Goal: Task Accomplishment & Management: Complete application form

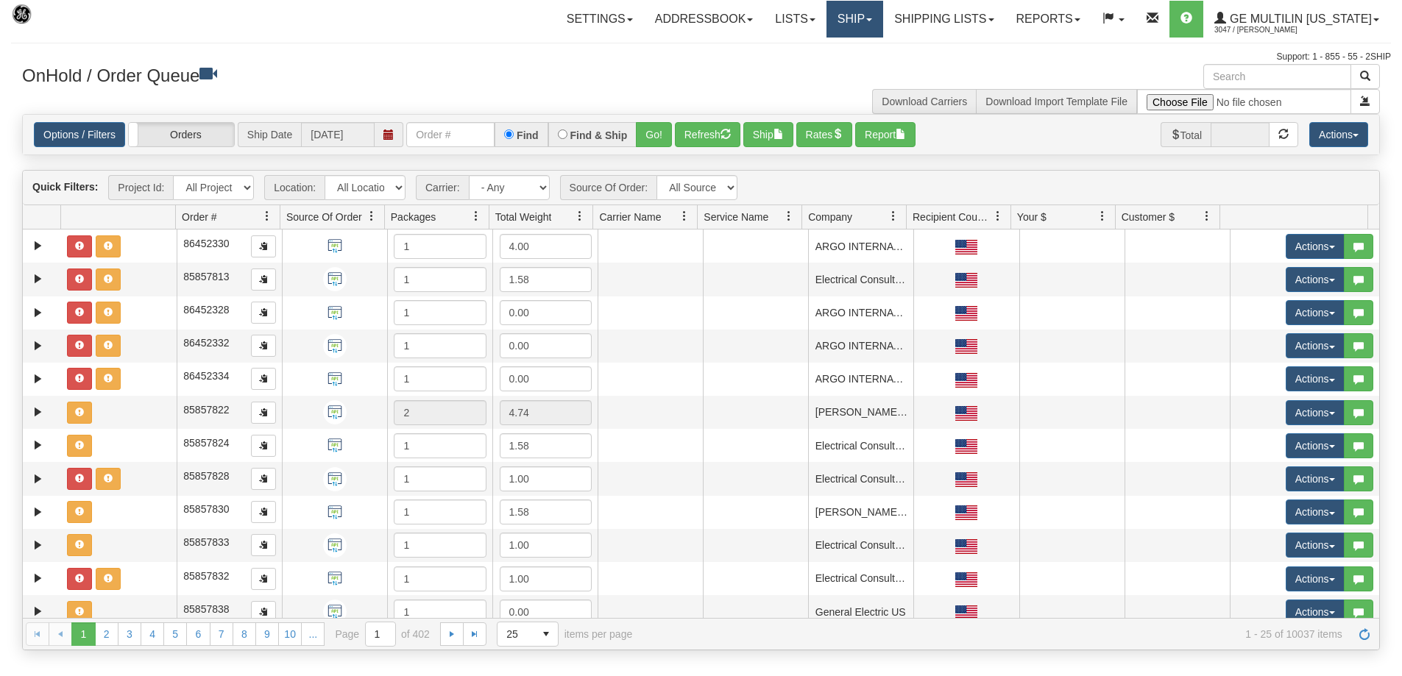
click at [873, 29] on link "Ship" at bounding box center [854, 19] width 57 height 37
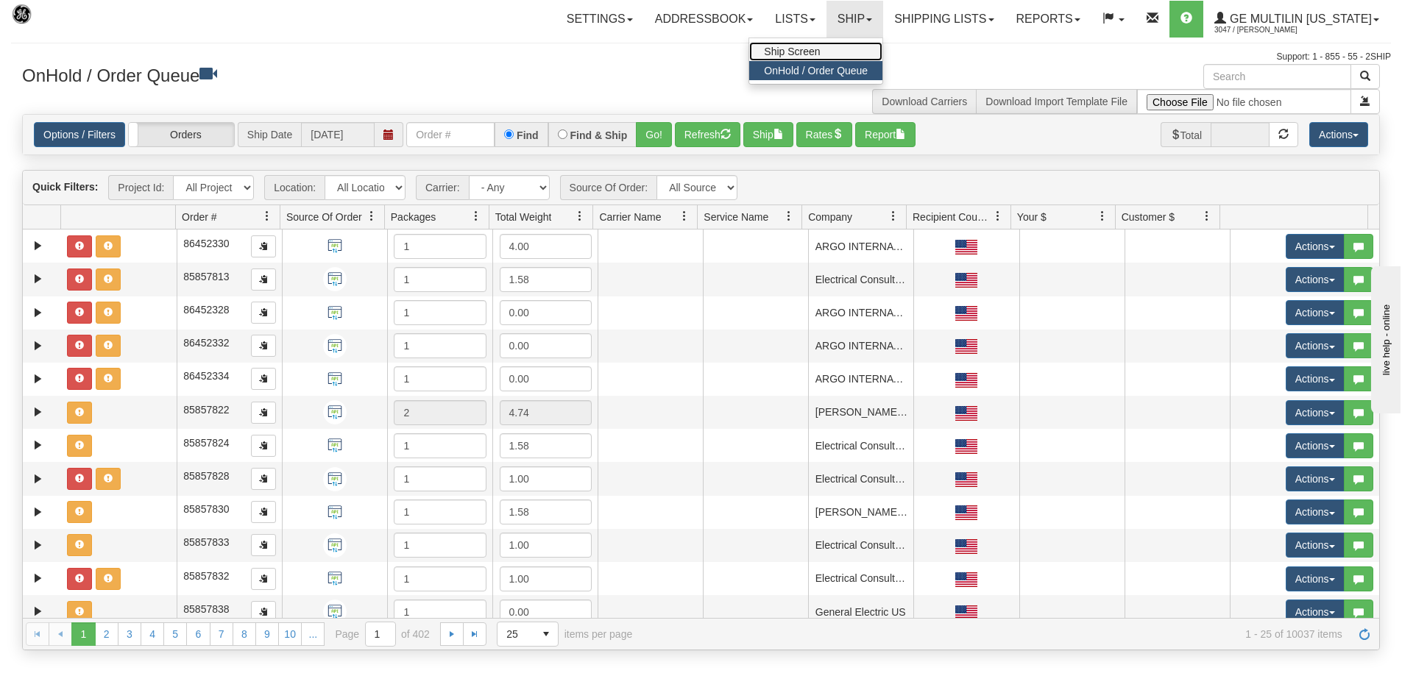
click at [814, 57] on link "Ship Screen" at bounding box center [815, 51] width 133 height 19
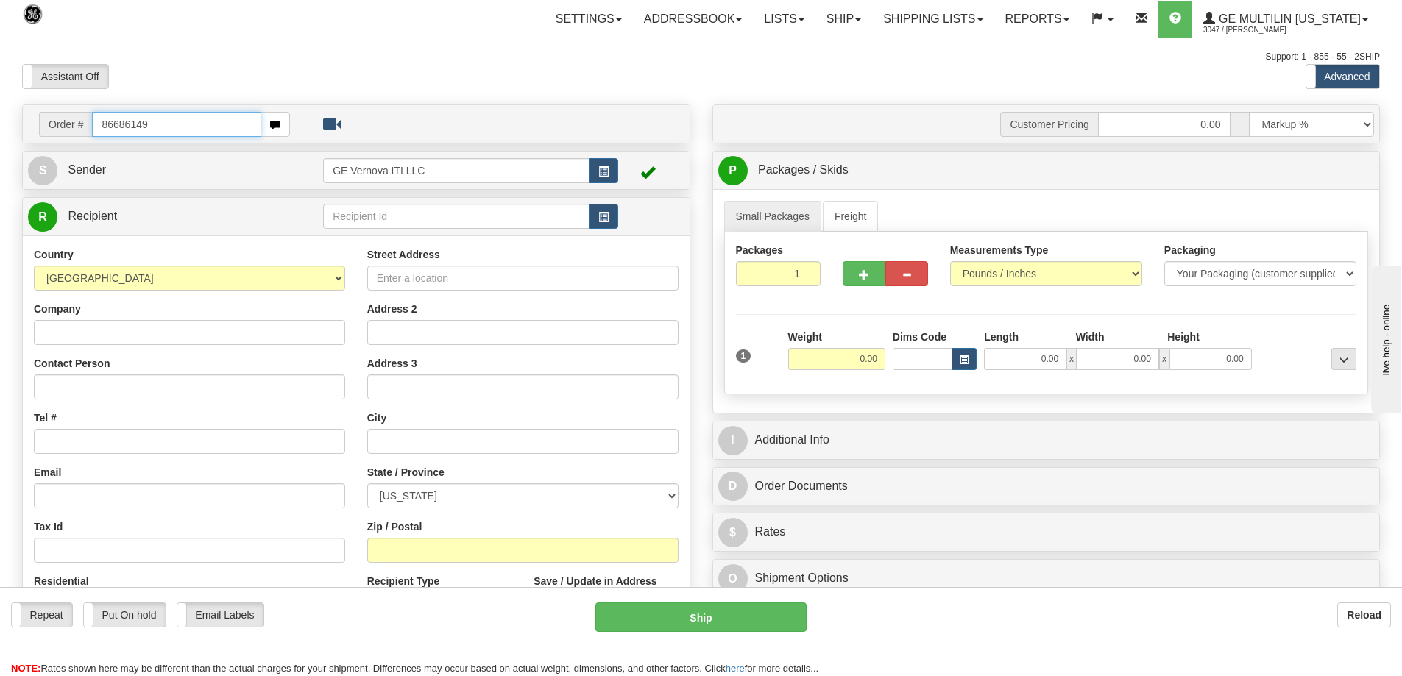
type input "86686149"
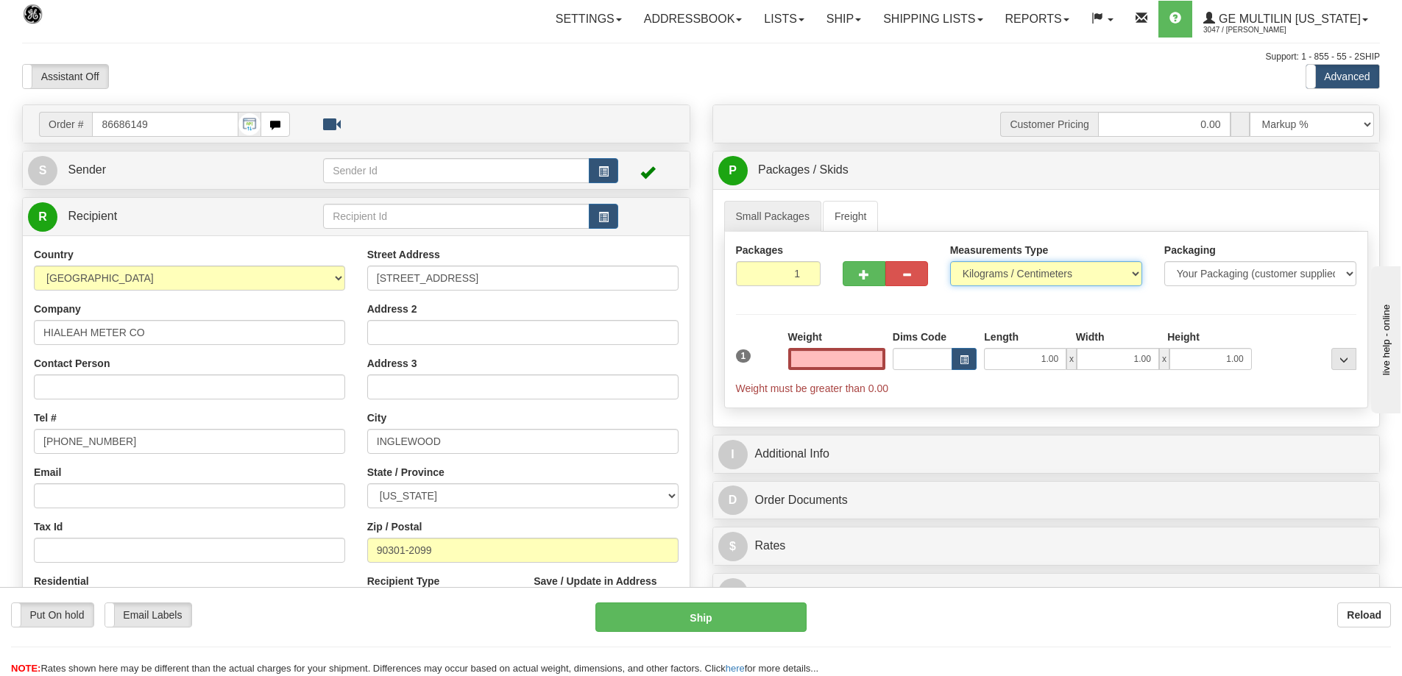
type input "0.00"
click at [958, 272] on select "Pounds / Inches Kilograms / Centimeters" at bounding box center [1046, 273] width 192 height 25
select select "0"
click at [950, 261] on select "Pounds / Inches Kilograms / Centimeters" at bounding box center [1046, 273] width 192 height 25
click at [882, 358] on input "0.00" at bounding box center [836, 359] width 97 height 22
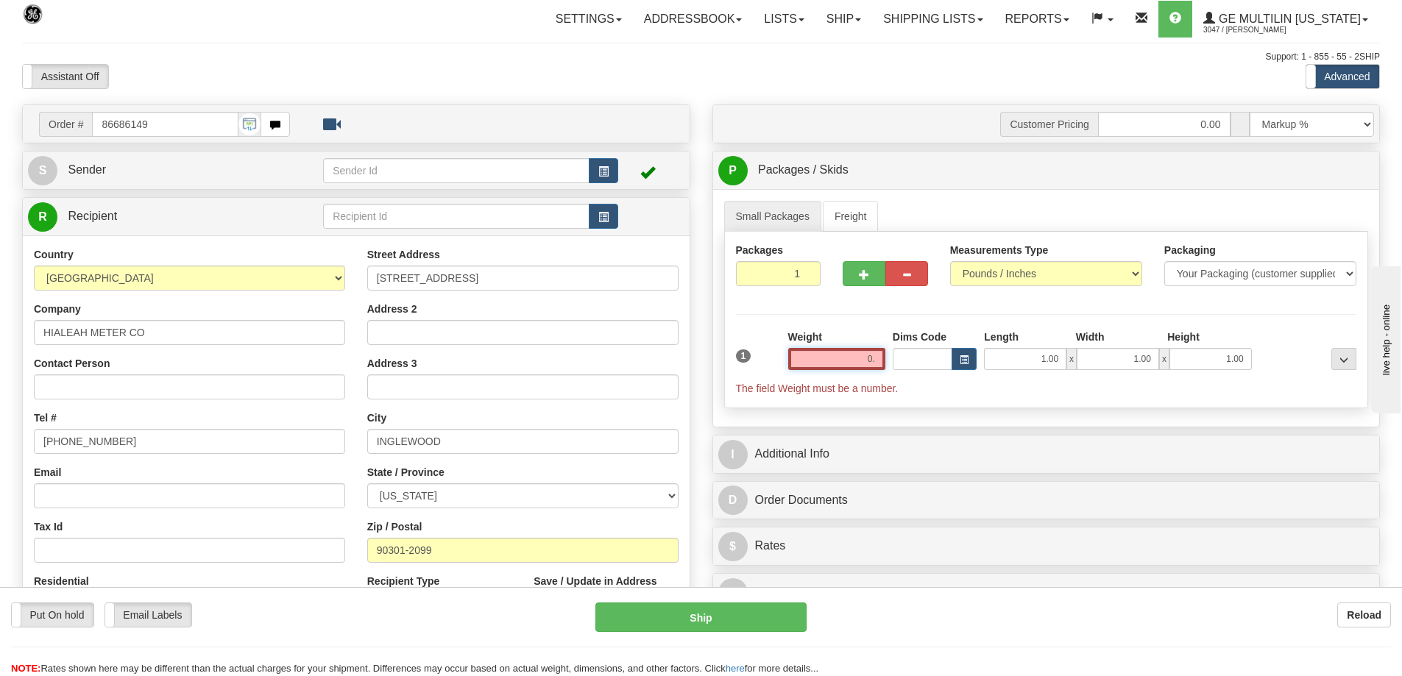
type input "0"
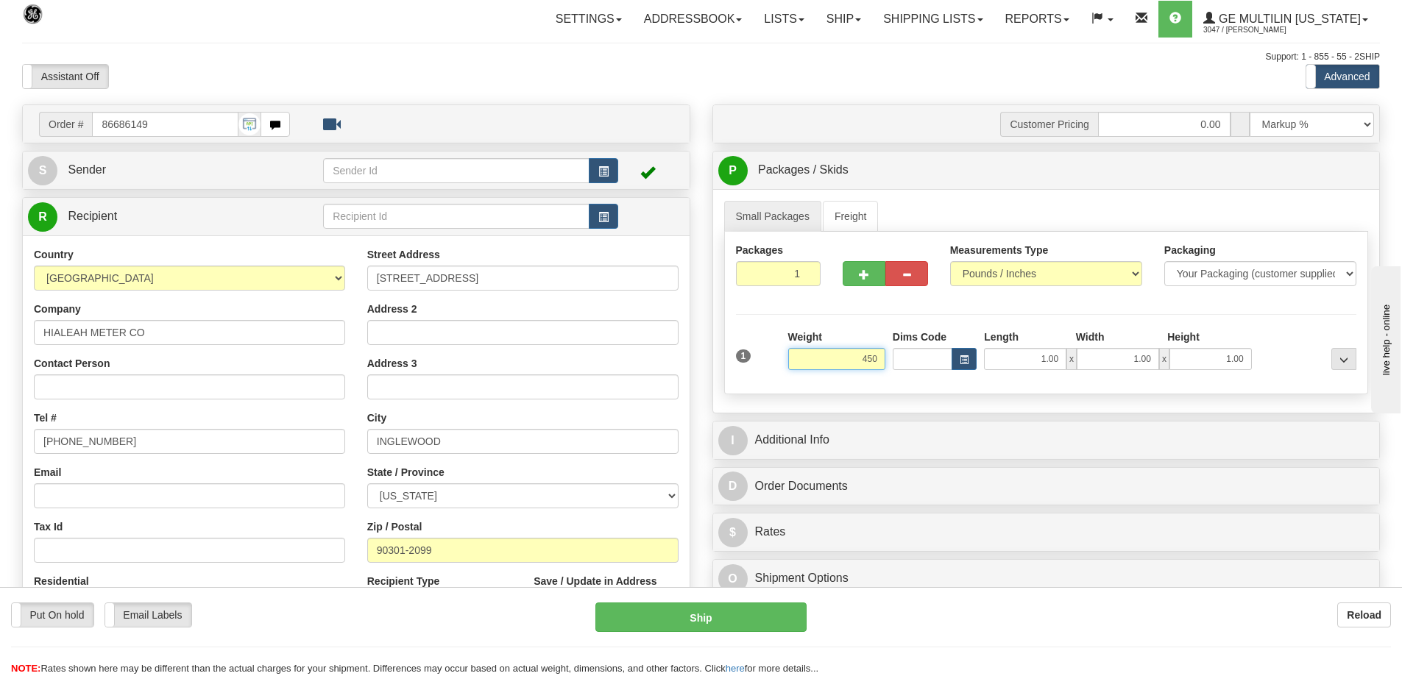
click button "Delete" at bounding box center [0, 0] width 0 height 0
type input "450.00"
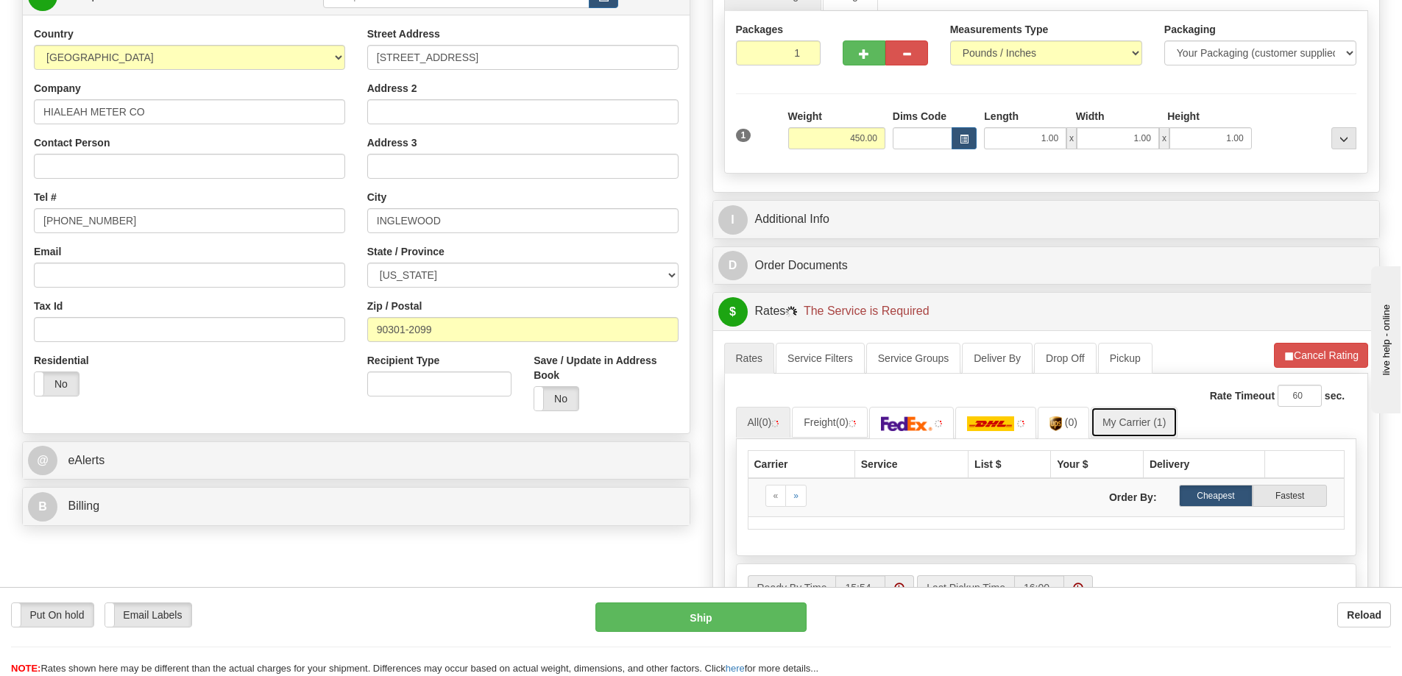
click at [1139, 418] on link "My Carrier (1)" at bounding box center [1133, 422] width 87 height 31
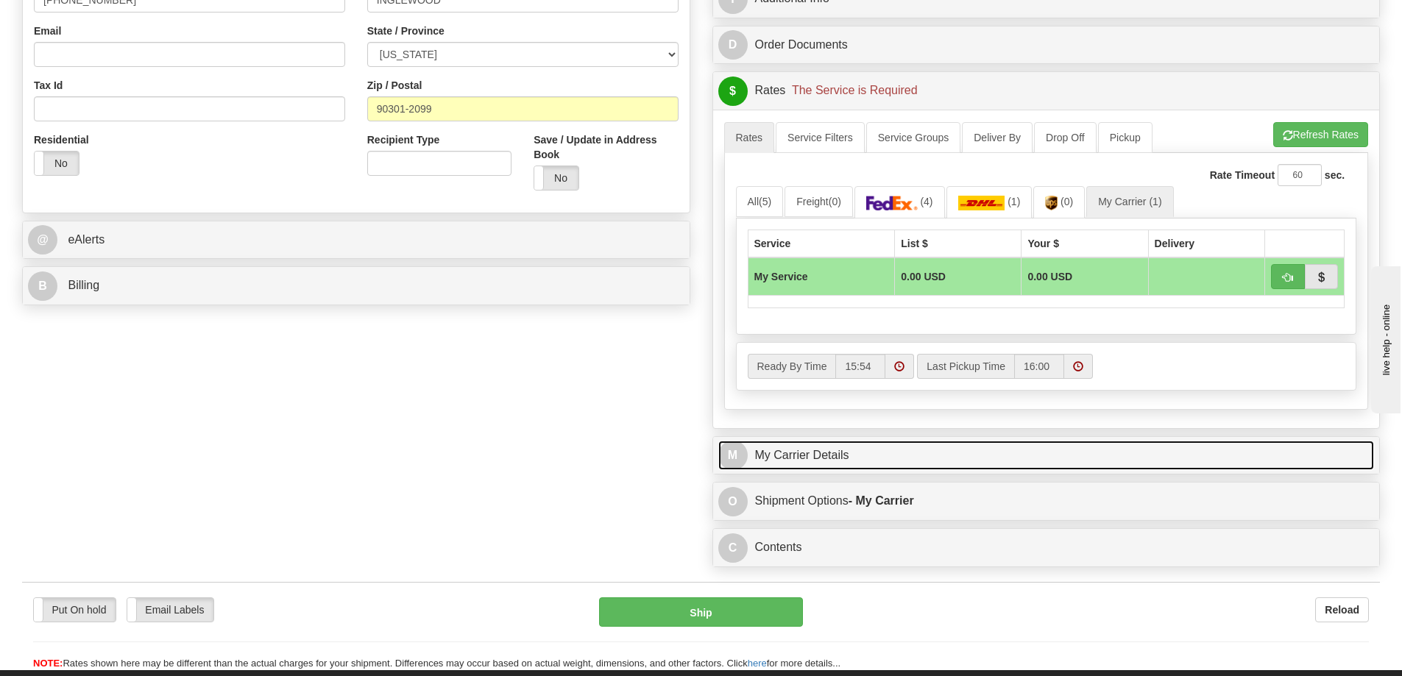
click at [887, 455] on link "M My Carrier Details" at bounding box center [1046, 456] width 656 height 30
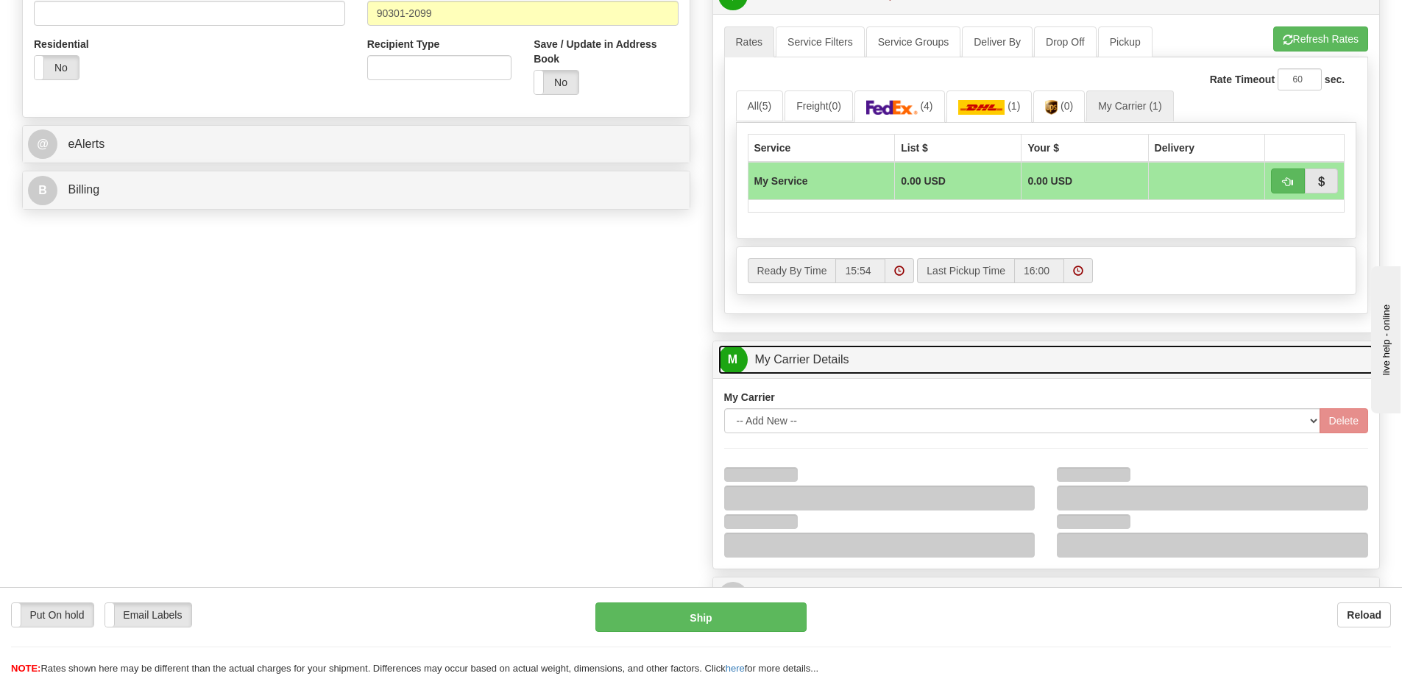
scroll to position [662, 0]
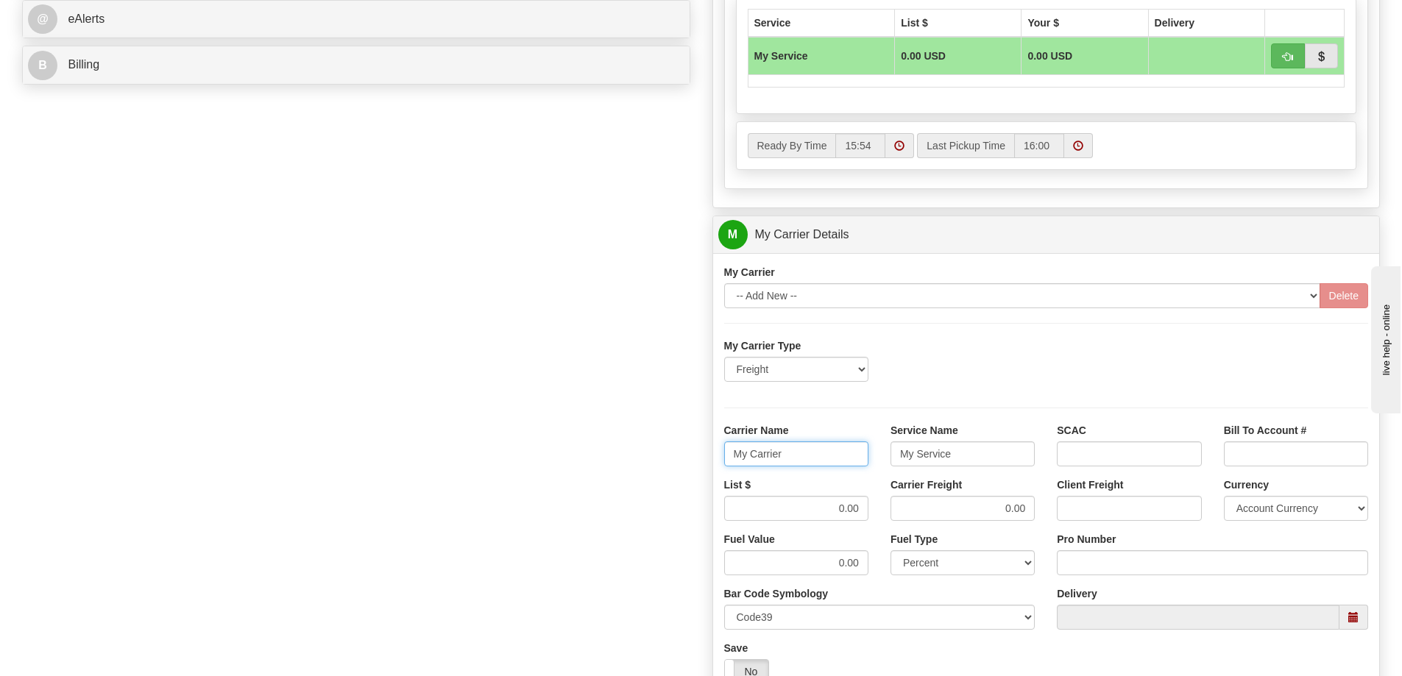
click at [654, 463] on div "Order # 86686149 S Sender" at bounding box center [701, 152] width 1380 height 1420
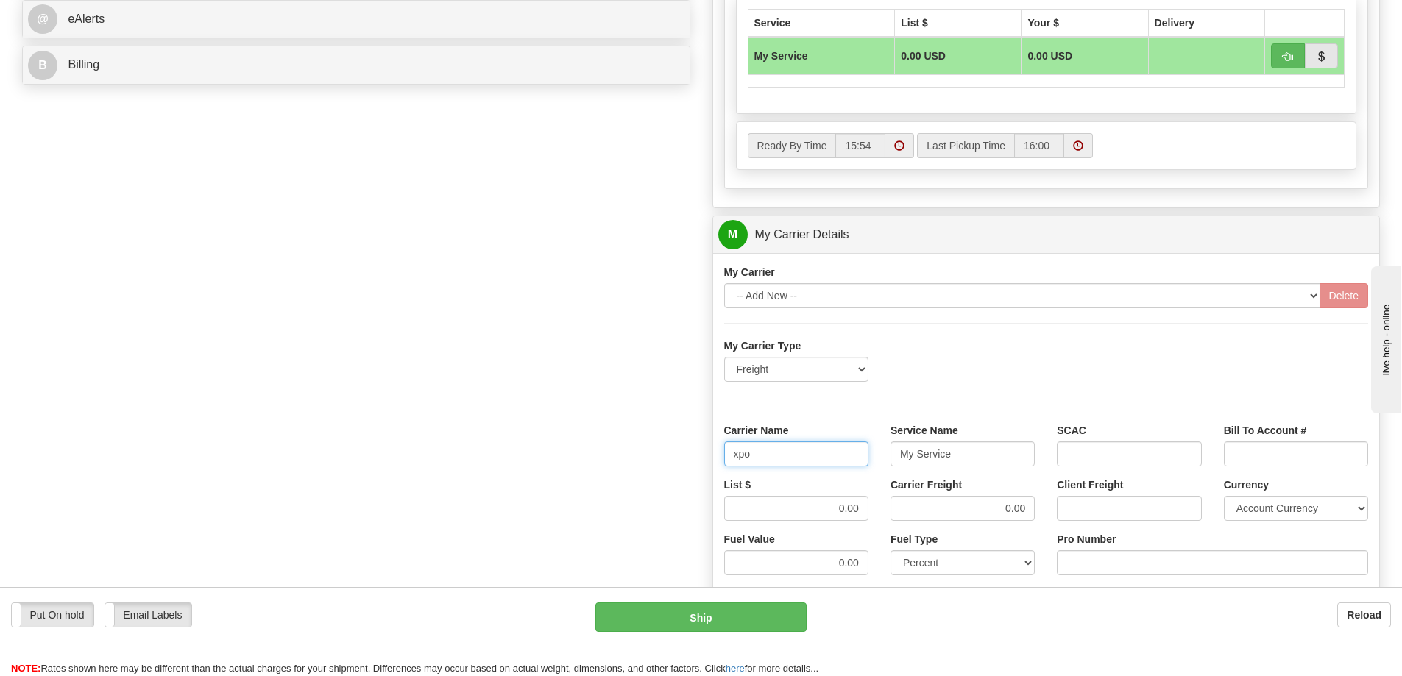
type input "xpo"
type input "ltl"
drag, startPoint x: 849, startPoint y: 500, endPoint x: 808, endPoint y: 514, distance: 43.8
click at [865, 501] on div "List $ 0.00" at bounding box center [796, 499] width 144 height 43
drag, startPoint x: 804, startPoint y: 515, endPoint x: 874, endPoint y: 511, distance: 70.0
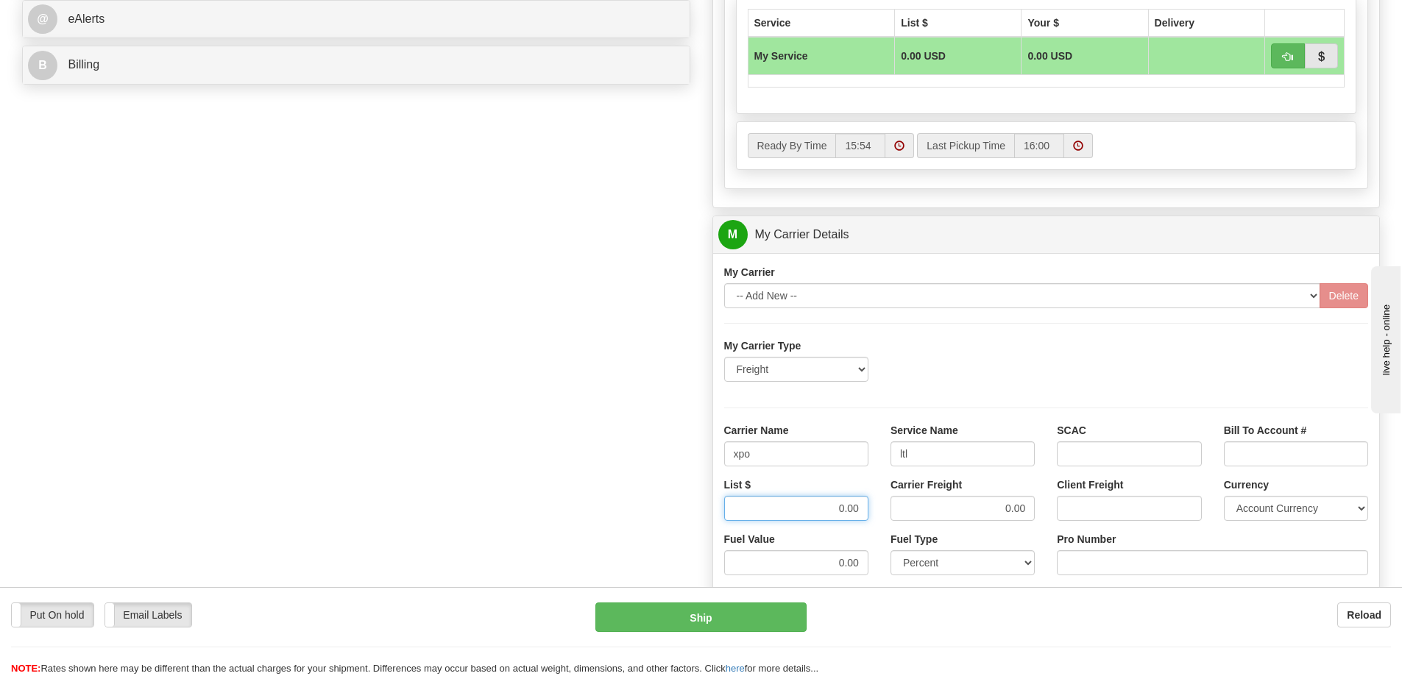
click at [874, 511] on div "List $ 0.00" at bounding box center [796, 505] width 166 height 54
type input "385"
click at [1102, 567] on input "Pro Number" at bounding box center [1212, 562] width 311 height 25
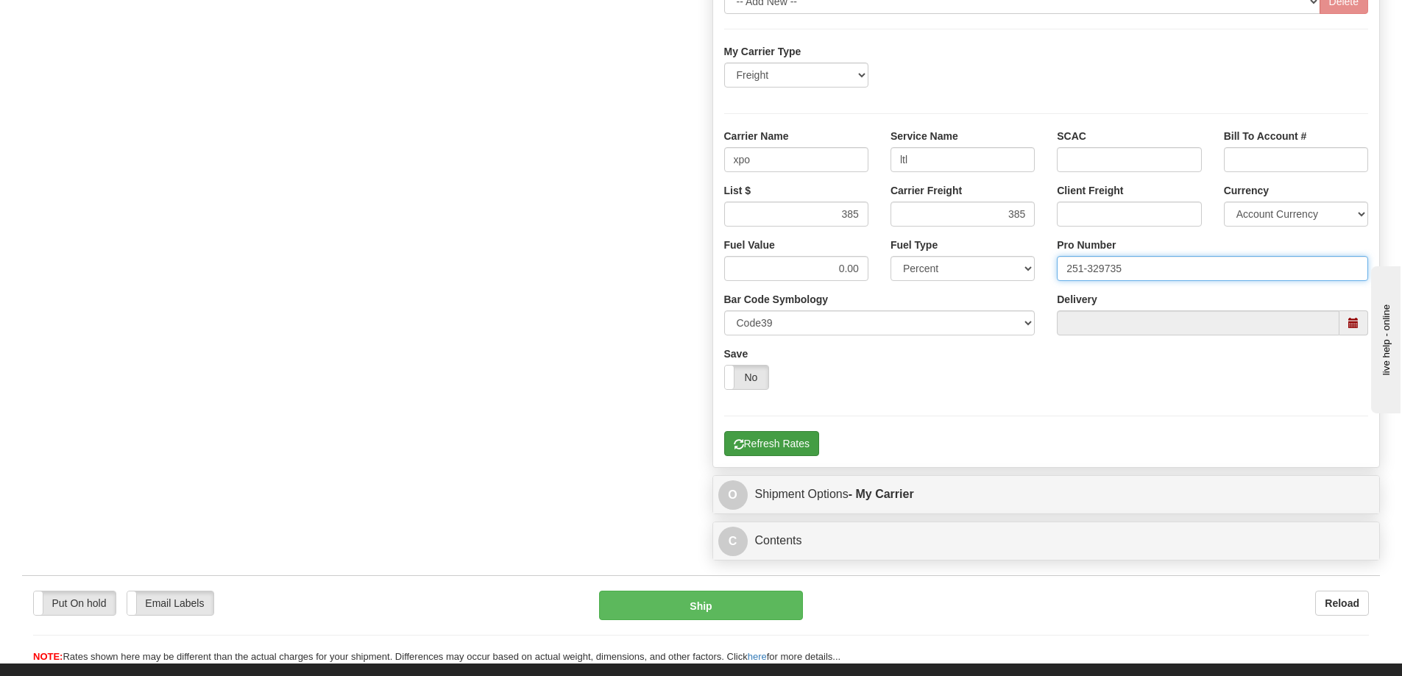
type input "251-329735"
click at [810, 444] on button "Refresh Rates" at bounding box center [771, 443] width 95 height 25
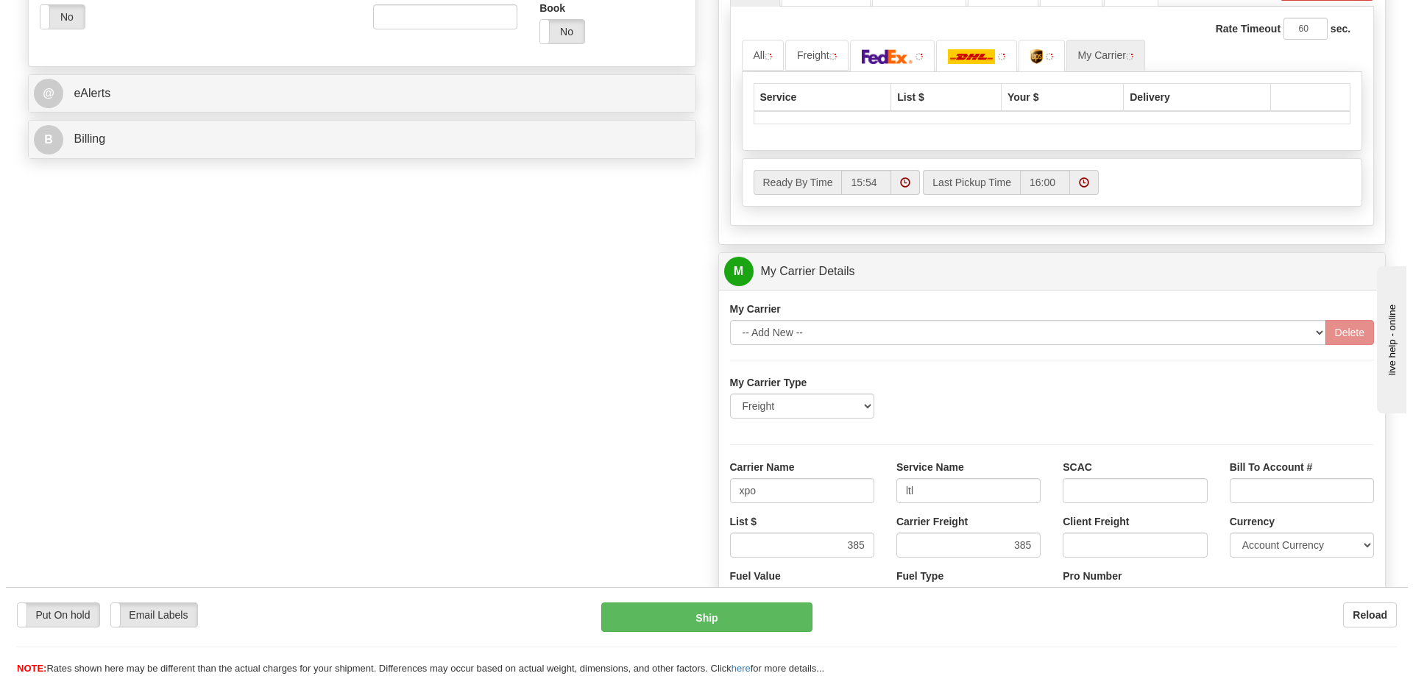
scroll to position [330, 0]
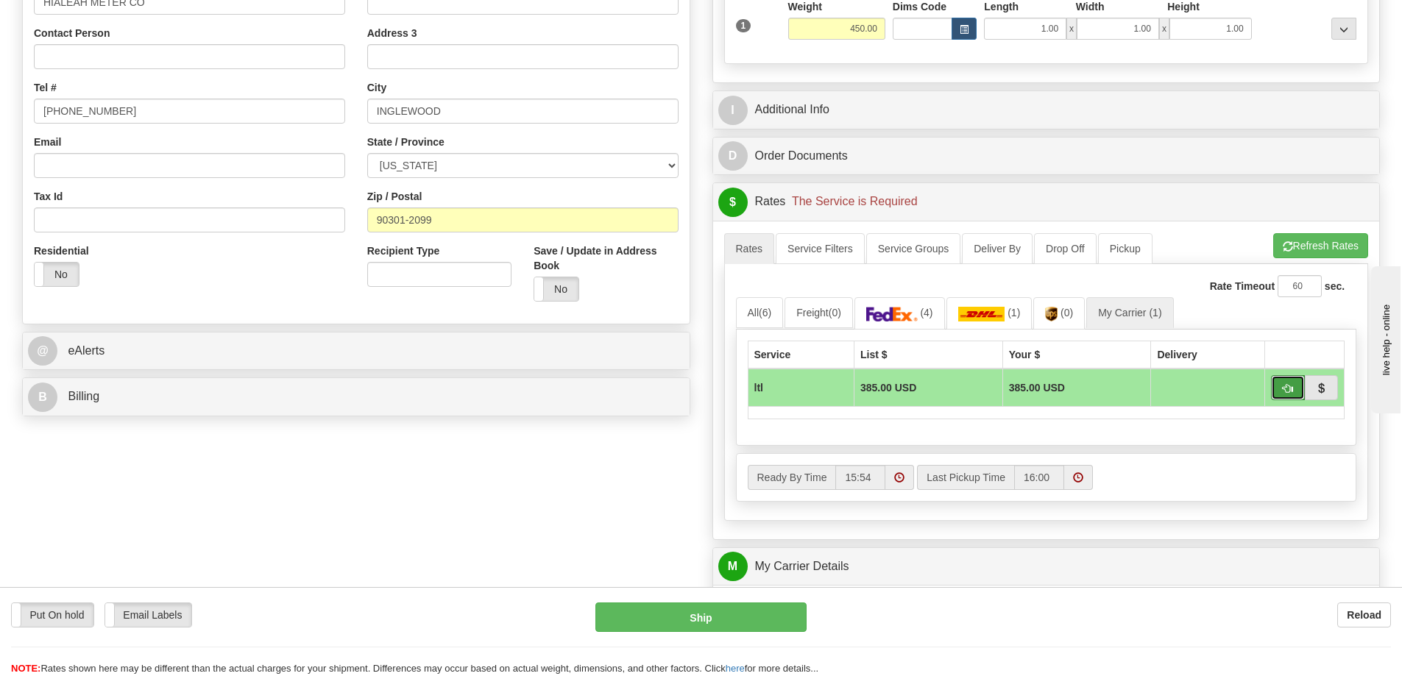
click at [1282, 388] on span "button" at bounding box center [1287, 389] width 10 height 10
type input "00"
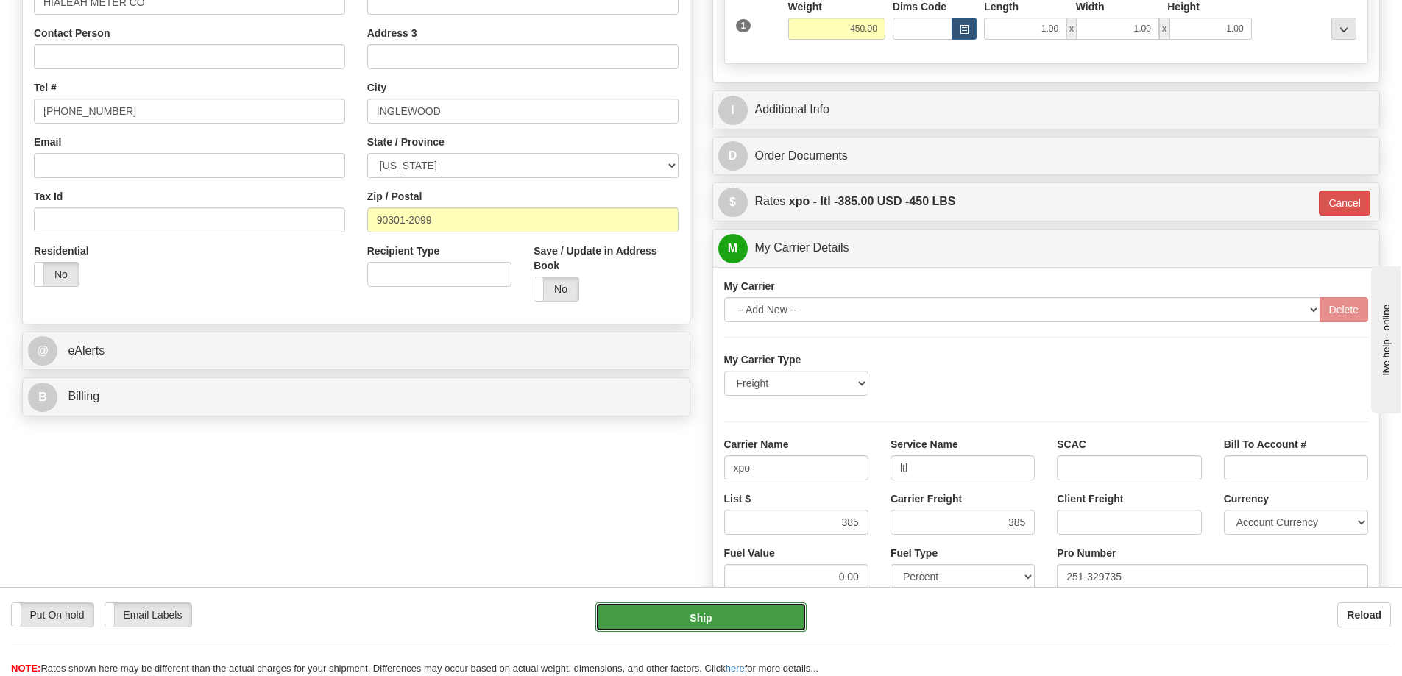
click at [686, 619] on button "Ship" at bounding box center [700, 617] width 211 height 29
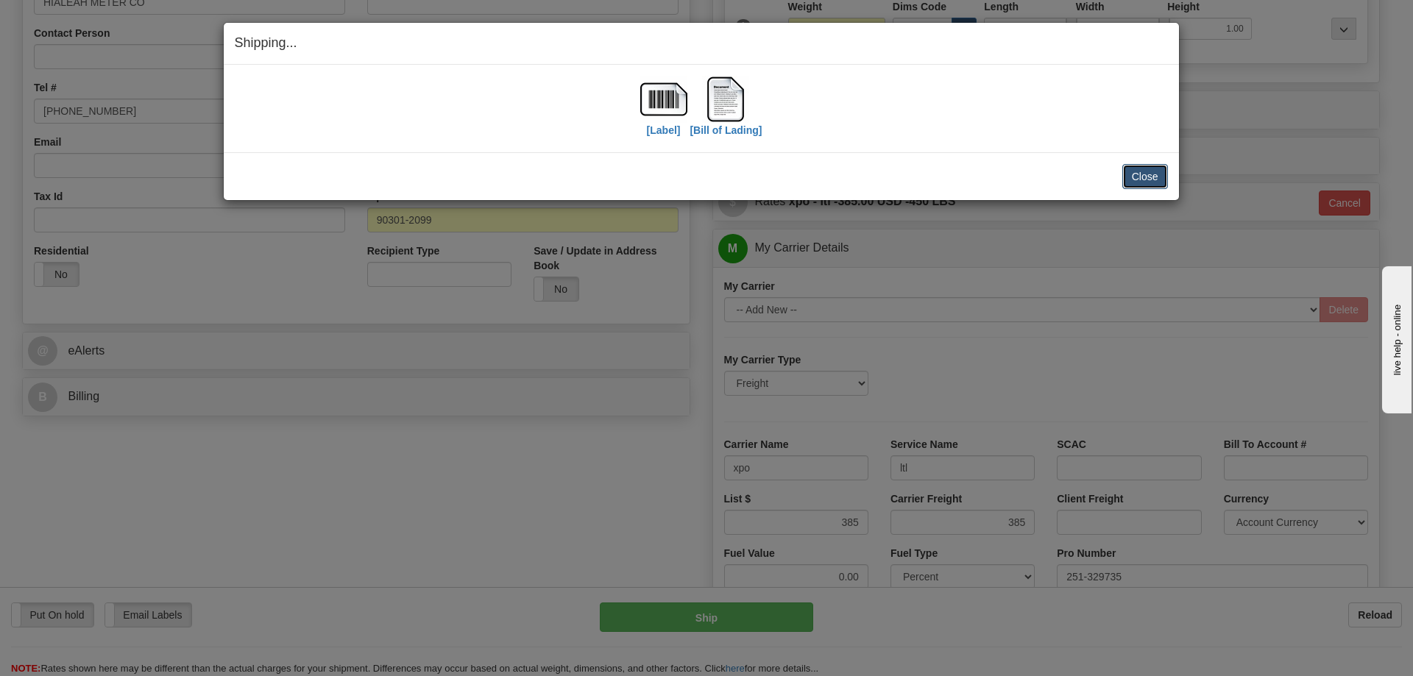
click at [1140, 178] on button "Close" at bounding box center [1145, 176] width 46 height 25
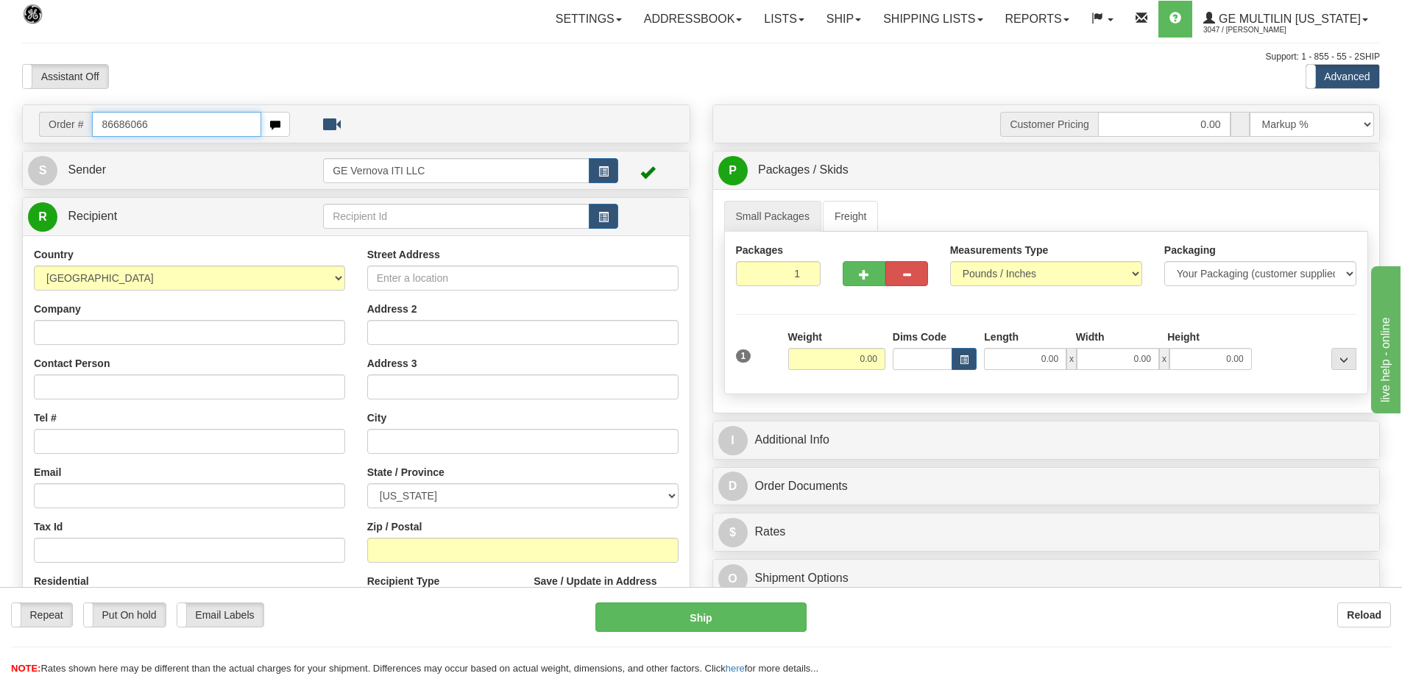
type input "86686066"
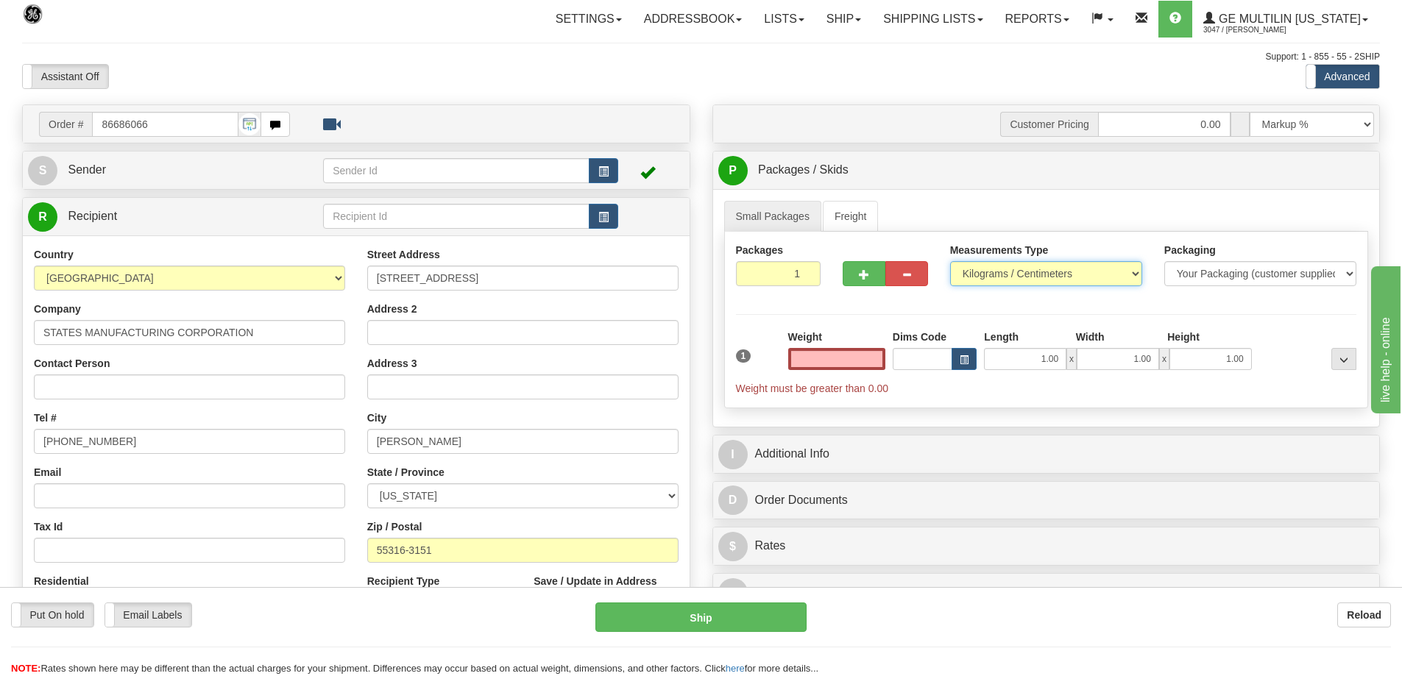
type input "0.00"
click at [994, 269] on select "Pounds / Inches Kilograms / Centimeters" at bounding box center [1046, 273] width 192 height 25
select select "0"
click at [950, 261] on select "Pounds / Inches Kilograms / Centimeters" at bounding box center [1046, 273] width 192 height 25
click at [884, 358] on input "0.00" at bounding box center [836, 359] width 97 height 22
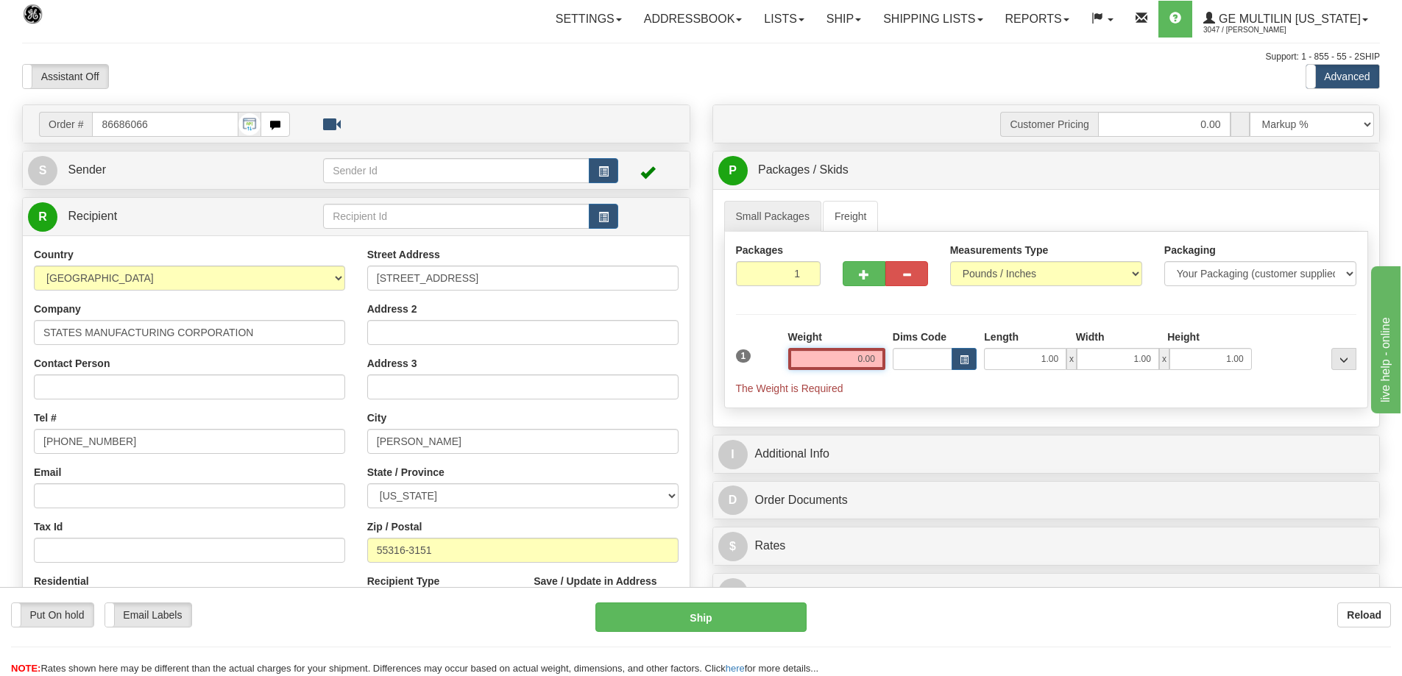
click button "Delete" at bounding box center [0, 0] width 0 height 0
type input "0.0085"
click at [884, 358] on input "0.0085" at bounding box center [836, 359] width 97 height 22
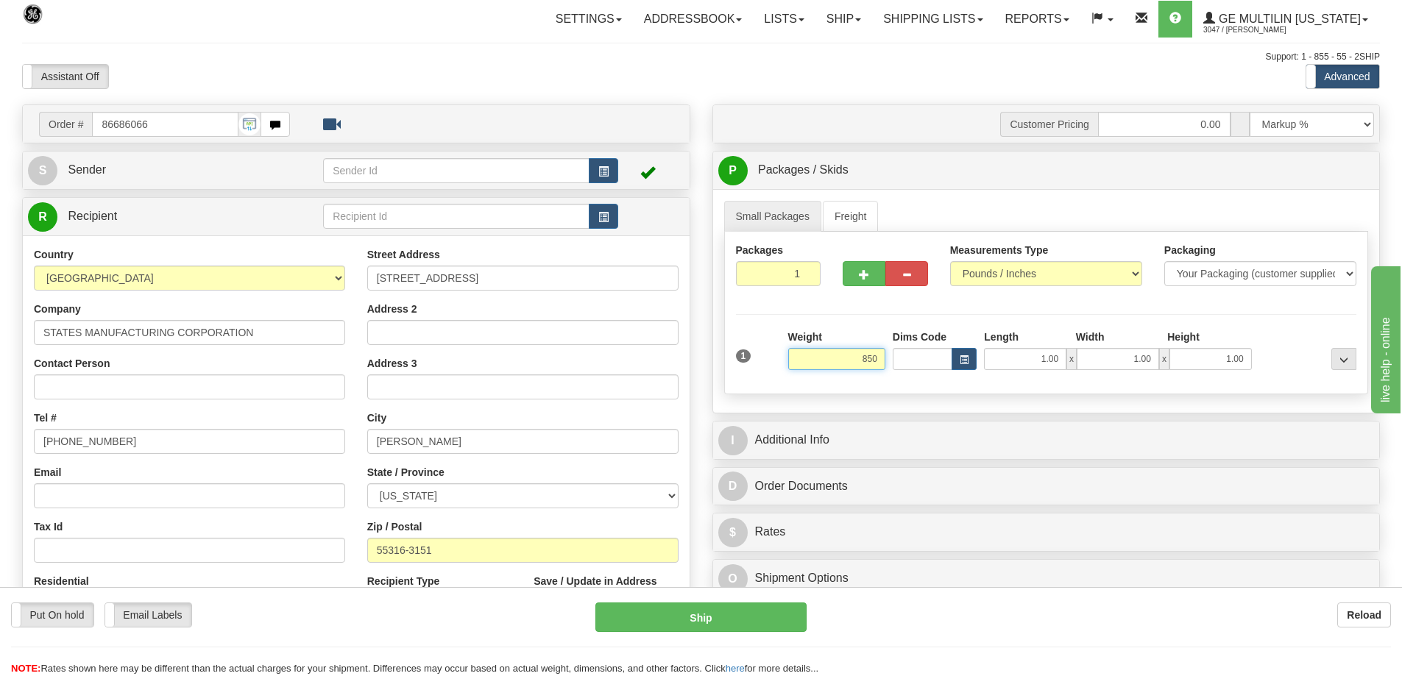
click button "Delete" at bounding box center [0, 0] width 0 height 0
type input "850.00"
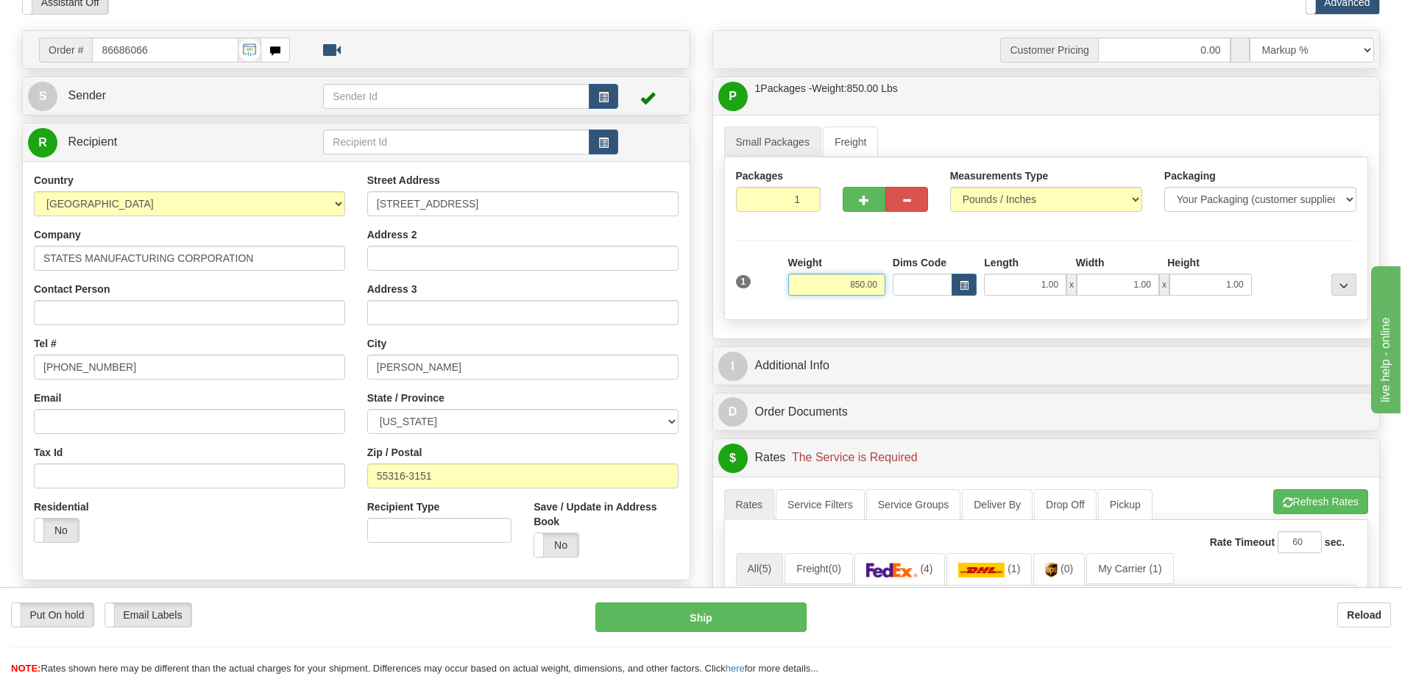
scroll to position [221, 0]
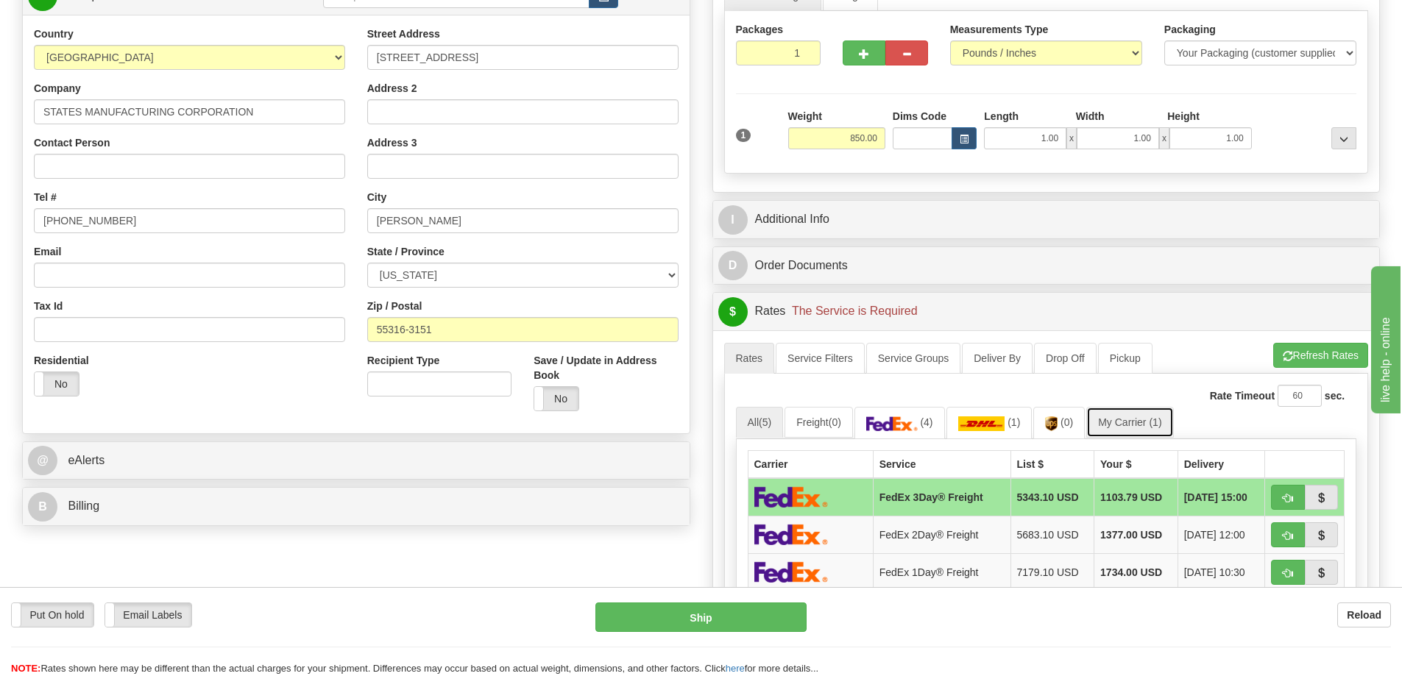
click at [1139, 430] on link "My Carrier (1)" at bounding box center [1129, 422] width 87 height 31
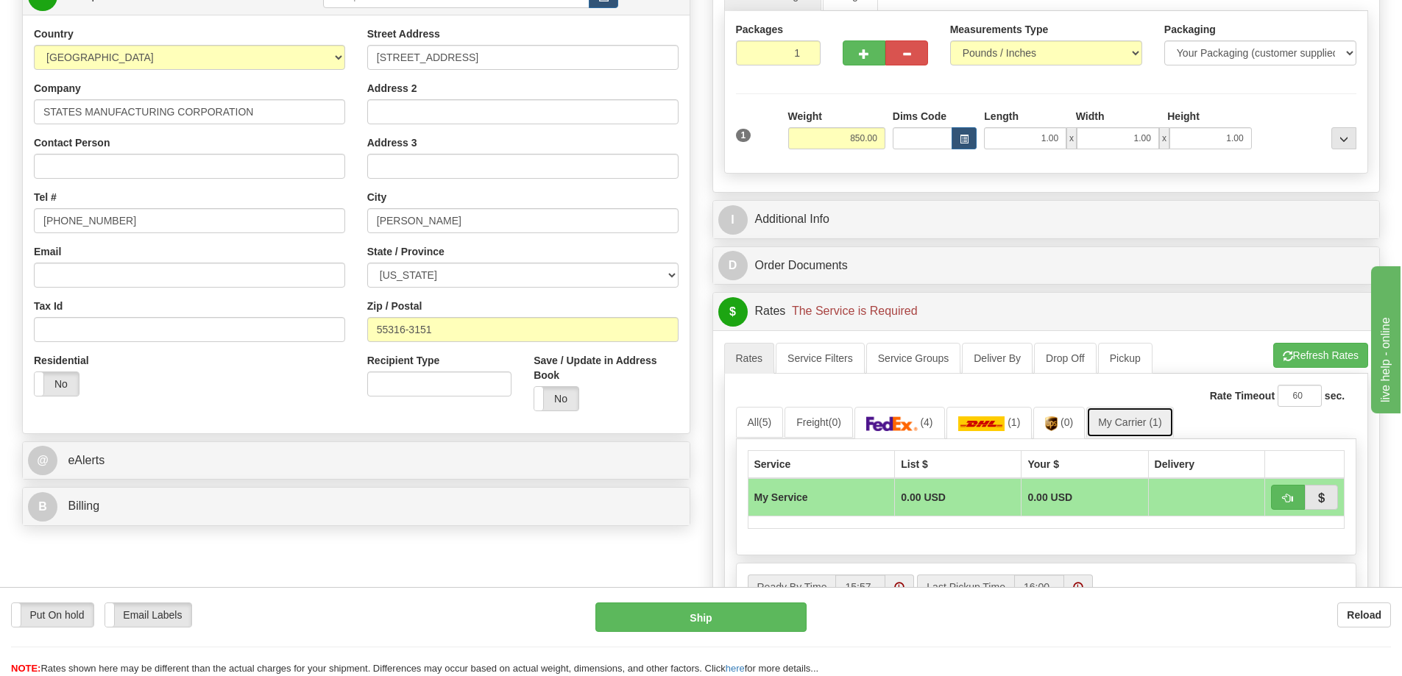
scroll to position [662, 0]
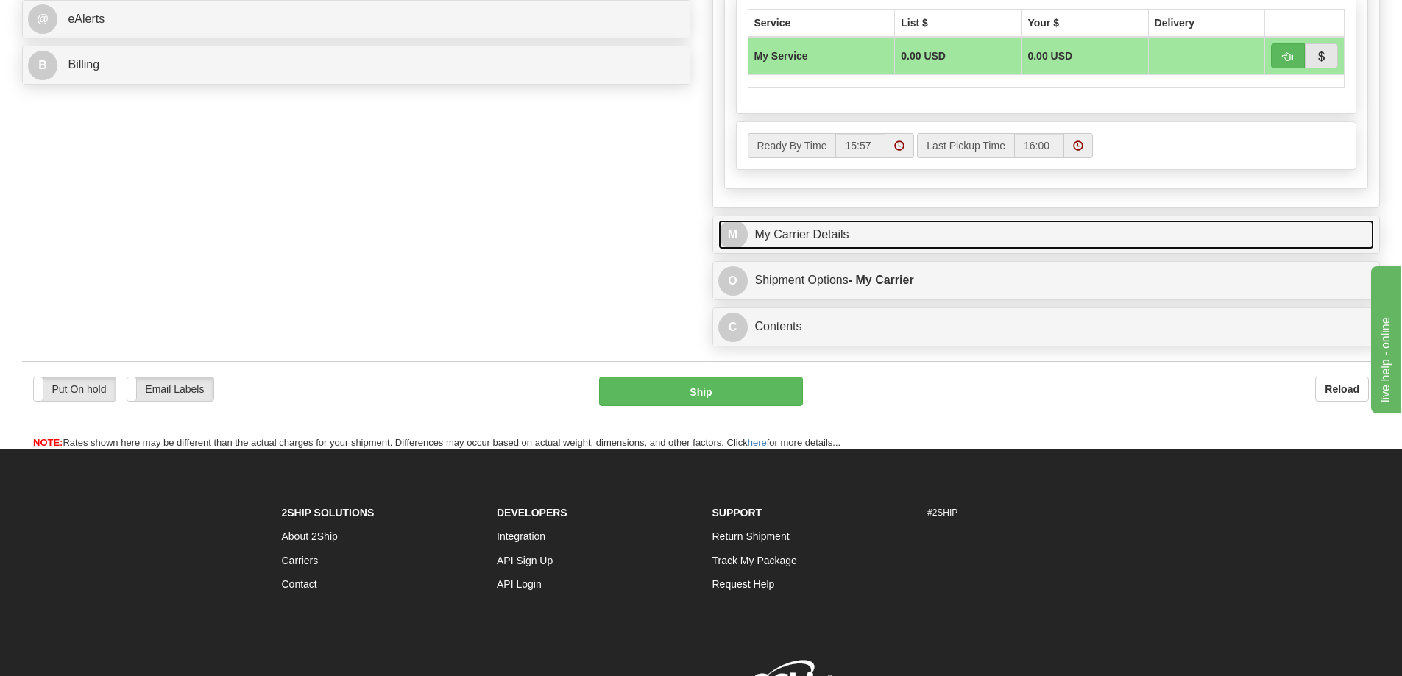
click at [850, 236] on link "M My Carrier Details" at bounding box center [1046, 235] width 656 height 30
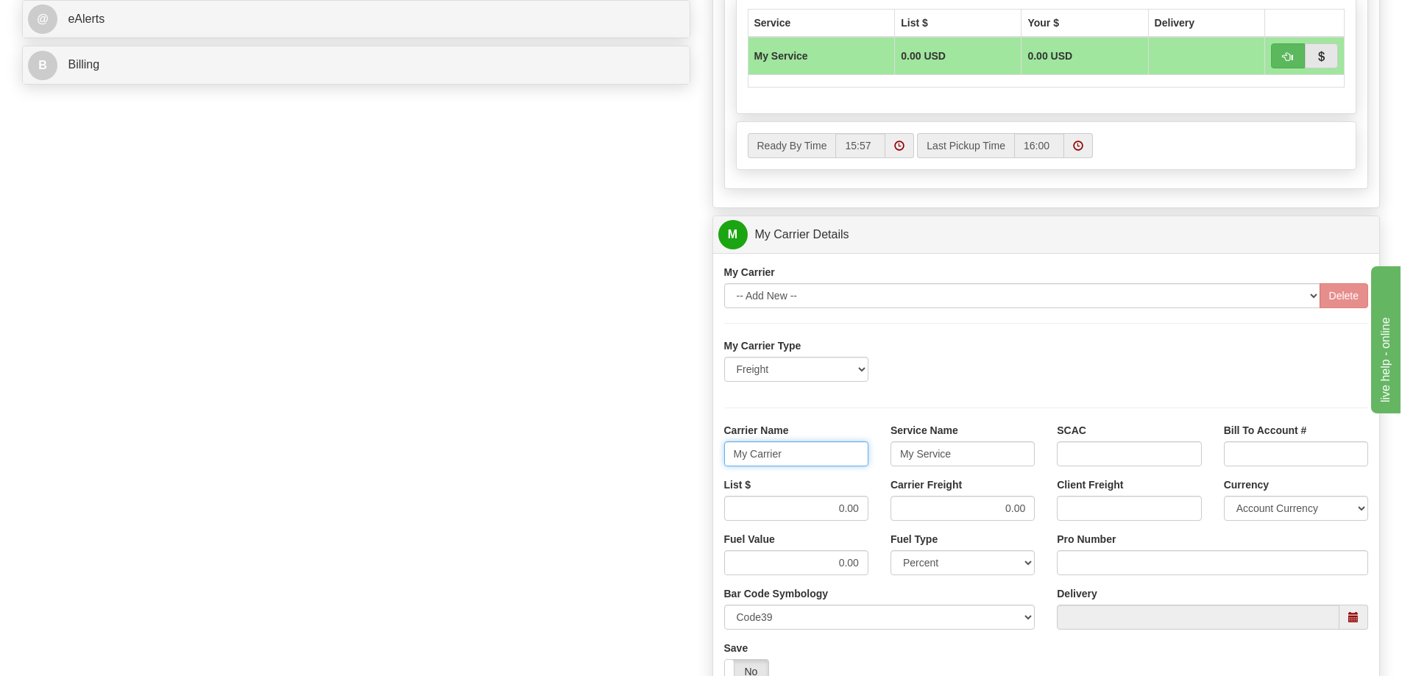
drag, startPoint x: 804, startPoint y: 461, endPoint x: 624, endPoint y: 455, distance: 180.4
click at [624, 455] on div "Order # 86686066 S Sender" at bounding box center [701, 152] width 1380 height 1420
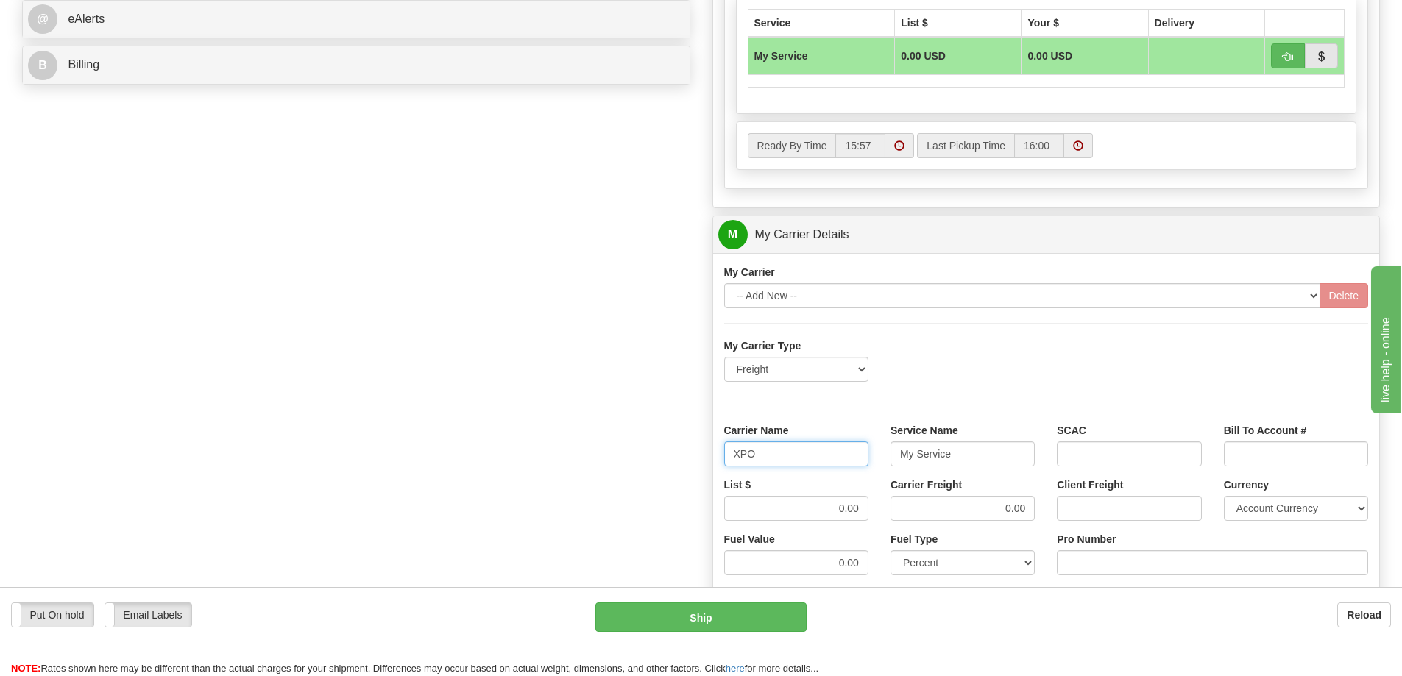
type input "XPO"
type input "LTL"
drag, startPoint x: 800, startPoint y: 514, endPoint x: 883, endPoint y: 515, distance: 83.2
click at [883, 515] on div "List $ 0.00 Carrier Freight 0.00 Client Freight Currency Account Currency ARN A…" at bounding box center [1046, 505] width 667 height 54
type input "385"
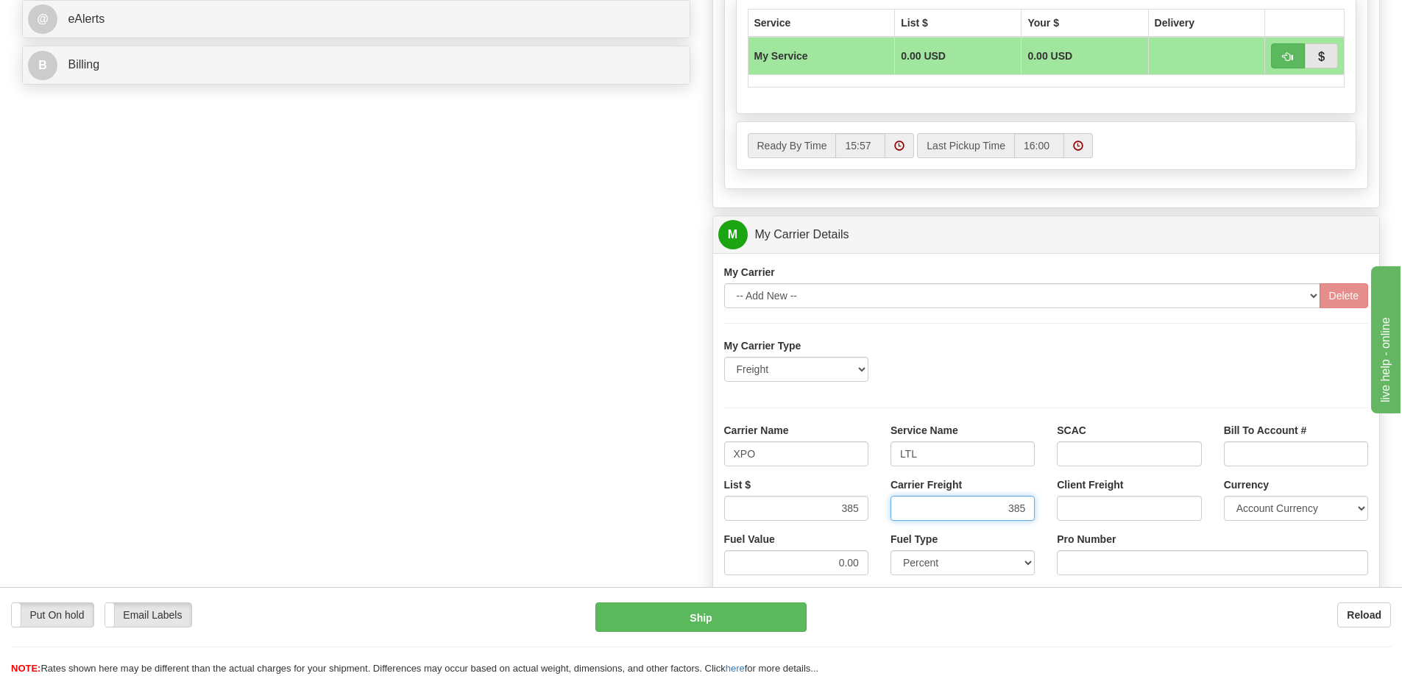
type input "385"
click at [1146, 561] on input "Pro Number" at bounding box center [1212, 562] width 311 height 25
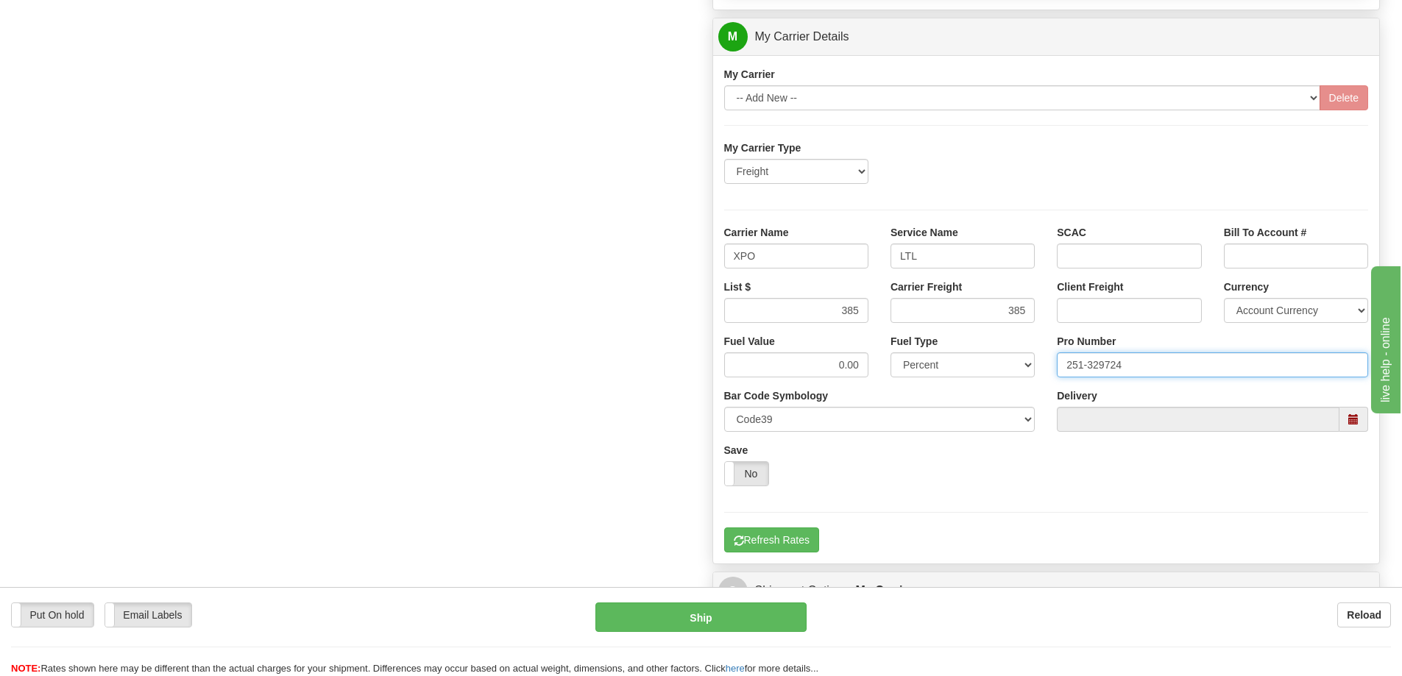
scroll to position [1030, 0]
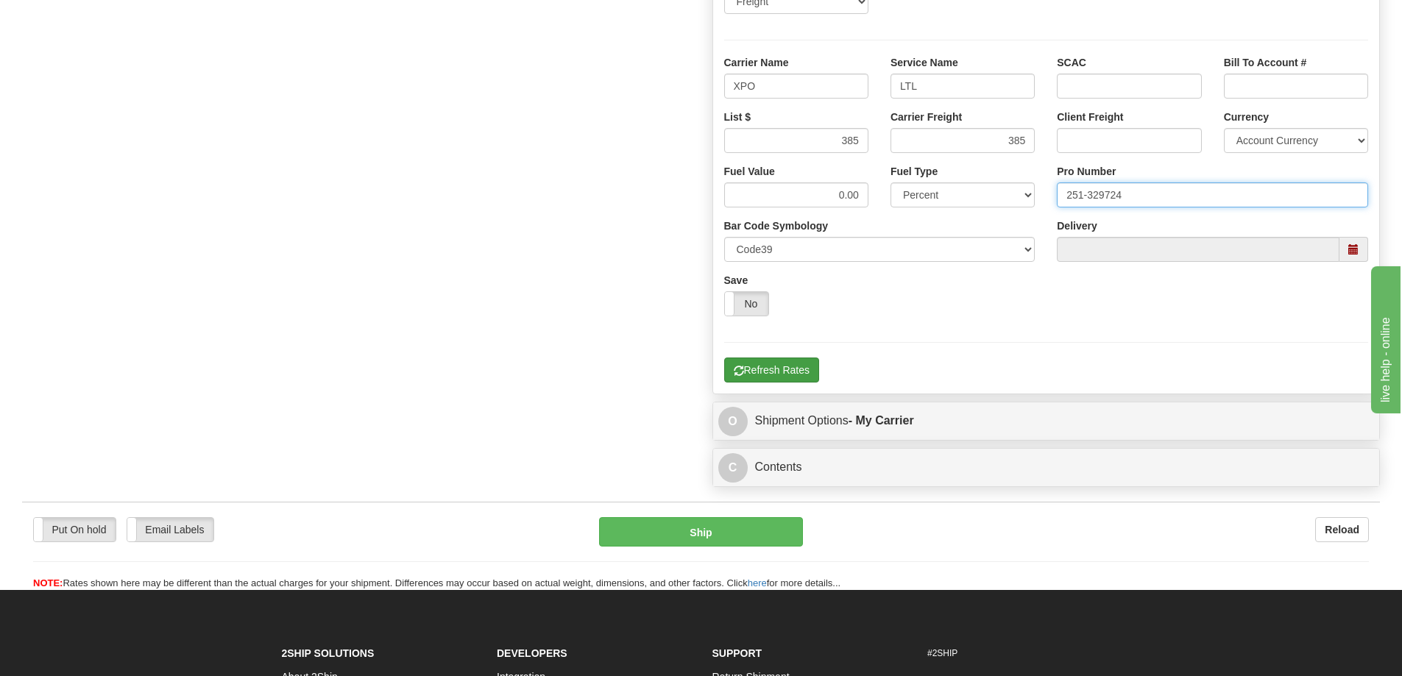
type input "251-329724"
click at [794, 370] on button "Refresh Rates" at bounding box center [771, 370] width 95 height 25
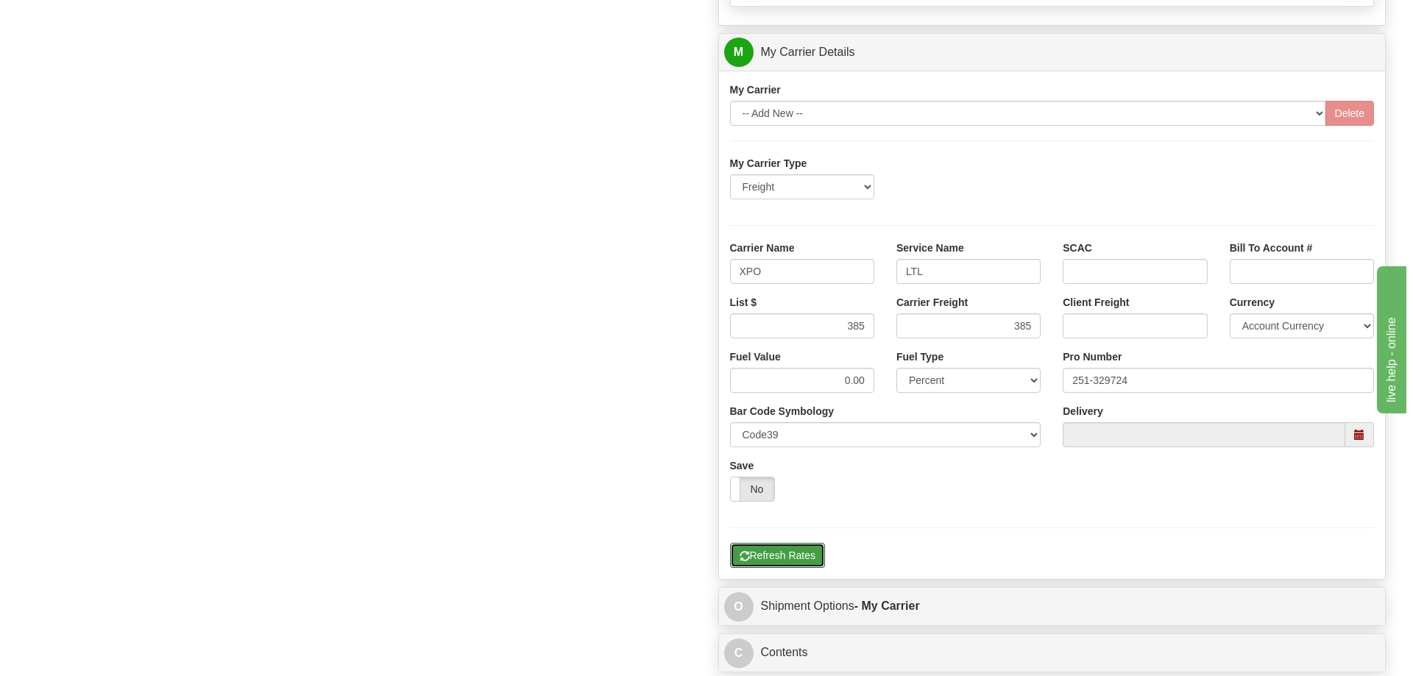
scroll to position [478, 0]
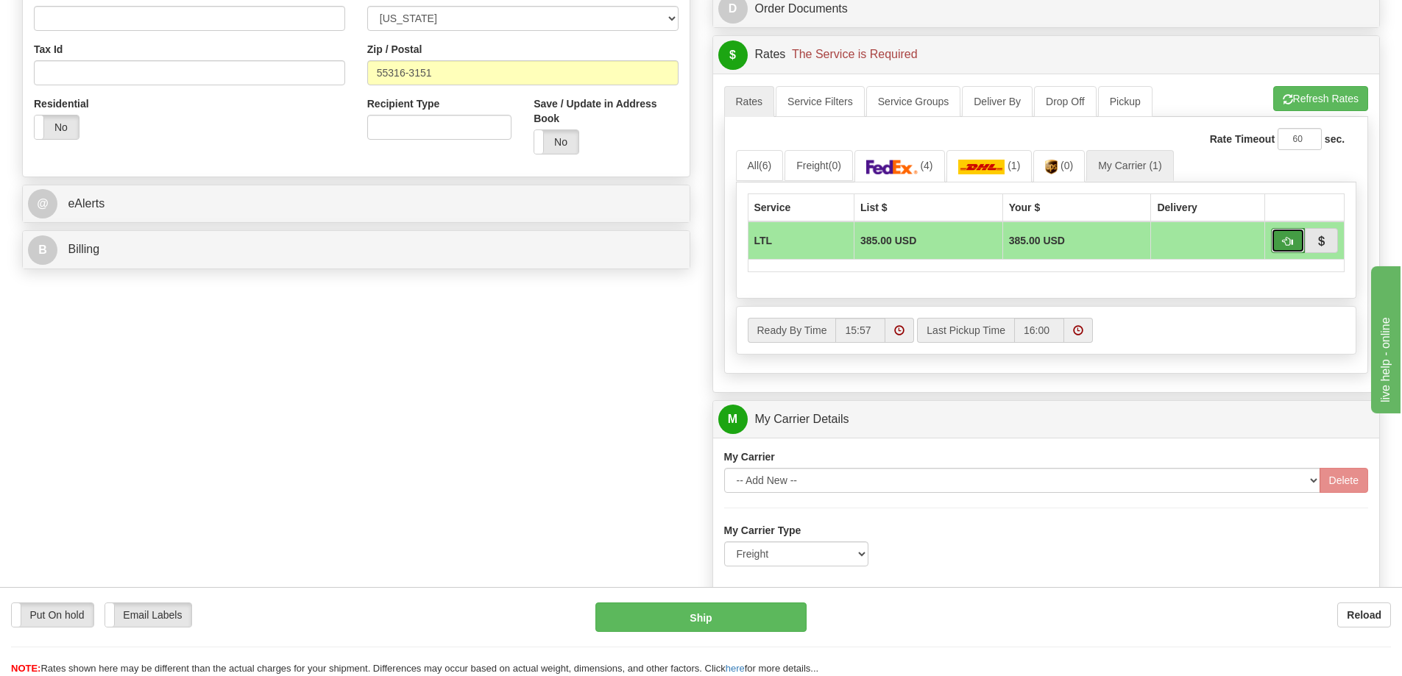
click at [1282, 244] on span "button" at bounding box center [1287, 242] width 10 height 10
type input "00"
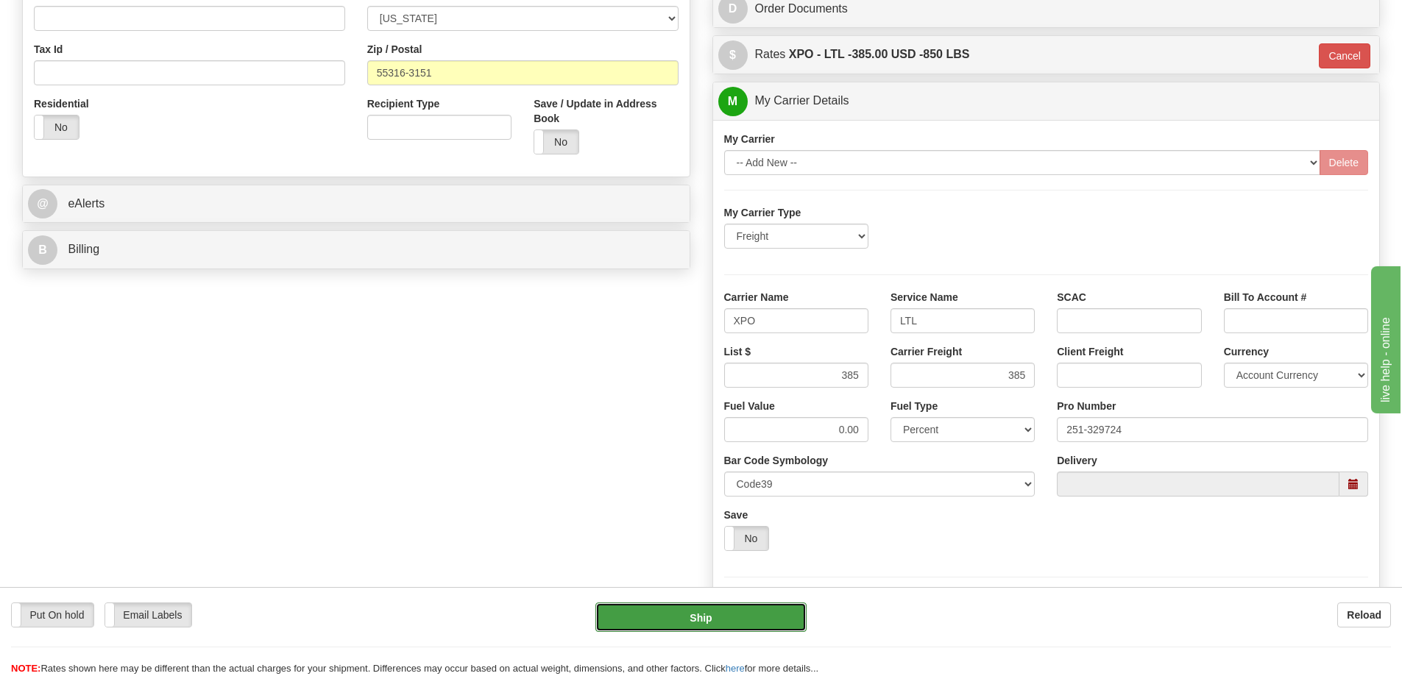
click at [710, 620] on button "Ship" at bounding box center [700, 617] width 211 height 29
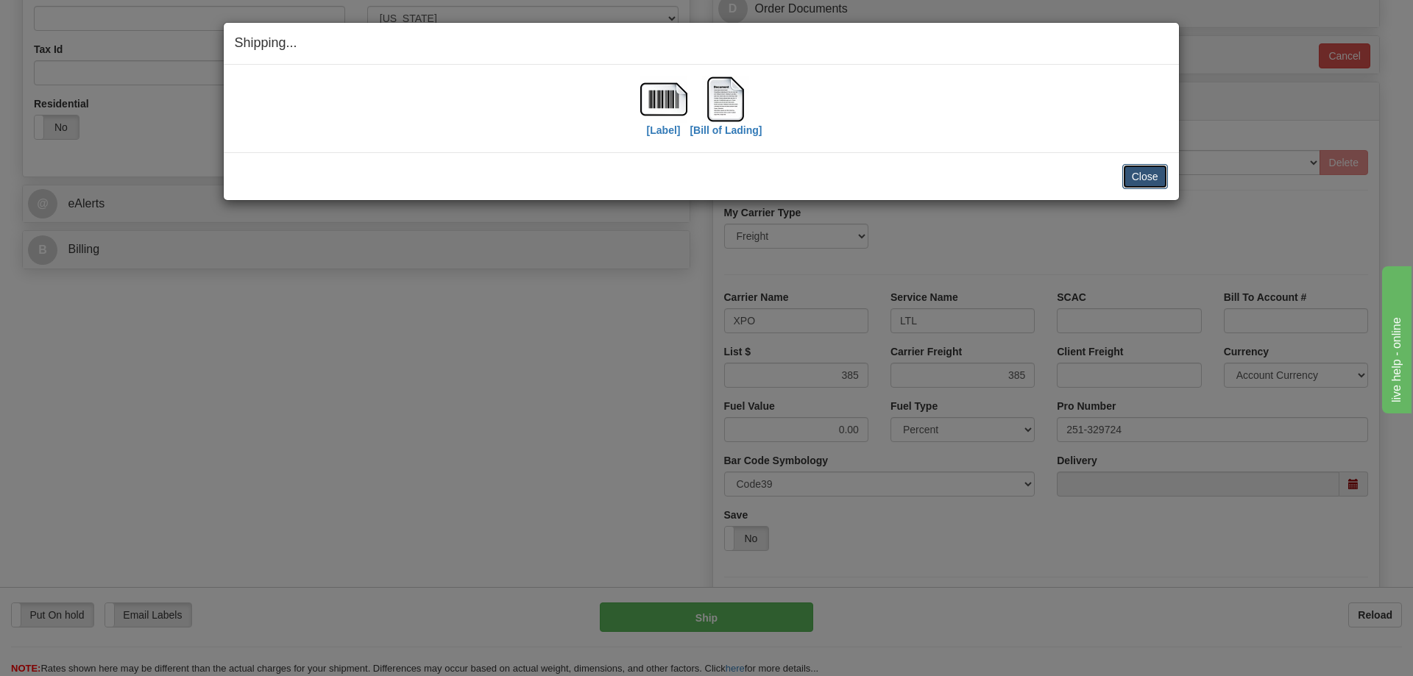
click at [1149, 184] on button "Close" at bounding box center [1145, 176] width 46 height 25
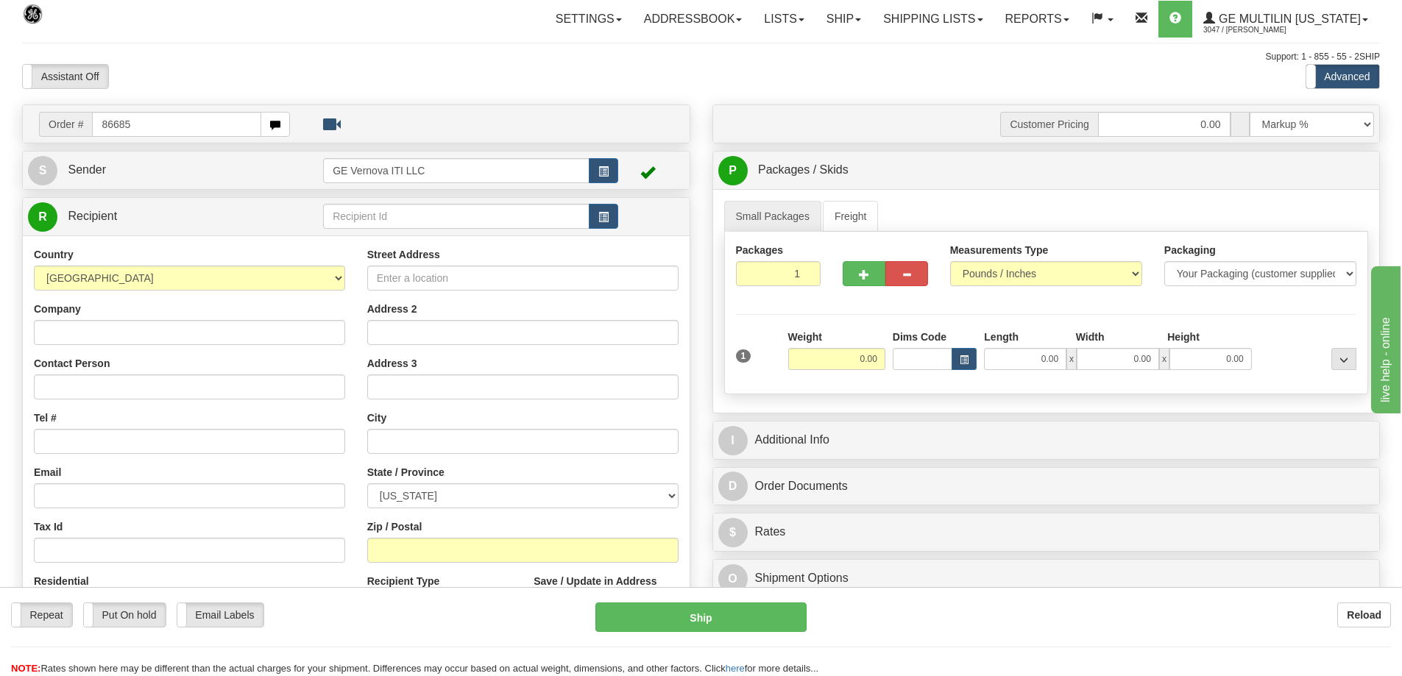
type input "86685"
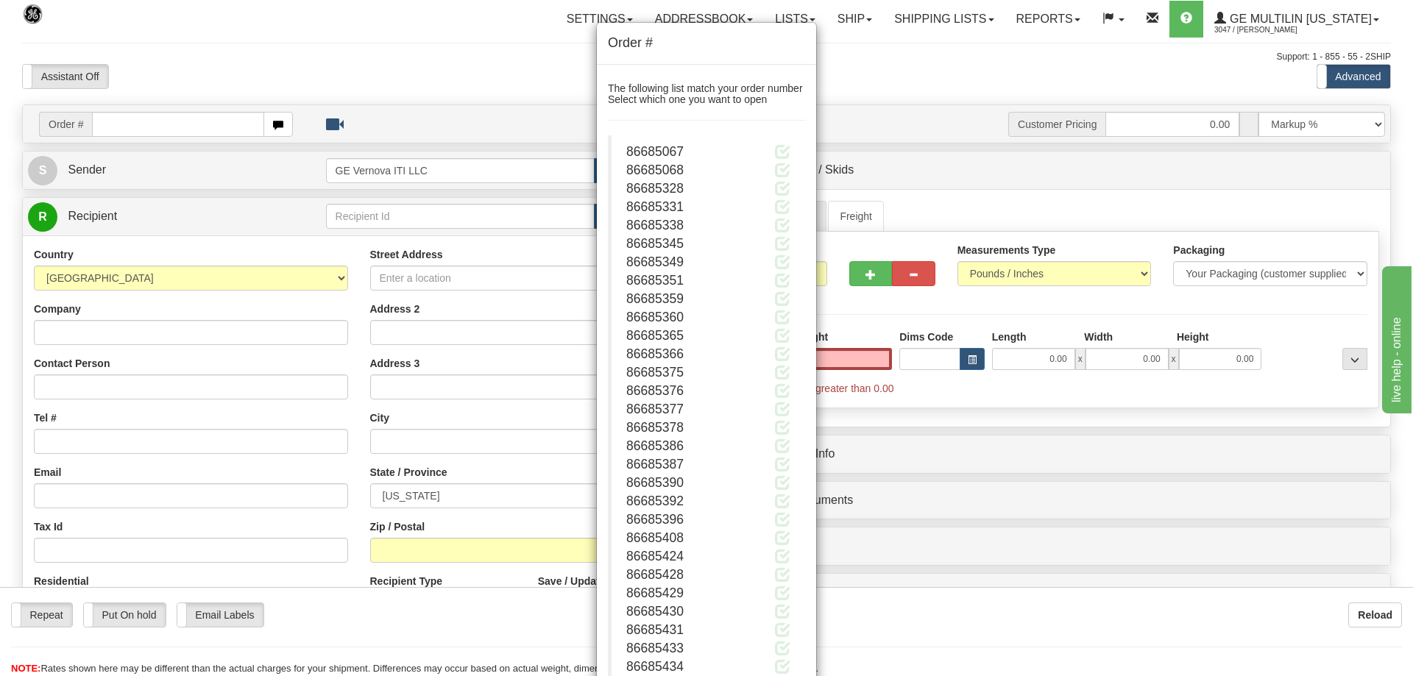
type input "0.00"
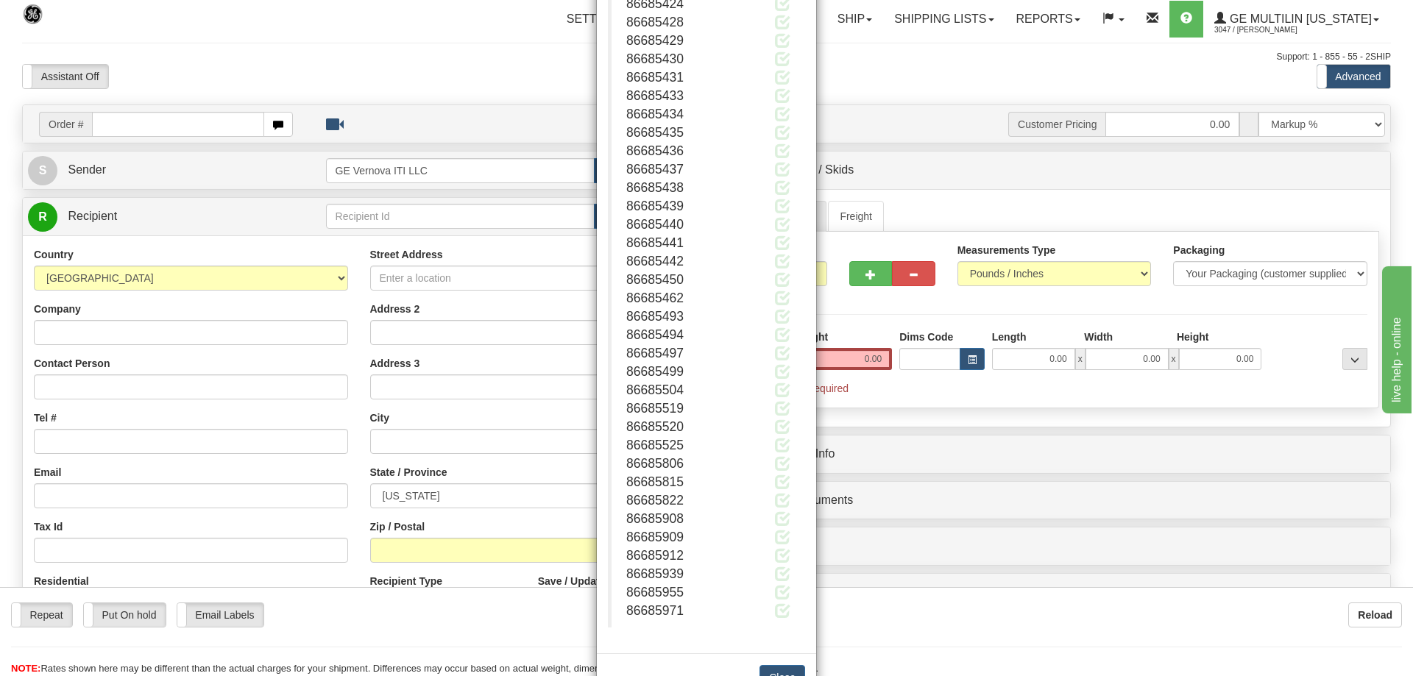
scroll to position [600, 0]
click at [770, 628] on button "Close" at bounding box center [782, 629] width 46 height 25
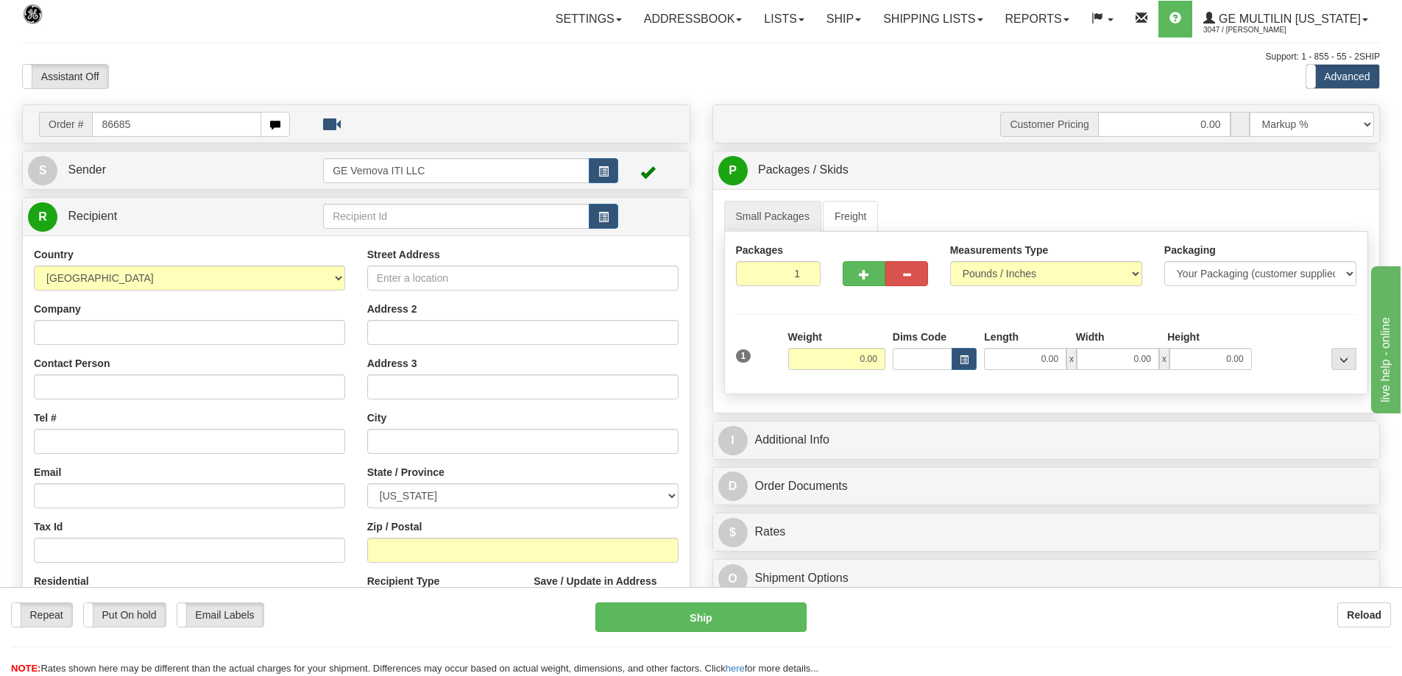
type input "86685"
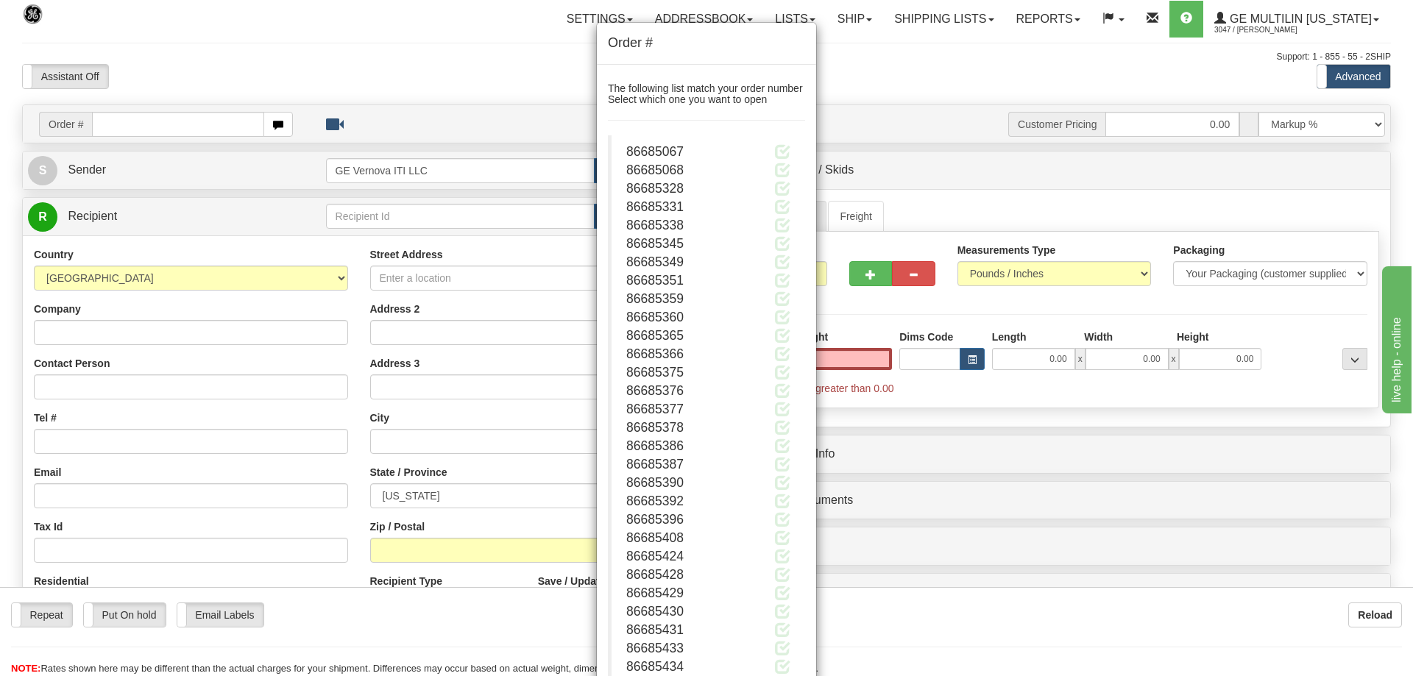
type input "0.00"
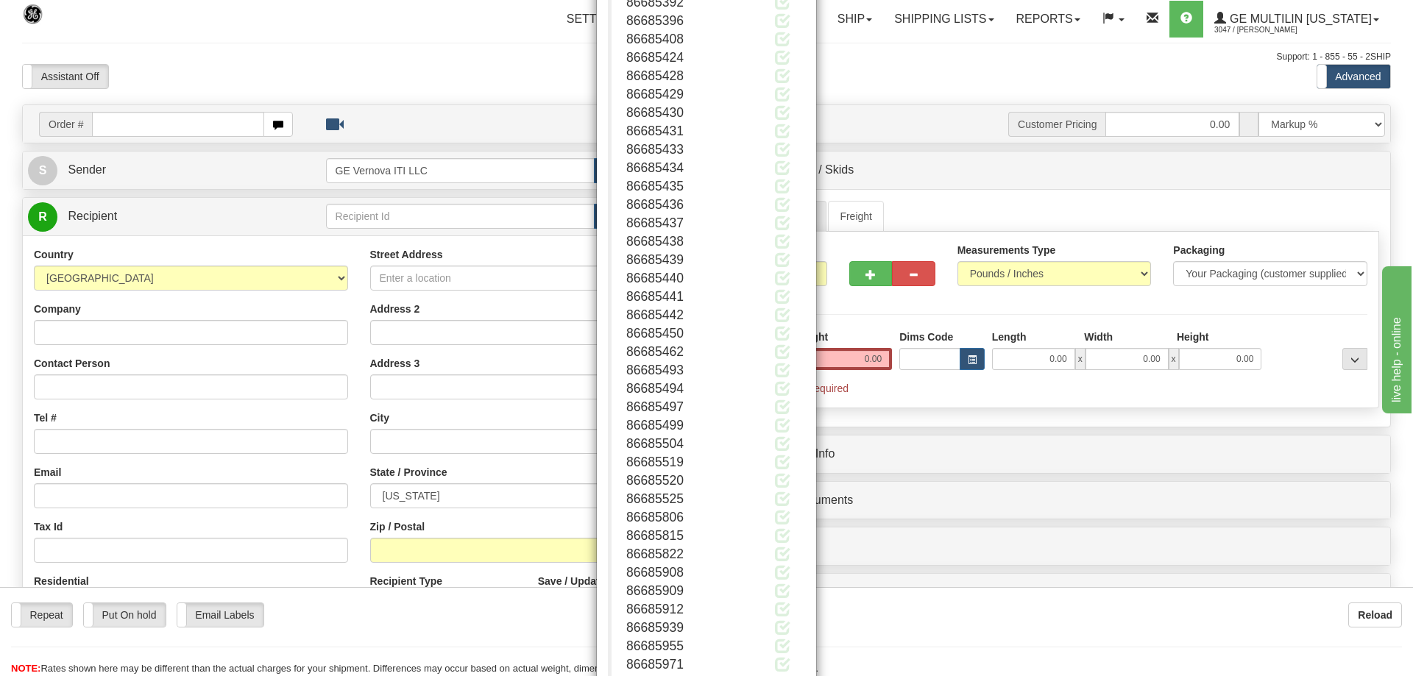
scroll to position [600, 0]
click at [759, 628] on button "Close" at bounding box center [782, 629] width 46 height 25
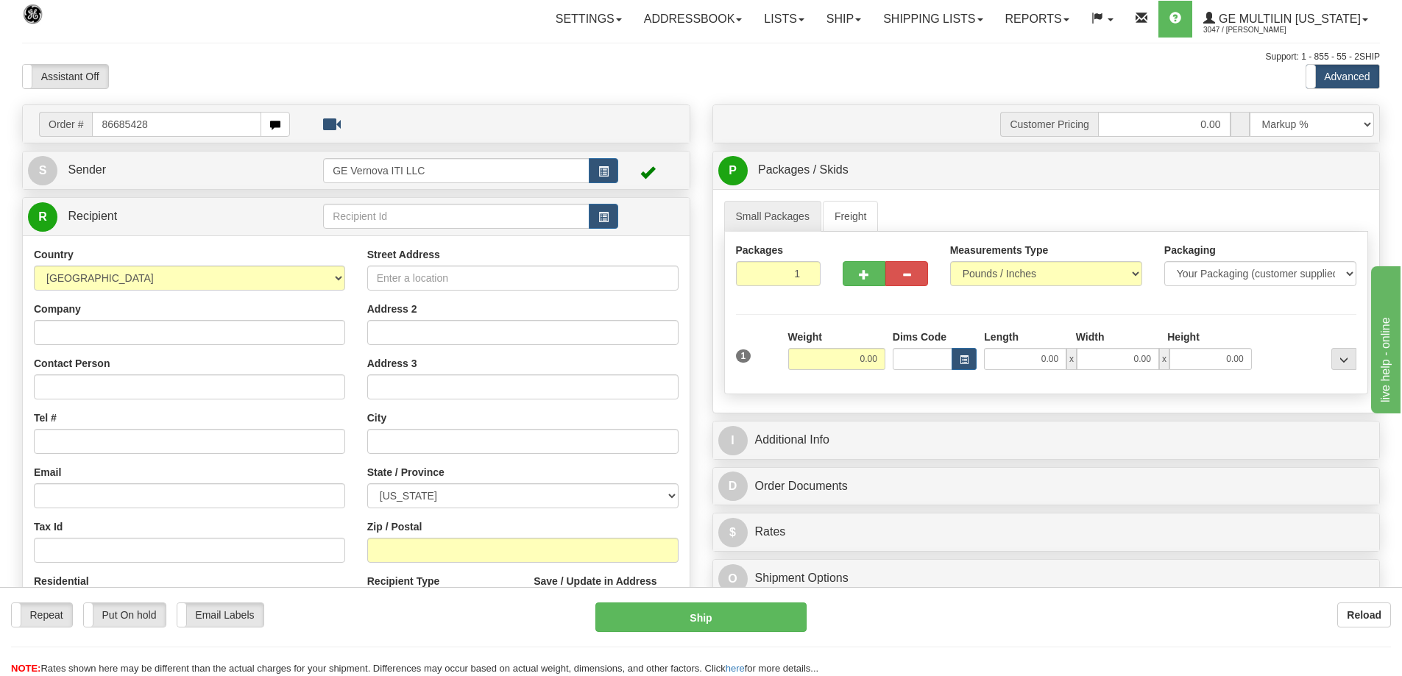
type input "86685428"
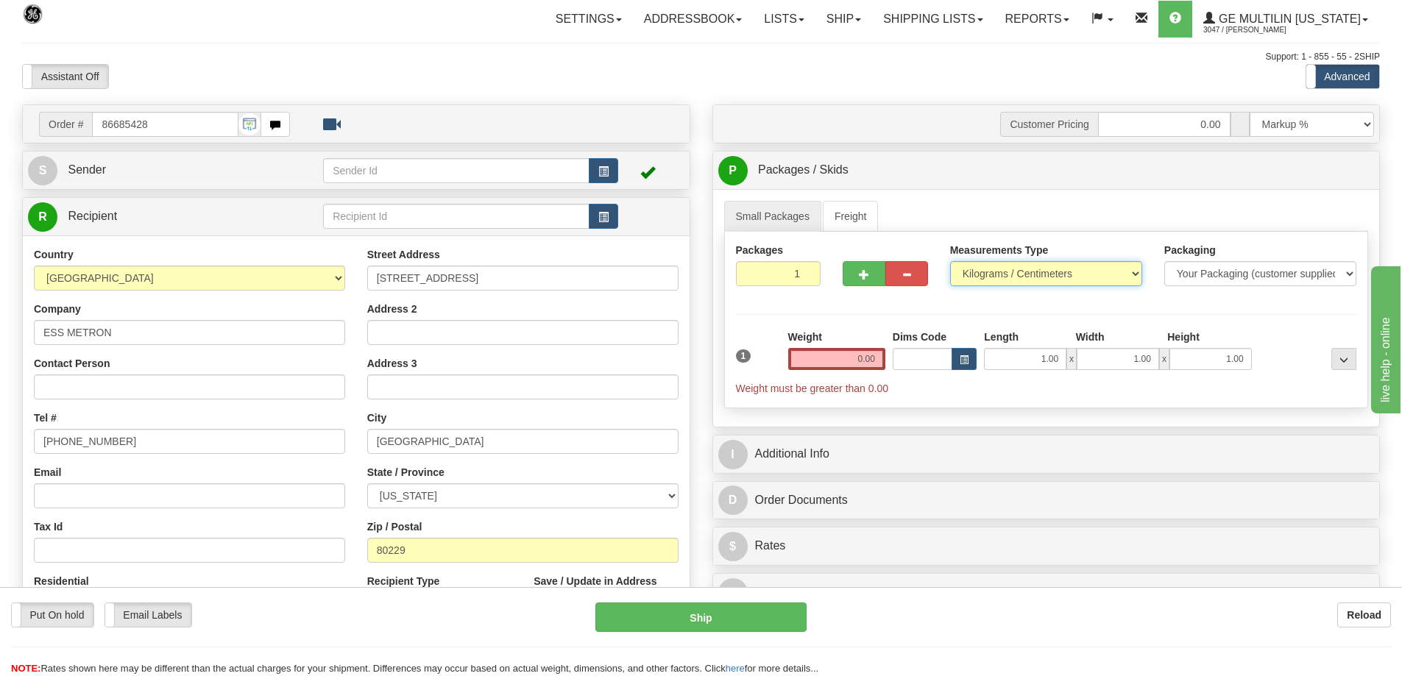
click at [962, 272] on select "Pounds / Inches Kilograms / Centimeters" at bounding box center [1046, 273] width 192 height 25
select select "0"
click at [950, 261] on select "Pounds / Inches Kilograms / Centimeters" at bounding box center [1046, 273] width 192 height 25
click at [880, 359] on input "0.00" at bounding box center [836, 359] width 97 height 22
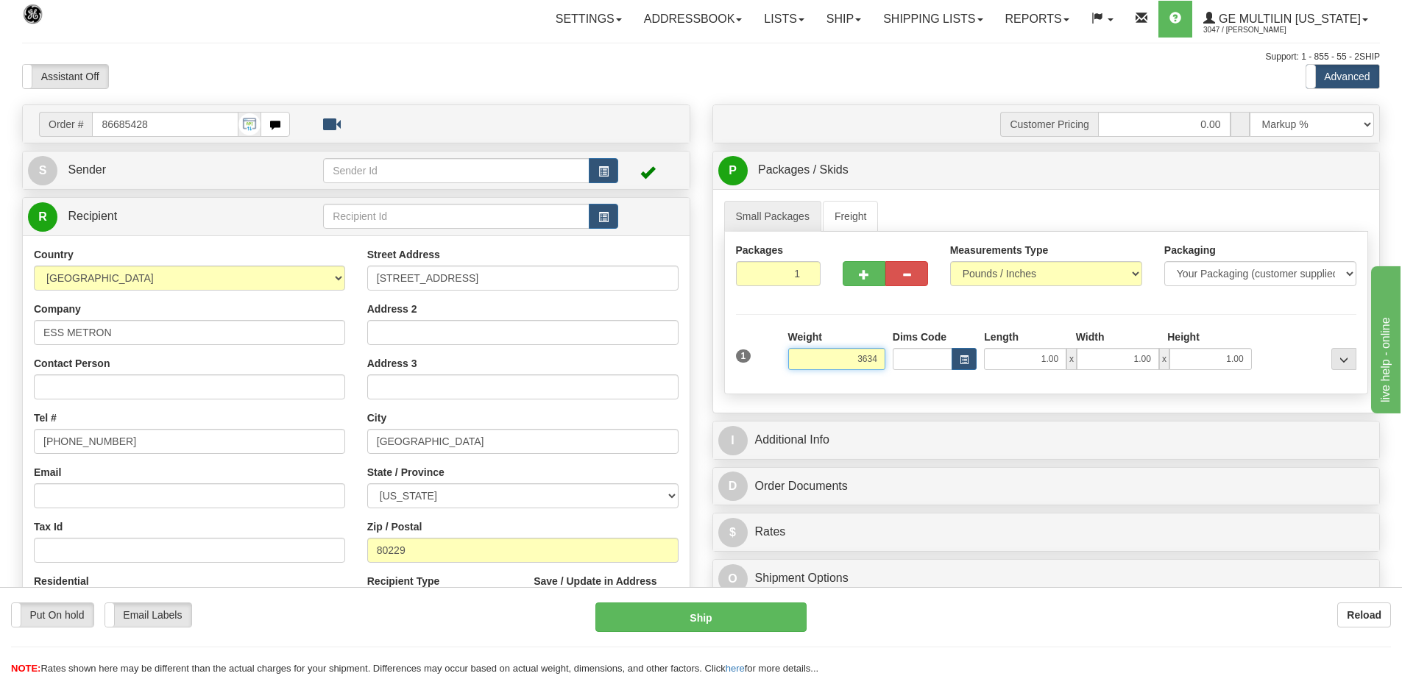
click button "Delete" at bounding box center [0, 0] width 0 height 0
type input "3634.00"
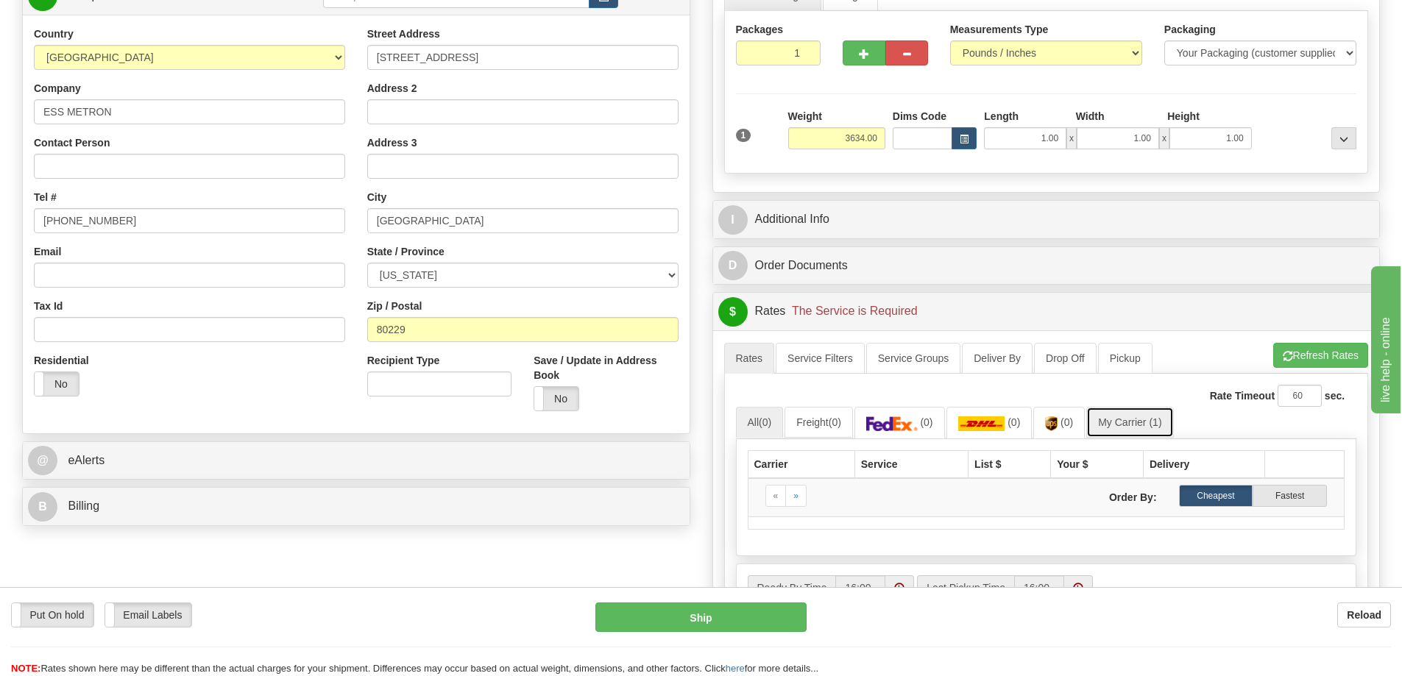
click at [1149, 430] on link "My Carrier (1)" at bounding box center [1129, 422] width 87 height 31
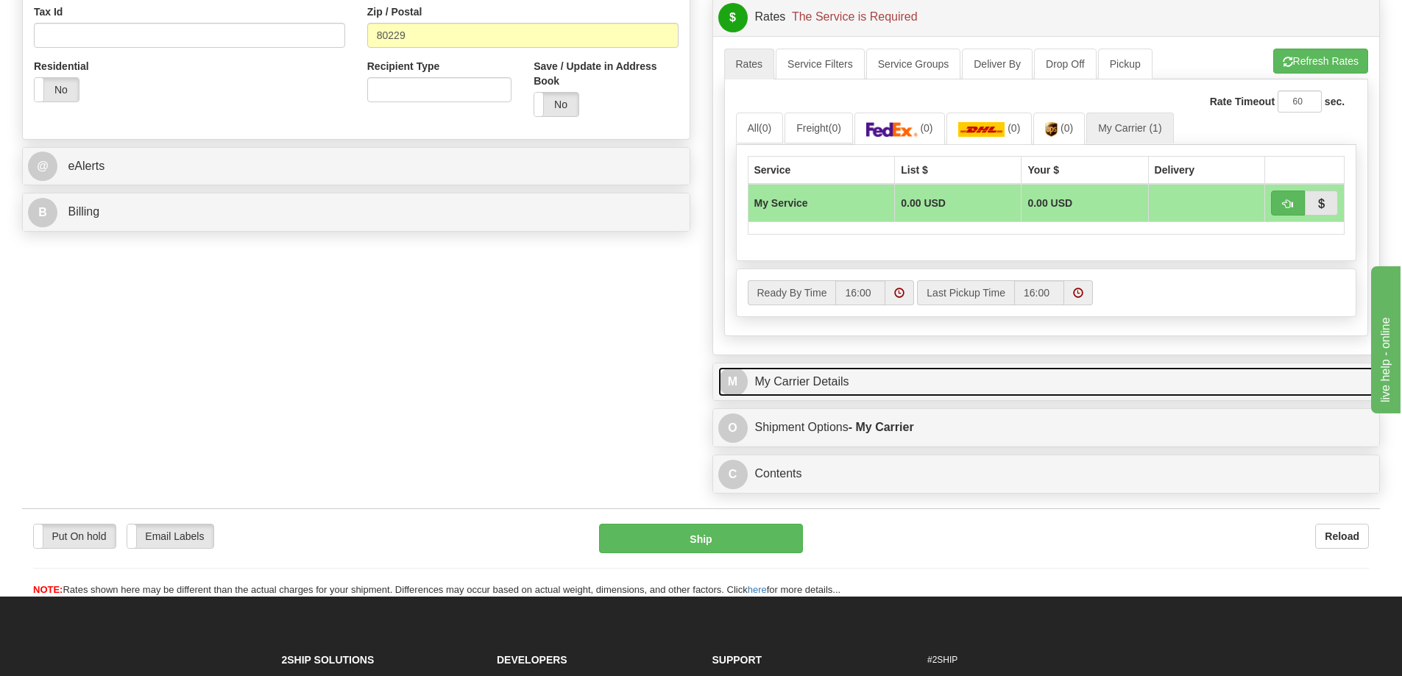
click at [921, 397] on link "M My Carrier Details" at bounding box center [1046, 382] width 656 height 30
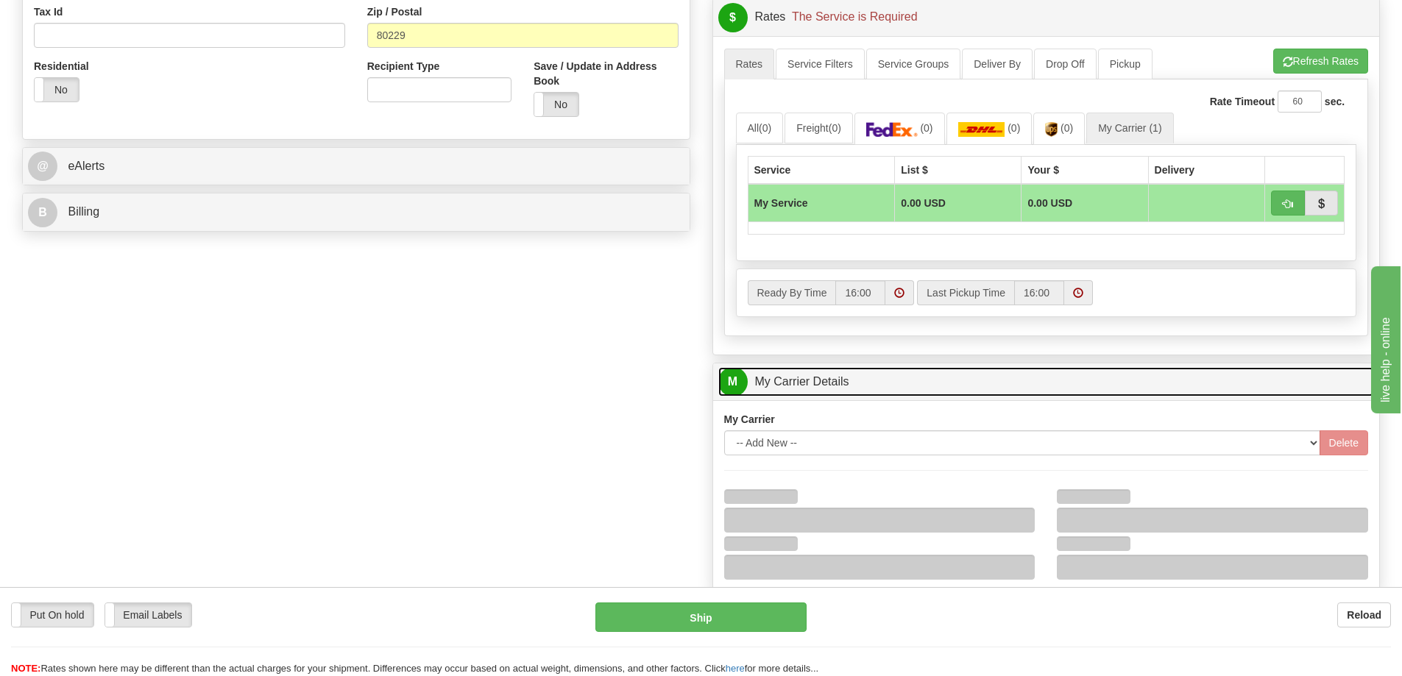
scroll to position [736, 0]
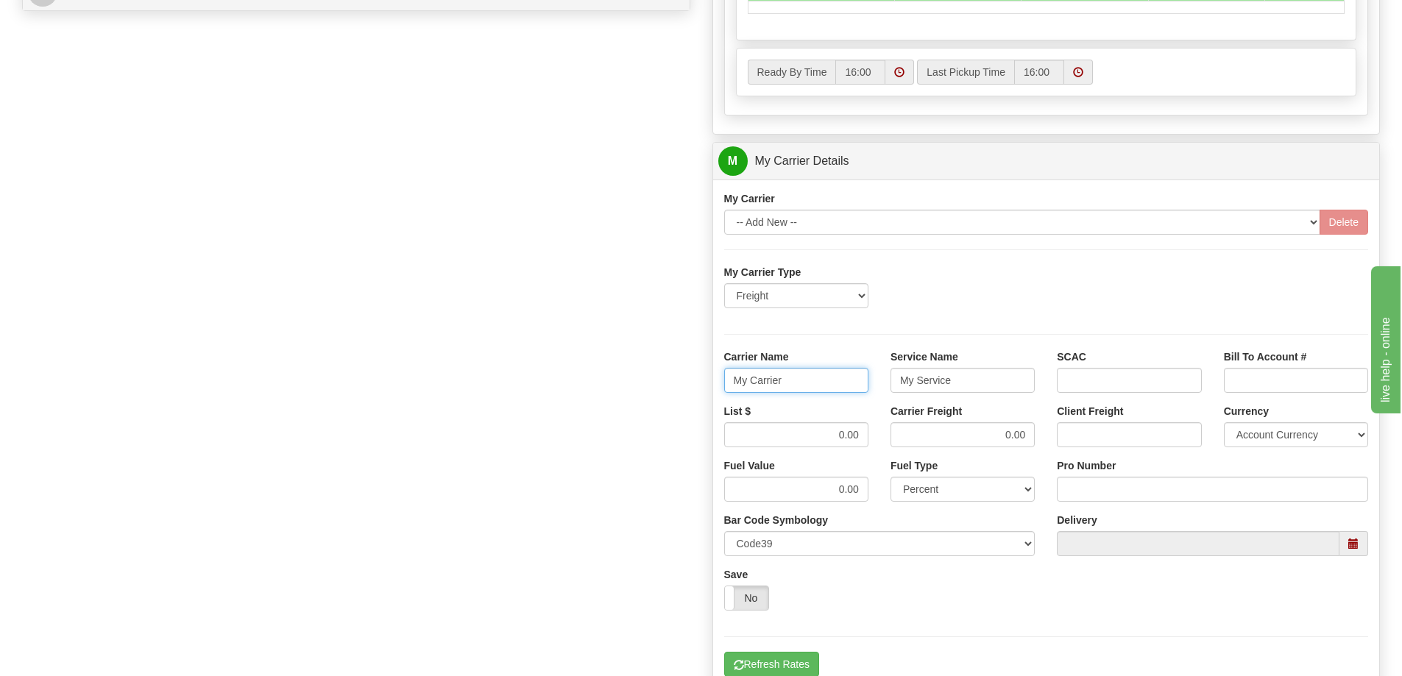
drag, startPoint x: 734, startPoint y: 382, endPoint x: 630, endPoint y: 377, distance: 103.9
click at [628, 380] on div "Order # 86685428 S Sender" at bounding box center [701, 79] width 1380 height 1420
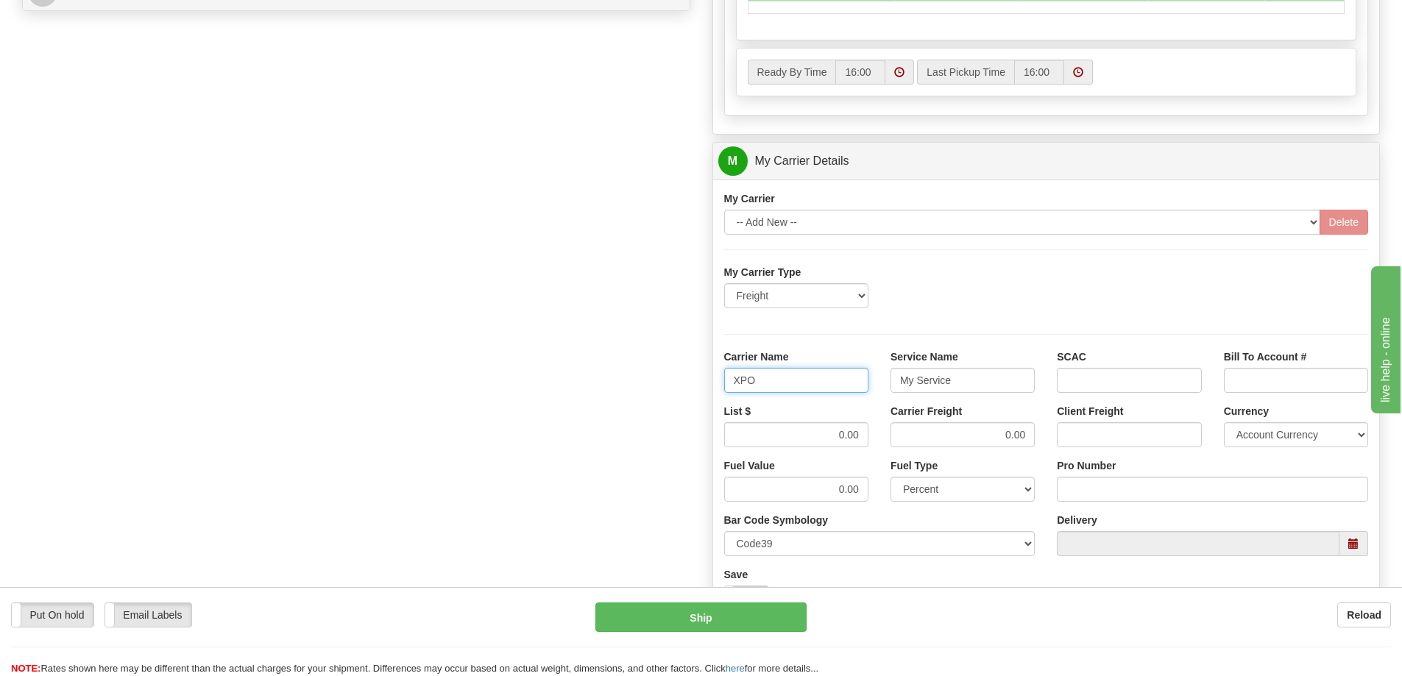
type input "XPO"
type input "LTL"
drag, startPoint x: 809, startPoint y: 433, endPoint x: 875, endPoint y: 433, distance: 65.5
click at [875, 433] on div "List $ 0.00" at bounding box center [796, 431] width 166 height 54
type input "600"
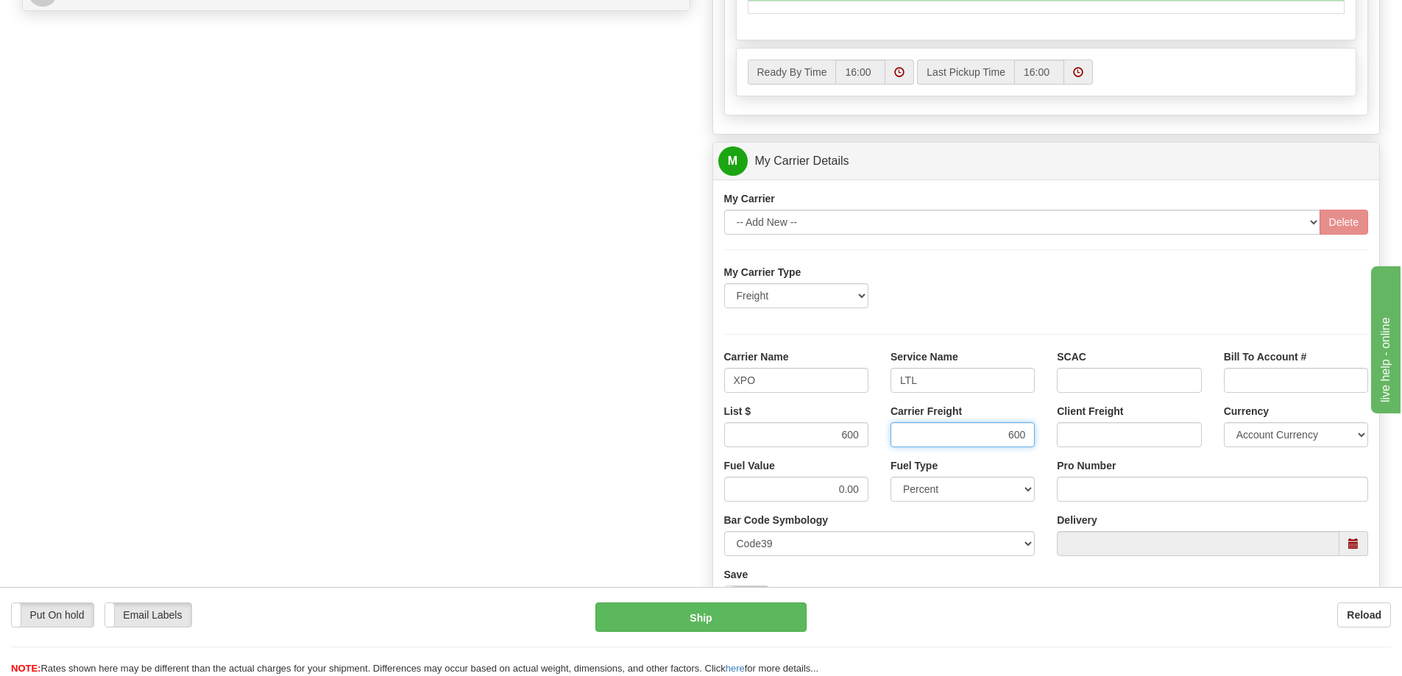
type input "600"
click at [1082, 492] on input "Pro Number" at bounding box center [1212, 489] width 311 height 25
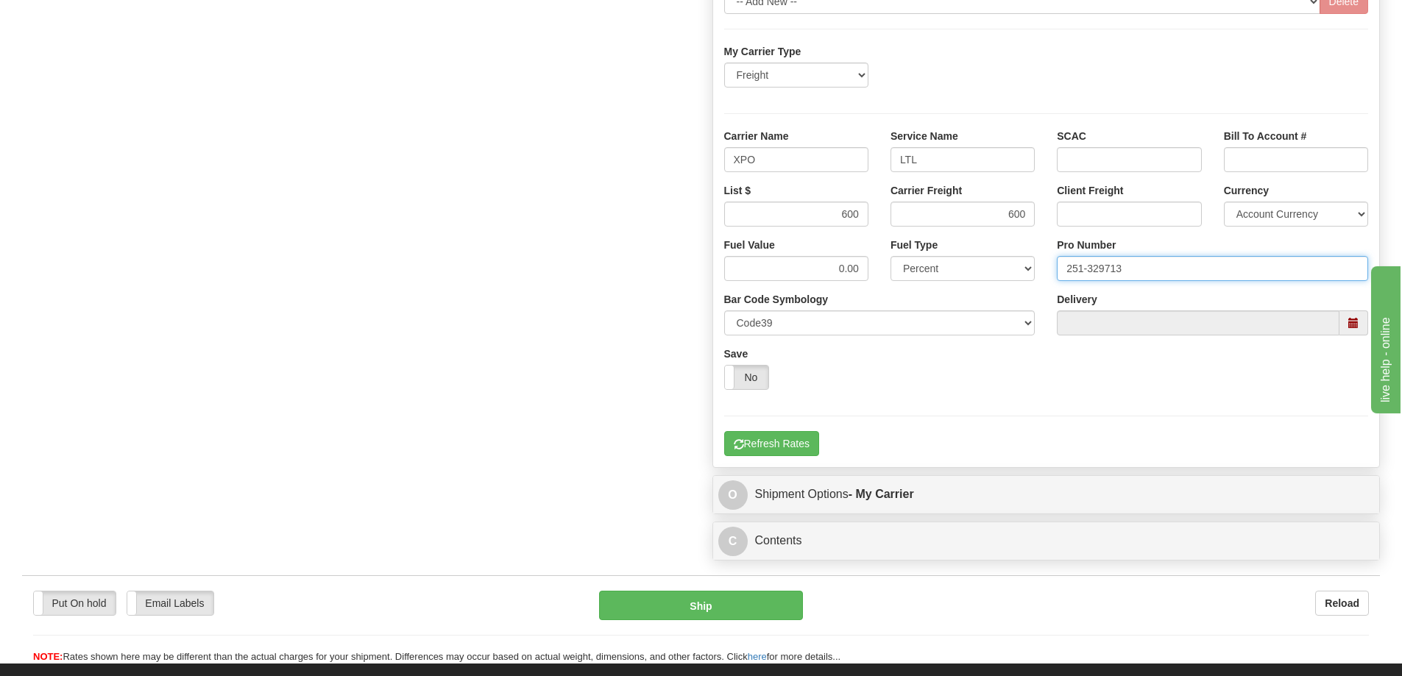
type input "251-329713"
click at [784, 462] on div "My Carrier -- Add New -- Delete My Carrier Type Freight Same-Day Small Pack Air…" at bounding box center [1046, 213] width 667 height 508
click at [787, 450] on button "Refresh Rates" at bounding box center [771, 443] width 95 height 25
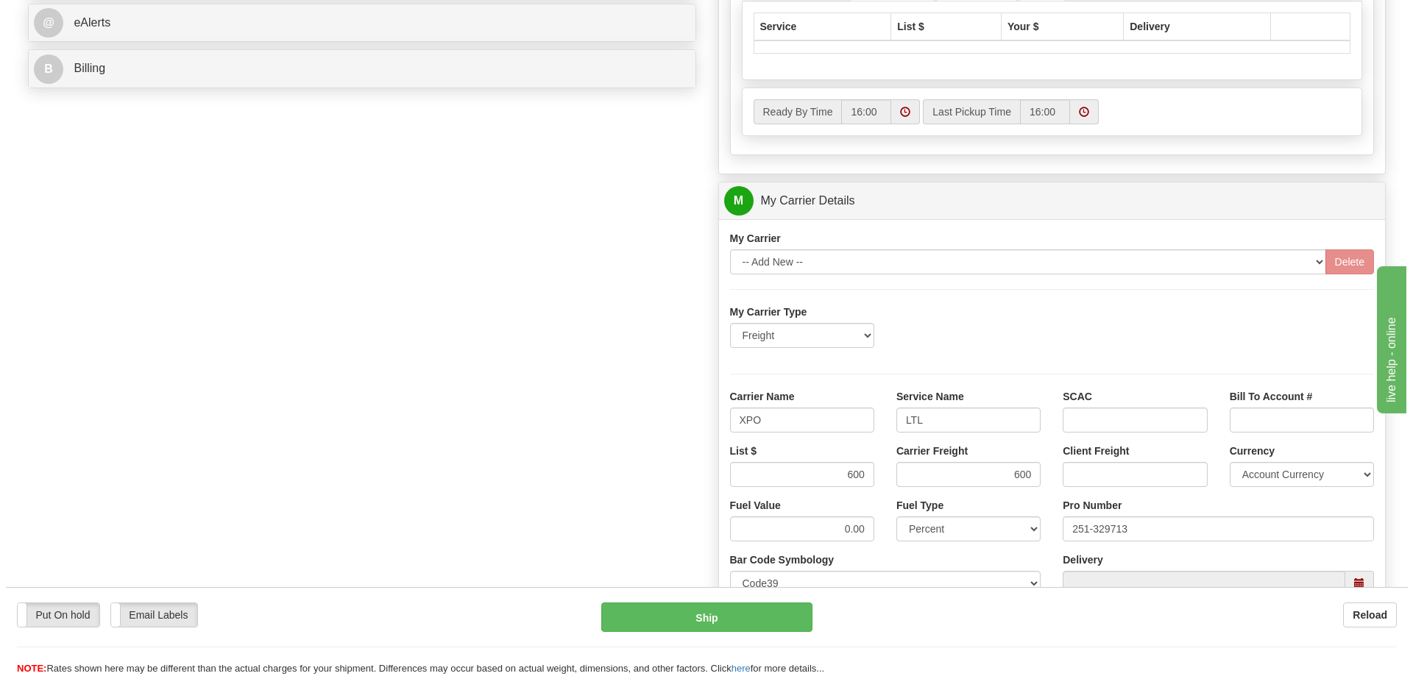
scroll to position [478, 0]
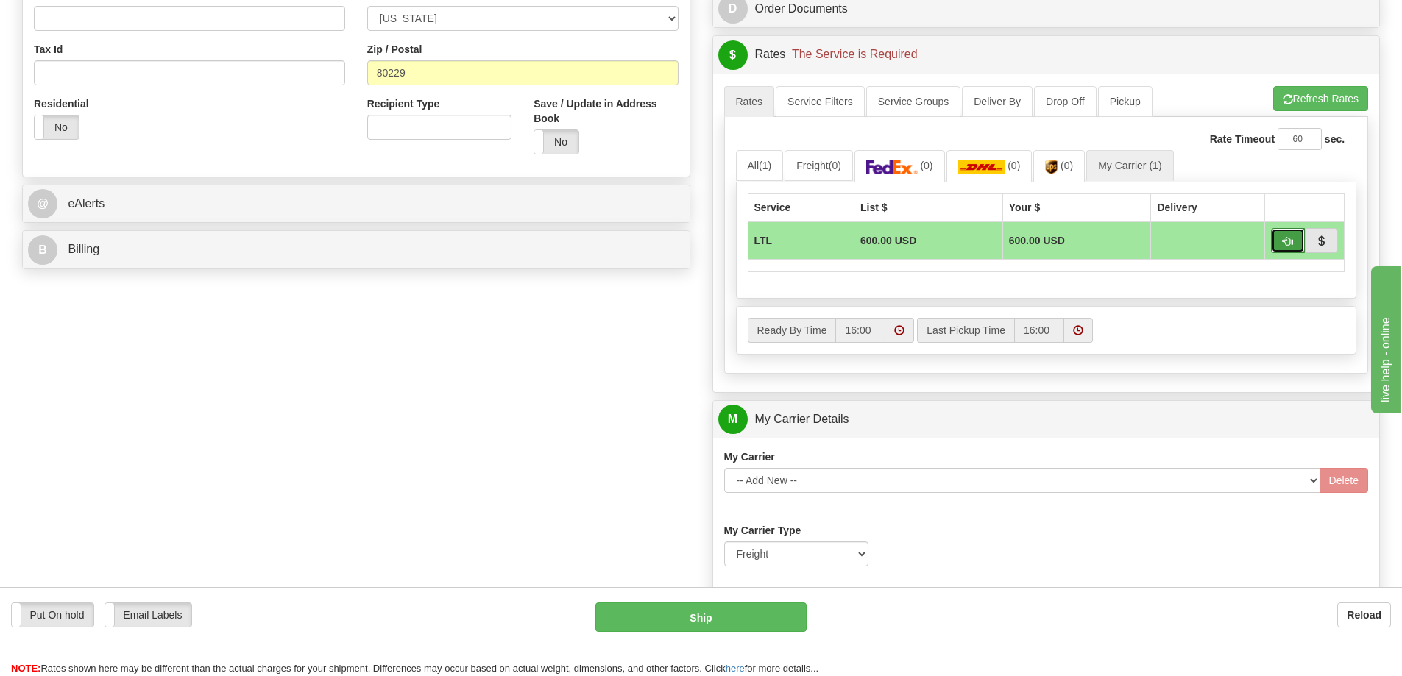
click at [1280, 244] on button "button" at bounding box center [1288, 240] width 34 height 25
type input "00"
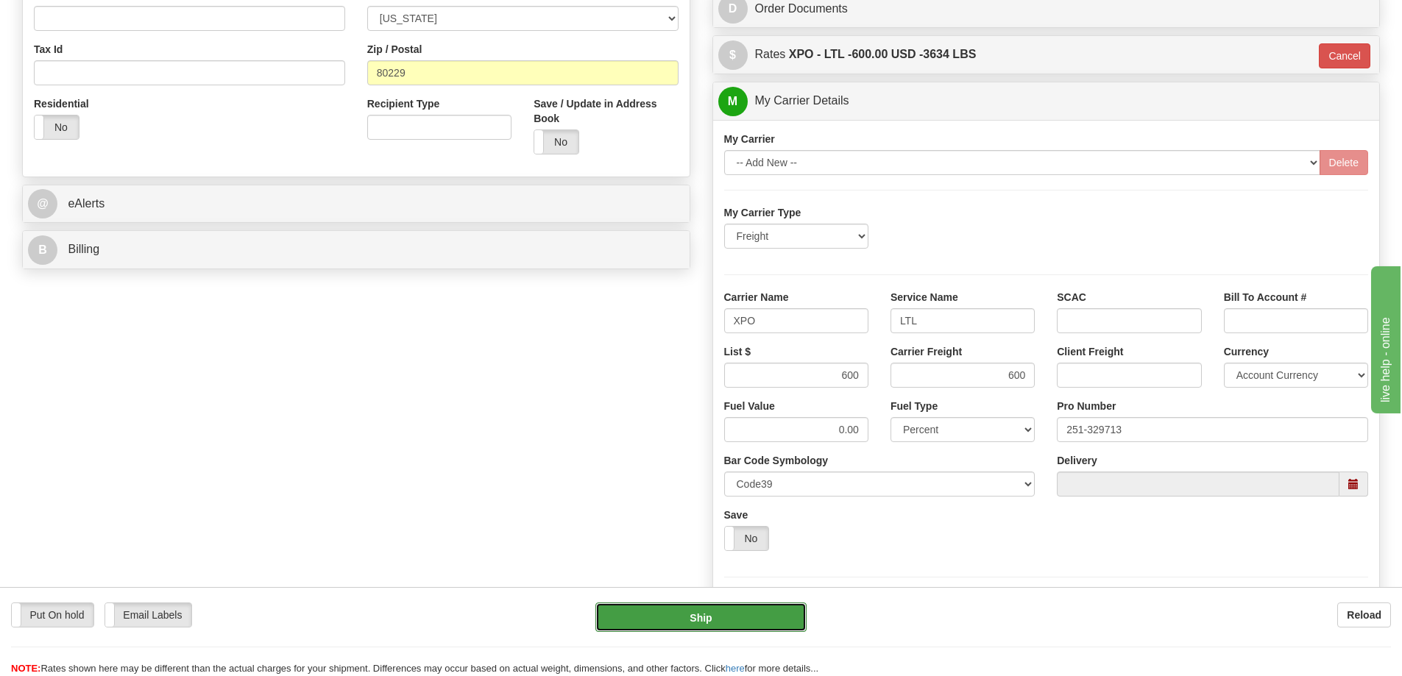
click at [725, 630] on button "Ship" at bounding box center [700, 617] width 211 height 29
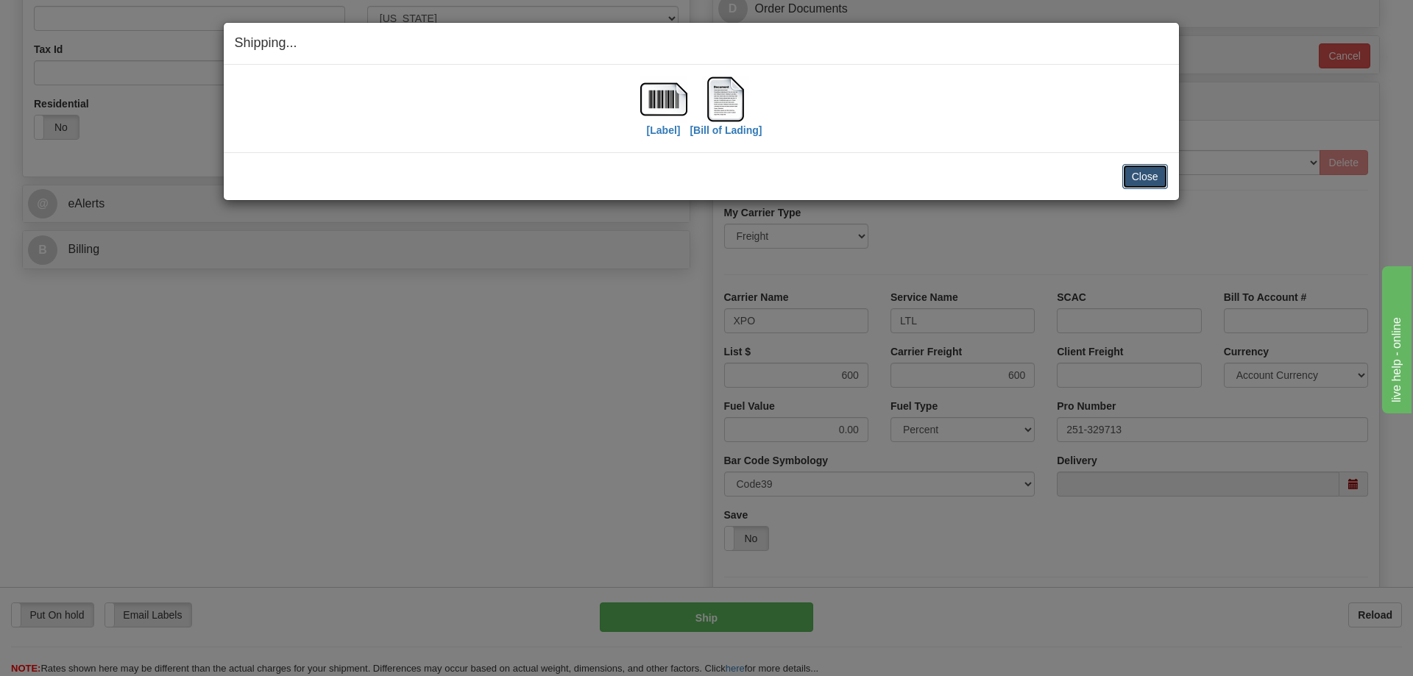
click at [1129, 182] on button "Close" at bounding box center [1145, 176] width 46 height 25
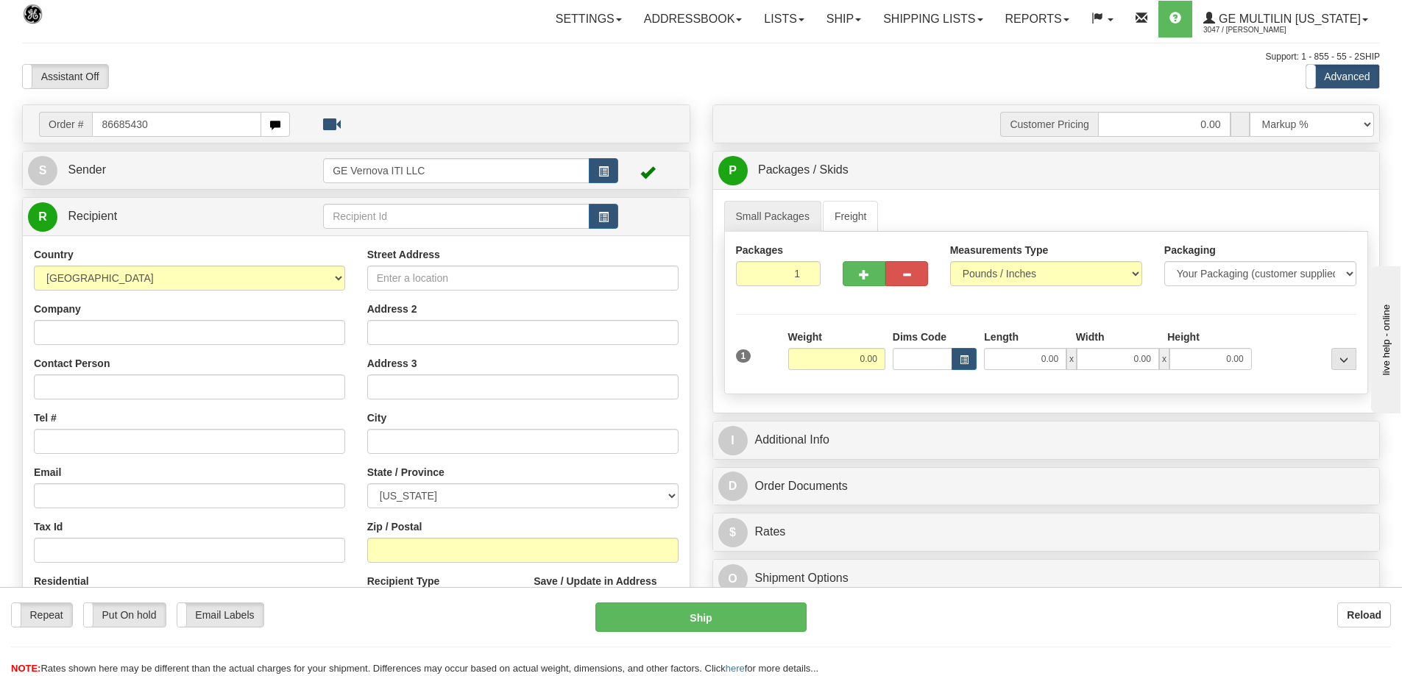
type input "86685430"
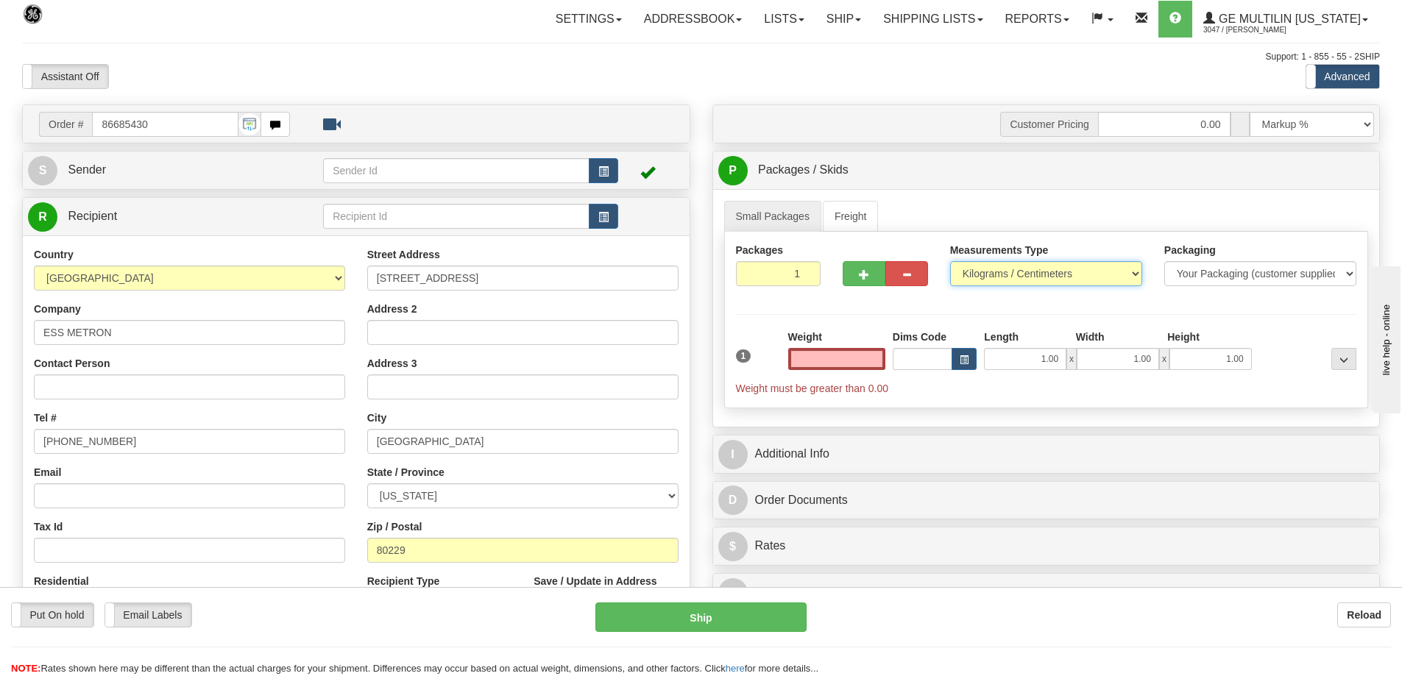
type input "0.00"
click at [979, 281] on select "Pounds / Inches Kilograms / Centimeters" at bounding box center [1046, 273] width 192 height 25
select select "0"
click at [950, 261] on select "Pounds / Inches Kilograms / Centimeters" at bounding box center [1046, 273] width 192 height 25
click at [869, 362] on input "0.00" at bounding box center [836, 359] width 97 height 22
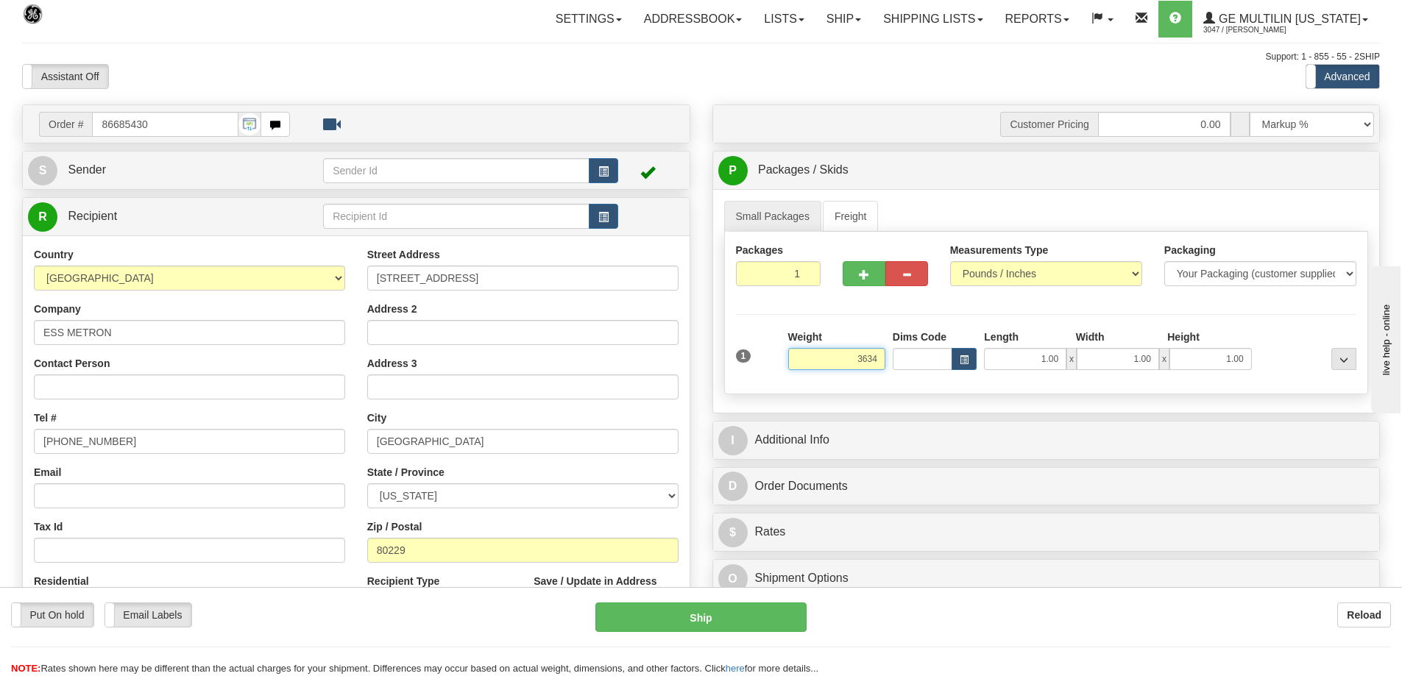
click button "Delete" at bounding box center [0, 0] width 0 height 0
type input "3634.00"
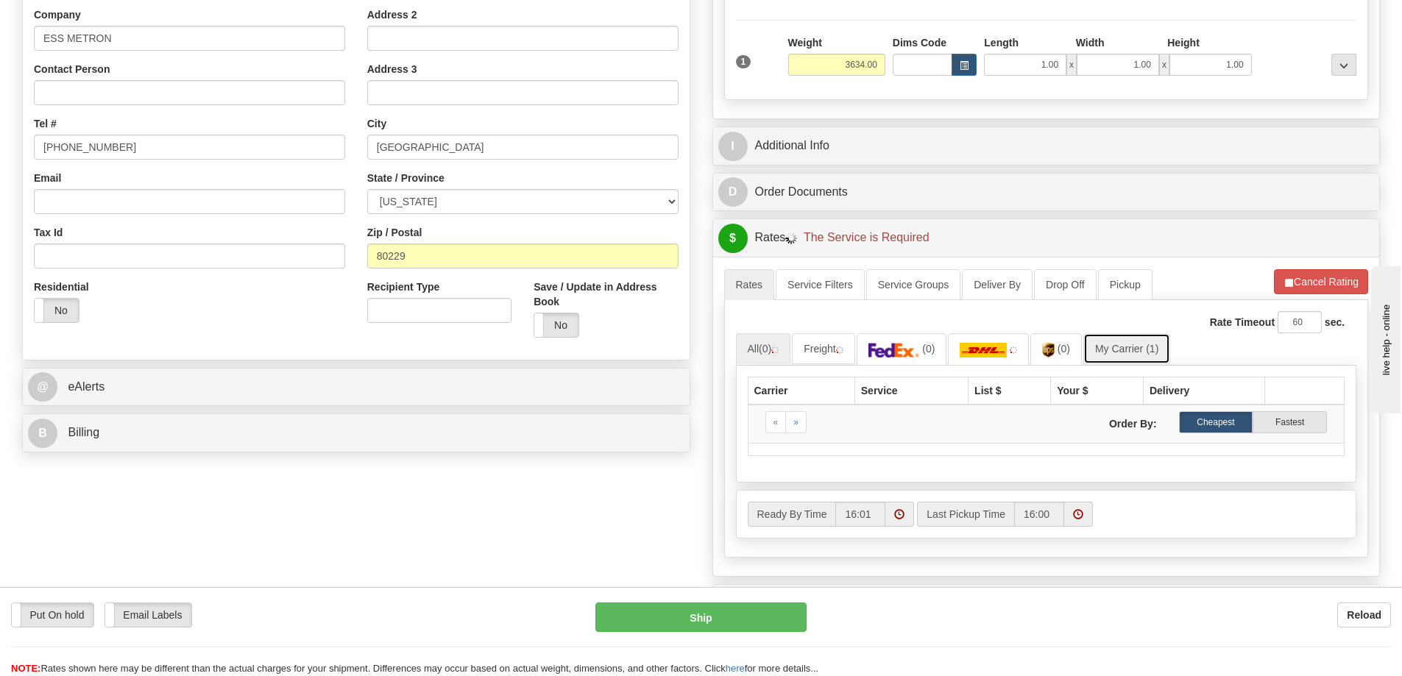
click at [1135, 350] on link "My Carrier (1)" at bounding box center [1126, 348] width 87 height 31
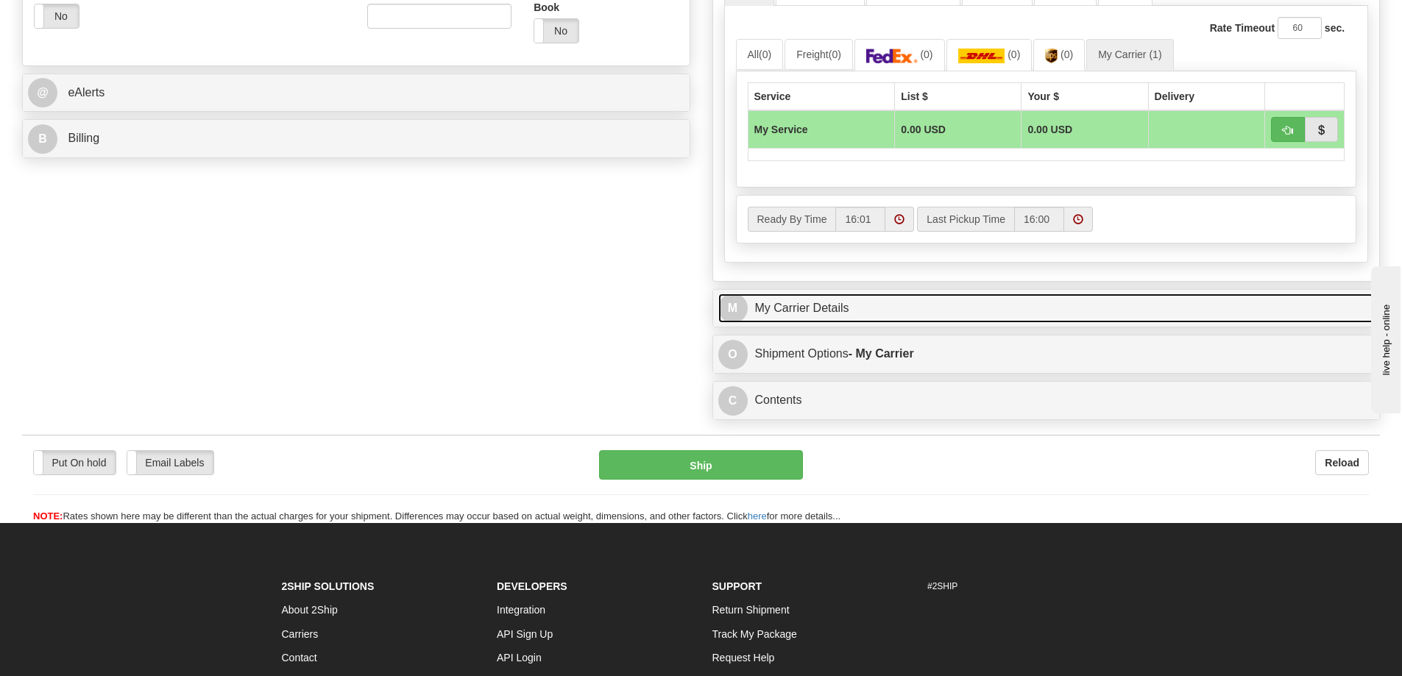
click at [915, 311] on link "M My Carrier Details" at bounding box center [1046, 309] width 656 height 30
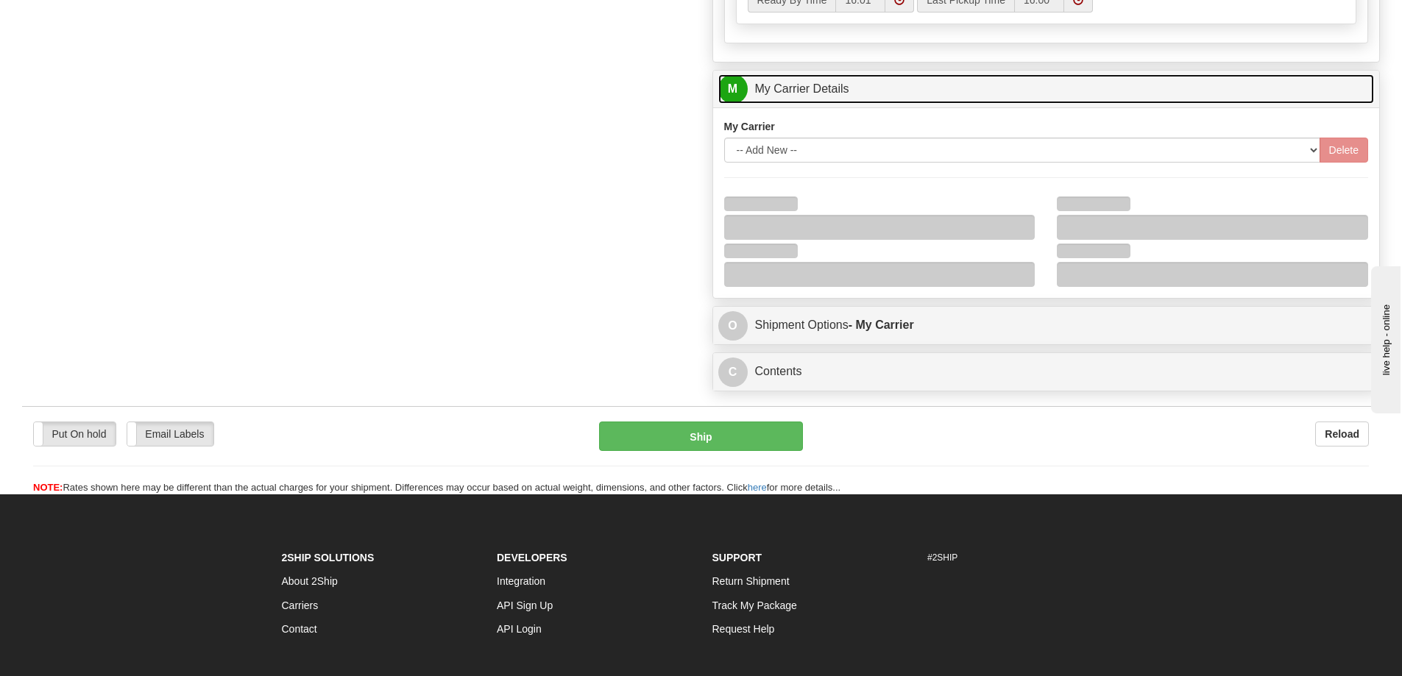
scroll to position [809, 0]
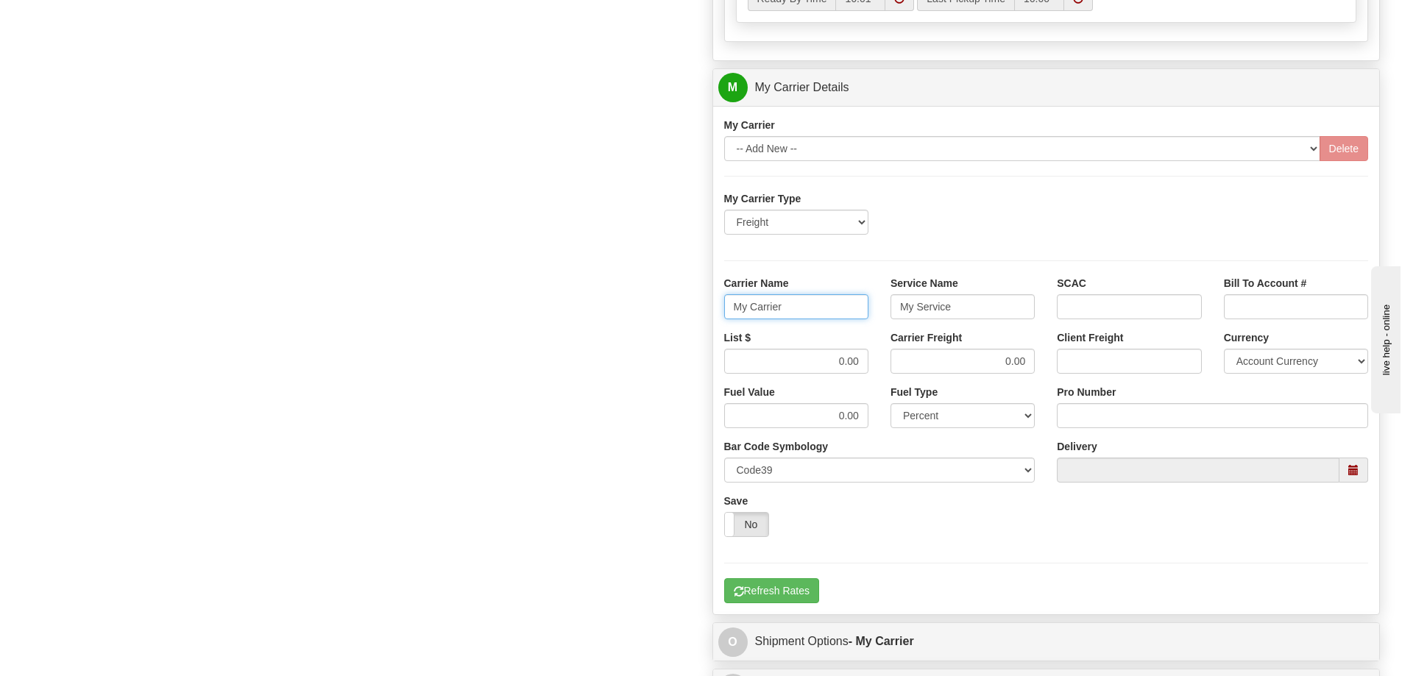
drag, startPoint x: 806, startPoint y: 316, endPoint x: 645, endPoint y: 307, distance: 161.4
click at [645, 307] on div "Order # 86685430 S Sender" at bounding box center [701, 5] width 1380 height 1420
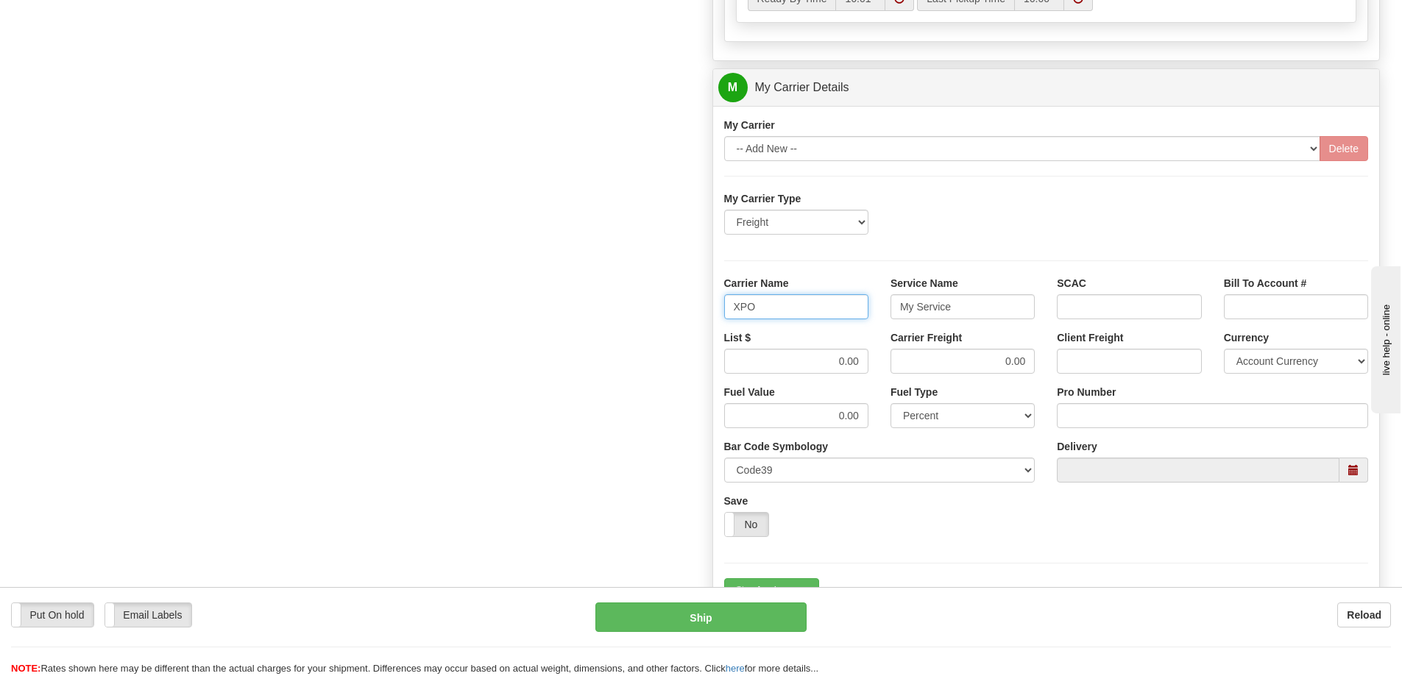
type input "XPO"
type input "LTL"
drag, startPoint x: 834, startPoint y: 362, endPoint x: 879, endPoint y: 367, distance: 45.2
click at [879, 367] on div "List $ 0.00 Carrier Freight 0.00 Client Freight Currency Account Currency ARN A…" at bounding box center [1046, 357] width 667 height 54
type input ".01"
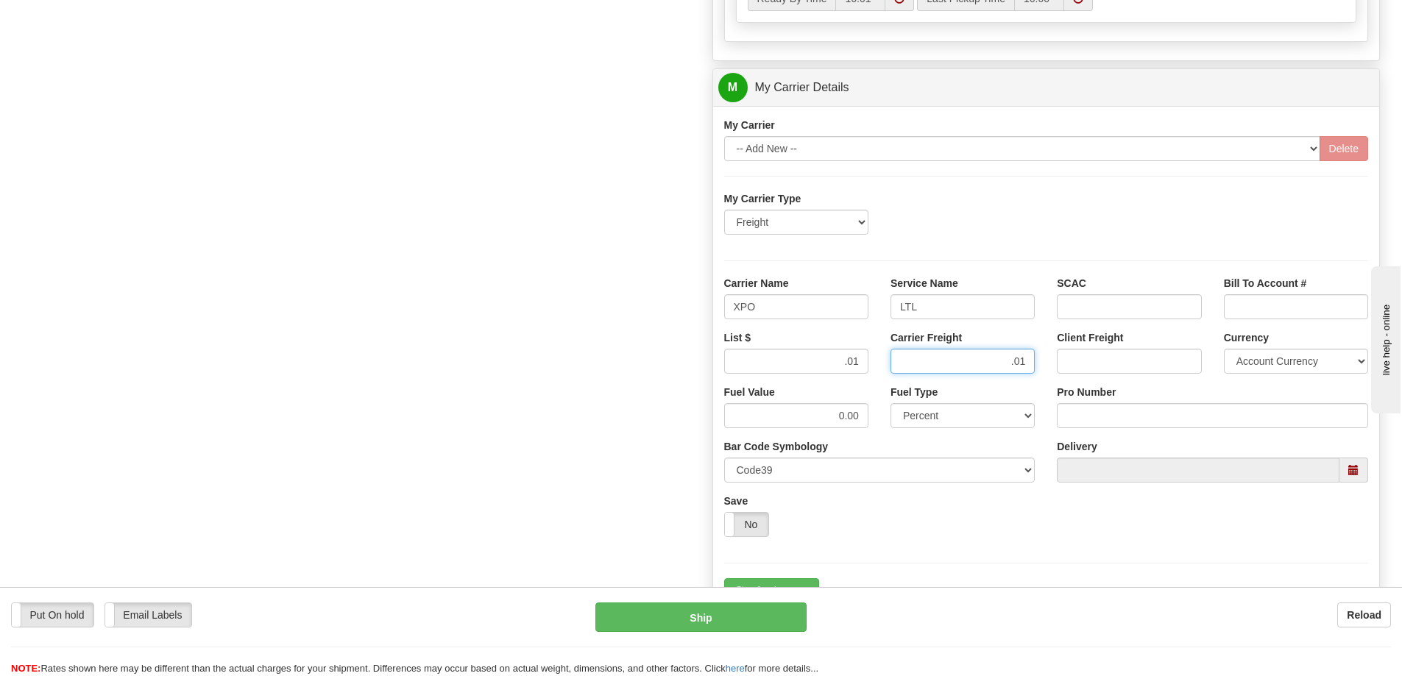
type input ".01"
click at [1065, 414] on input "Pro Number" at bounding box center [1212, 415] width 311 height 25
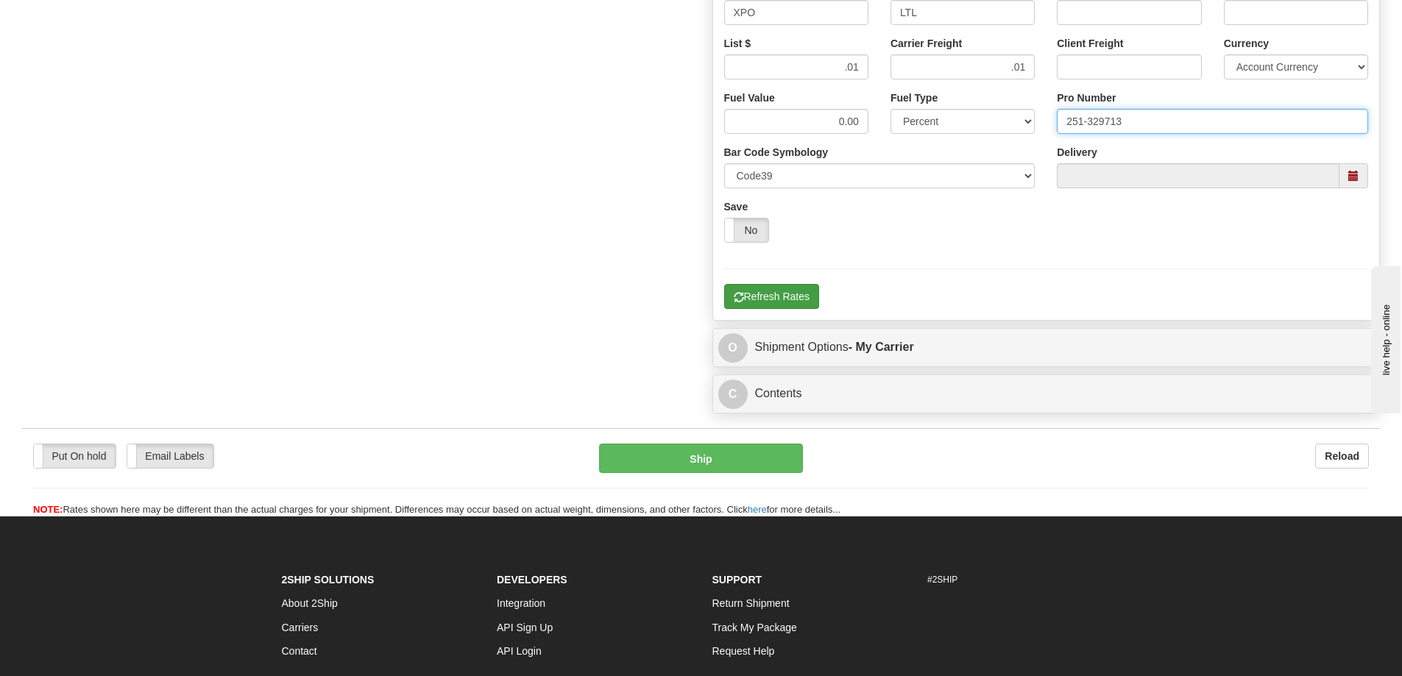
type input "251-329713"
click at [778, 302] on button "Refresh Rates" at bounding box center [771, 296] width 95 height 25
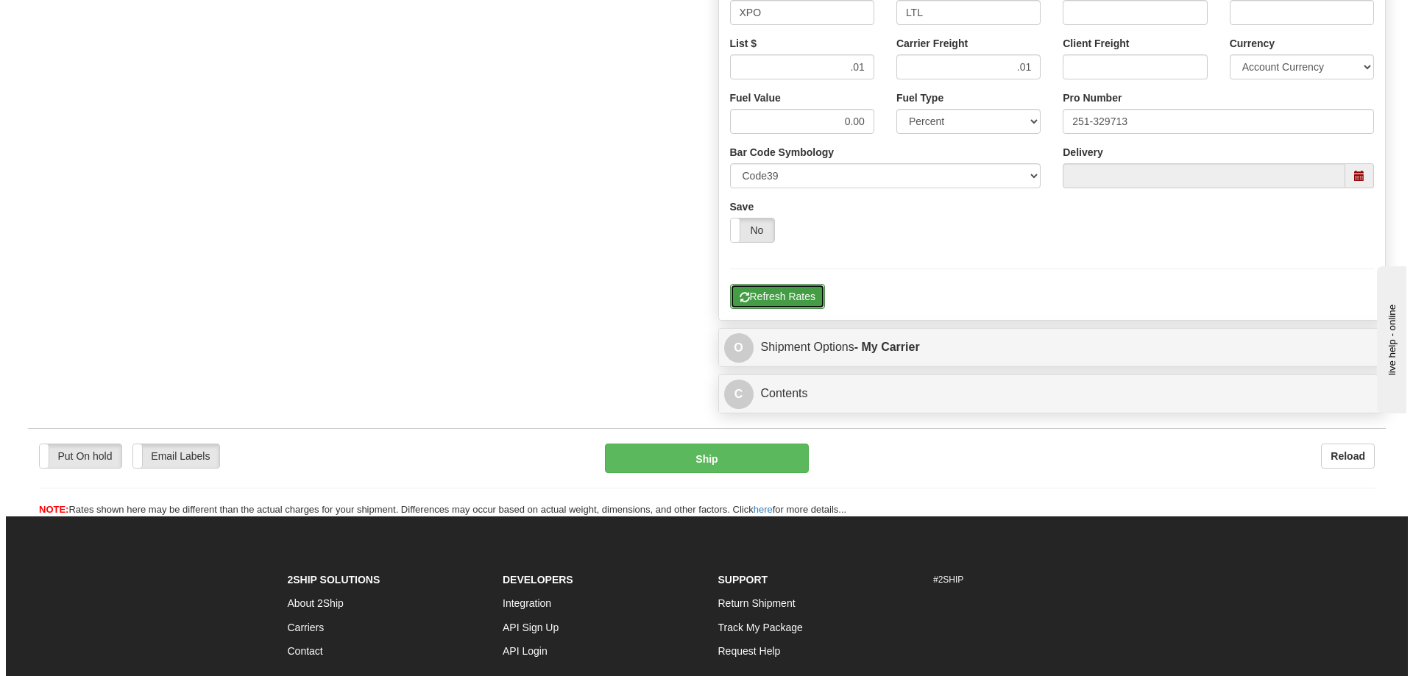
scroll to position [551, 0]
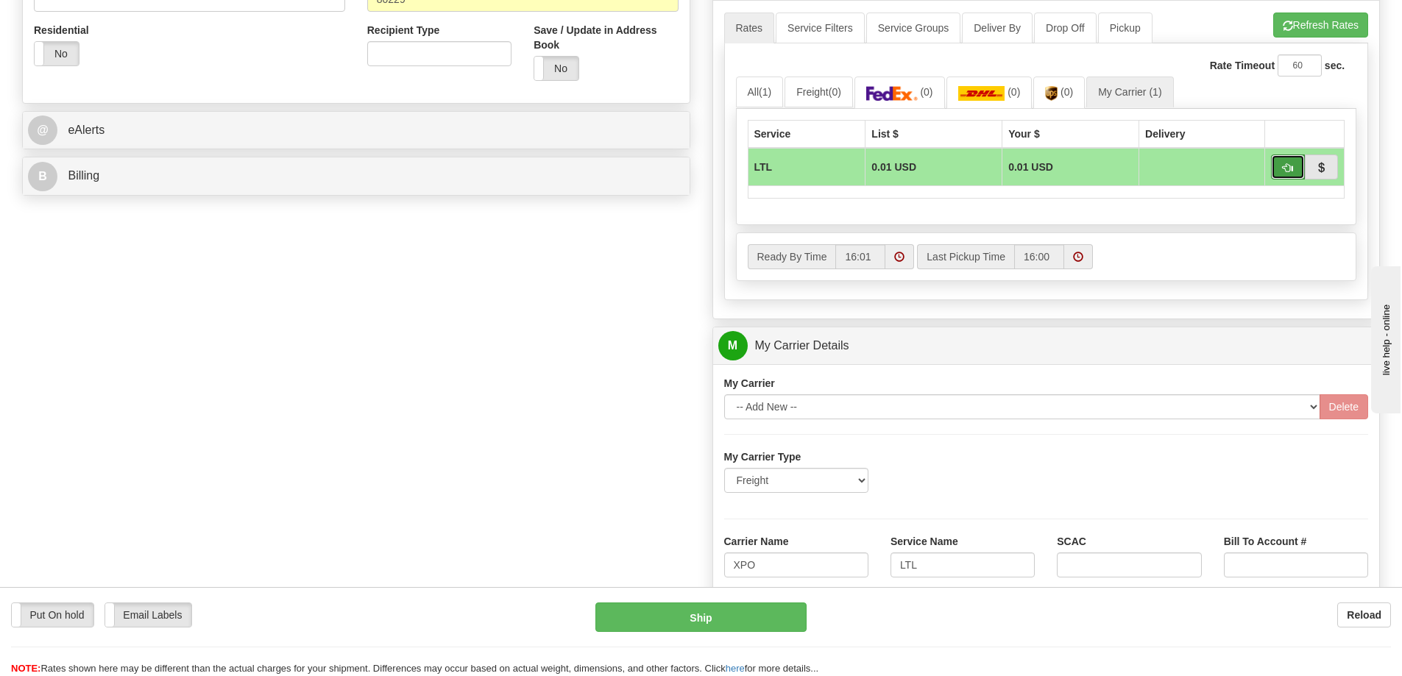
click at [1281, 169] on button "button" at bounding box center [1288, 167] width 34 height 25
type input "00"
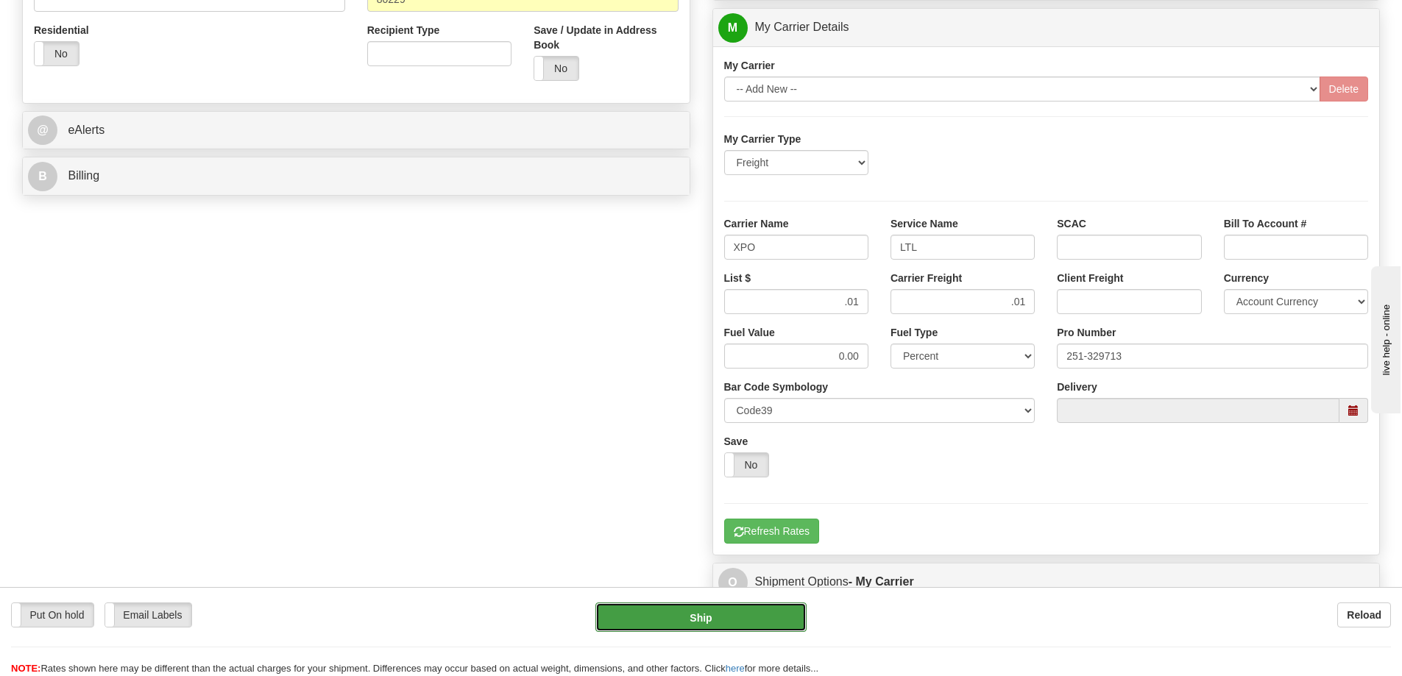
click at [735, 624] on button "Ship" at bounding box center [700, 617] width 211 height 29
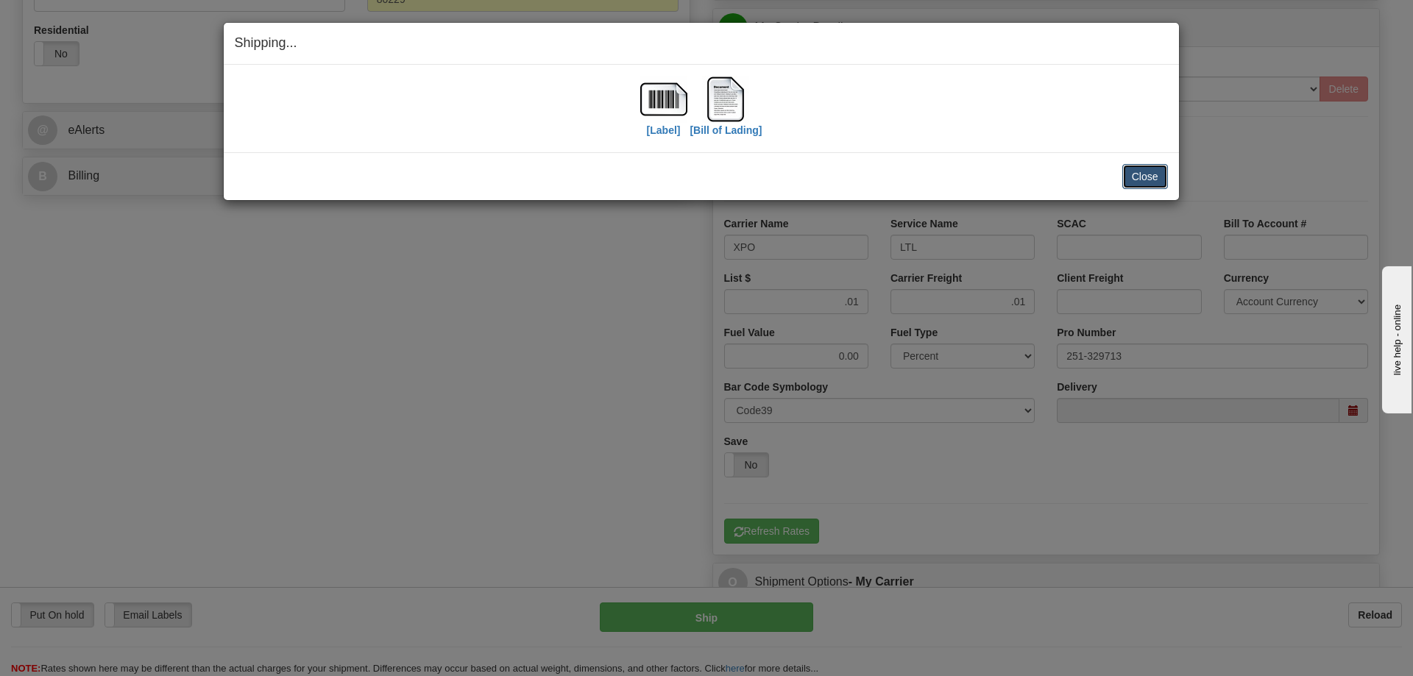
click at [1142, 183] on button "Close" at bounding box center [1145, 176] width 46 height 25
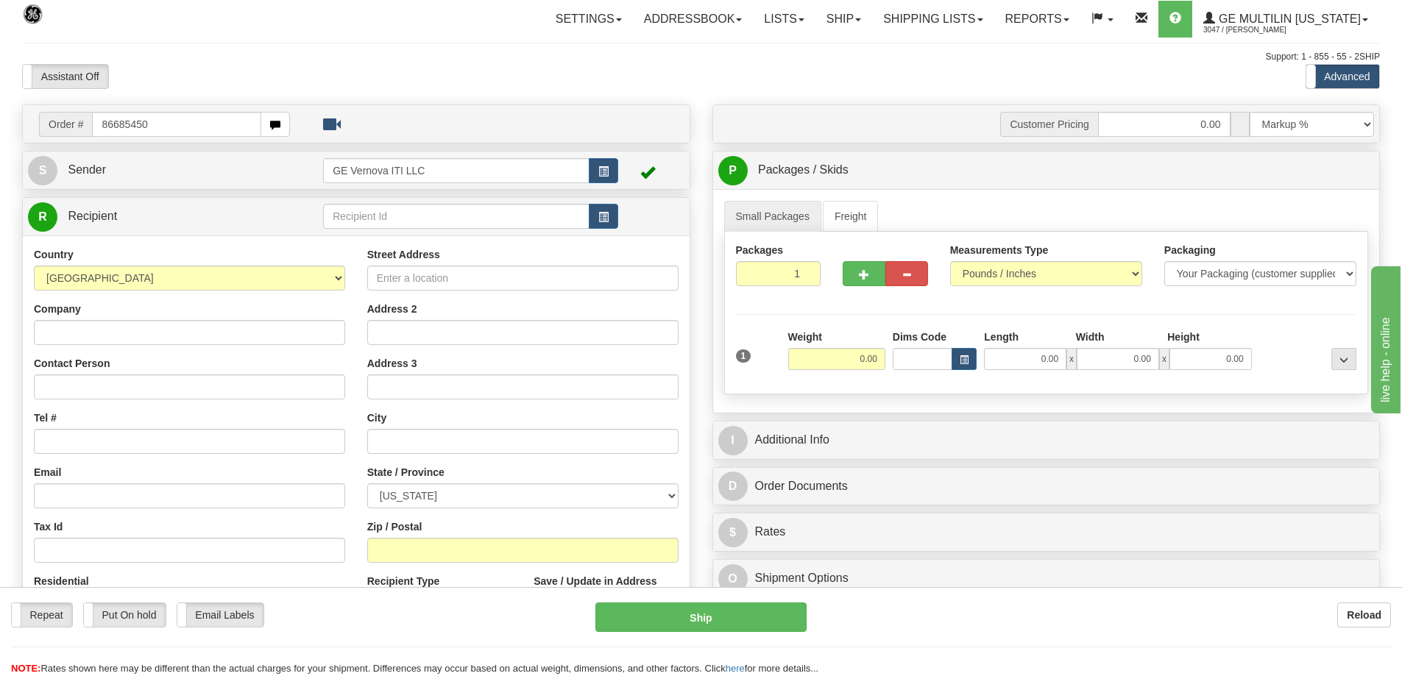
type input "86685450"
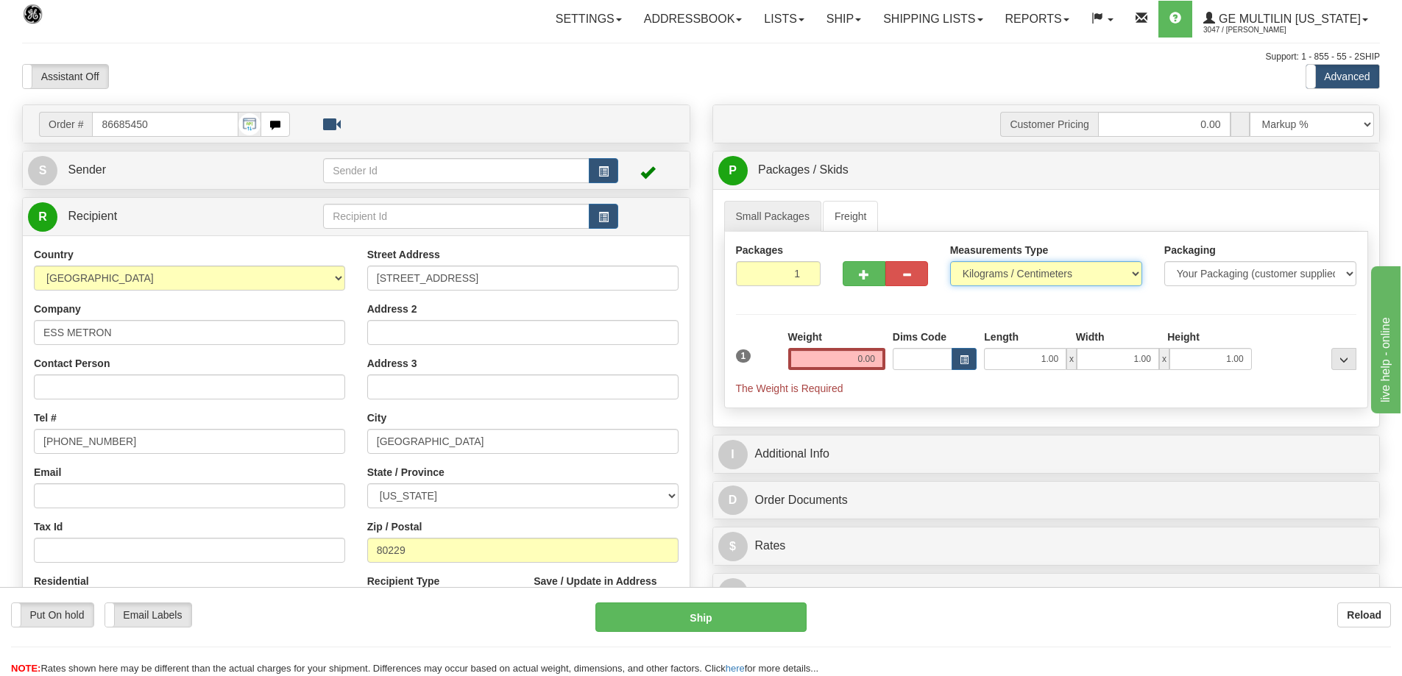
drag, startPoint x: 972, startPoint y: 276, endPoint x: 976, endPoint y: 285, distance: 10.2
click at [972, 276] on select "Pounds / Inches Kilograms / Centimeters" at bounding box center [1046, 273] width 192 height 25
select select "0"
click at [950, 261] on select "Pounds / Inches Kilograms / Centimeters" at bounding box center [1046, 273] width 192 height 25
click at [879, 352] on input "0.00" at bounding box center [836, 359] width 97 height 22
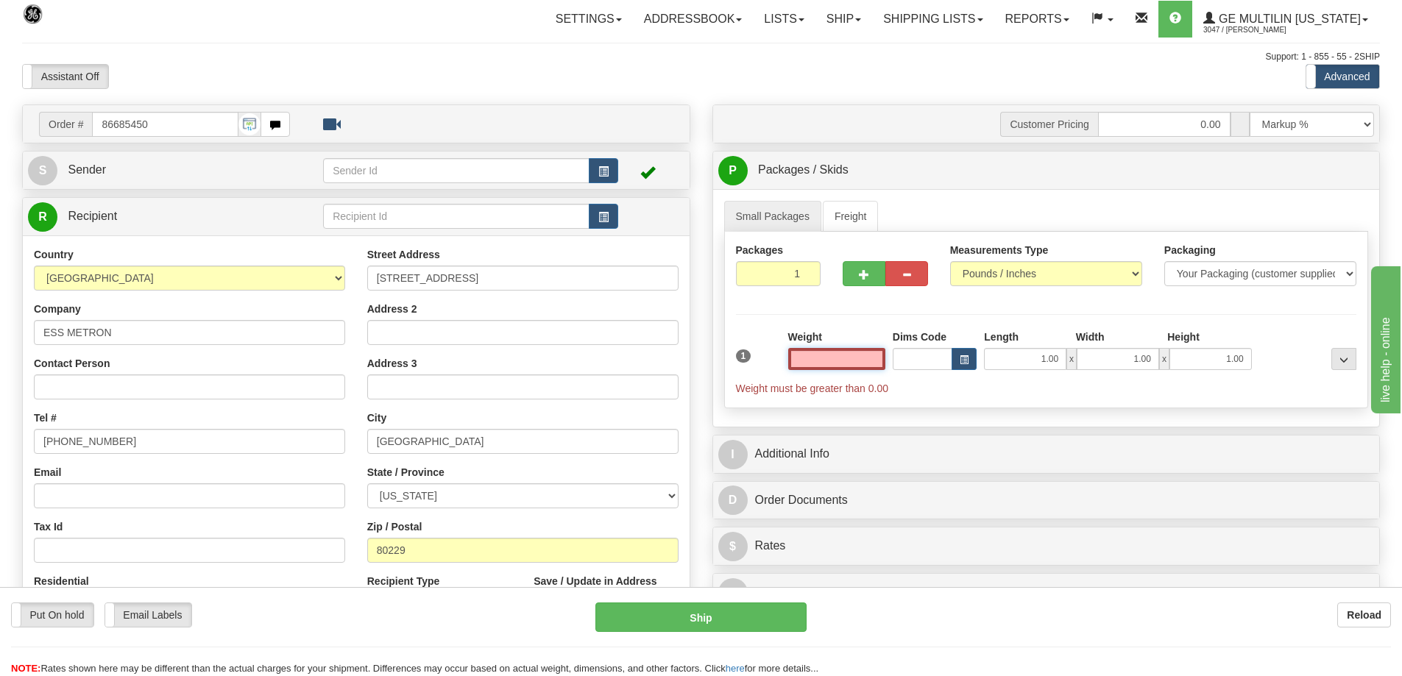
type input "6"
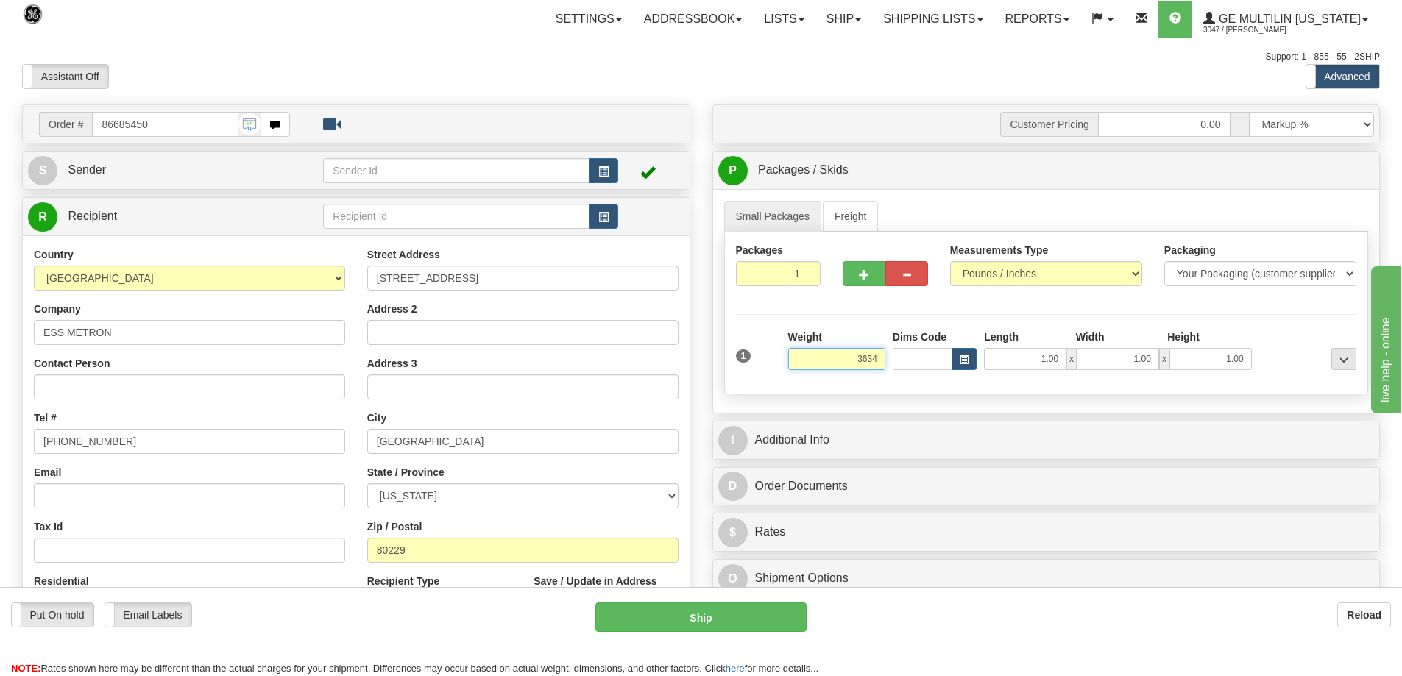
click button "Delete" at bounding box center [0, 0] width 0 height 0
type input "3634.00"
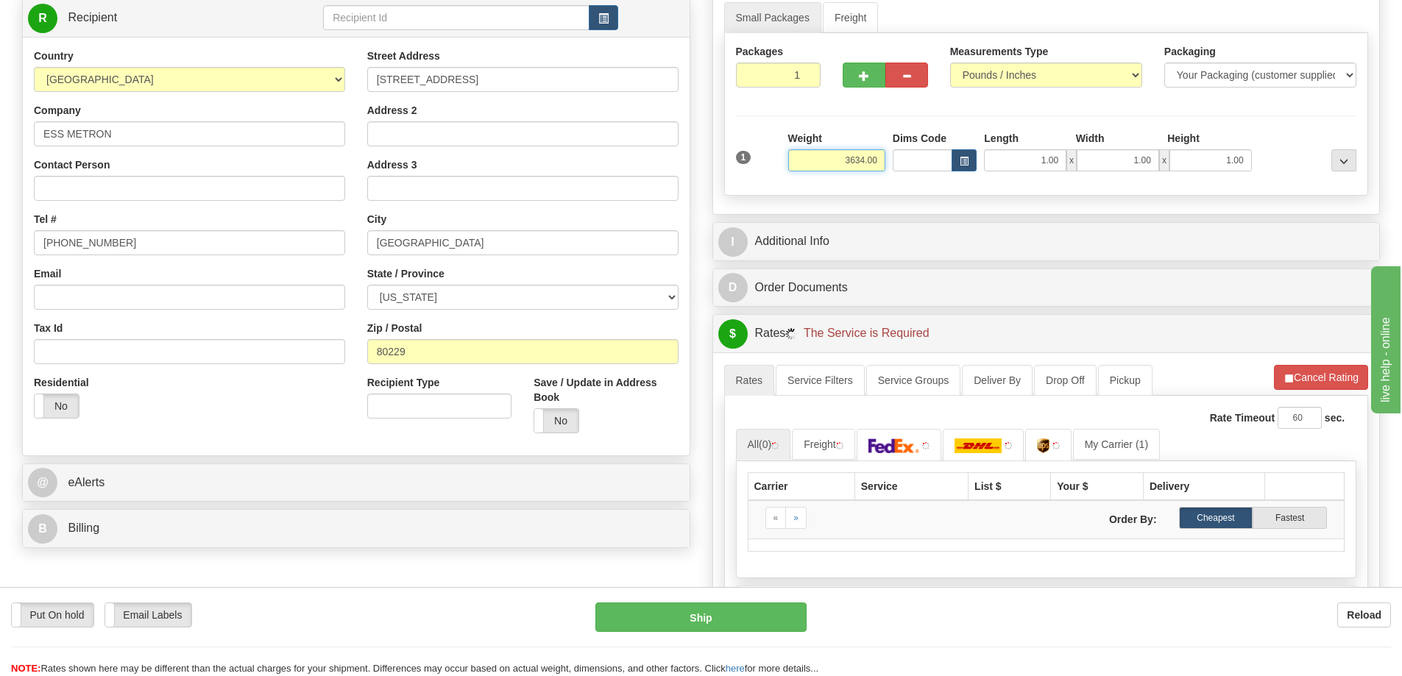
scroll to position [368, 0]
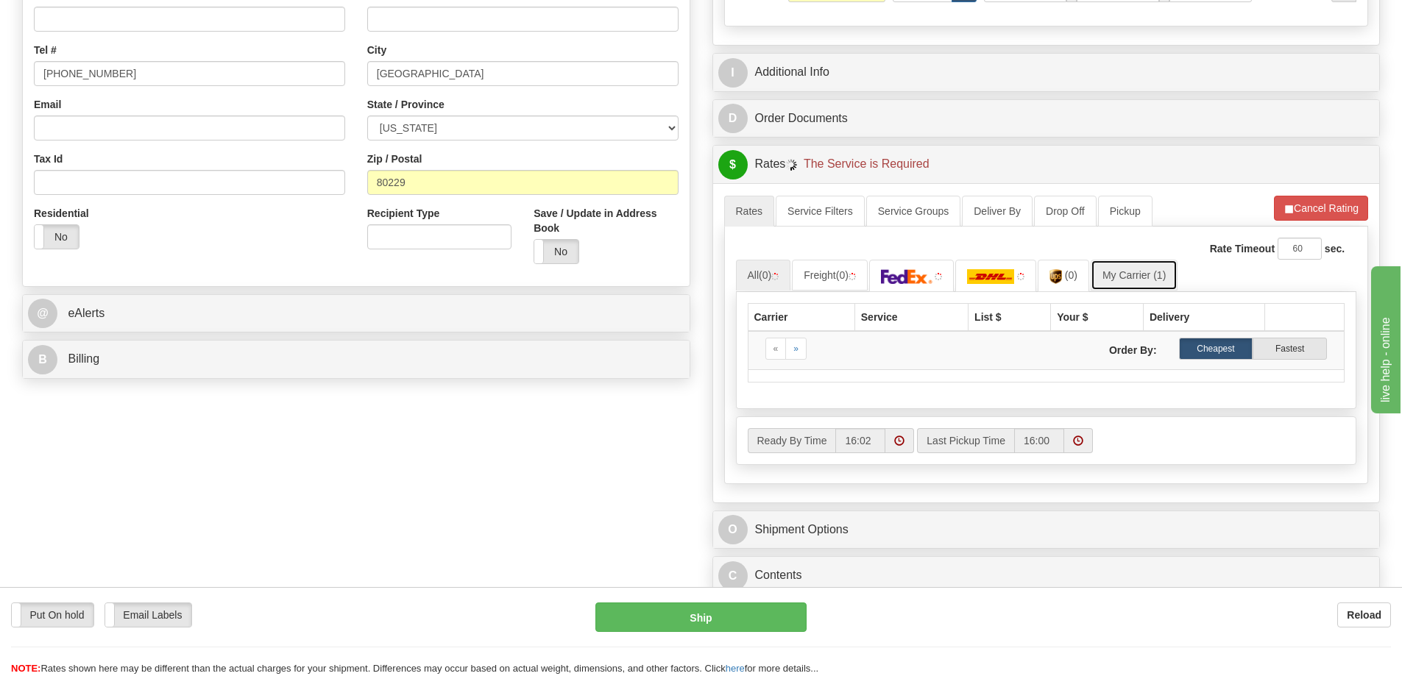
click at [1126, 263] on link "My Carrier (1)" at bounding box center [1133, 275] width 87 height 31
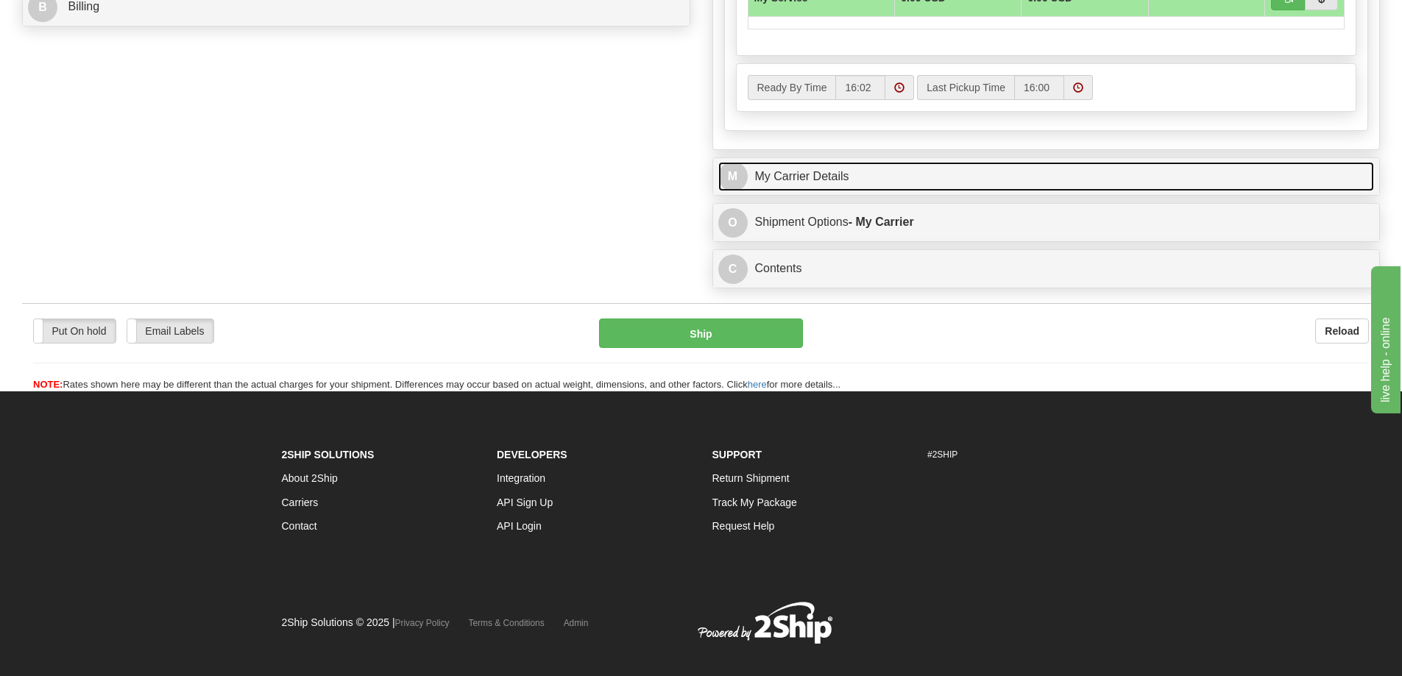
click at [861, 181] on link "M My Carrier Details" at bounding box center [1046, 177] width 656 height 30
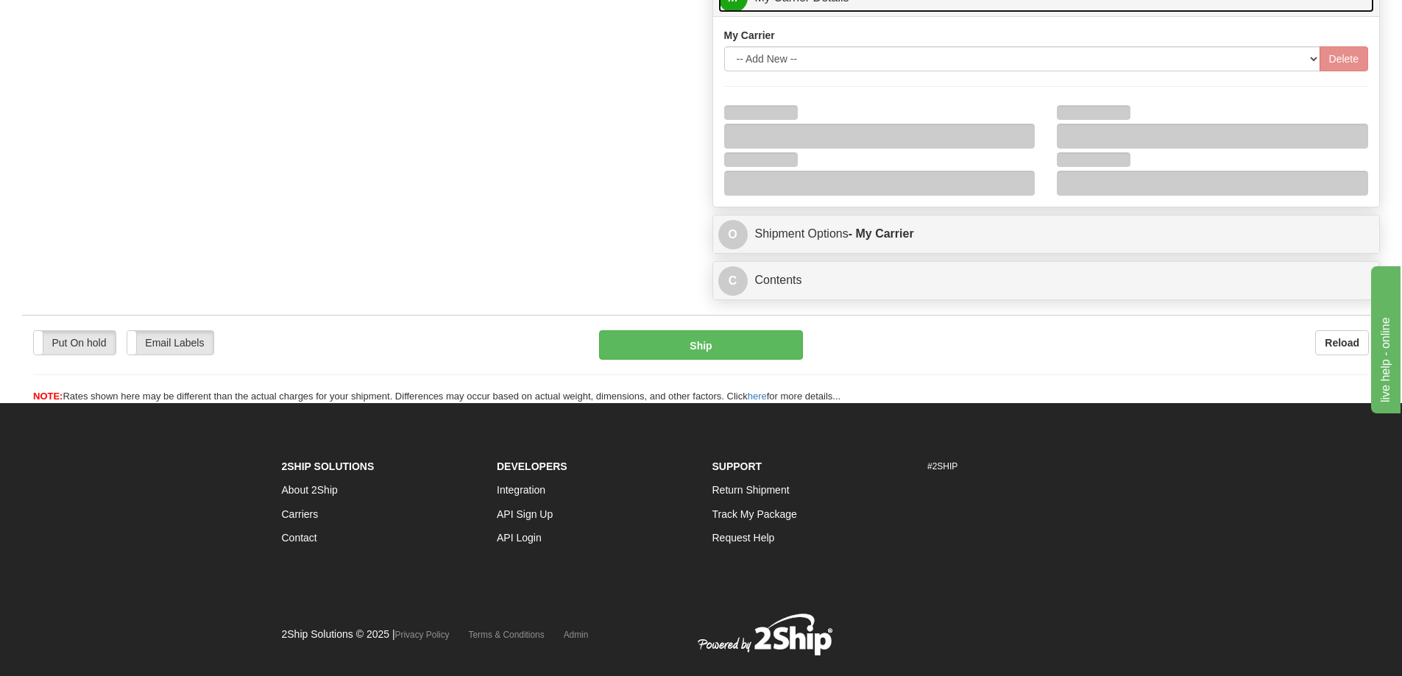
scroll to position [901, 0]
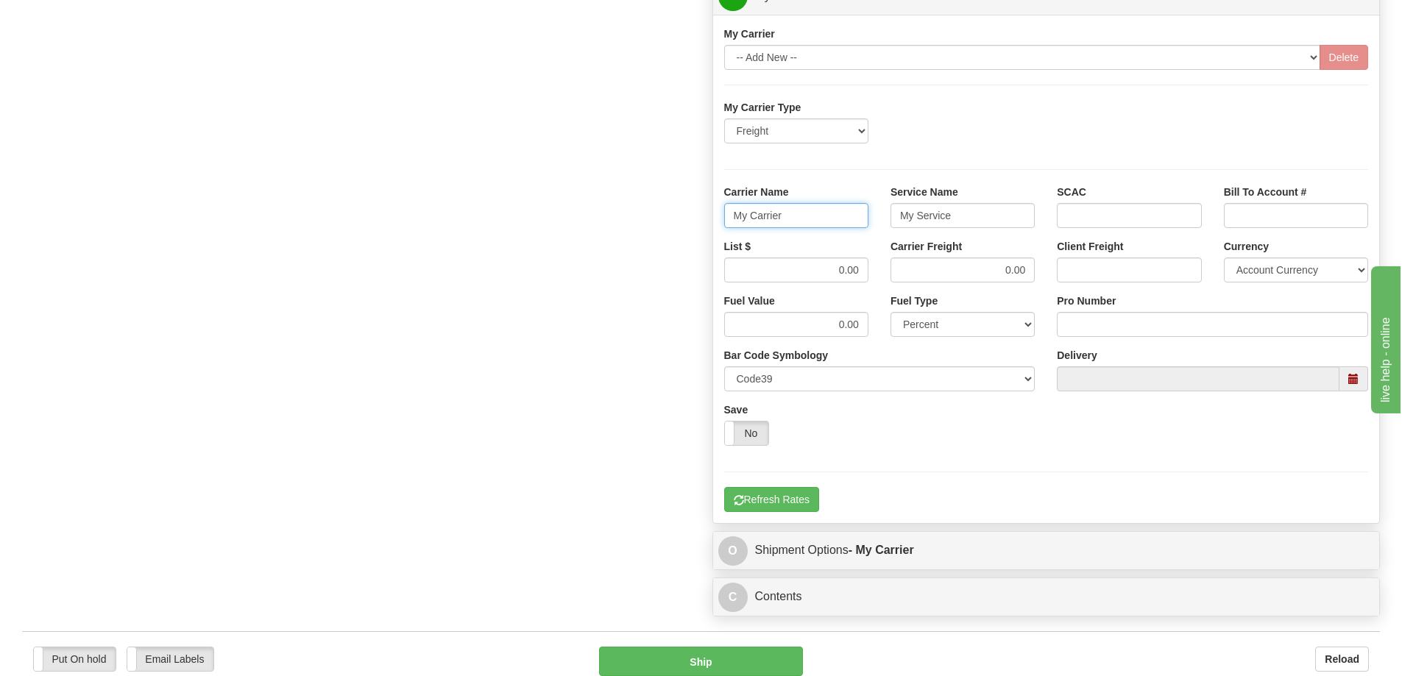
drag, startPoint x: 813, startPoint y: 222, endPoint x: 681, endPoint y: 217, distance: 131.8
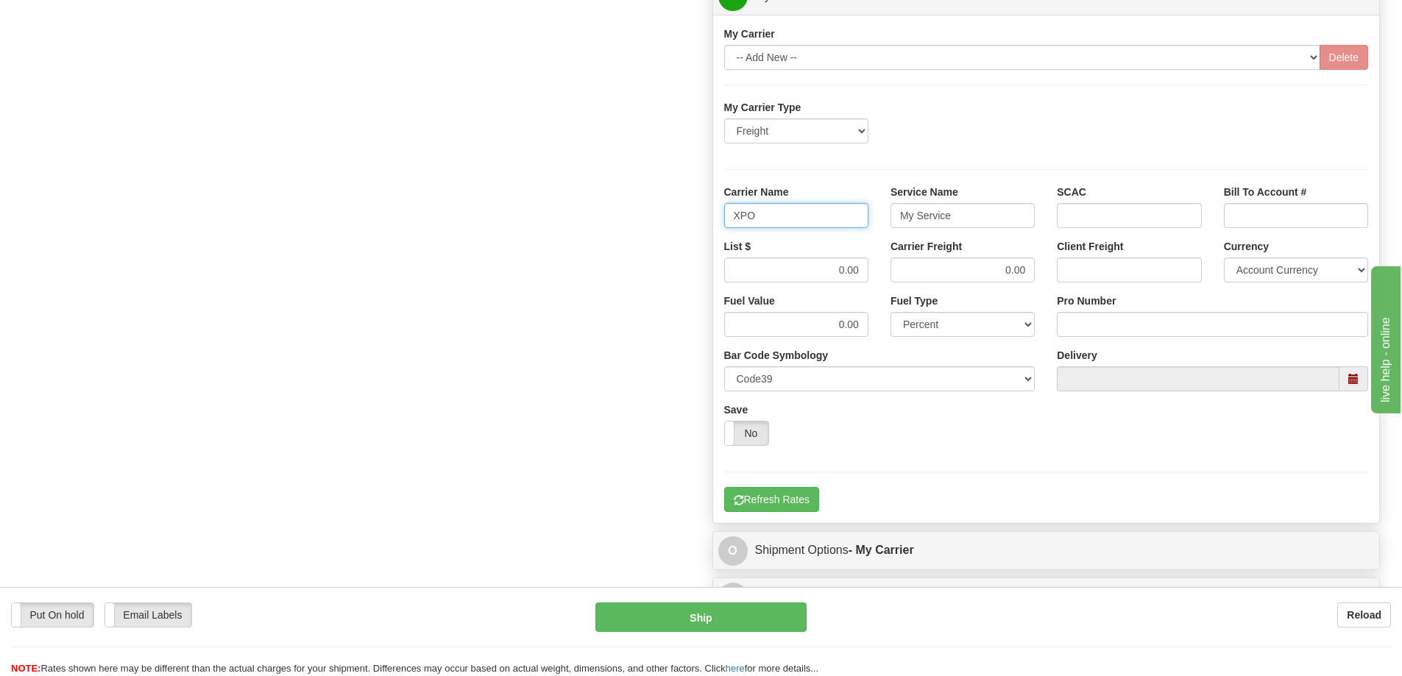
type input "XPO"
type input "LTL"
drag, startPoint x: 878, startPoint y: 270, endPoint x: 896, endPoint y: 270, distance: 18.4
click at [895, 270] on div "List $ 0.00 Carrier Freight 0.00 Client Freight Currency Account Currency ARN A…" at bounding box center [1046, 266] width 667 height 54
type input ".01"
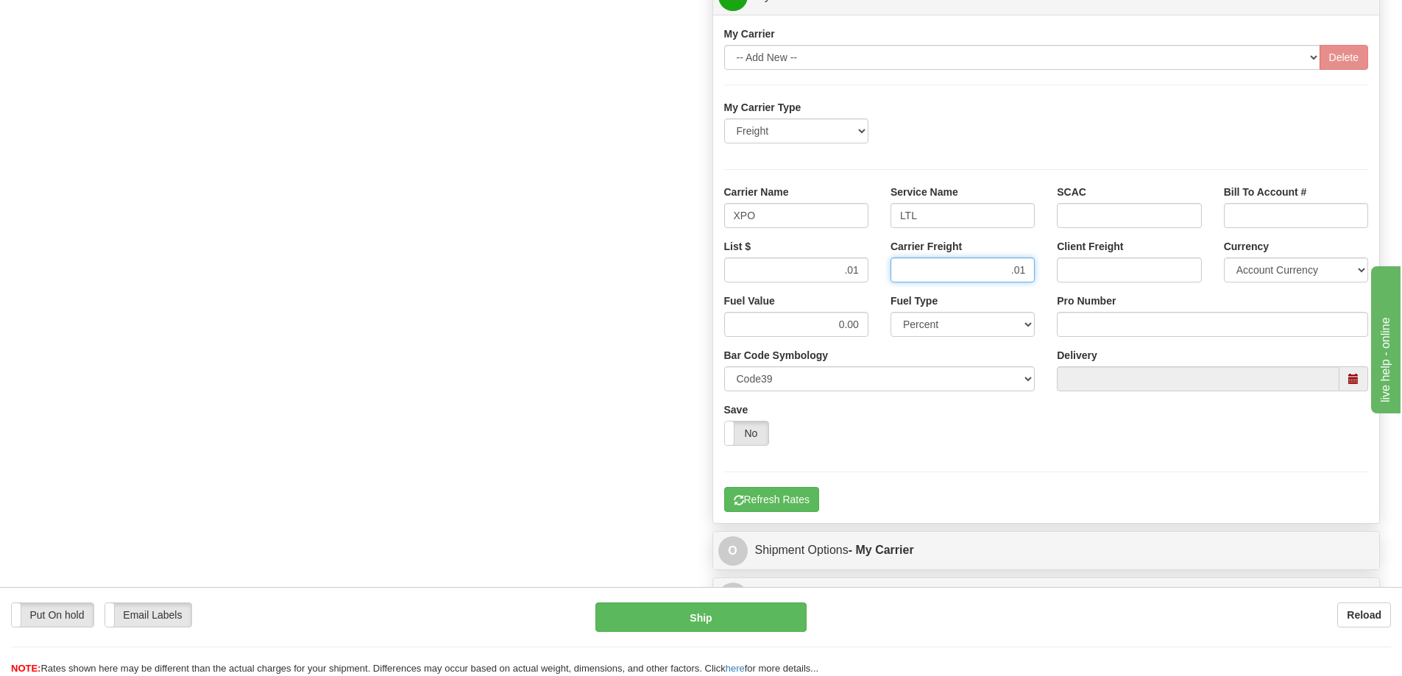
type input ".01"
click at [1081, 324] on input "Pro Number" at bounding box center [1212, 324] width 311 height 25
type input "251-329713"
click at [787, 496] on button "Refresh Rates" at bounding box center [771, 499] width 95 height 25
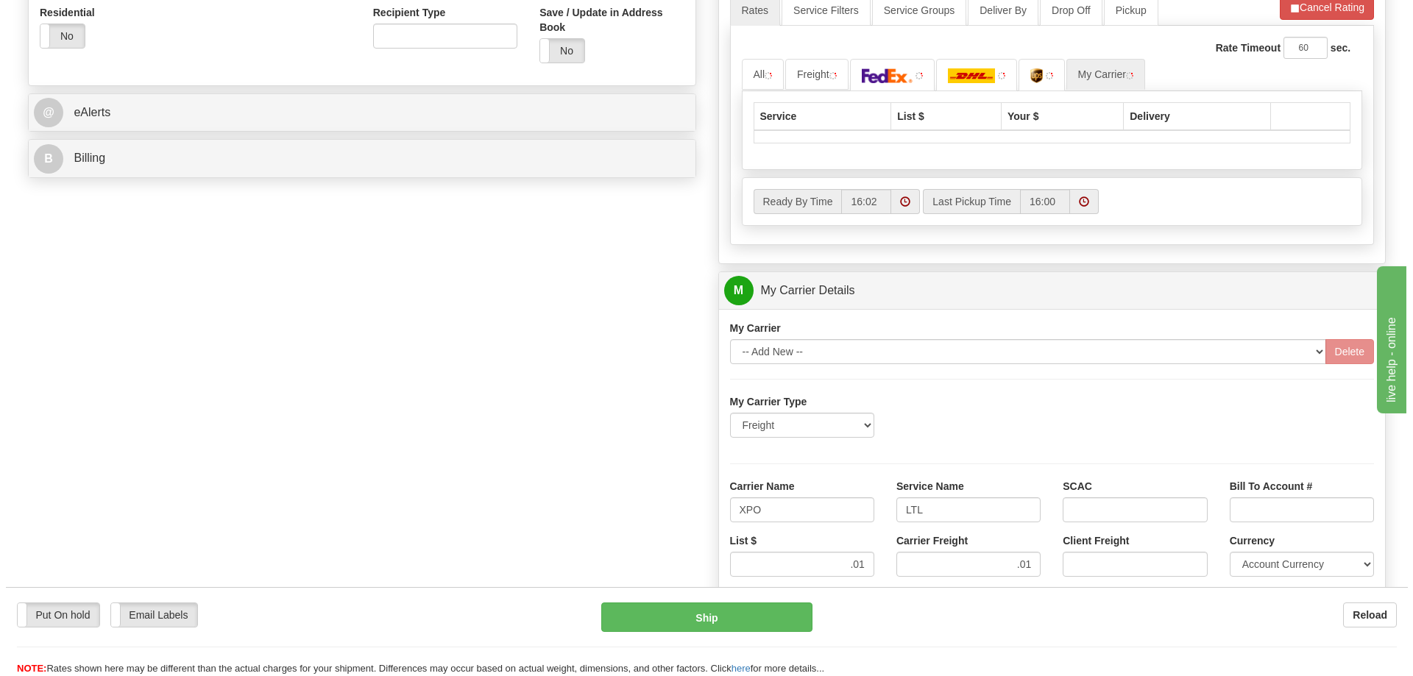
scroll to position [422, 0]
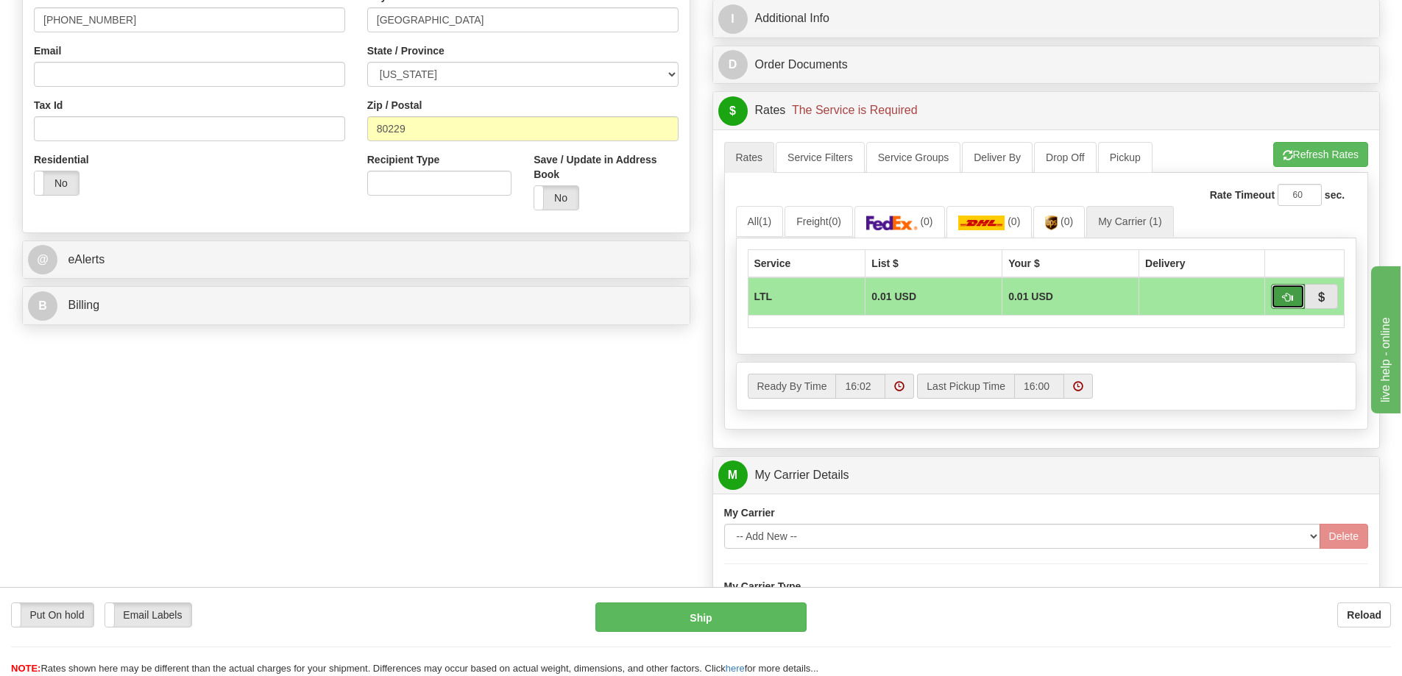
click at [1284, 296] on span "button" at bounding box center [1287, 298] width 10 height 10
type input "00"
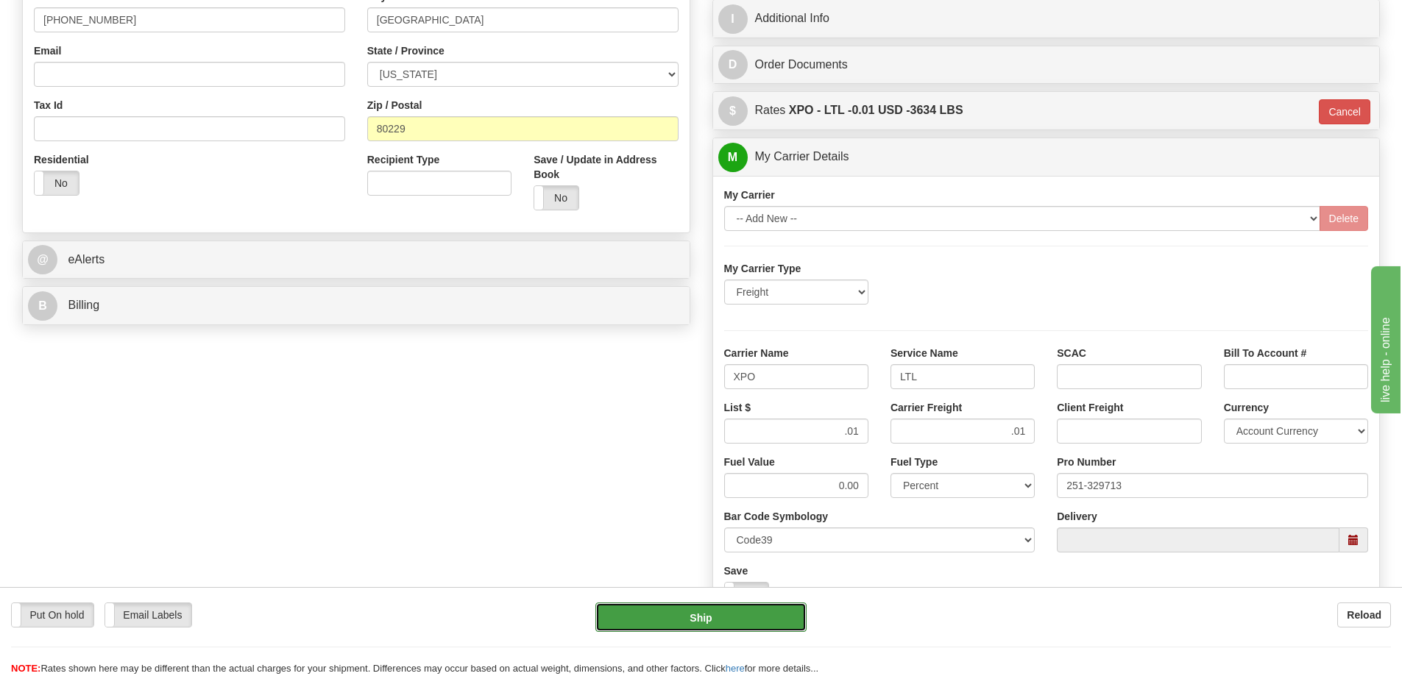
click at [749, 607] on button "Ship" at bounding box center [700, 617] width 211 height 29
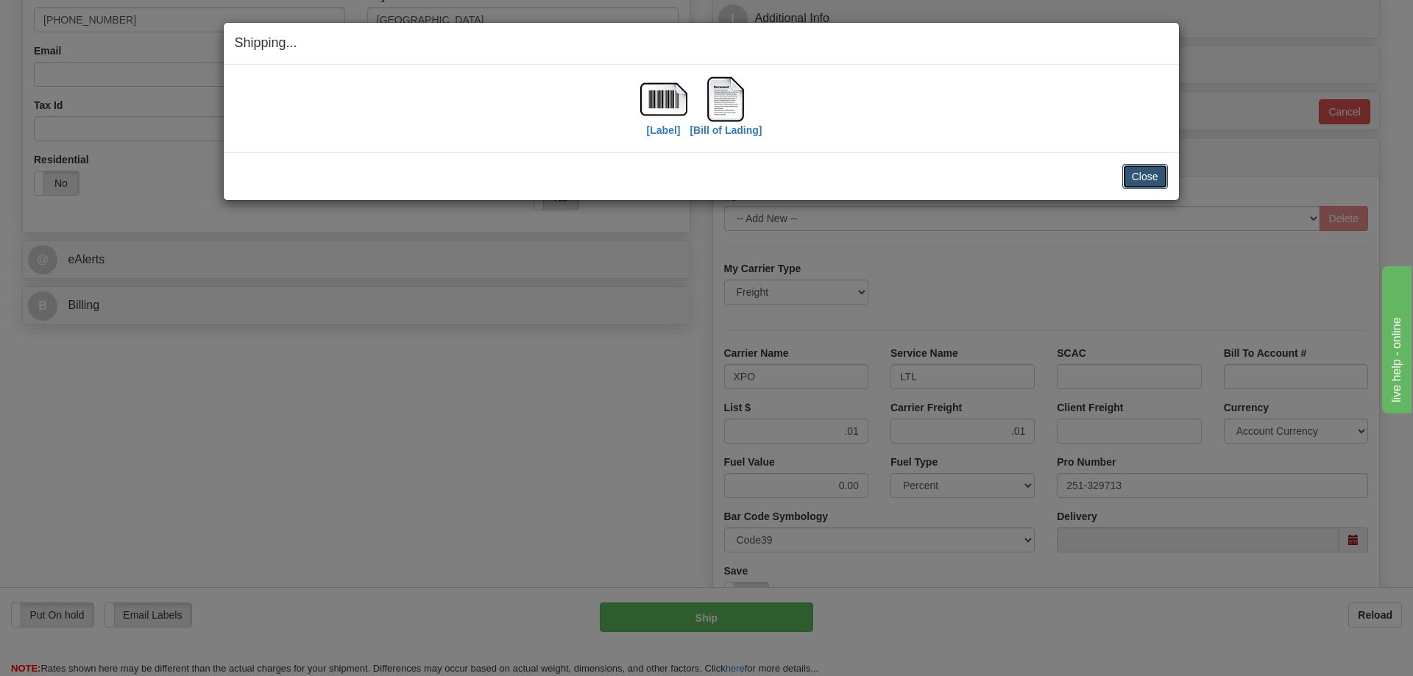
click at [1127, 173] on button "Close" at bounding box center [1145, 176] width 46 height 25
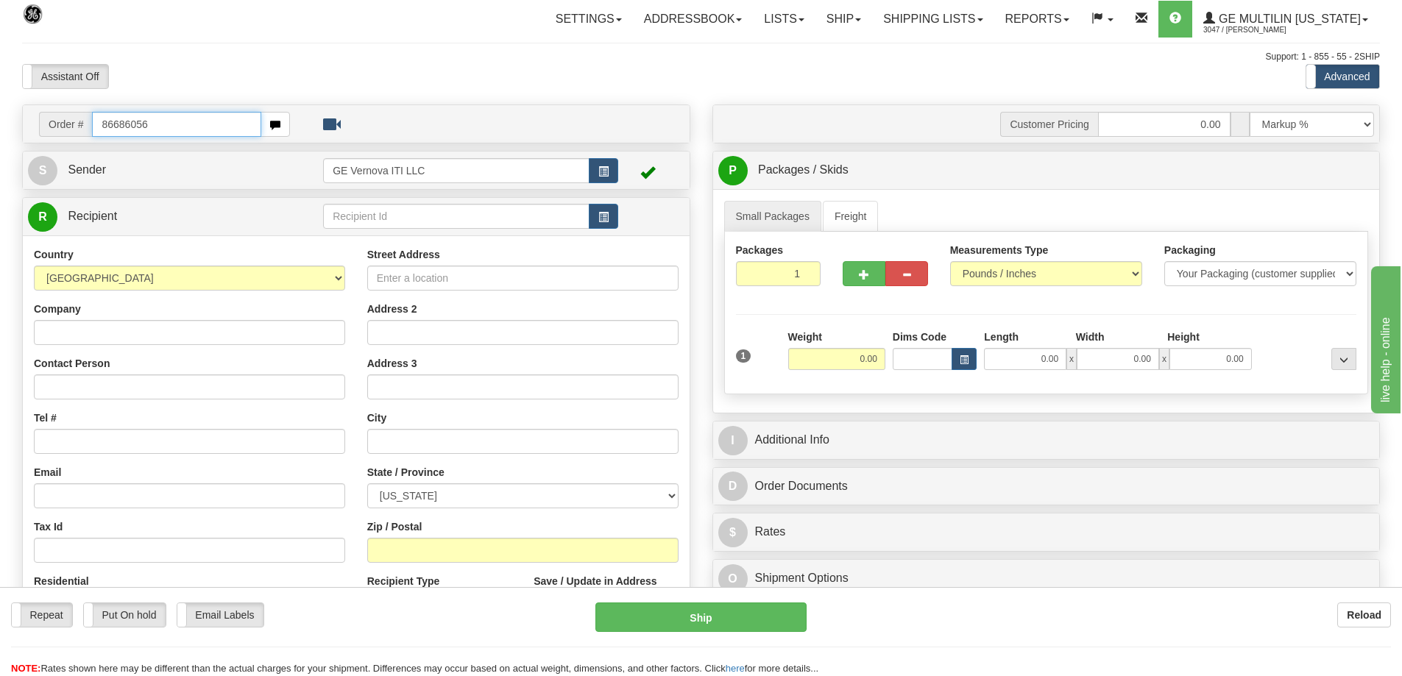
type input "86686056"
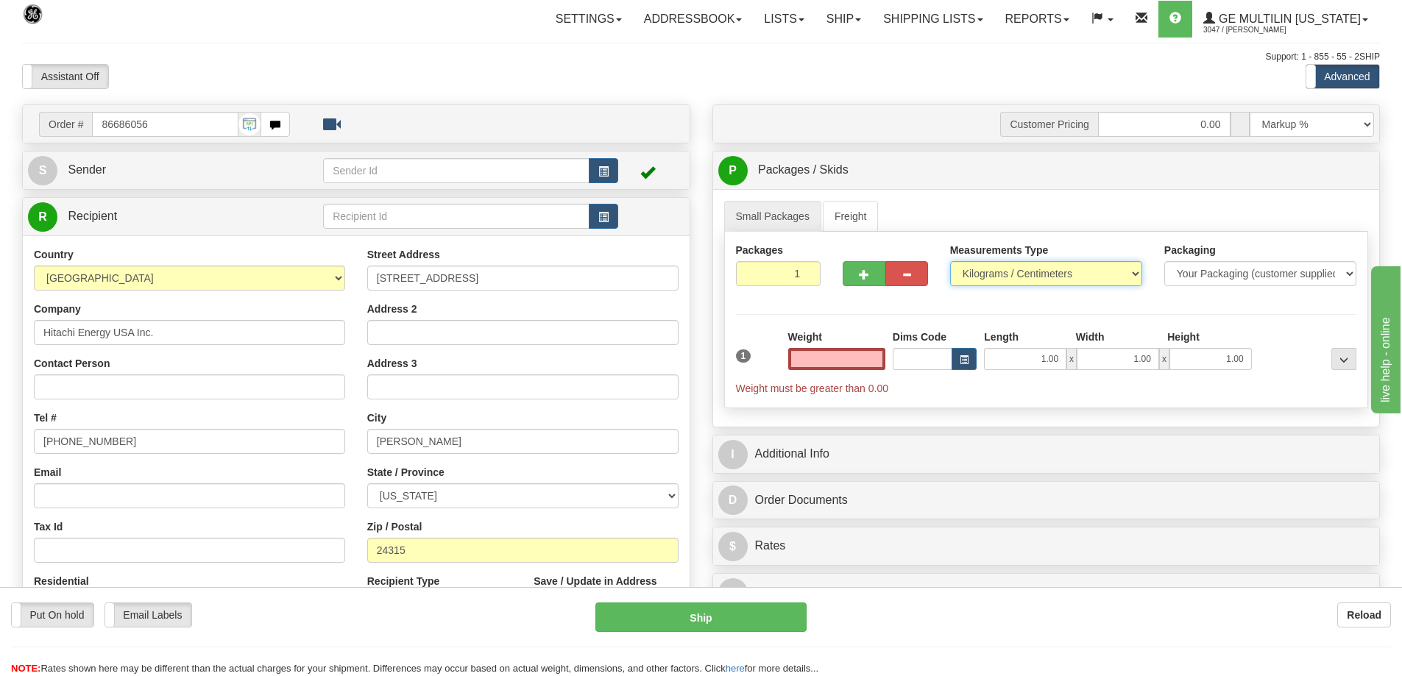
type input "0.00"
click at [1016, 270] on select "Pounds / Inches Kilograms / Centimeters" at bounding box center [1046, 273] width 192 height 25
select select "0"
click at [950, 261] on select "Pounds / Inches Kilograms / Centimeters" at bounding box center [1046, 273] width 192 height 25
click at [872, 361] on input "0.00" at bounding box center [836, 359] width 97 height 22
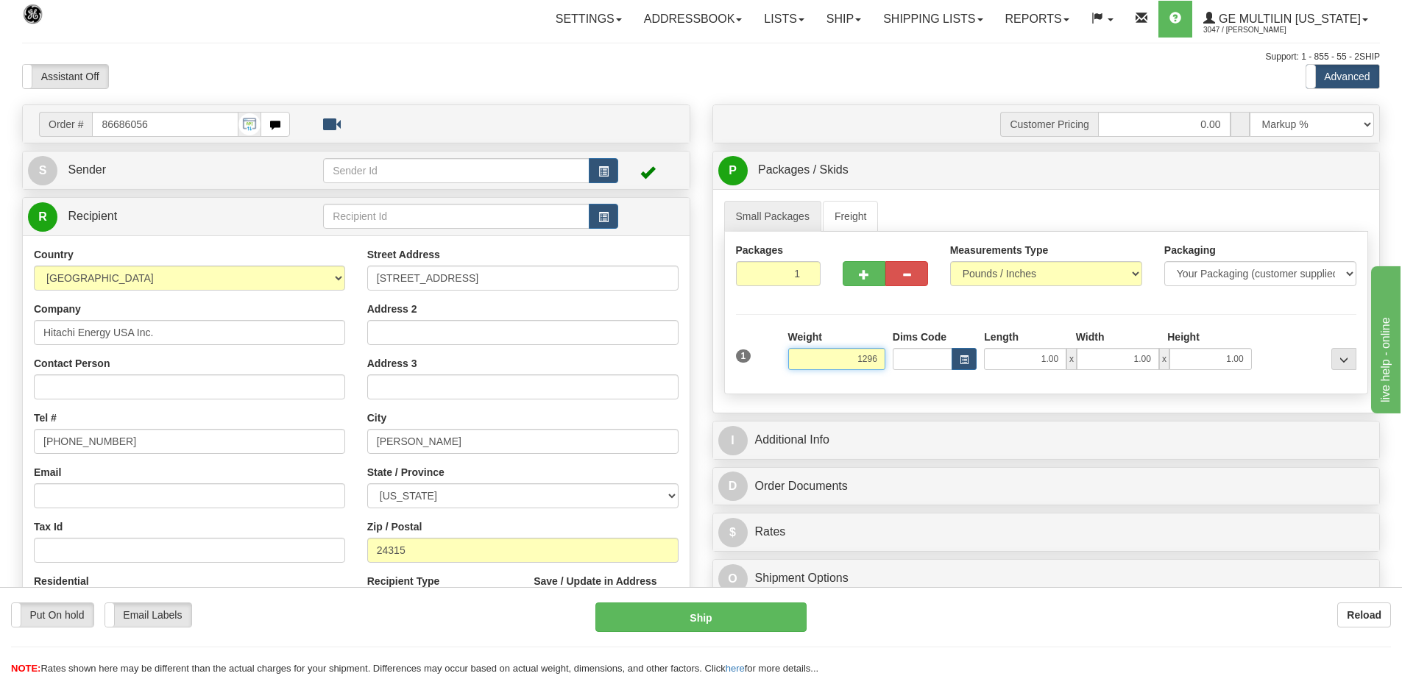
click button "Delete" at bounding box center [0, 0] width 0 height 0
type input "1296.00"
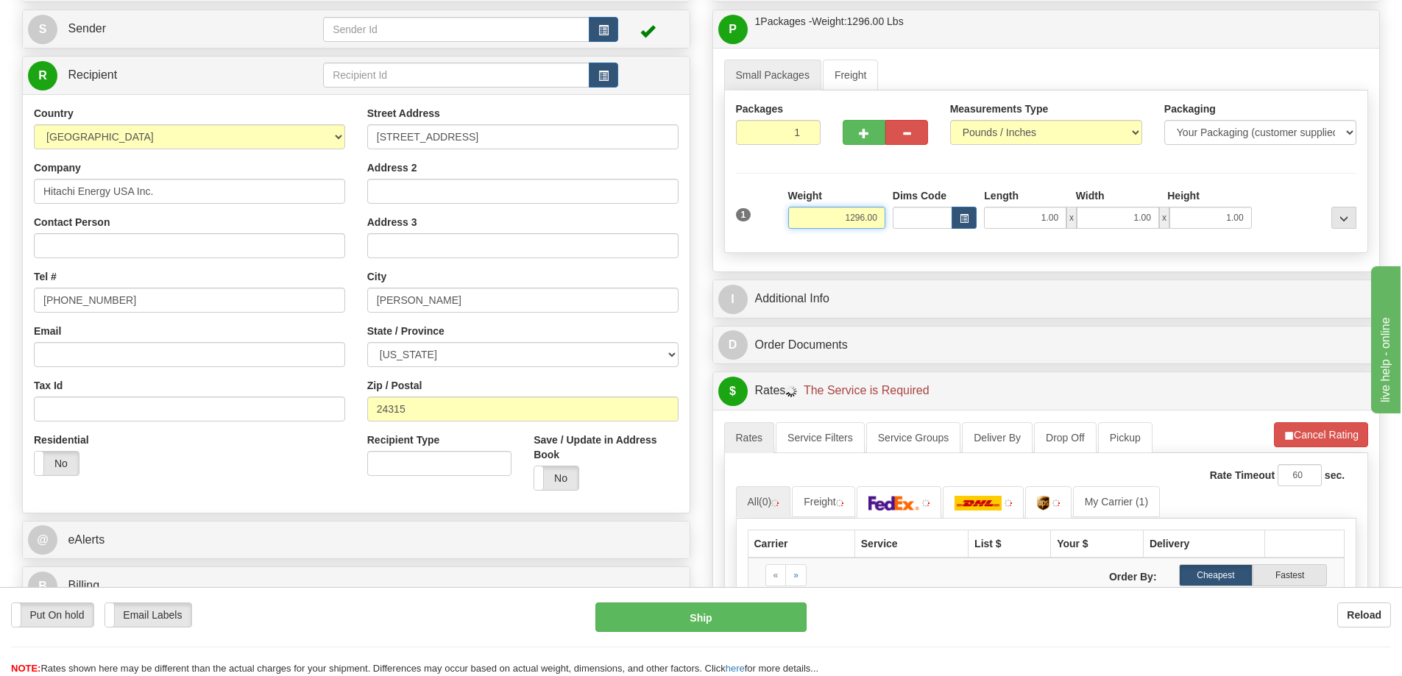
scroll to position [294, 0]
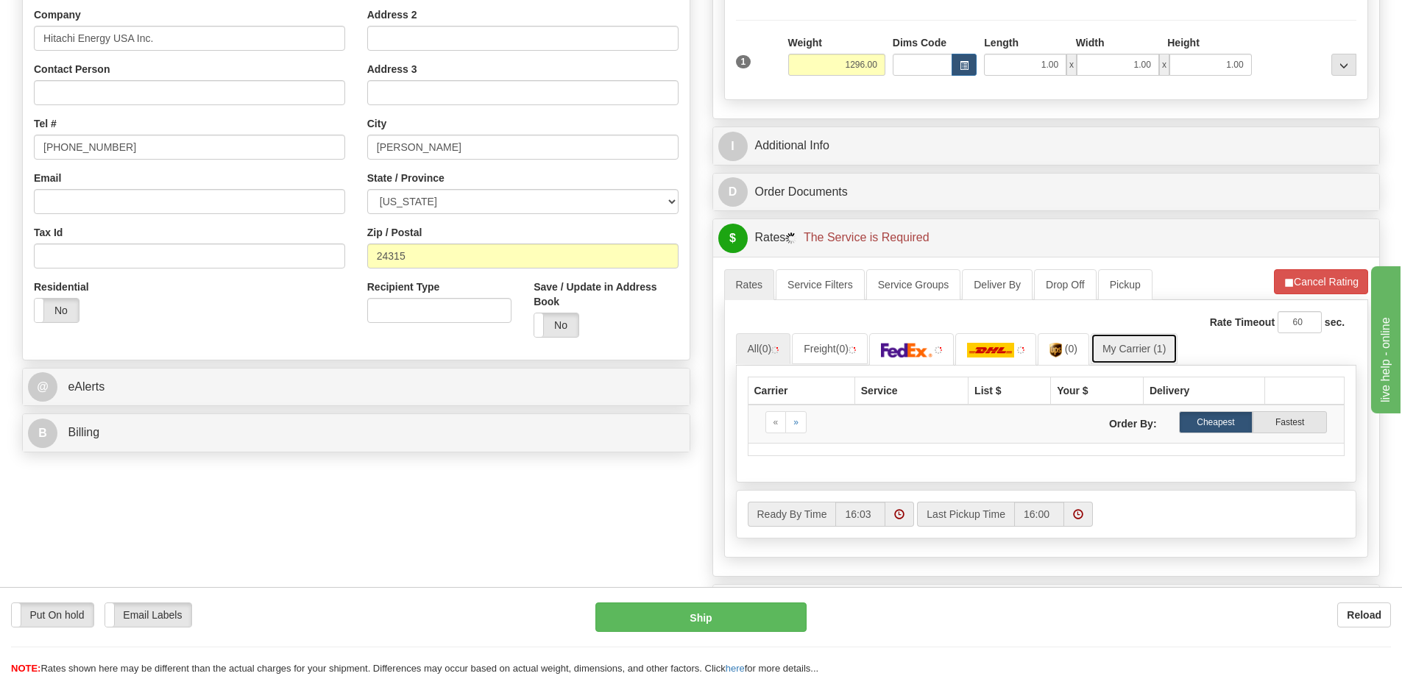
click at [1132, 352] on link "My Carrier (1)" at bounding box center [1133, 348] width 87 height 31
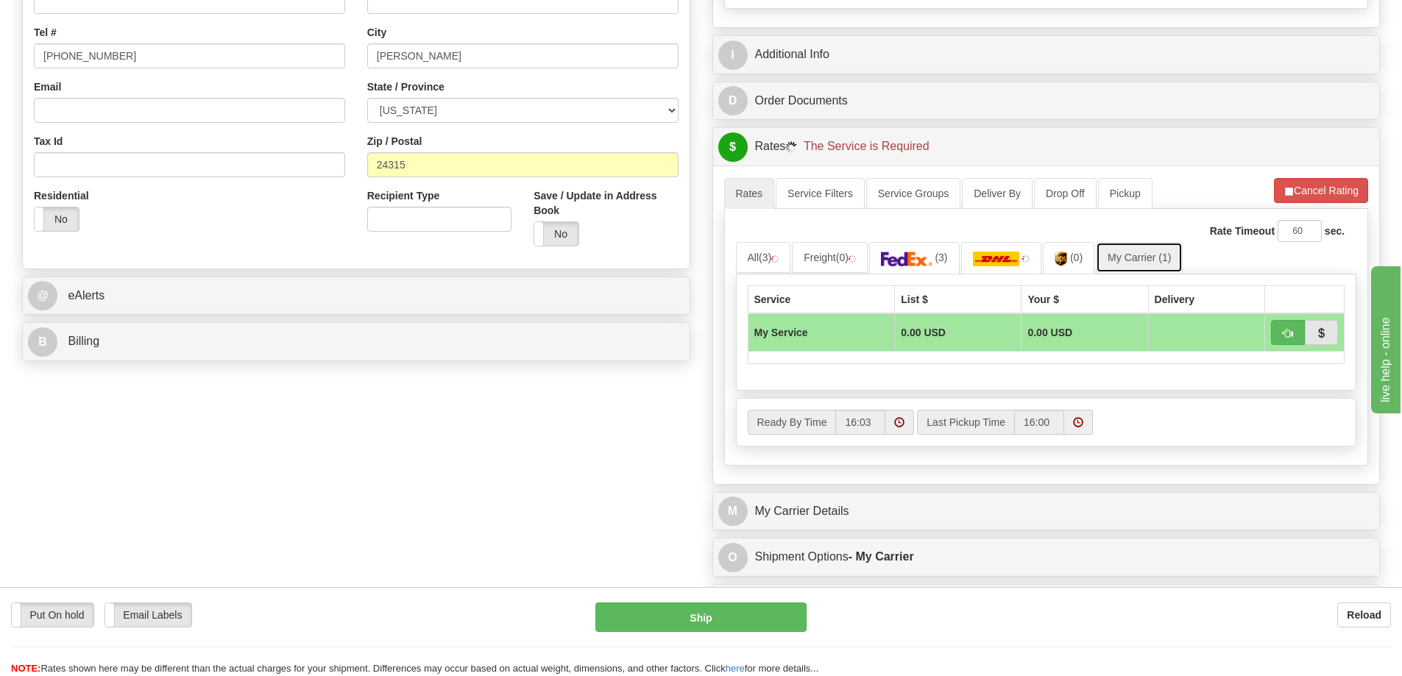
scroll to position [515, 0]
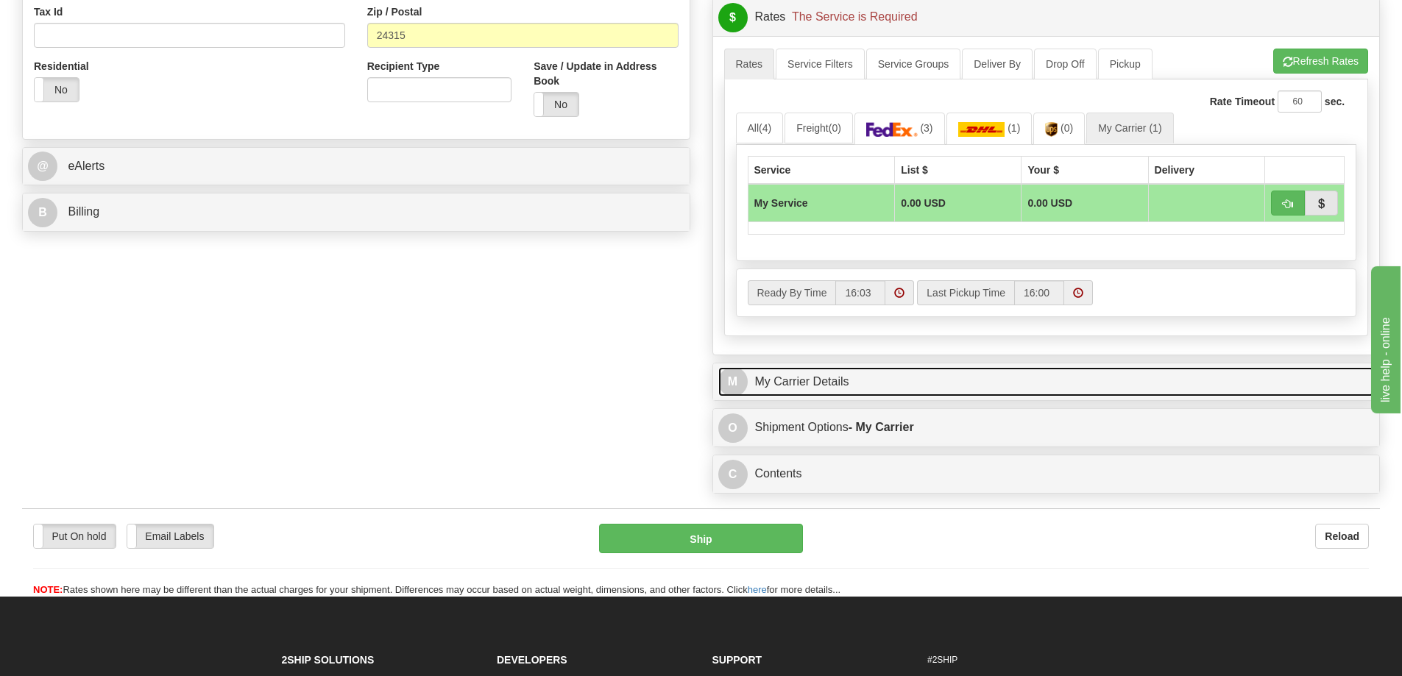
click at [884, 392] on link "M My Carrier Details" at bounding box center [1046, 382] width 656 height 30
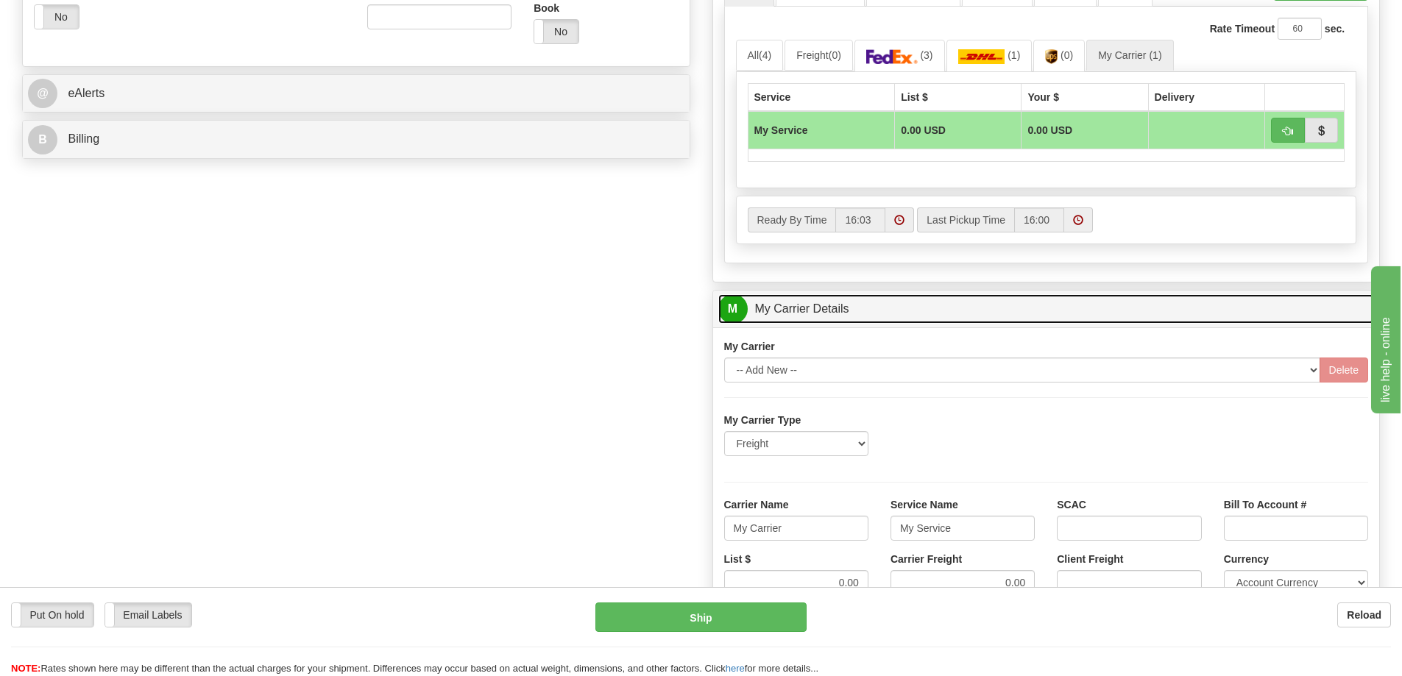
scroll to position [736, 0]
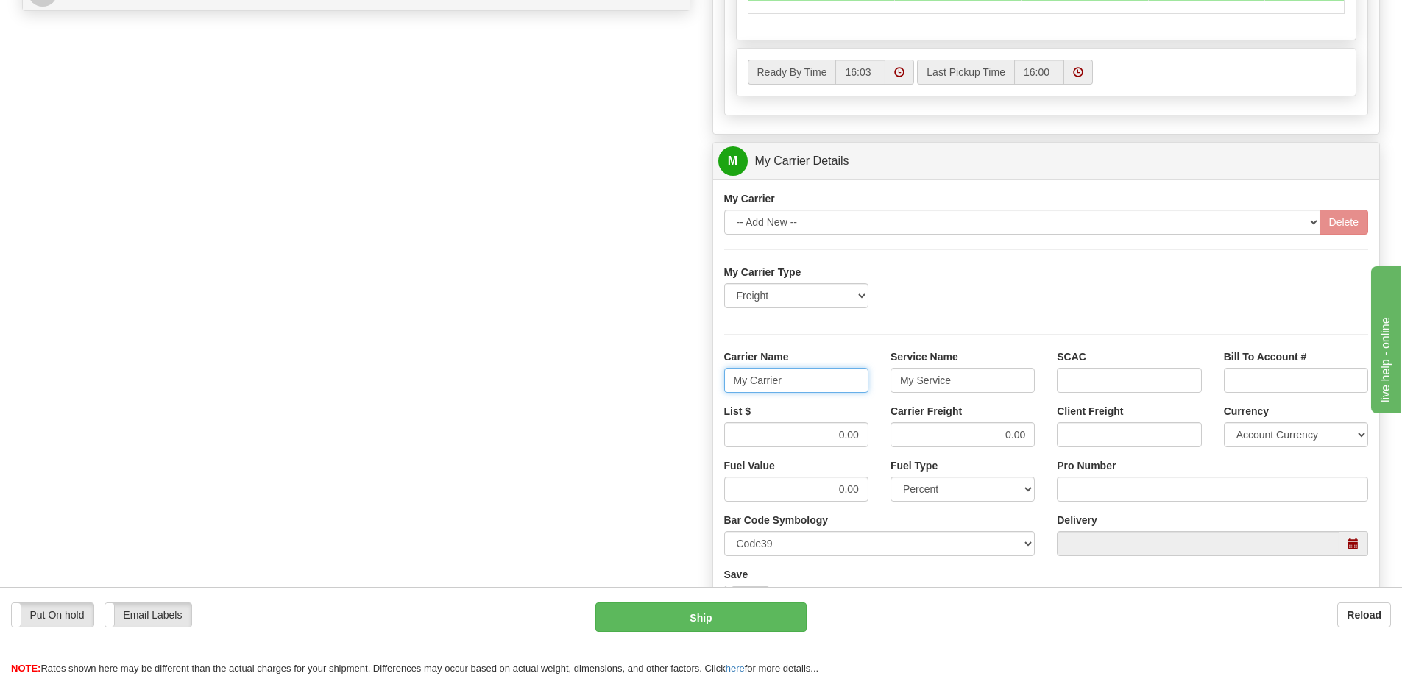
drag, startPoint x: 798, startPoint y: 386, endPoint x: 654, endPoint y: 377, distance: 143.8
click at [654, 377] on div "Order # 86686056 S Sender" at bounding box center [701, 79] width 1380 height 1420
type input "AVERI"
type input "LTL"
drag, startPoint x: 809, startPoint y: 437, endPoint x: 934, endPoint y: 431, distance: 124.5
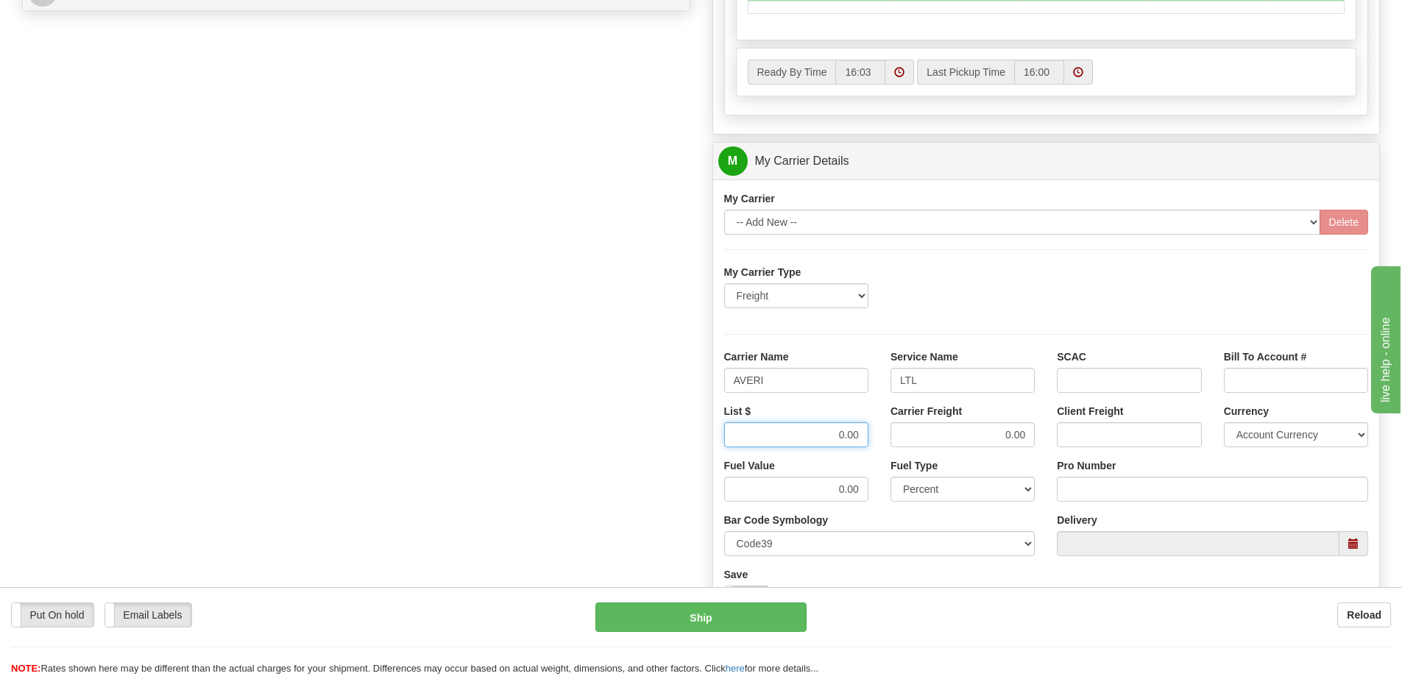
click at [934, 431] on div "List $ 0.00 Carrier Freight 0.00 Client Freight Currency Account Currency ARN A…" at bounding box center [1046, 431] width 667 height 54
type input "450"
click at [1126, 487] on input "Pro Number" at bounding box center [1212, 489] width 311 height 25
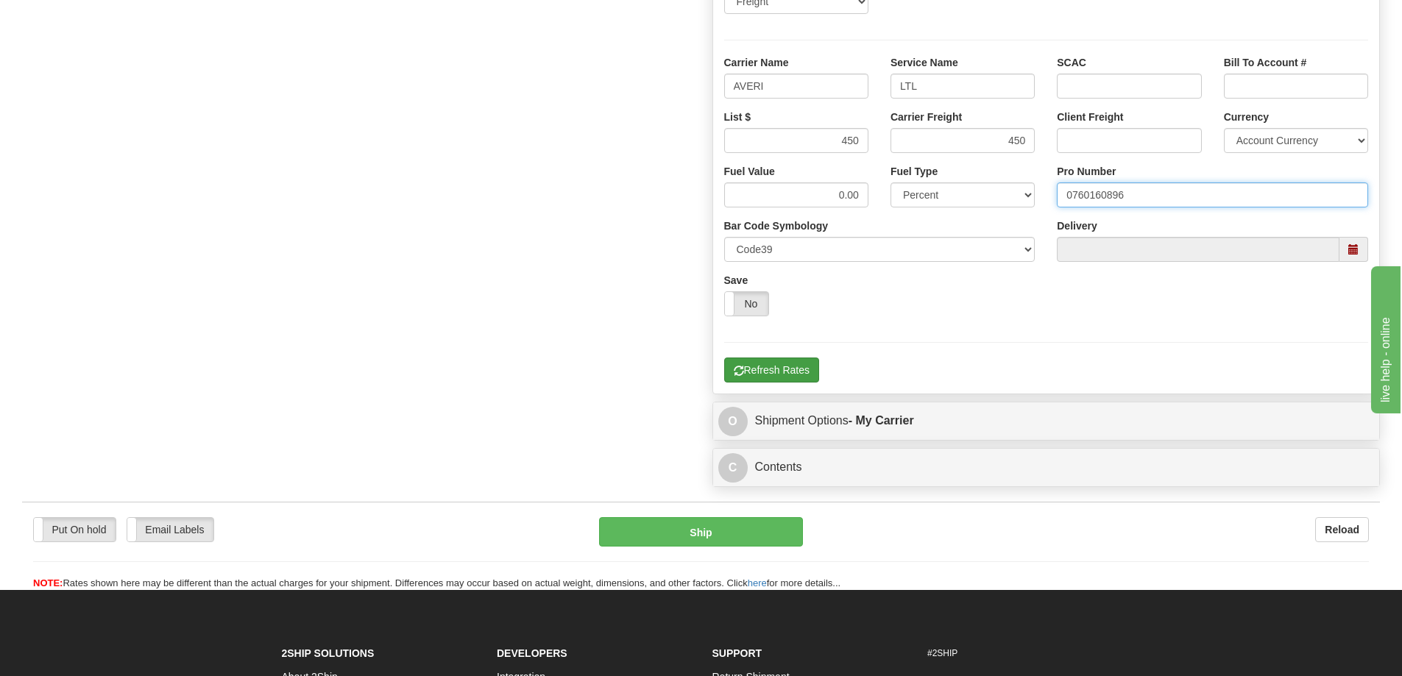
type input "0760160896"
click at [758, 374] on button "Refresh Rates" at bounding box center [771, 370] width 95 height 25
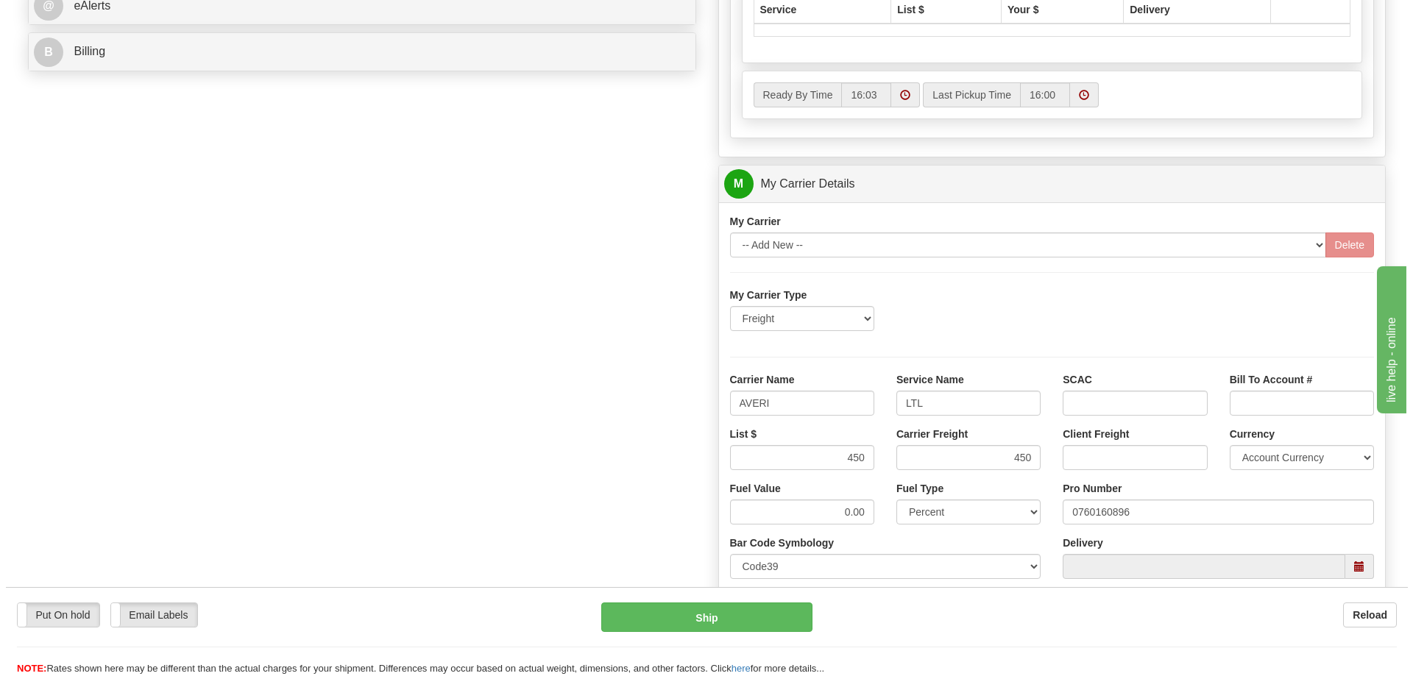
scroll to position [478, 0]
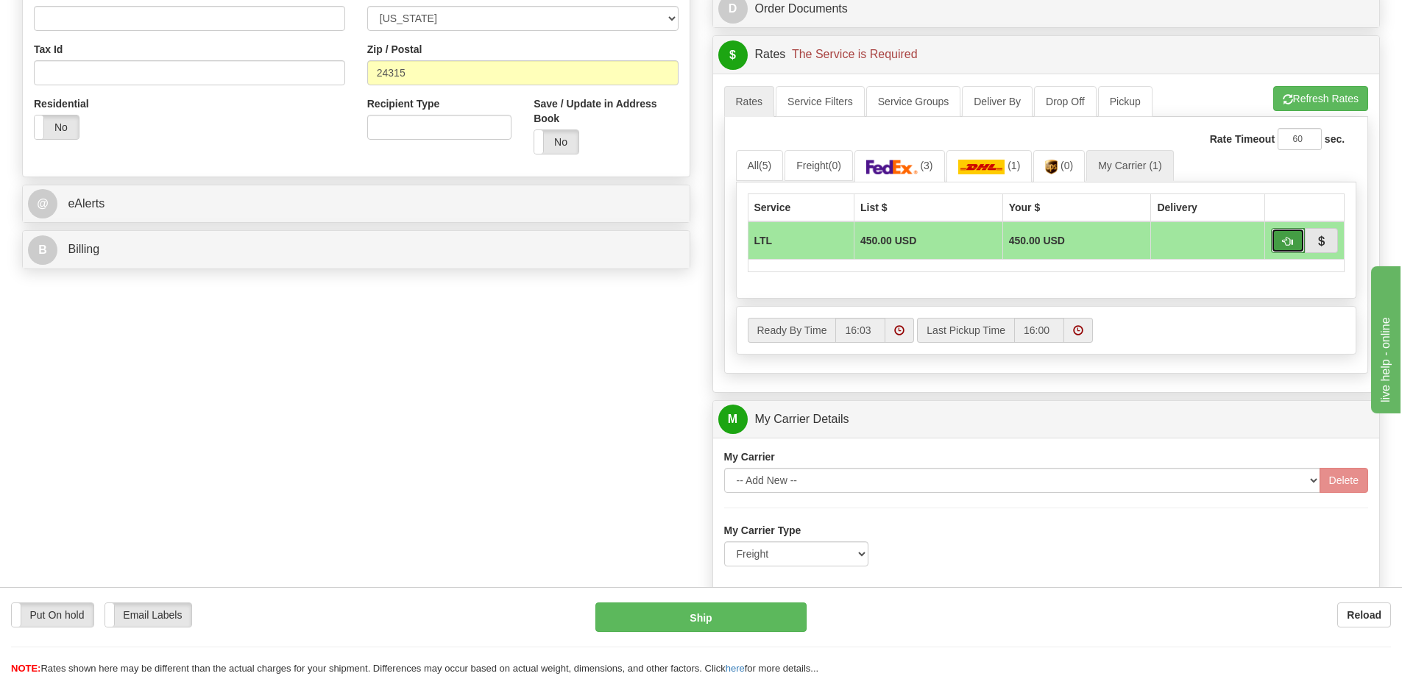
click at [1282, 247] on button "button" at bounding box center [1288, 240] width 34 height 25
type input "00"
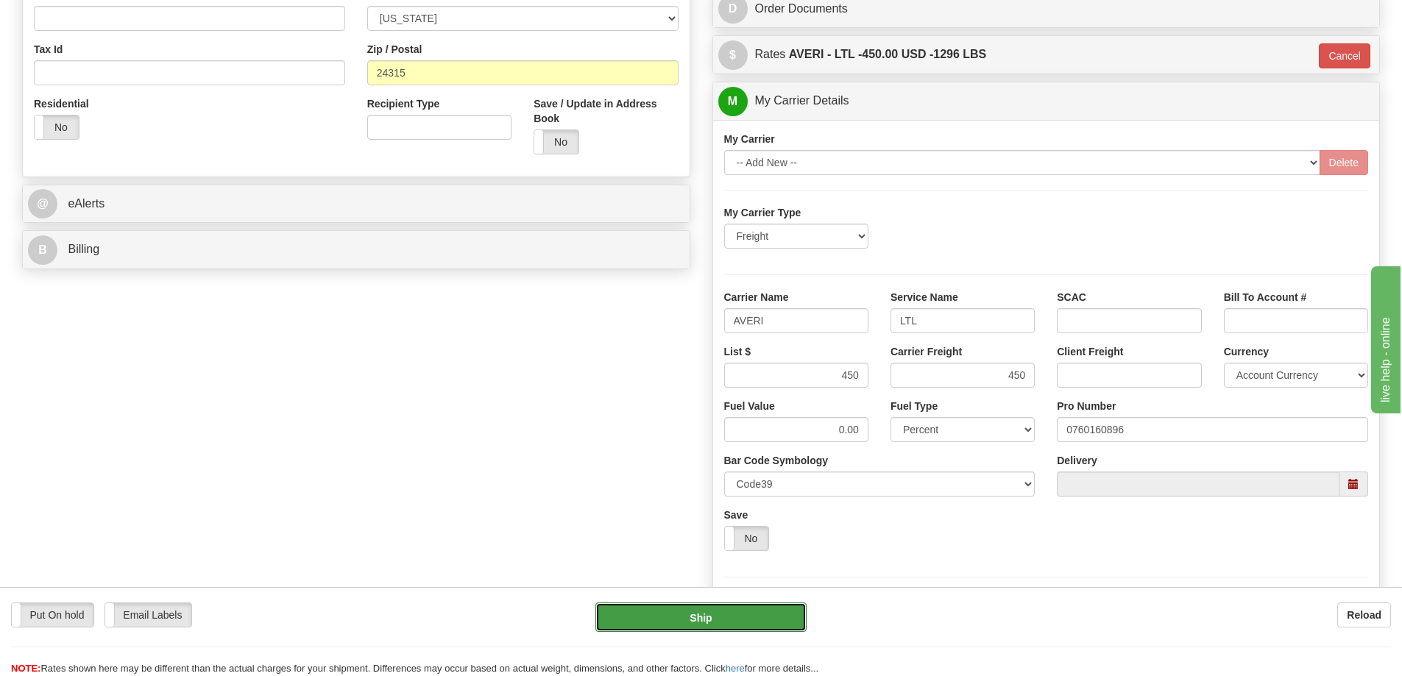
click at [696, 617] on button "Ship" at bounding box center [700, 617] width 211 height 29
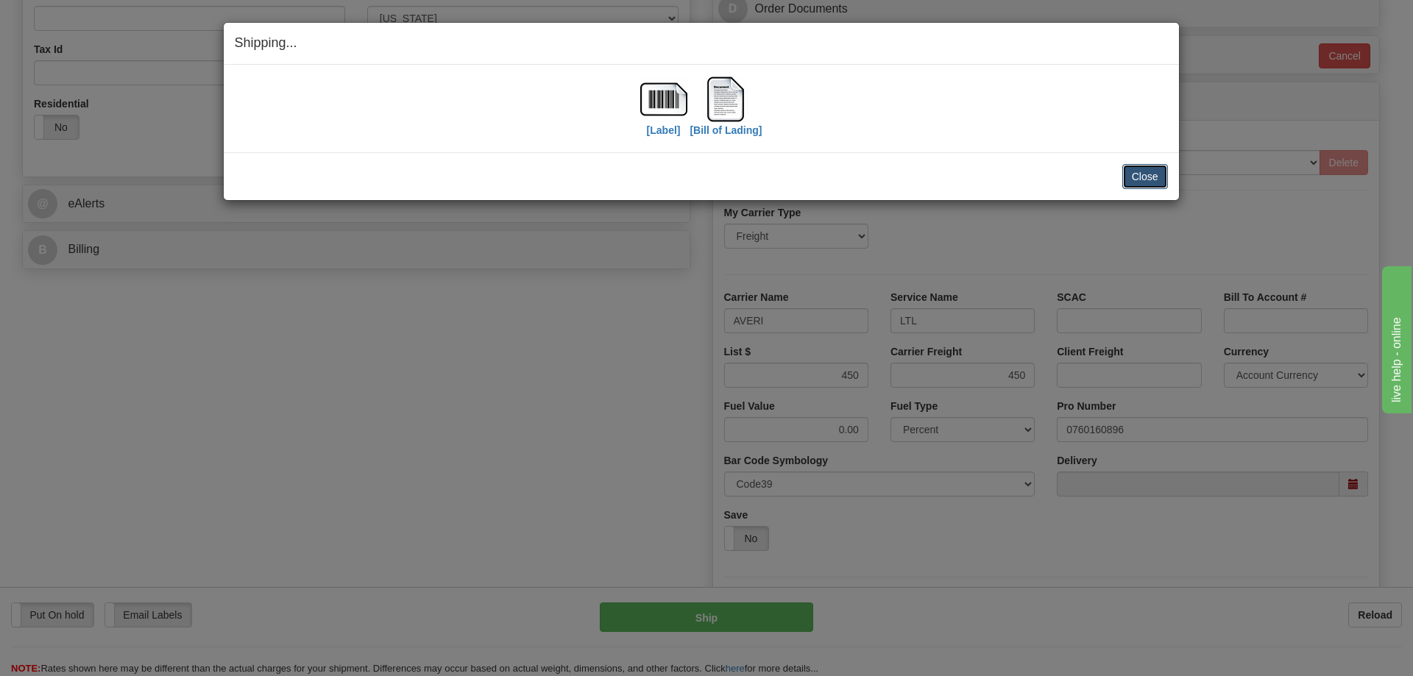
click at [1153, 187] on button "Close" at bounding box center [1145, 176] width 46 height 25
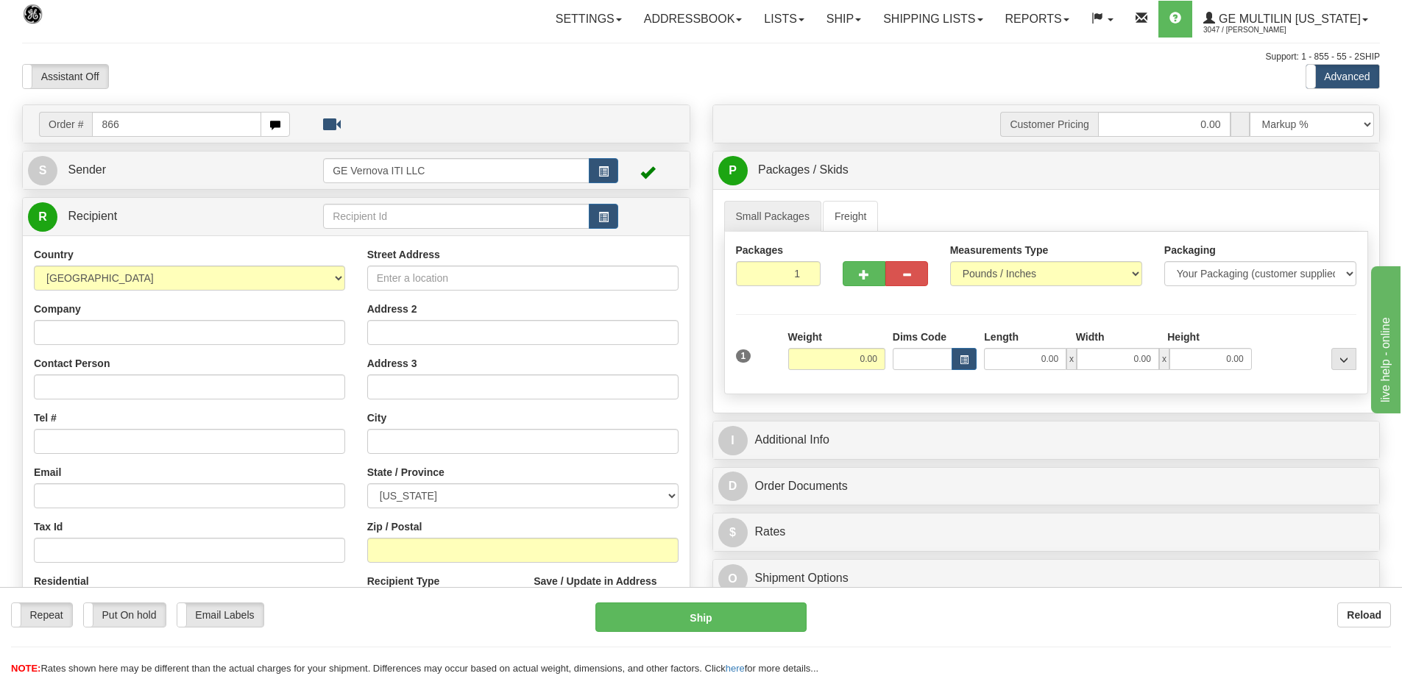
type input "866"
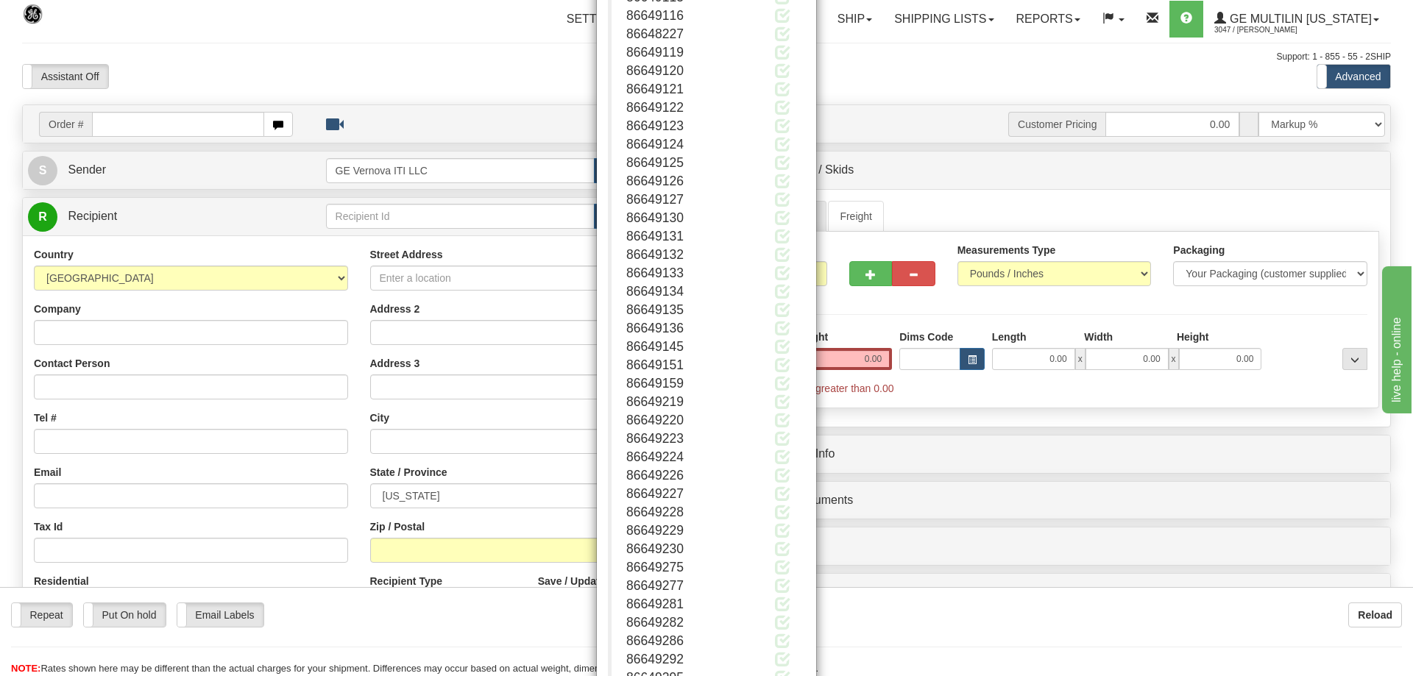
scroll to position [143417, 0]
click at [771, 621] on button "Close" at bounding box center [782, 629] width 46 height 25
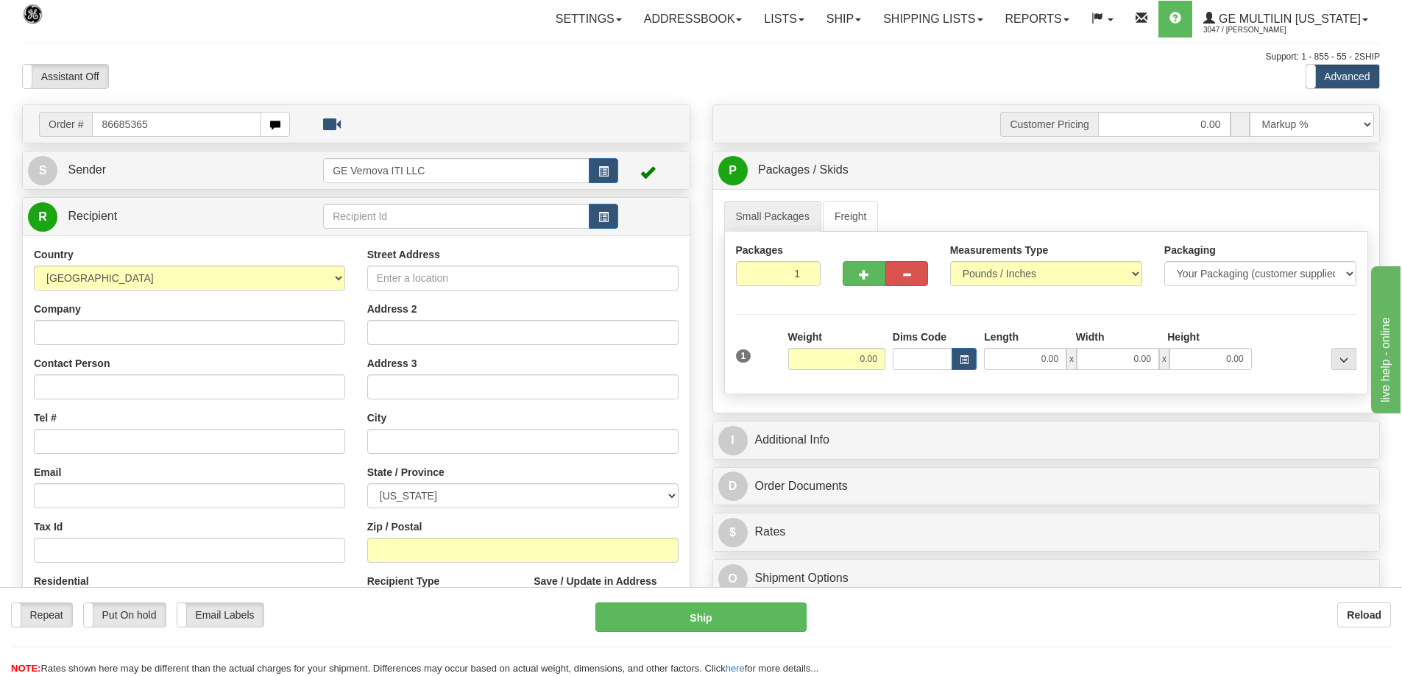
type input "86685365"
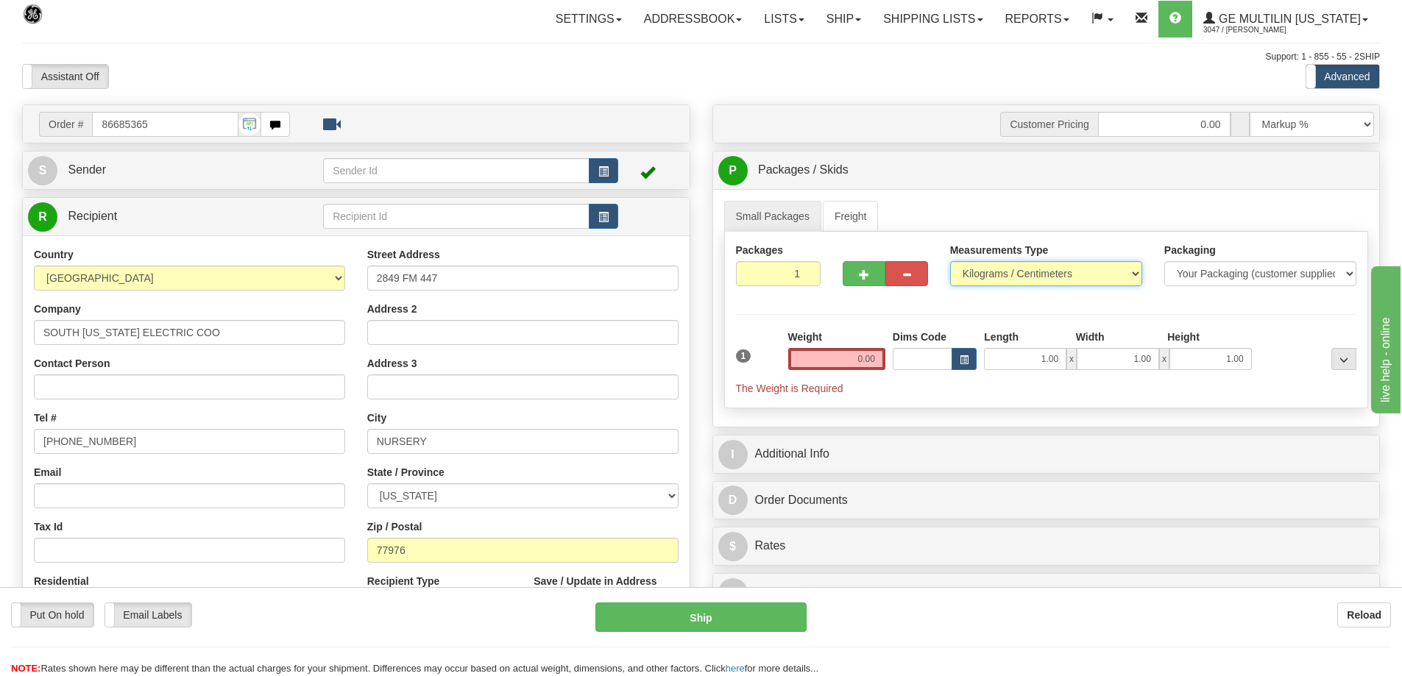
click at [971, 271] on select "Pounds / Inches Kilograms / Centimeters" at bounding box center [1046, 273] width 192 height 25
select select "0"
click at [950, 261] on select "Pounds / Inches Kilograms / Centimeters" at bounding box center [1046, 273] width 192 height 25
click at [881, 363] on input "0.00" at bounding box center [836, 359] width 97 height 22
type input "0"
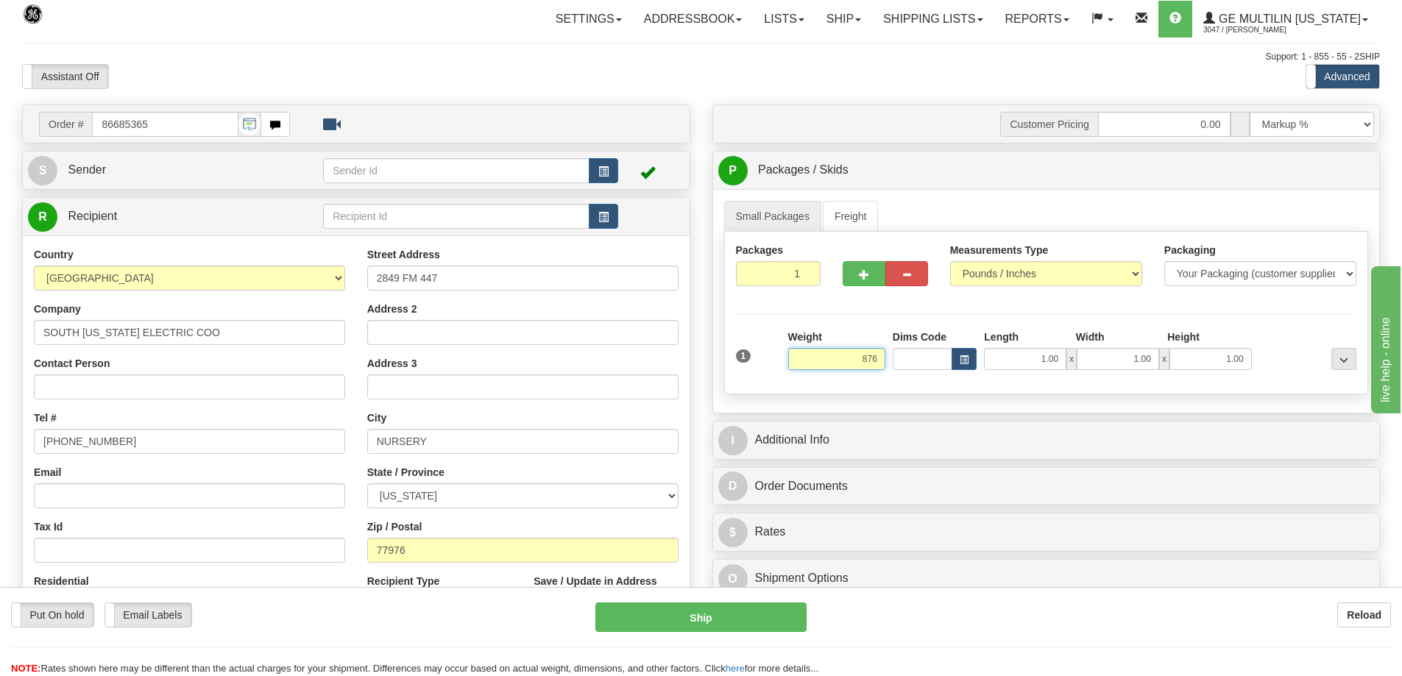
click button "Delete" at bounding box center [0, 0] width 0 height 0
type input "876.00"
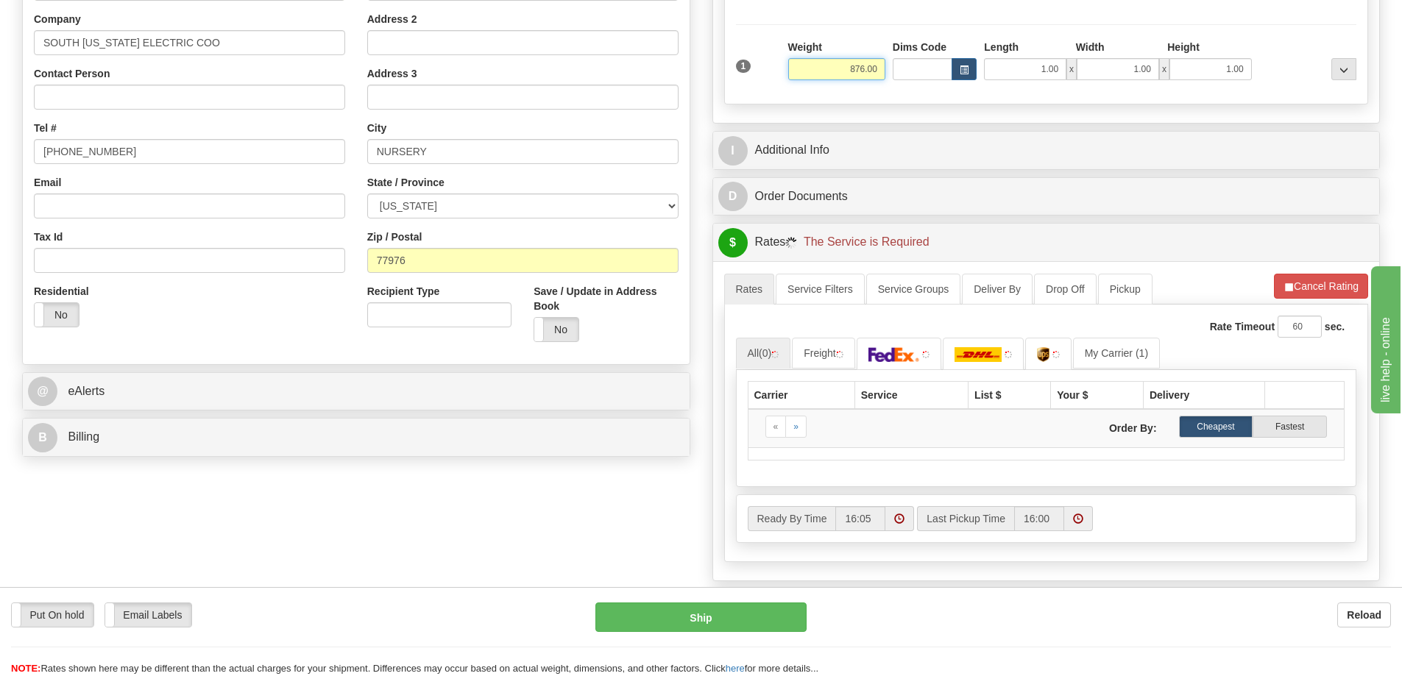
scroll to position [294, 0]
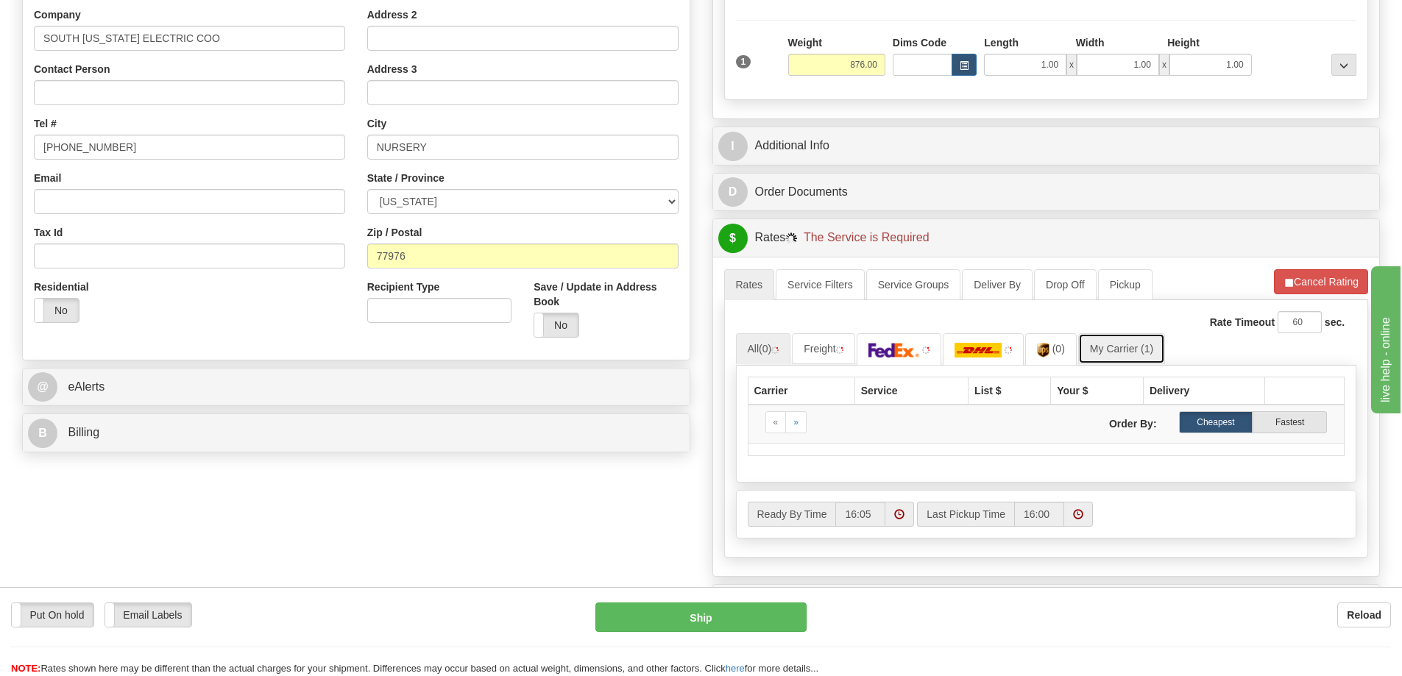
drag, startPoint x: 1161, startPoint y: 355, endPoint x: 1154, endPoint y: 350, distance: 8.6
click at [1160, 355] on link "My Carrier (1)" at bounding box center [1121, 348] width 87 height 31
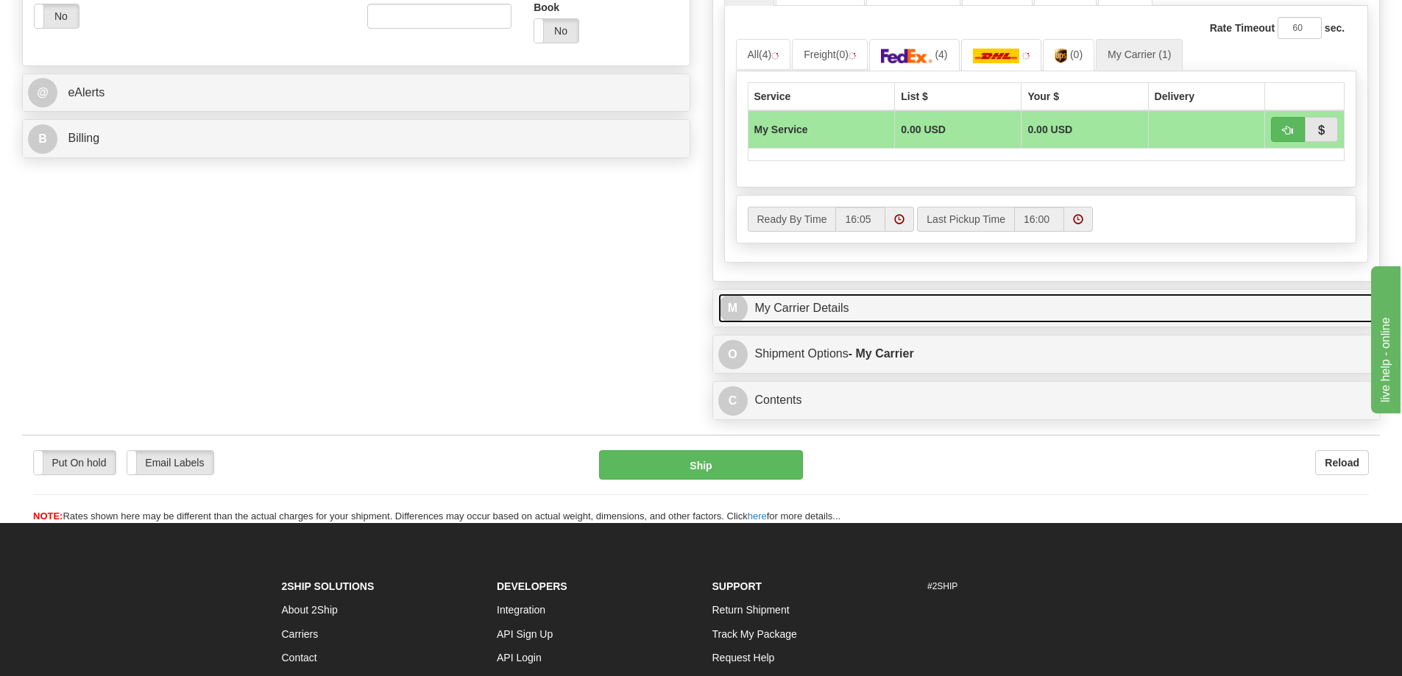
click at [895, 297] on link "M My Carrier Details" at bounding box center [1046, 309] width 656 height 30
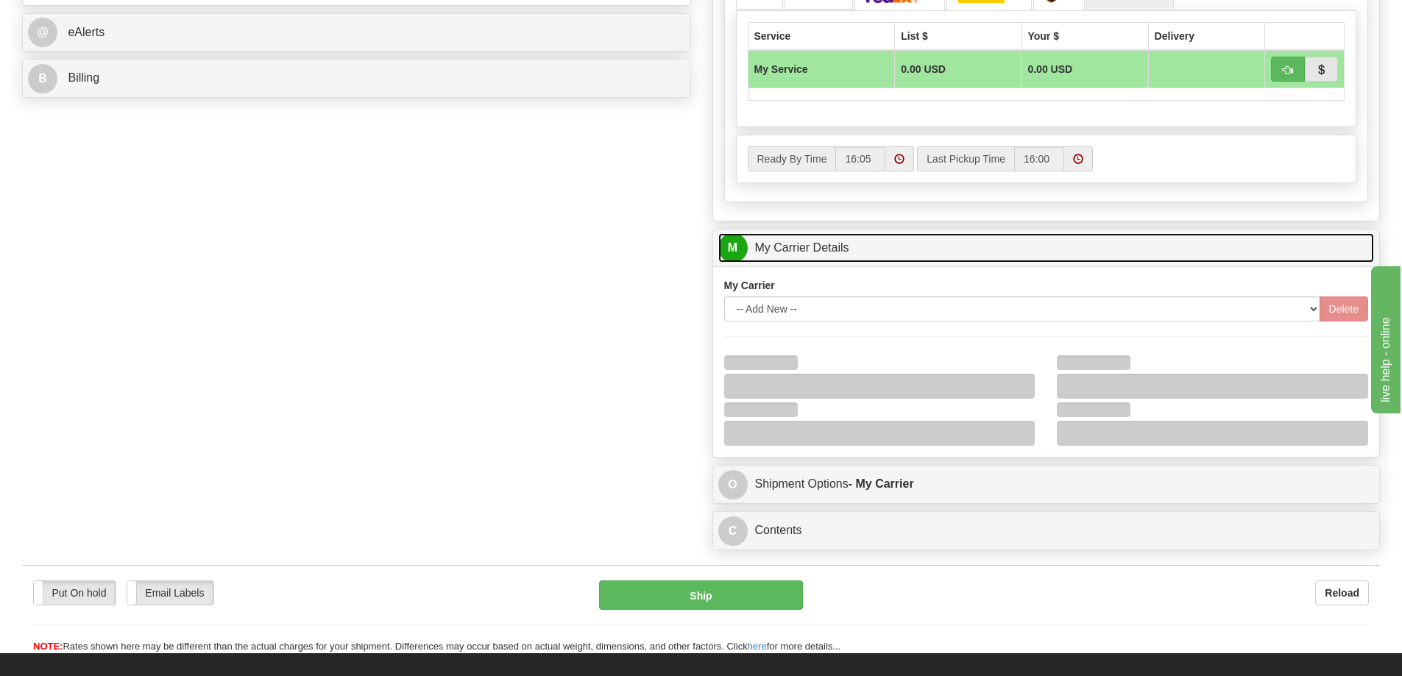
scroll to position [736, 0]
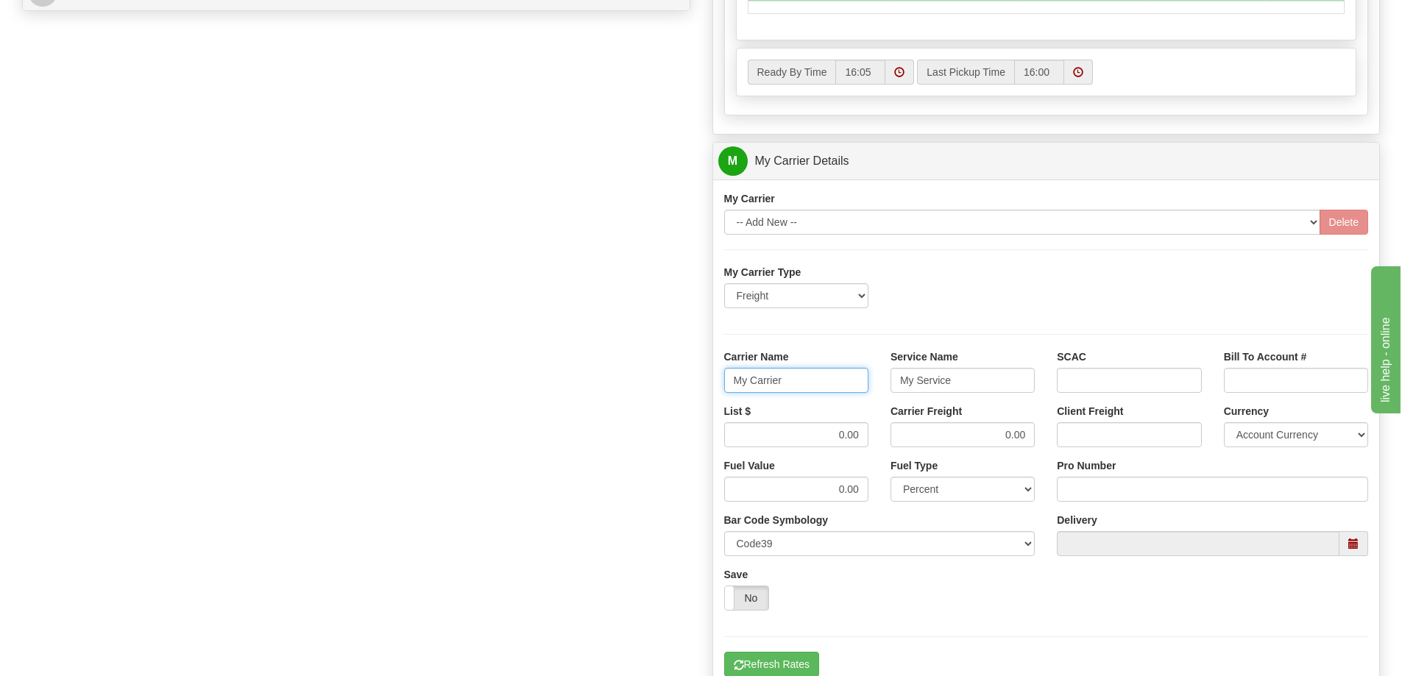
drag, startPoint x: 821, startPoint y: 380, endPoint x: 703, endPoint y: 388, distance: 118.7
click at [703, 388] on div "Customer Pricing 0.00 Markup % Discount % Flat Amount Per Pound Flat Amount Mar…" at bounding box center [1046, 79] width 690 height 1420
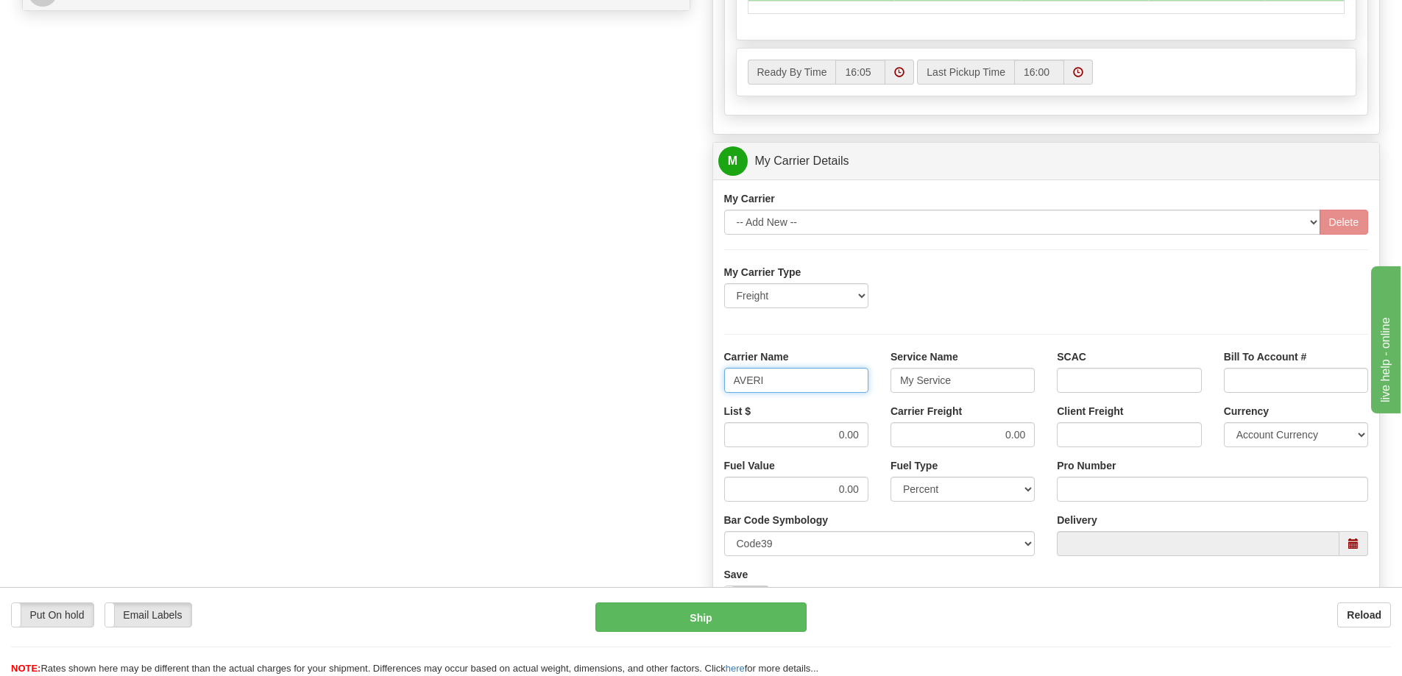
type input "AVERI"
type input "LTL"
drag, startPoint x: 805, startPoint y: 437, endPoint x: 934, endPoint y: 440, distance: 129.5
click at [934, 441] on div "List $ 0.00 Carrier Freight 0.00 Client Freight Currency Account Currency ARN A…" at bounding box center [1046, 431] width 667 height 54
type input "360"
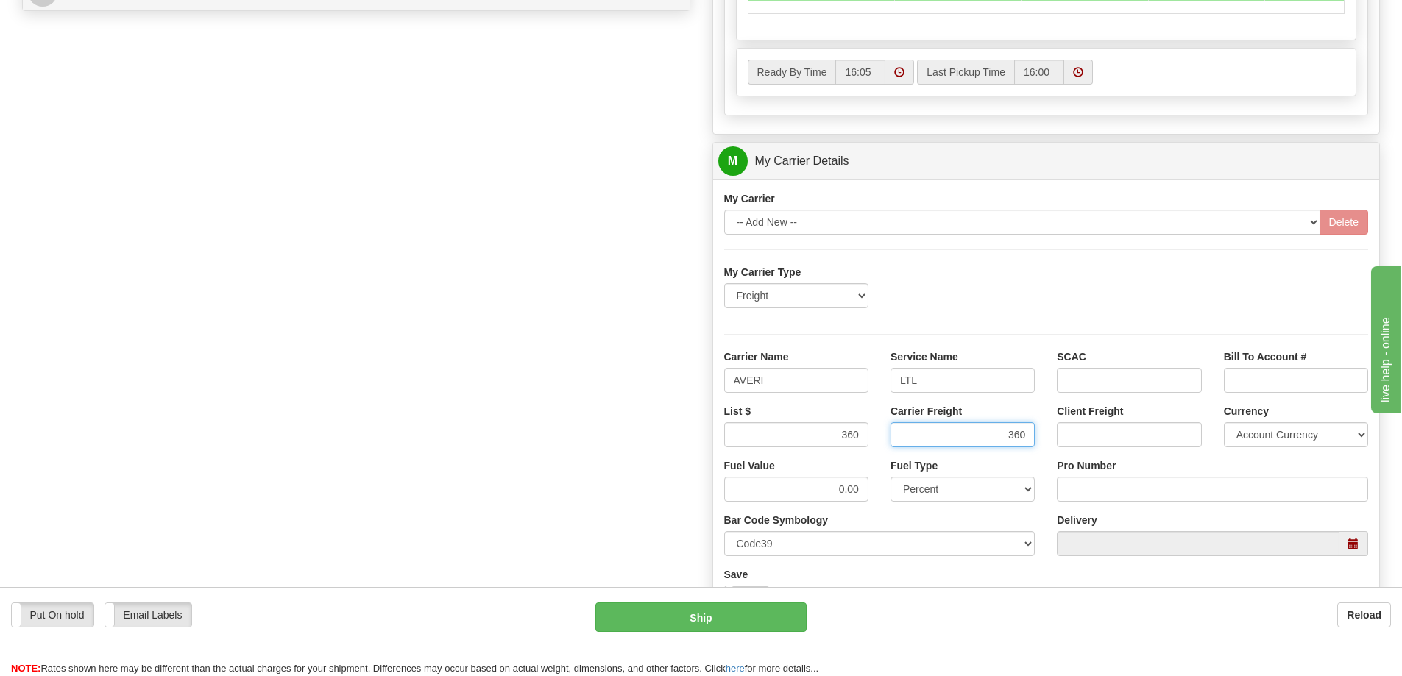
type input "360"
click at [1098, 500] on input "Pro Number" at bounding box center [1212, 489] width 311 height 25
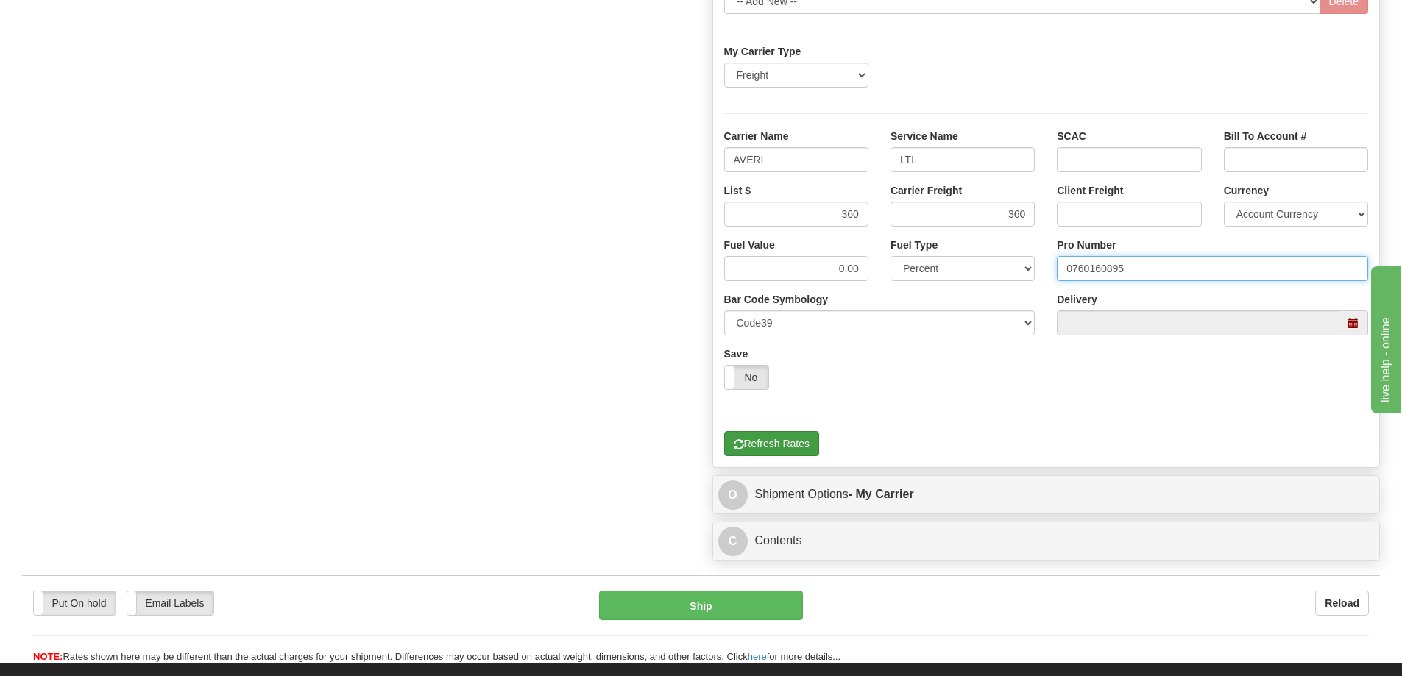
type input "0760160895"
click at [809, 435] on button "Refresh Rates" at bounding box center [771, 443] width 95 height 25
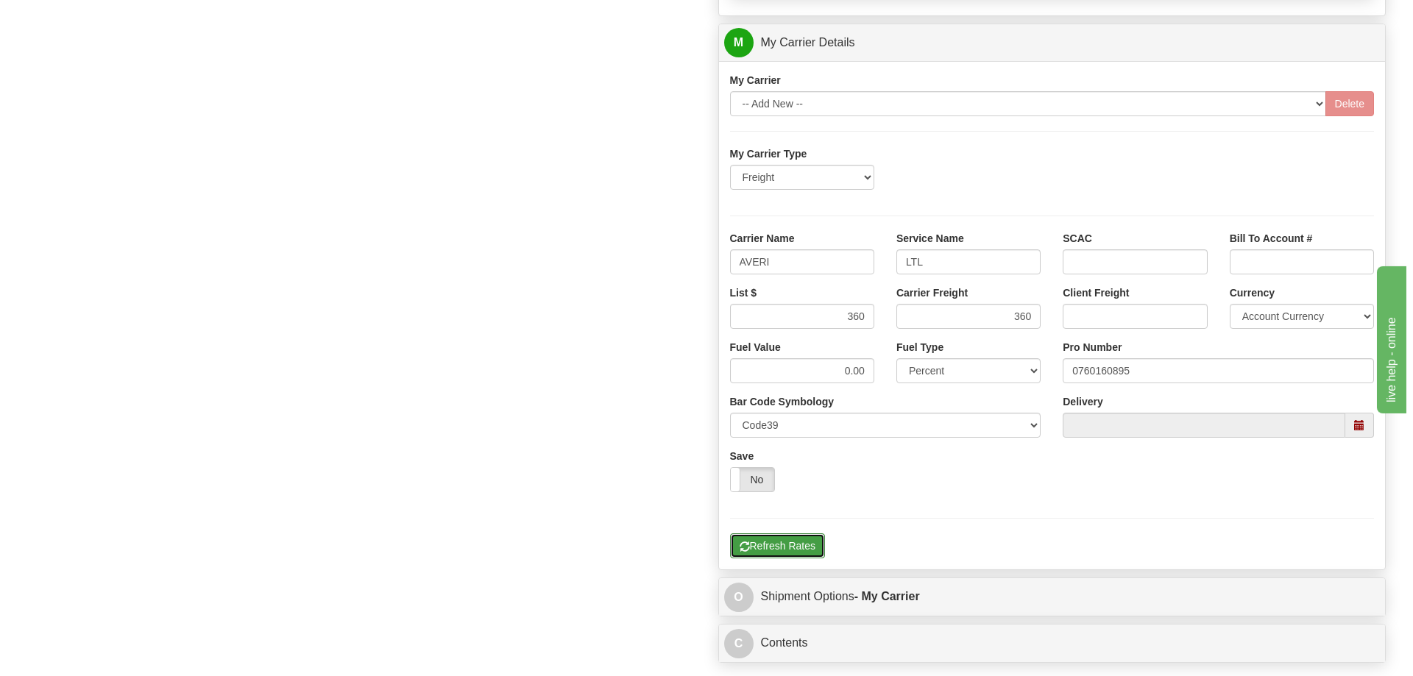
scroll to position [441, 0]
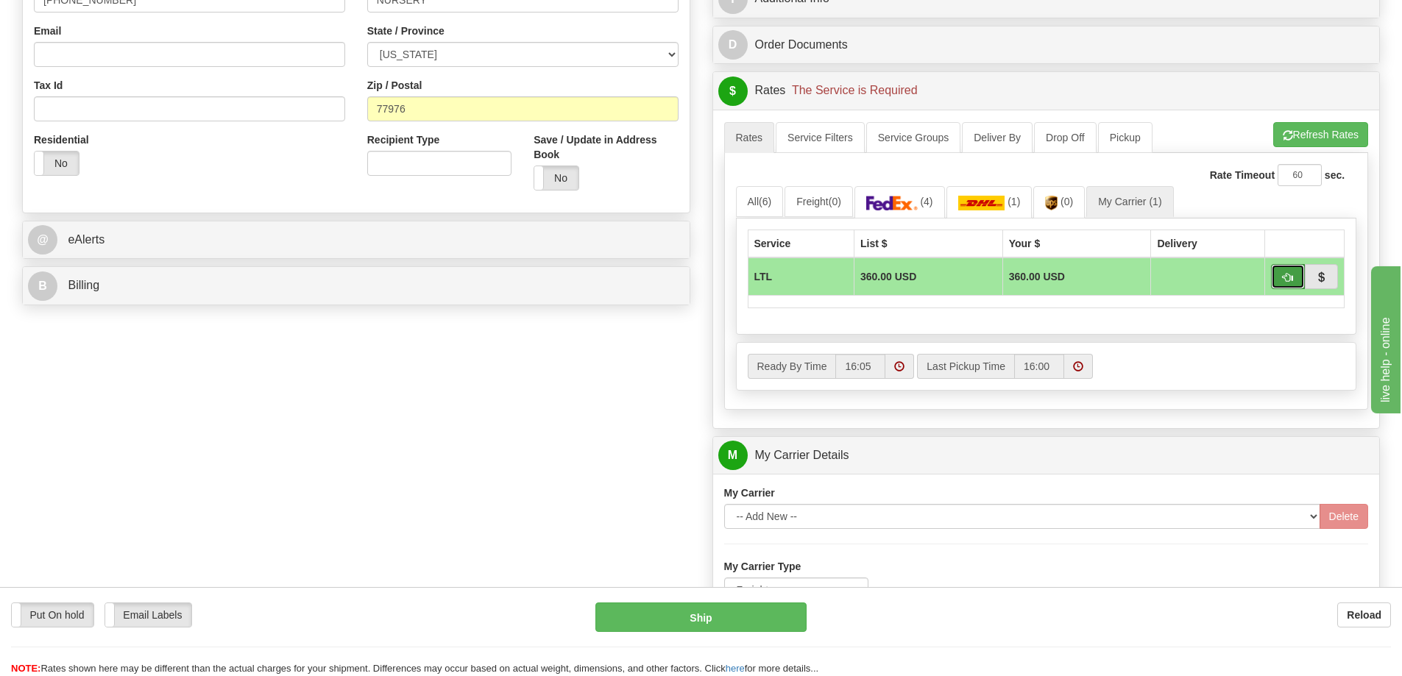
click at [1280, 281] on button "button" at bounding box center [1288, 276] width 34 height 25
type input "00"
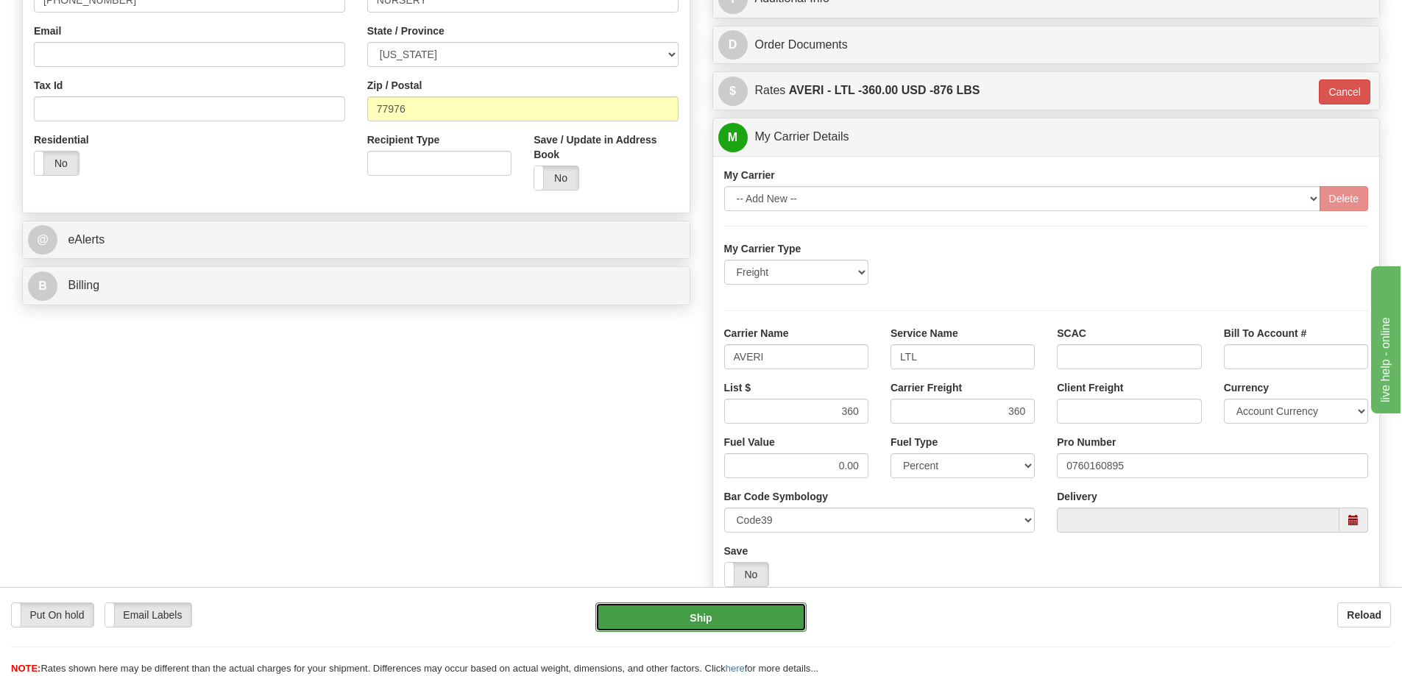
click at [732, 605] on button "Ship" at bounding box center [700, 617] width 211 height 29
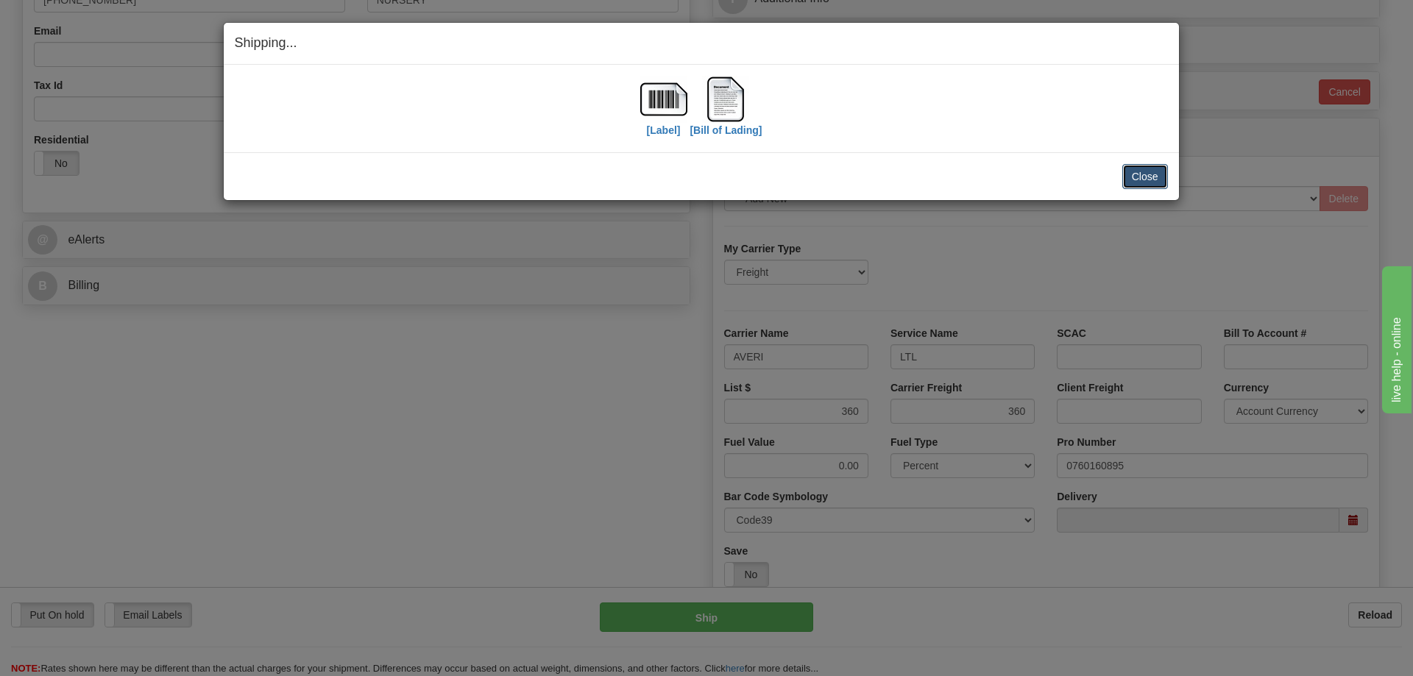
click at [1143, 179] on button "Close" at bounding box center [1145, 176] width 46 height 25
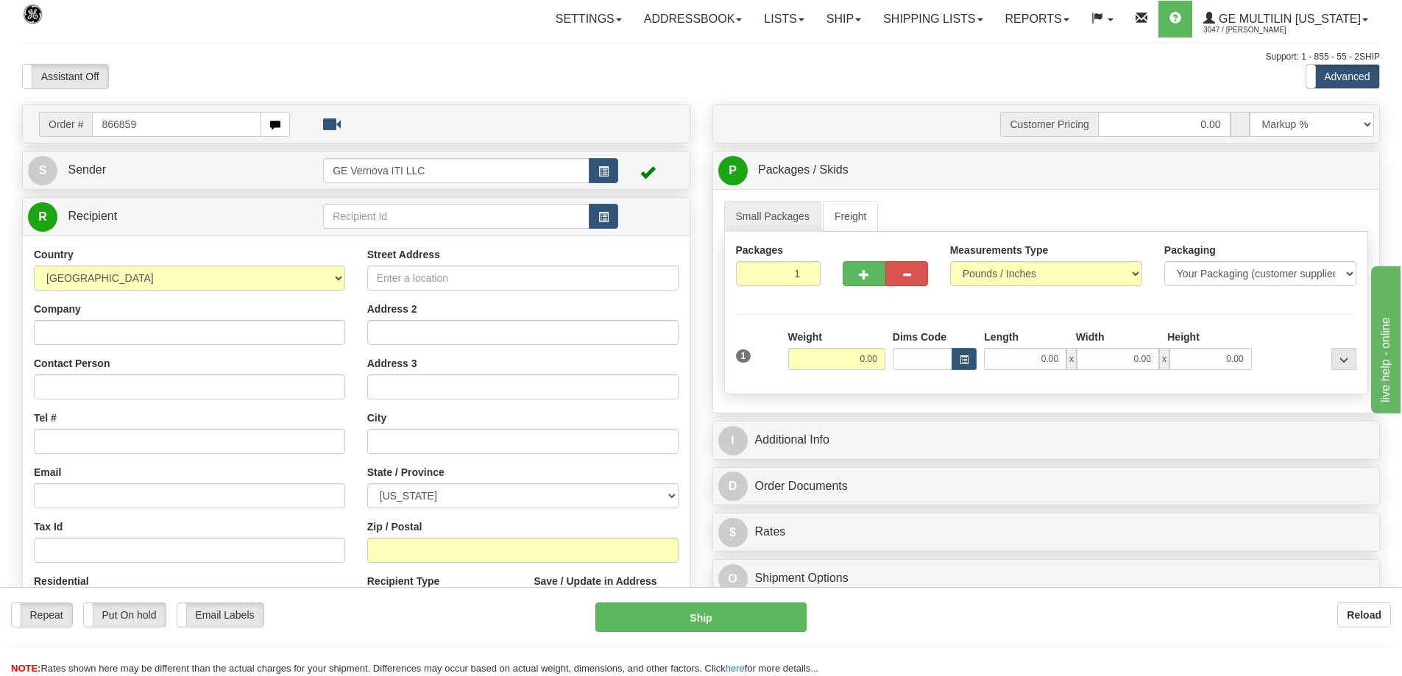
type input "866859"
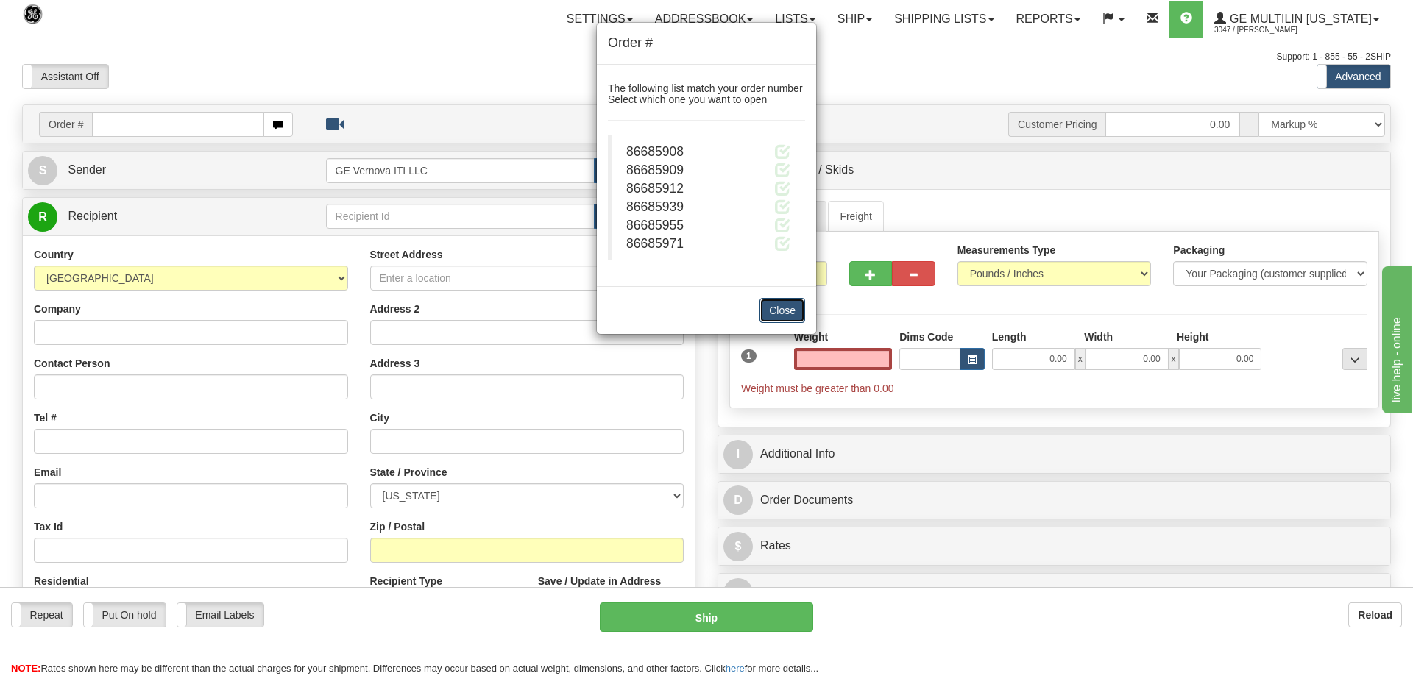
type input "0.00"
click at [778, 314] on button "Close" at bounding box center [782, 310] width 46 height 25
drag, startPoint x: 798, startPoint y: 309, endPoint x: 776, endPoint y: 308, distance: 22.1
click at [798, 308] on button "Close" at bounding box center [782, 310] width 46 height 25
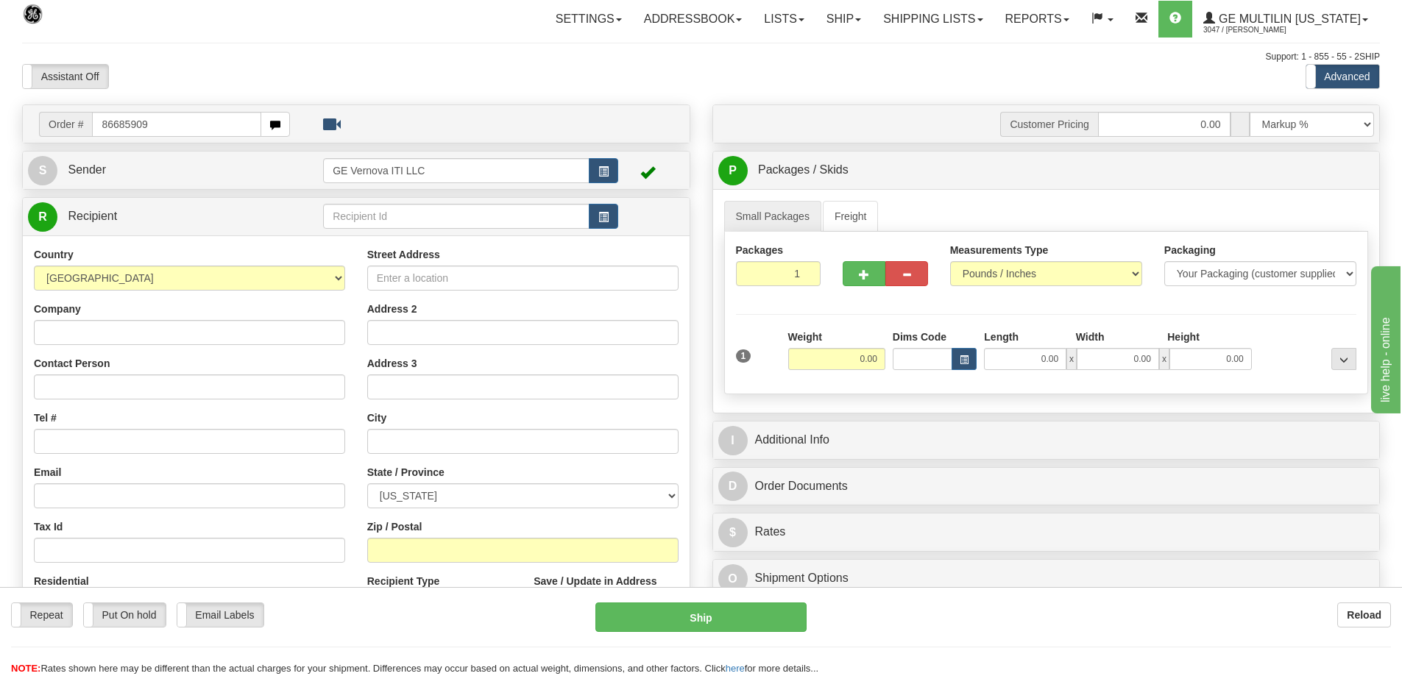
type input "86685909"
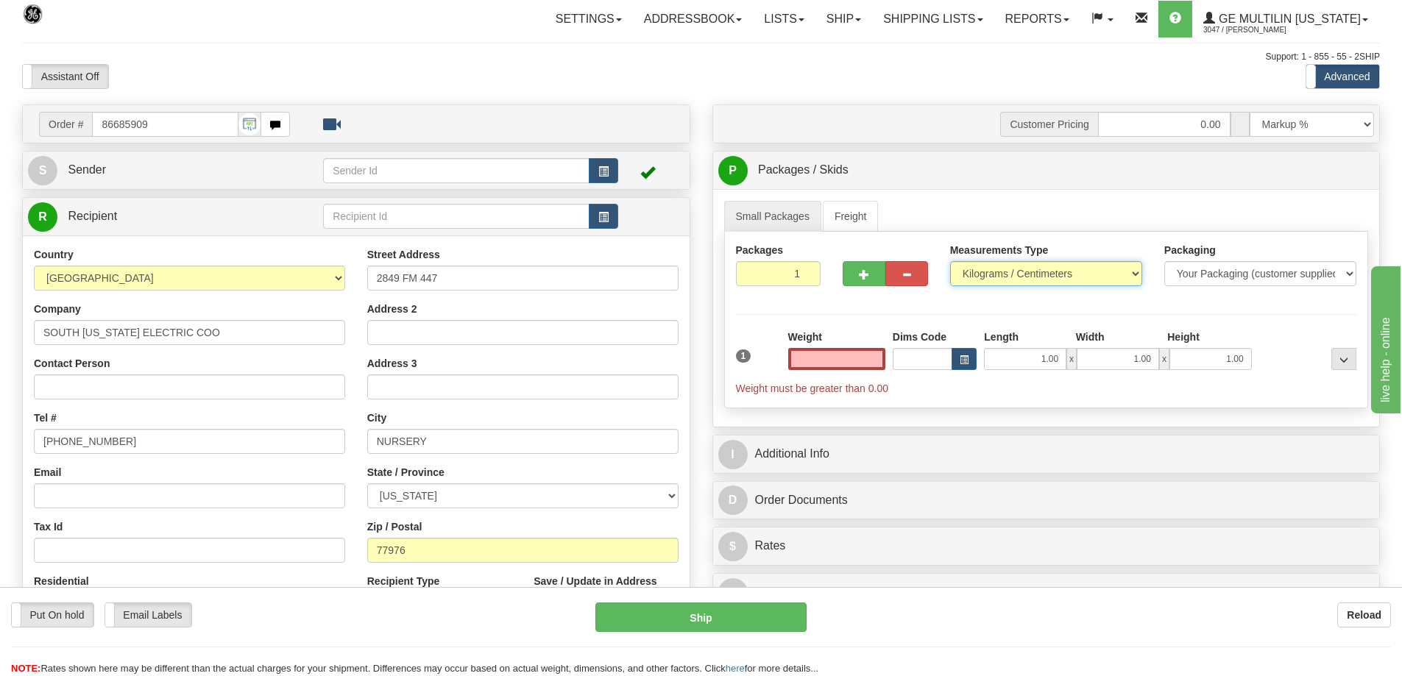
type input "0.00"
click at [971, 281] on select "Pounds / Inches Kilograms / Centimeters" at bounding box center [1046, 273] width 192 height 25
select select "0"
click at [950, 261] on select "Pounds / Inches Kilograms / Centimeters" at bounding box center [1046, 273] width 192 height 25
click at [867, 355] on input "0.00" at bounding box center [836, 359] width 97 height 22
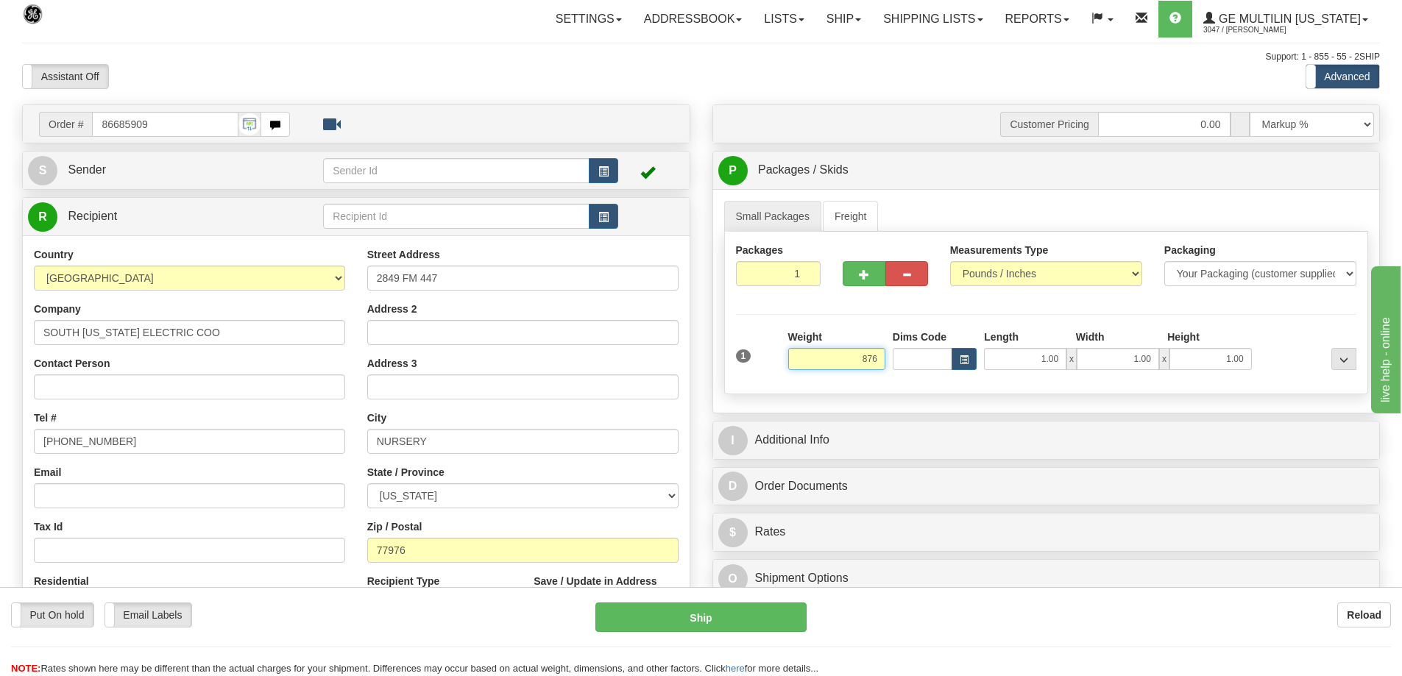
click button "Delete" at bounding box center [0, 0] width 0 height 0
type input "876.00"
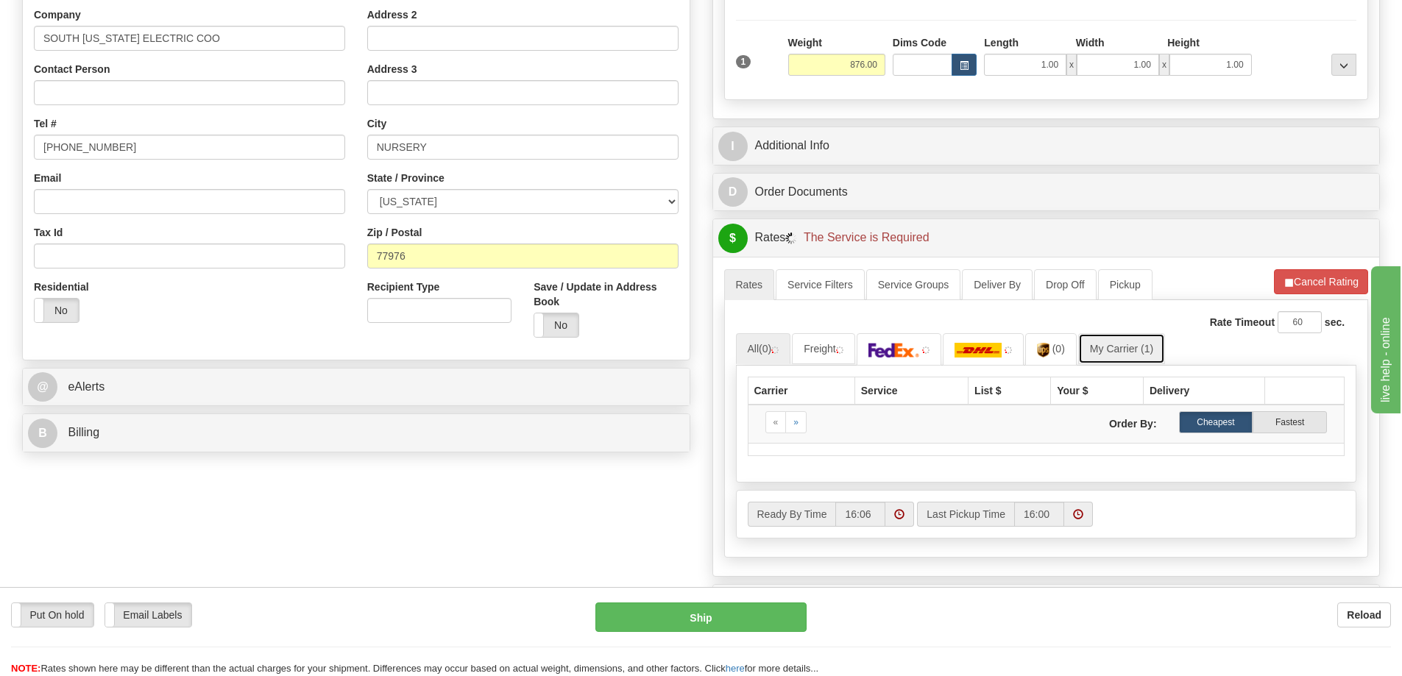
click at [1121, 357] on link "My Carrier (1)" at bounding box center [1121, 348] width 87 height 31
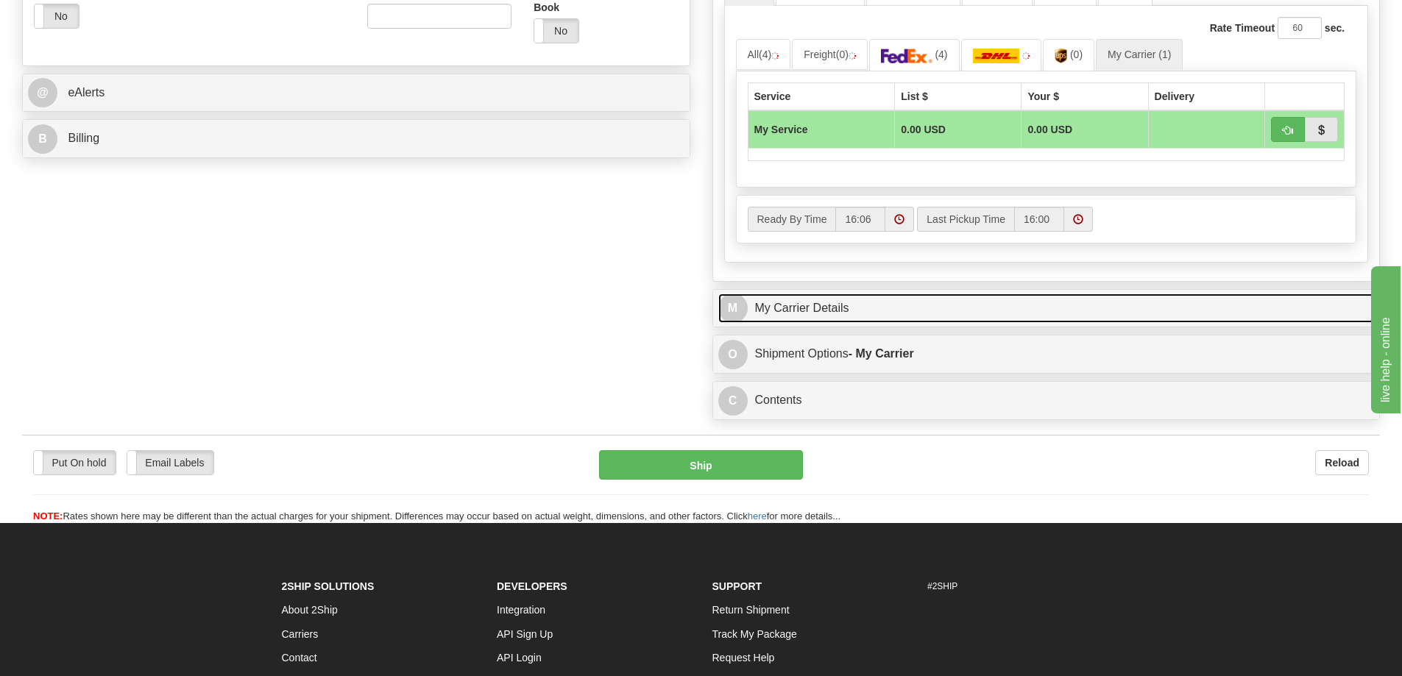
click at [904, 305] on link "M My Carrier Details" at bounding box center [1046, 309] width 656 height 30
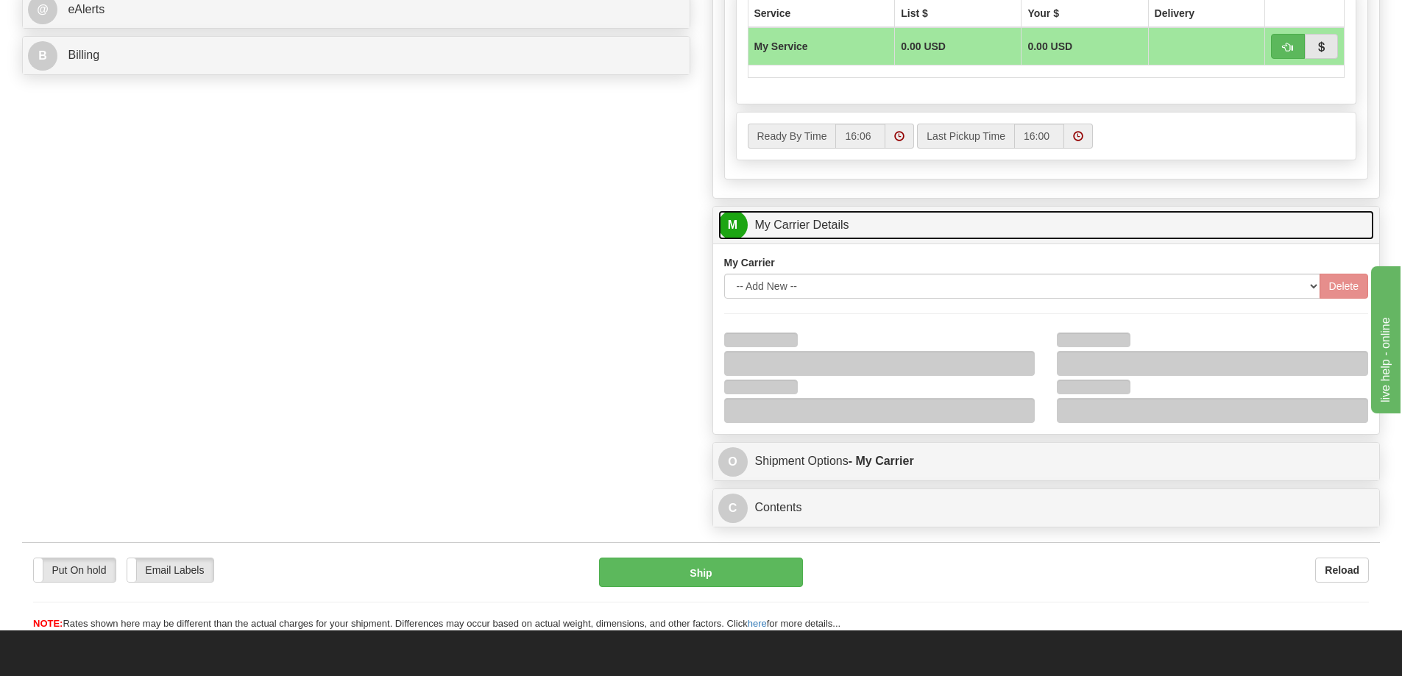
scroll to position [736, 0]
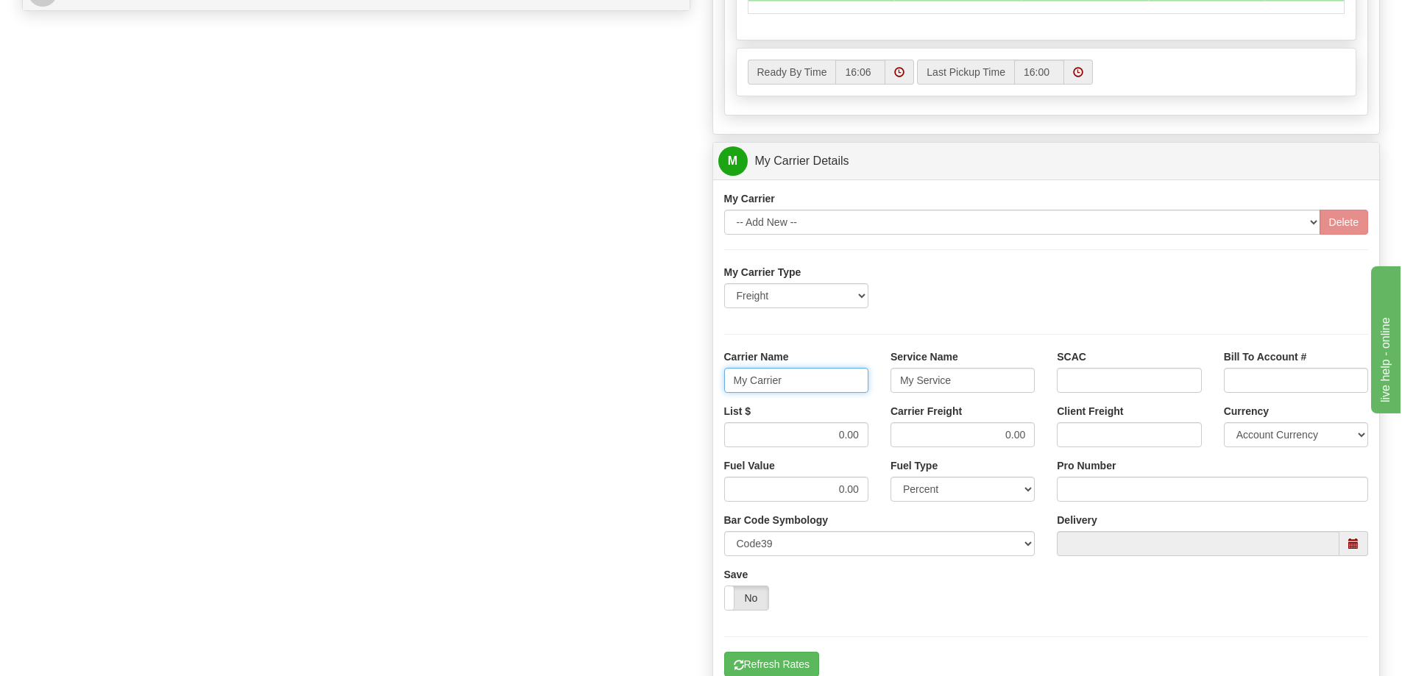
drag, startPoint x: 781, startPoint y: 377, endPoint x: 636, endPoint y: 391, distance: 146.3
click at [636, 391] on div "Order # 86685909 S Sender" at bounding box center [701, 79] width 1380 height 1420
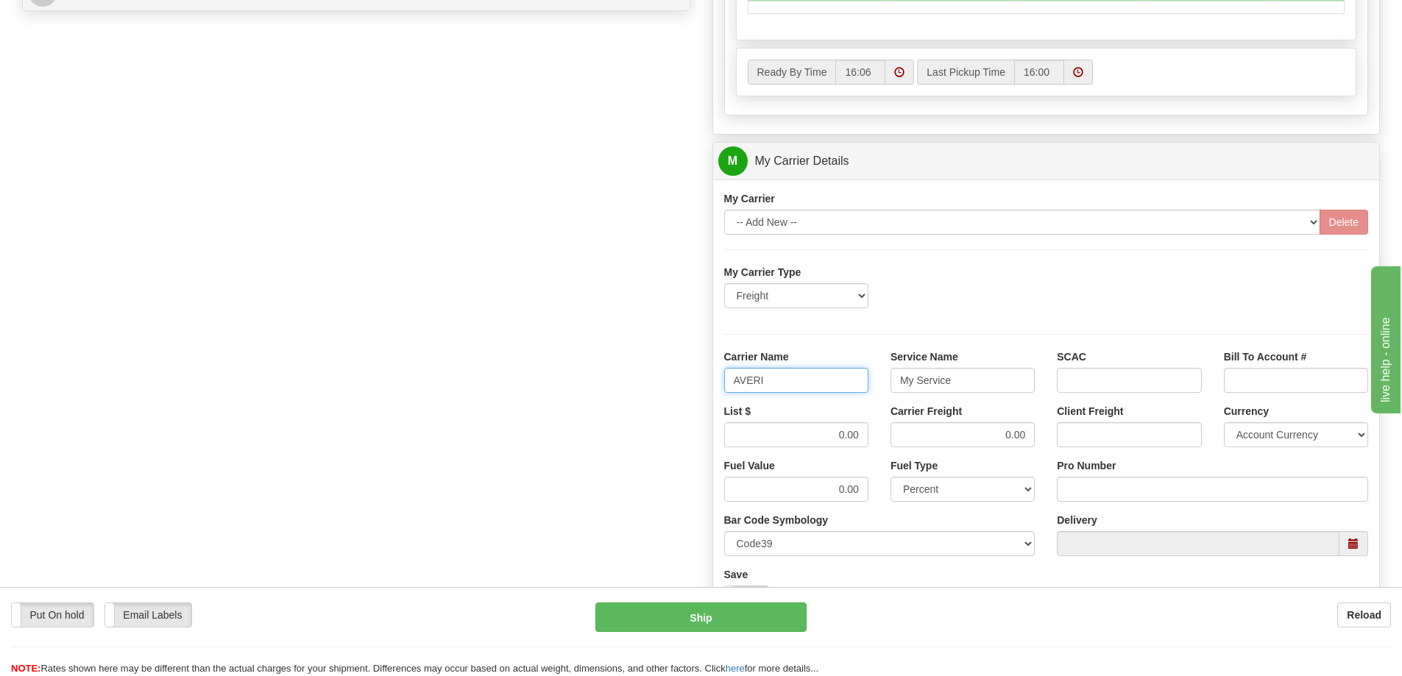
type input "AVERI"
type input "LTL"
drag, startPoint x: 831, startPoint y: 439, endPoint x: 904, endPoint y: 427, distance: 73.8
click at [901, 430] on div "List $ 0.00 Carrier Freight 0.00 Client Freight Currency Account Currency ARN A…" at bounding box center [1046, 431] width 667 height 54
type input ".01"
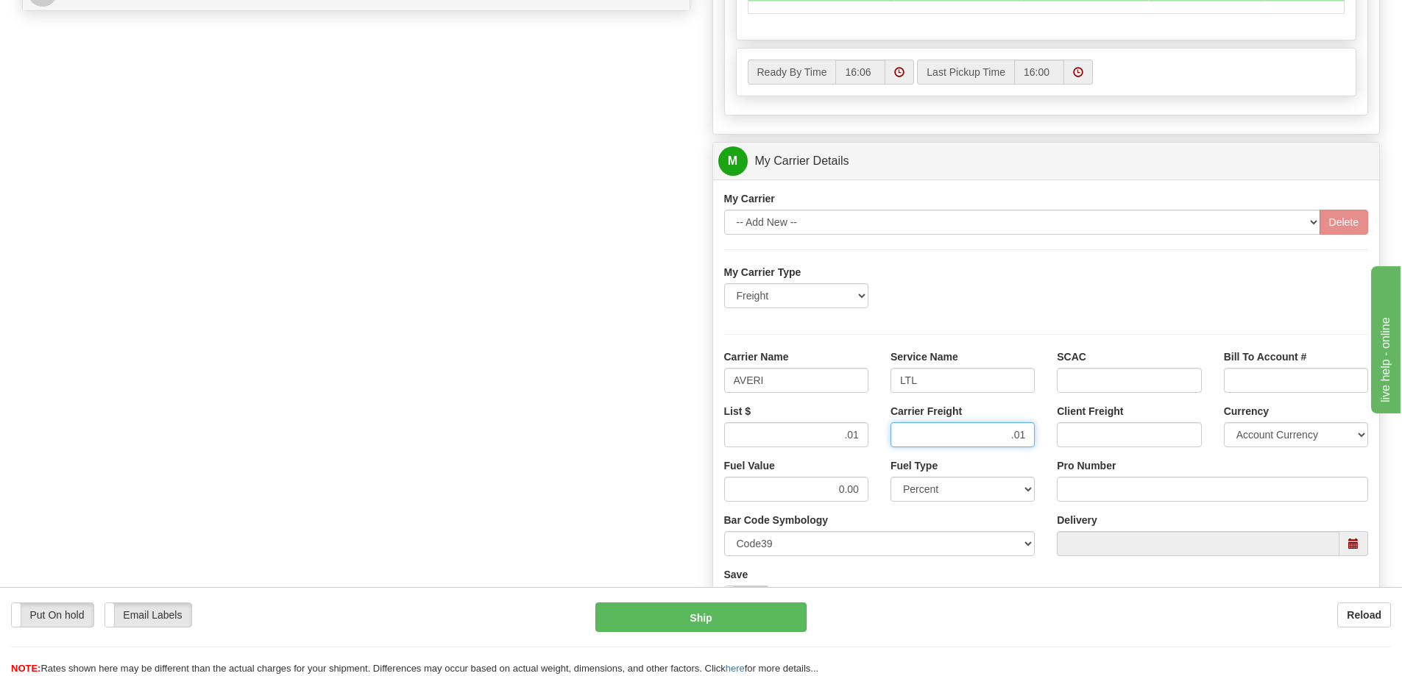
type input ".01"
click at [1087, 489] on input "Pro Number" at bounding box center [1212, 489] width 311 height 25
type input "0760160895"
click button "Delete" at bounding box center [0, 0] width 0 height 0
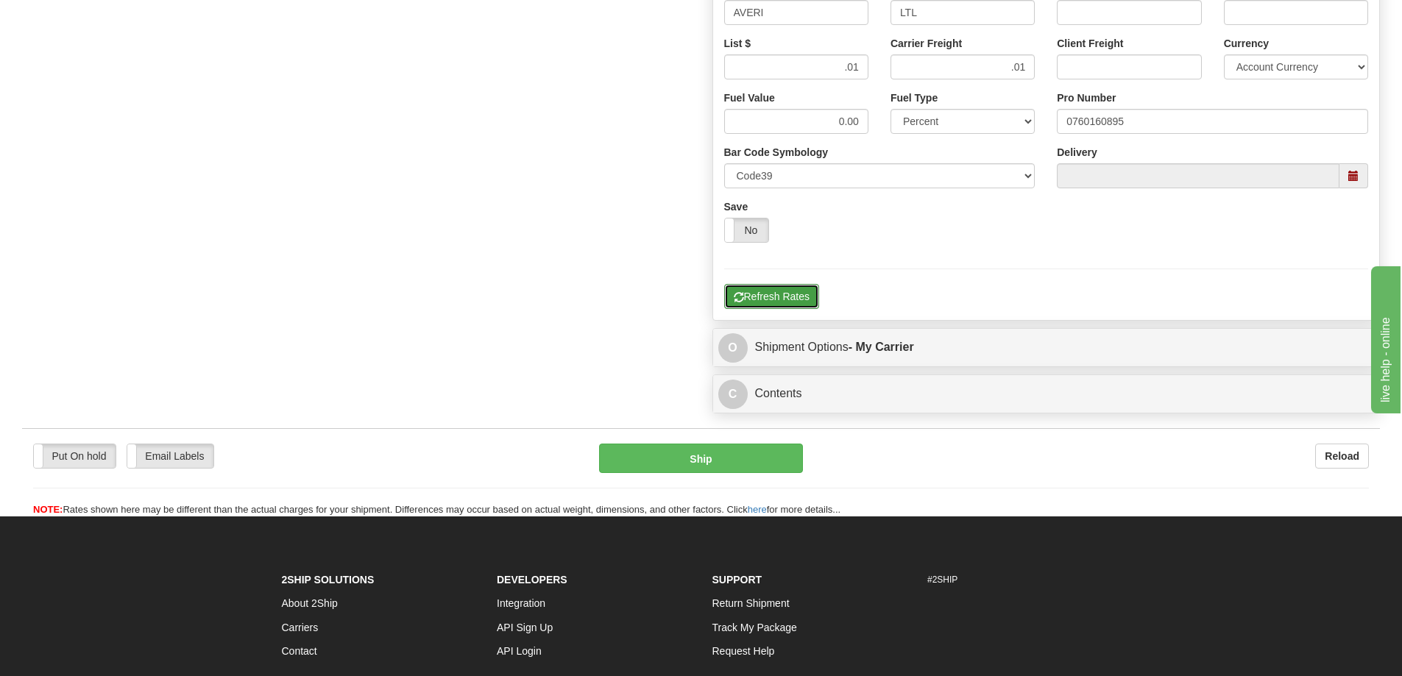
click at [795, 289] on button "Refresh Rates" at bounding box center [771, 296] width 95 height 25
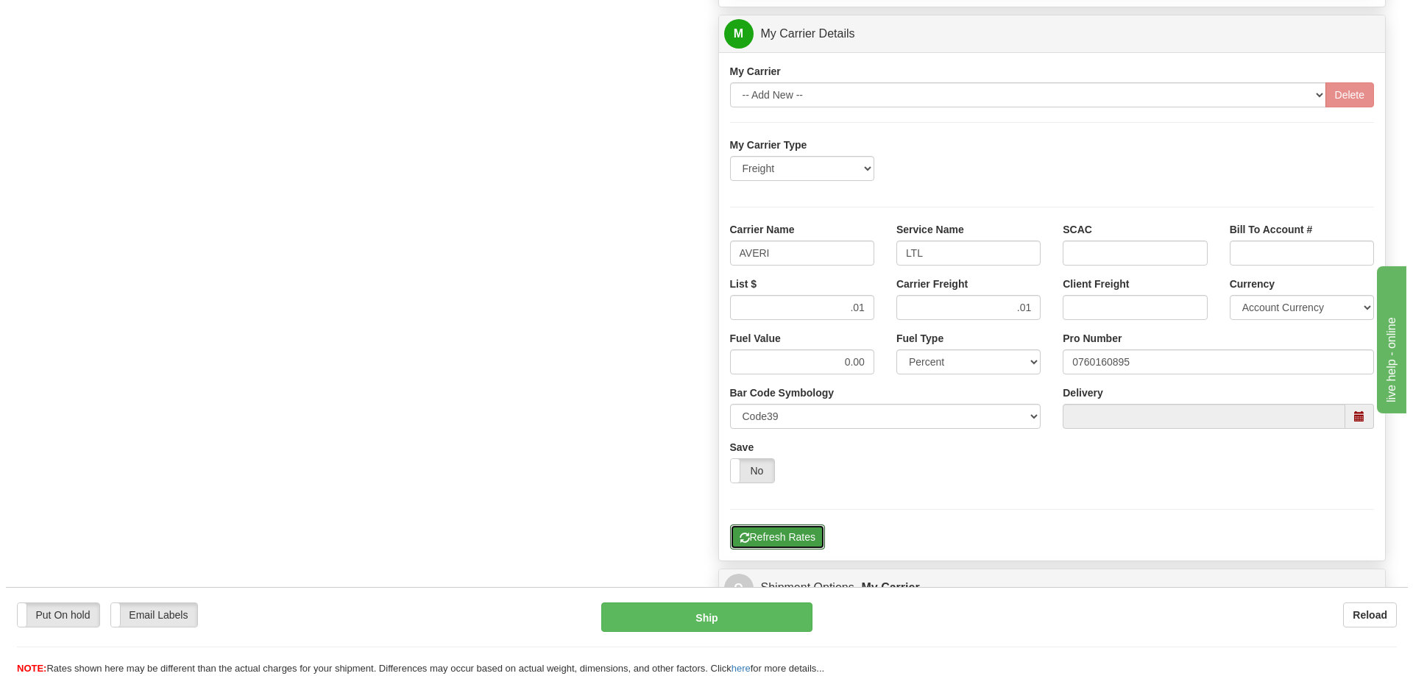
scroll to position [478, 0]
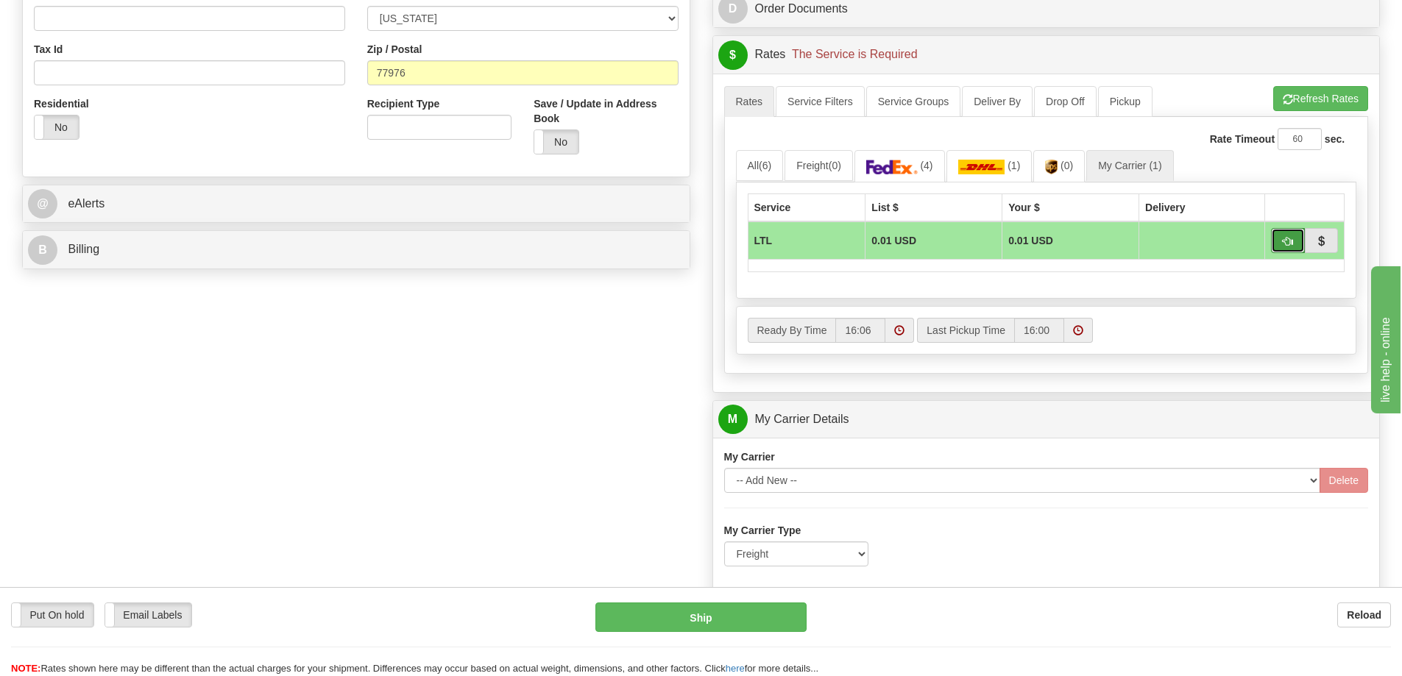
drag, startPoint x: 1290, startPoint y: 238, endPoint x: 1291, endPoint y: 230, distance: 7.5
click at [1290, 237] on span "button" at bounding box center [1287, 242] width 10 height 10
type input "00"
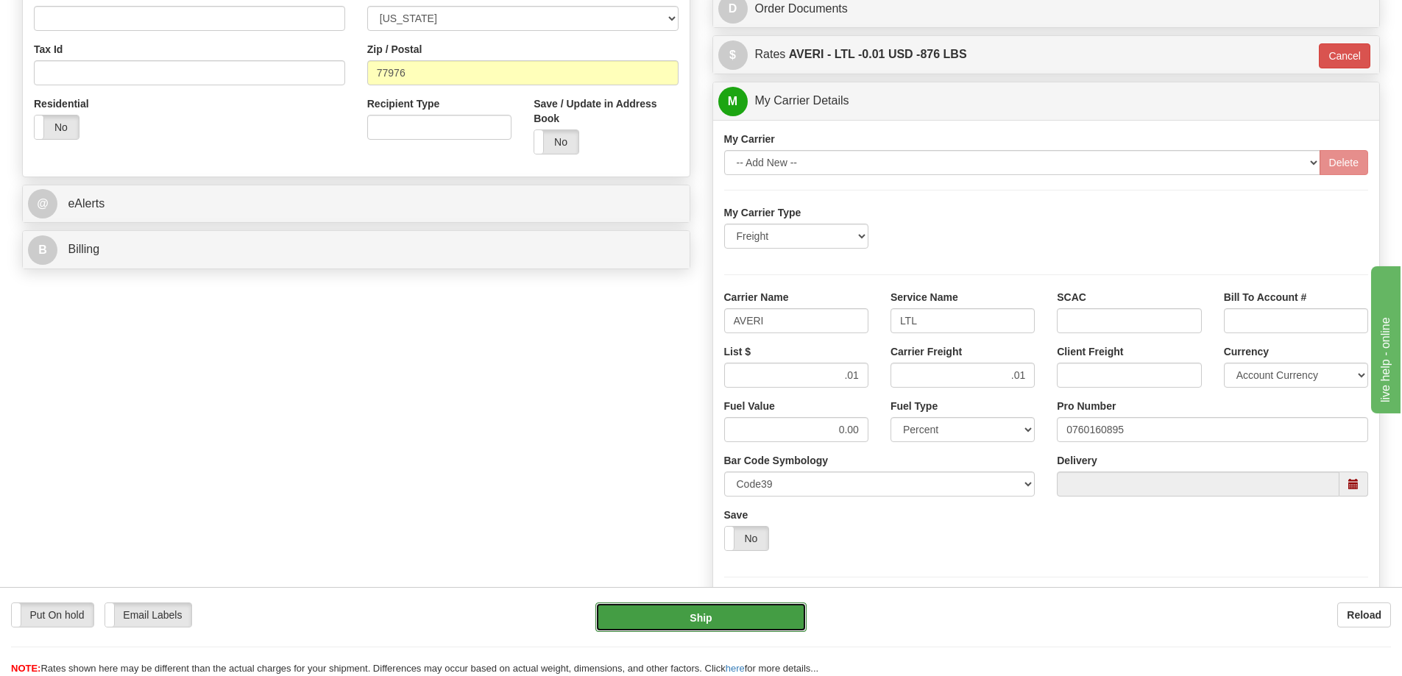
click at [744, 625] on button "Ship" at bounding box center [700, 617] width 211 height 29
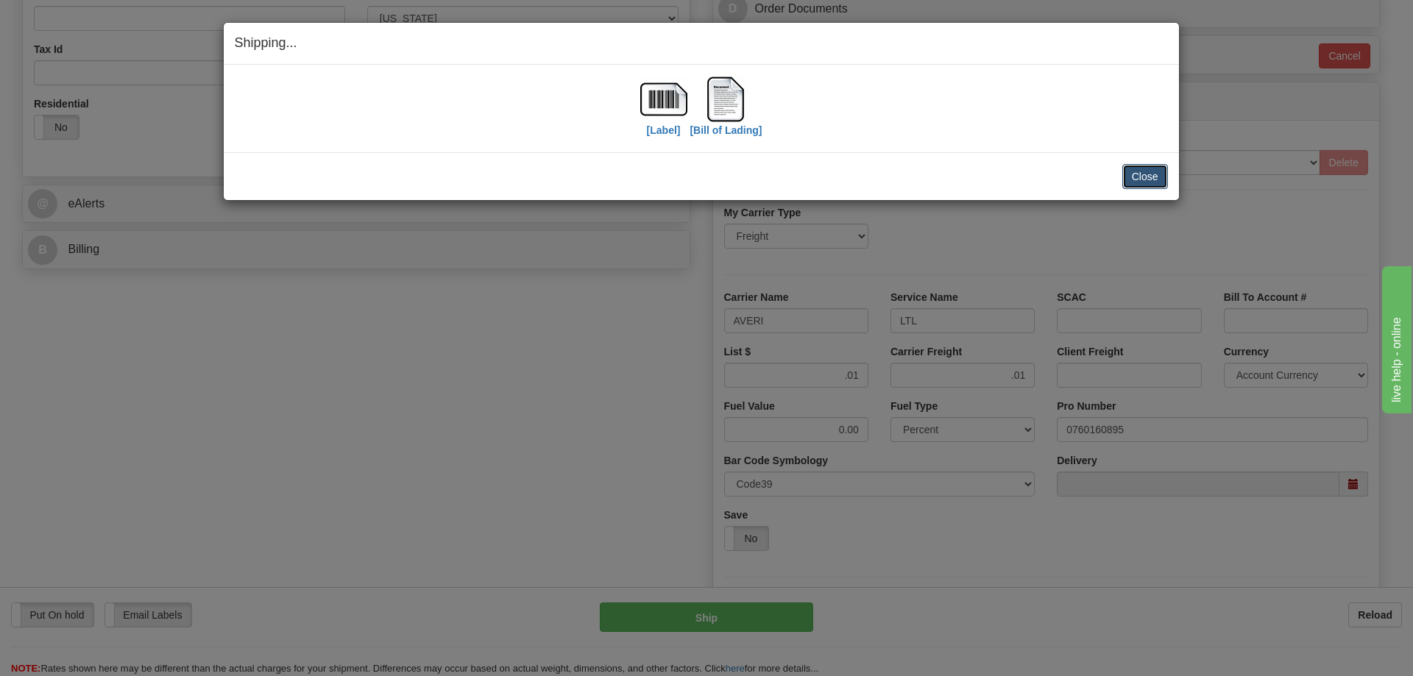
click at [1143, 174] on button "Close" at bounding box center [1145, 176] width 46 height 25
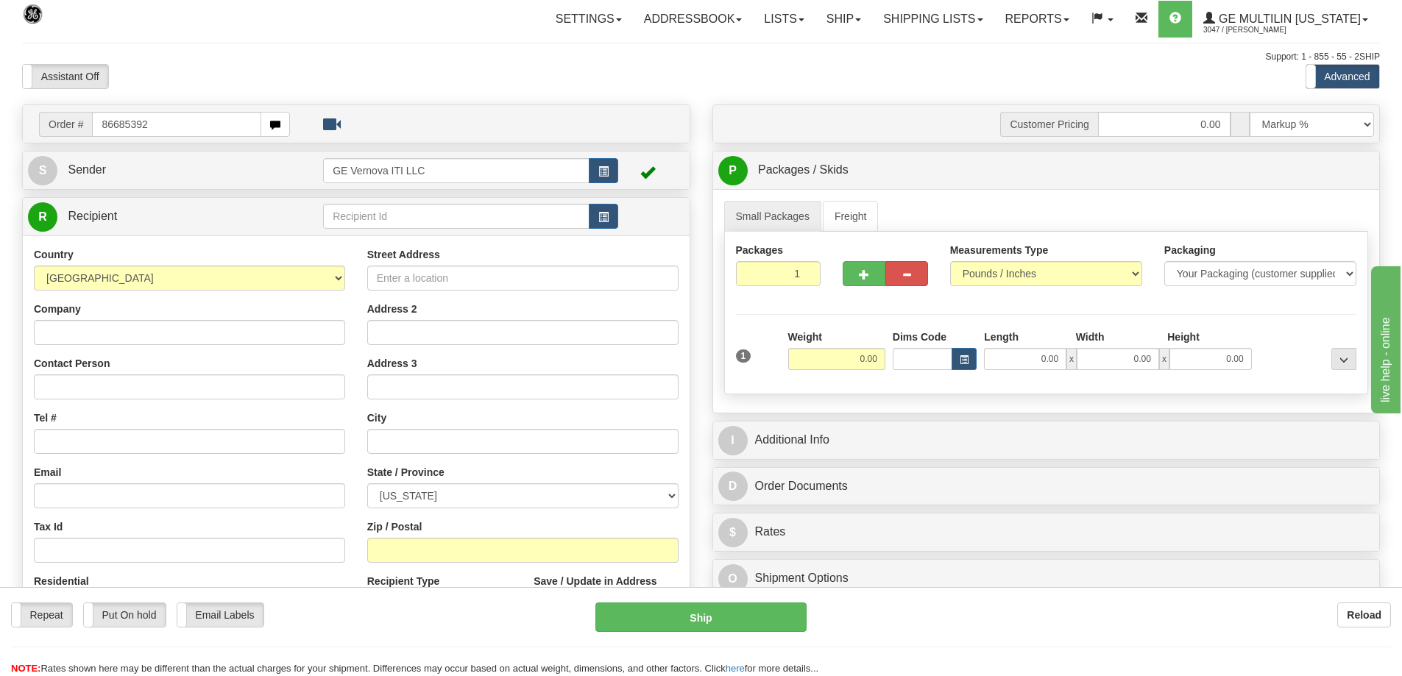
type input "86685392"
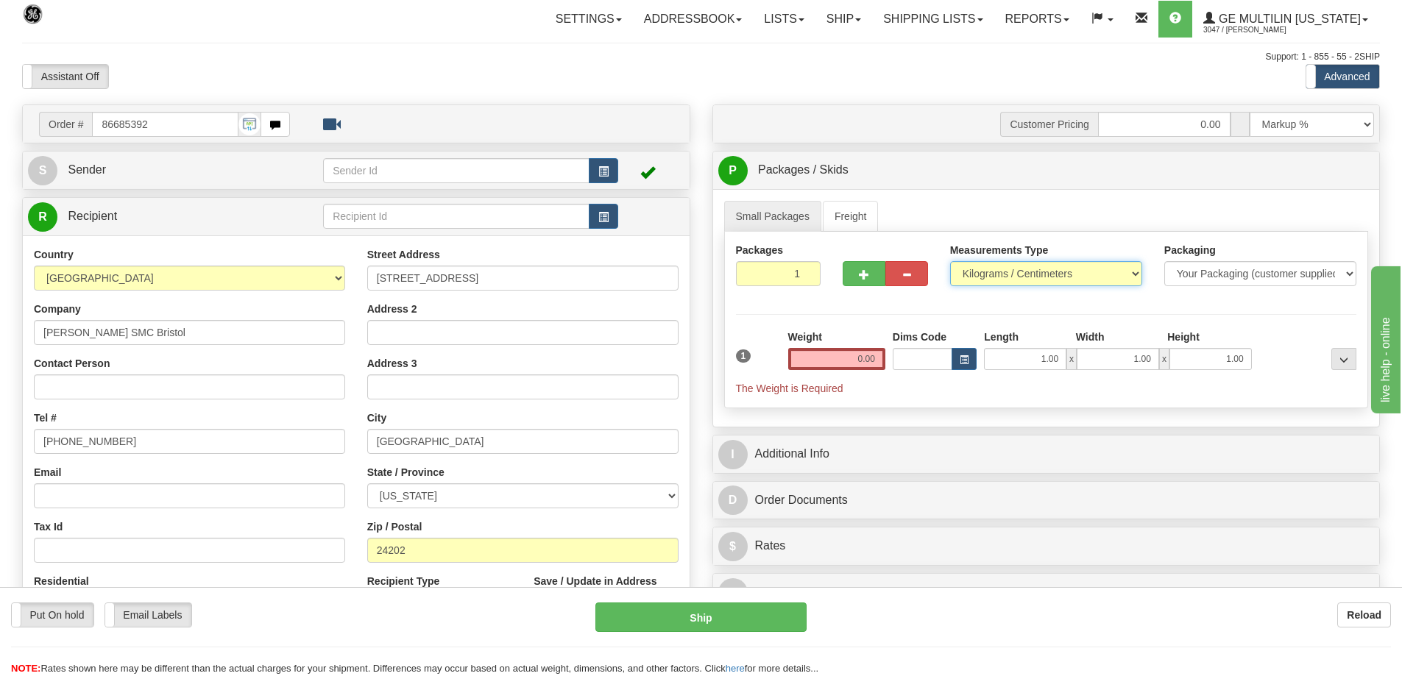
click at [1008, 278] on select "Pounds / Inches Kilograms / Centimeters" at bounding box center [1046, 273] width 192 height 25
select select "0"
click at [950, 261] on select "Pounds / Inches Kilograms / Centimeters" at bounding box center [1046, 273] width 192 height 25
click at [876, 352] on input "0.00" at bounding box center [836, 359] width 97 height 22
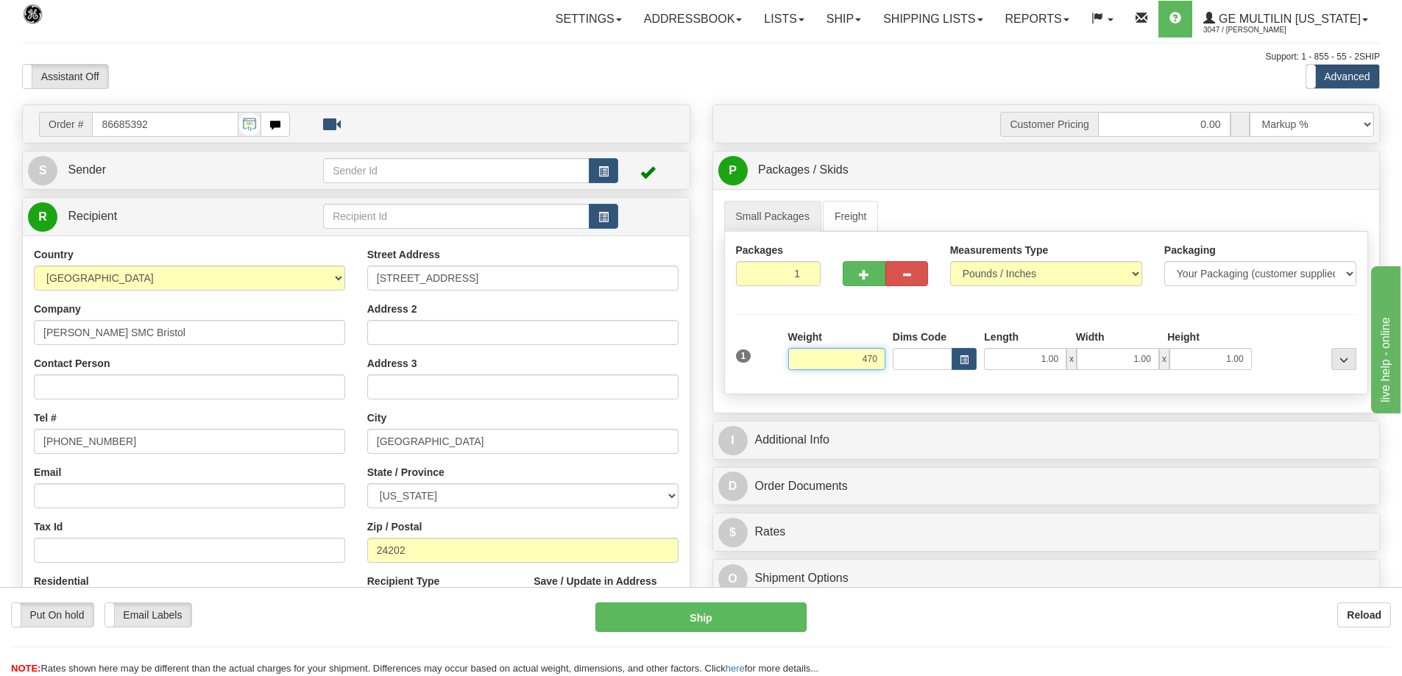
click button "Delete" at bounding box center [0, 0] width 0 height 0
type input "470.00"
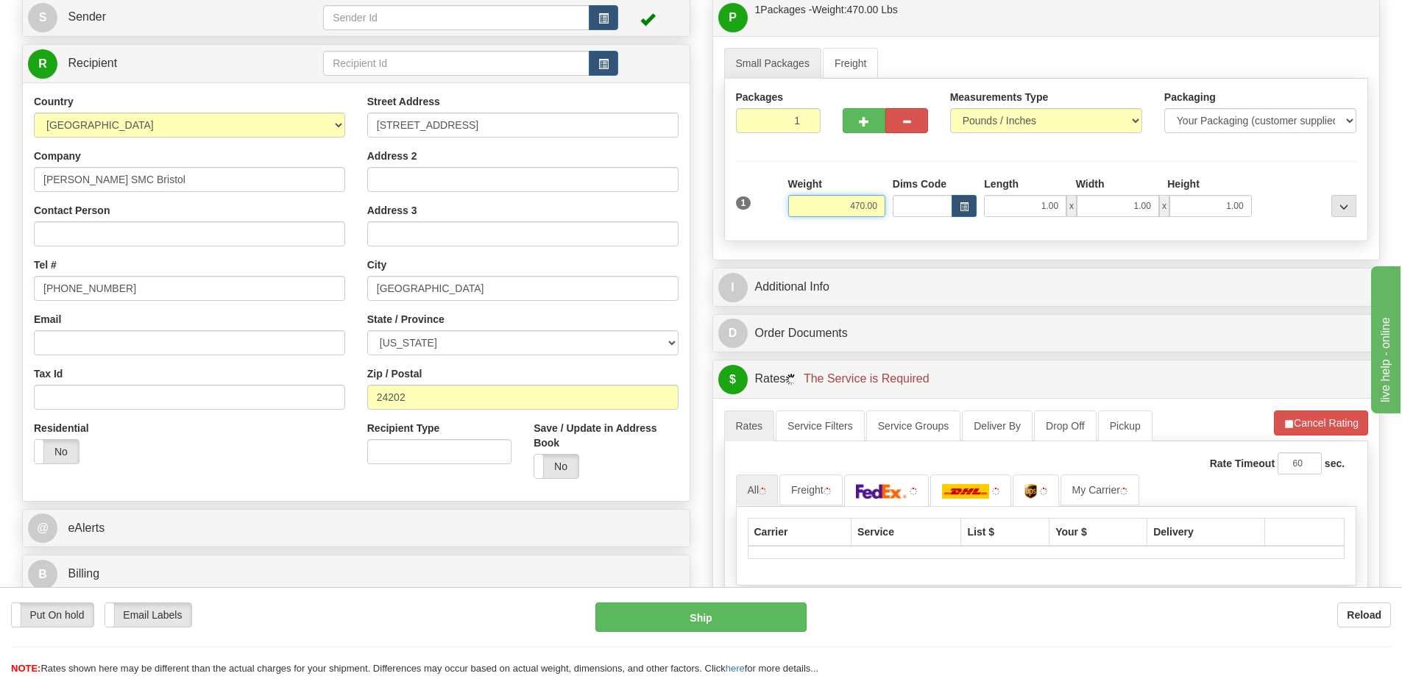
scroll to position [368, 0]
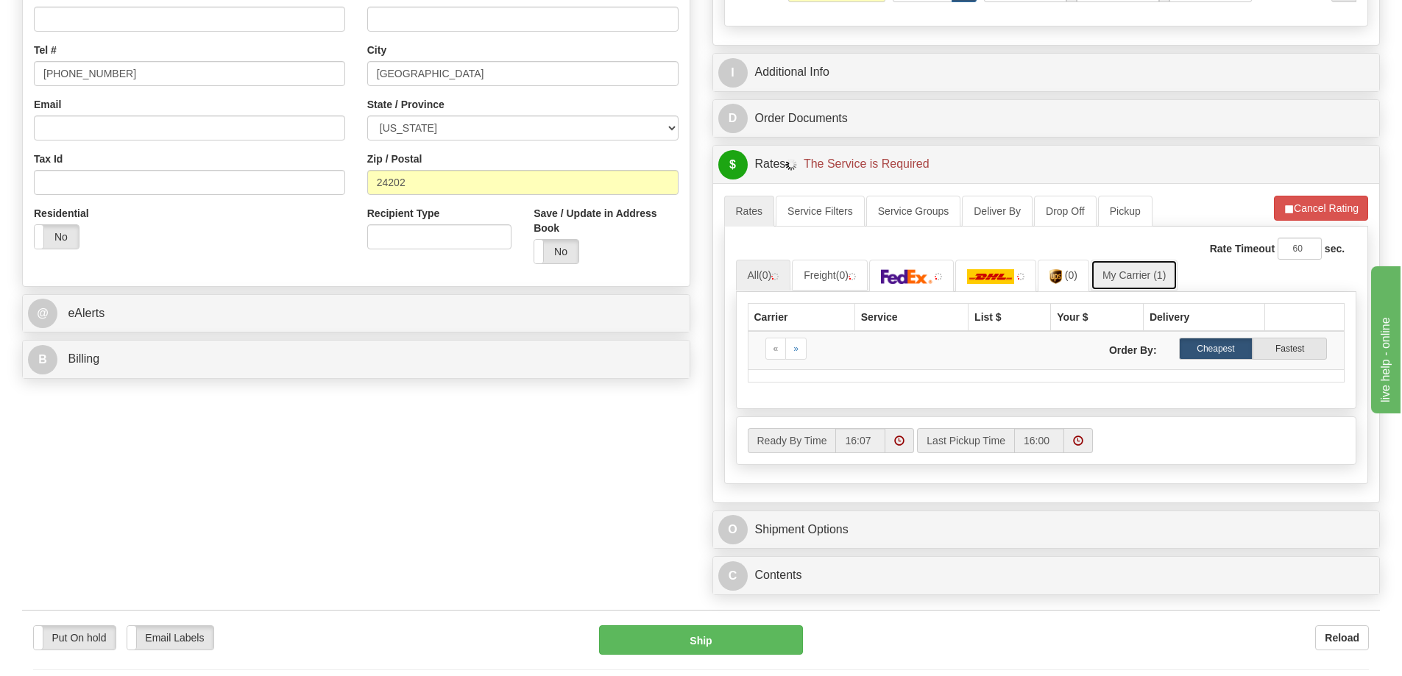
click at [1110, 278] on link "My Carrier (1)" at bounding box center [1133, 275] width 87 height 31
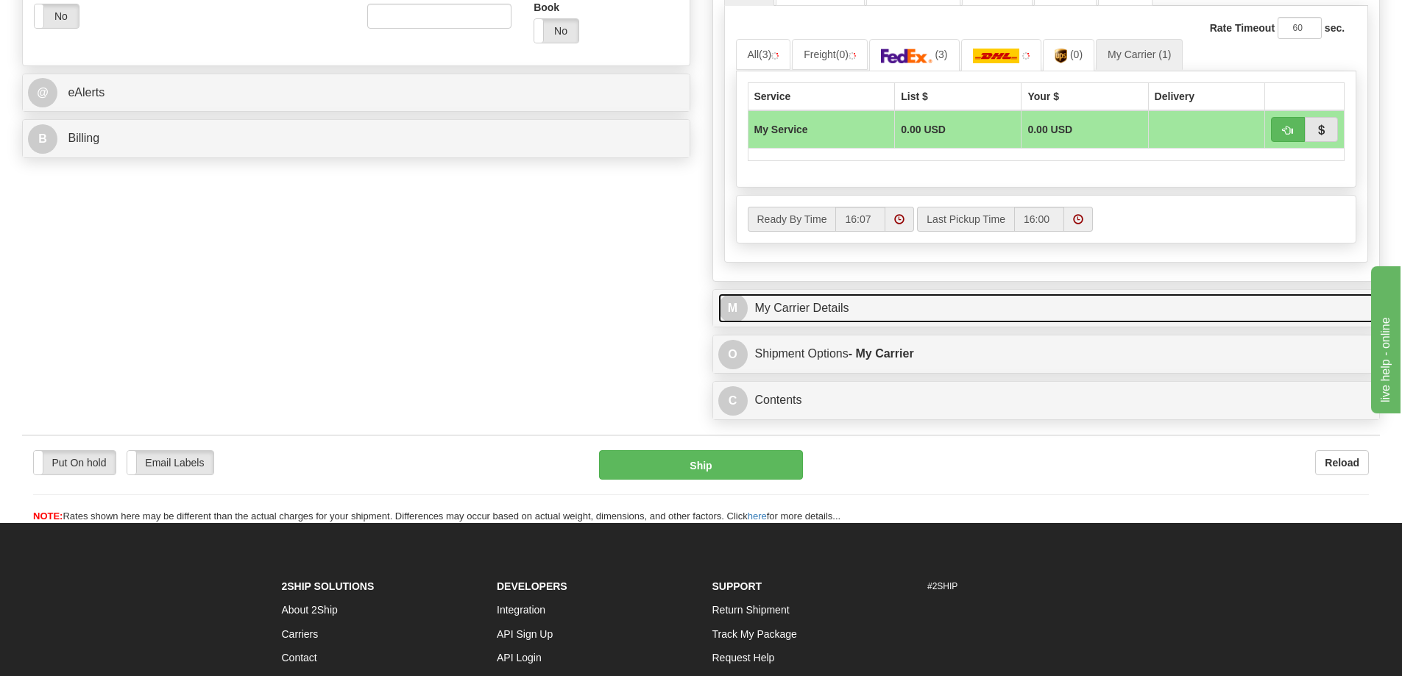
click at [873, 296] on link "M My Carrier Details" at bounding box center [1046, 309] width 656 height 30
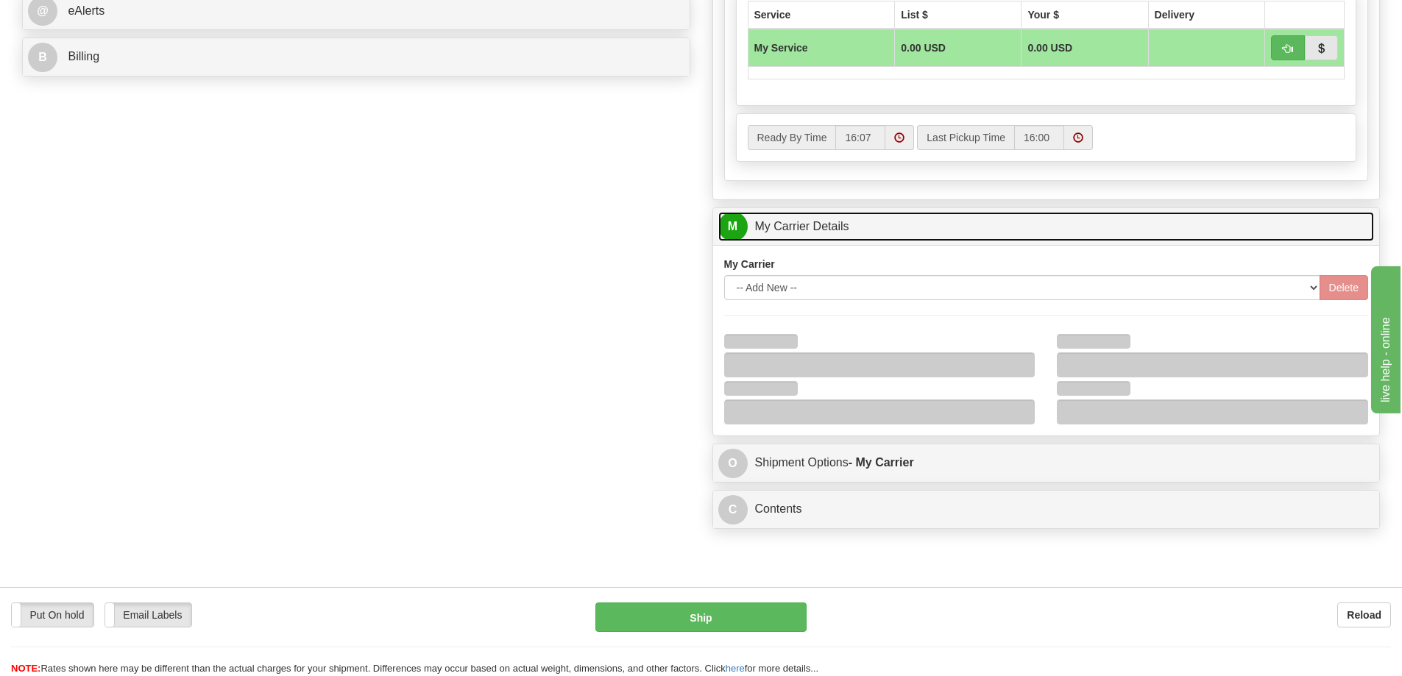
scroll to position [809, 0]
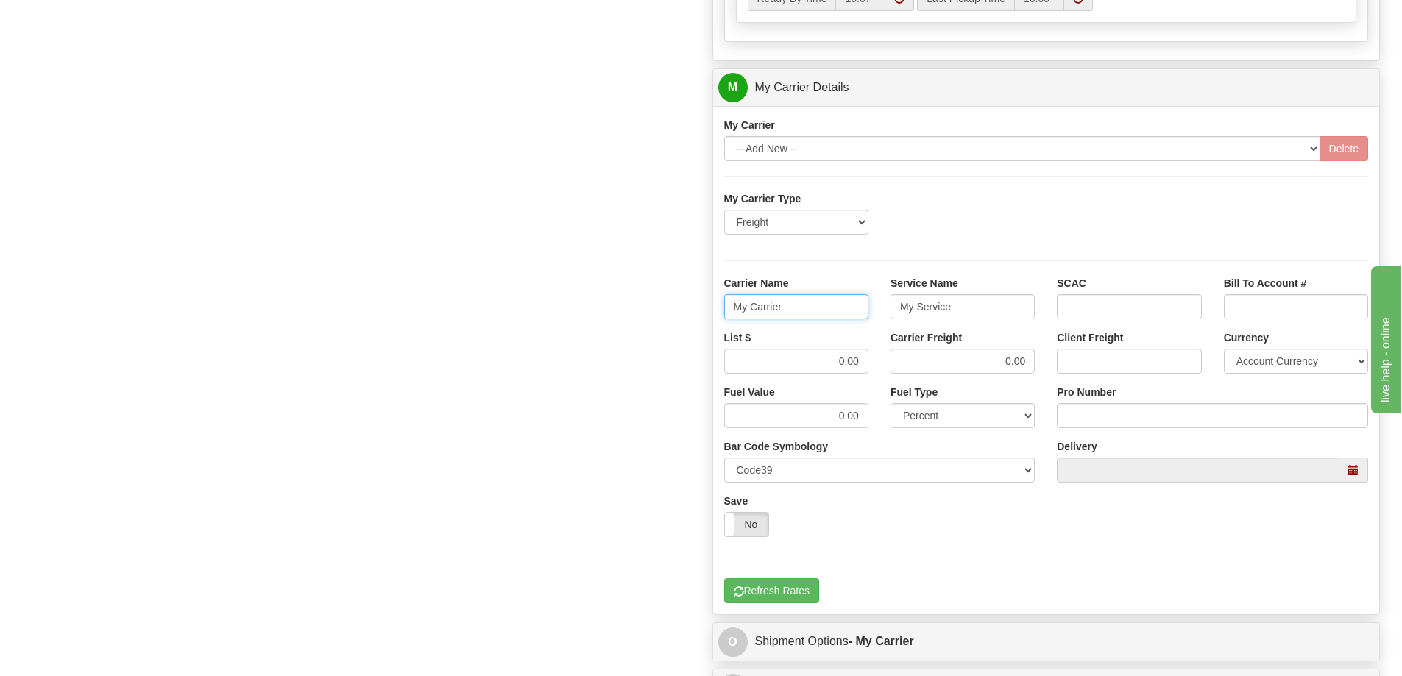
drag, startPoint x: 815, startPoint y: 301, endPoint x: 668, endPoint y: 314, distance: 147.8
click at [668, 314] on div "Order # 86685392 S Sender" at bounding box center [701, 5] width 1380 height 1420
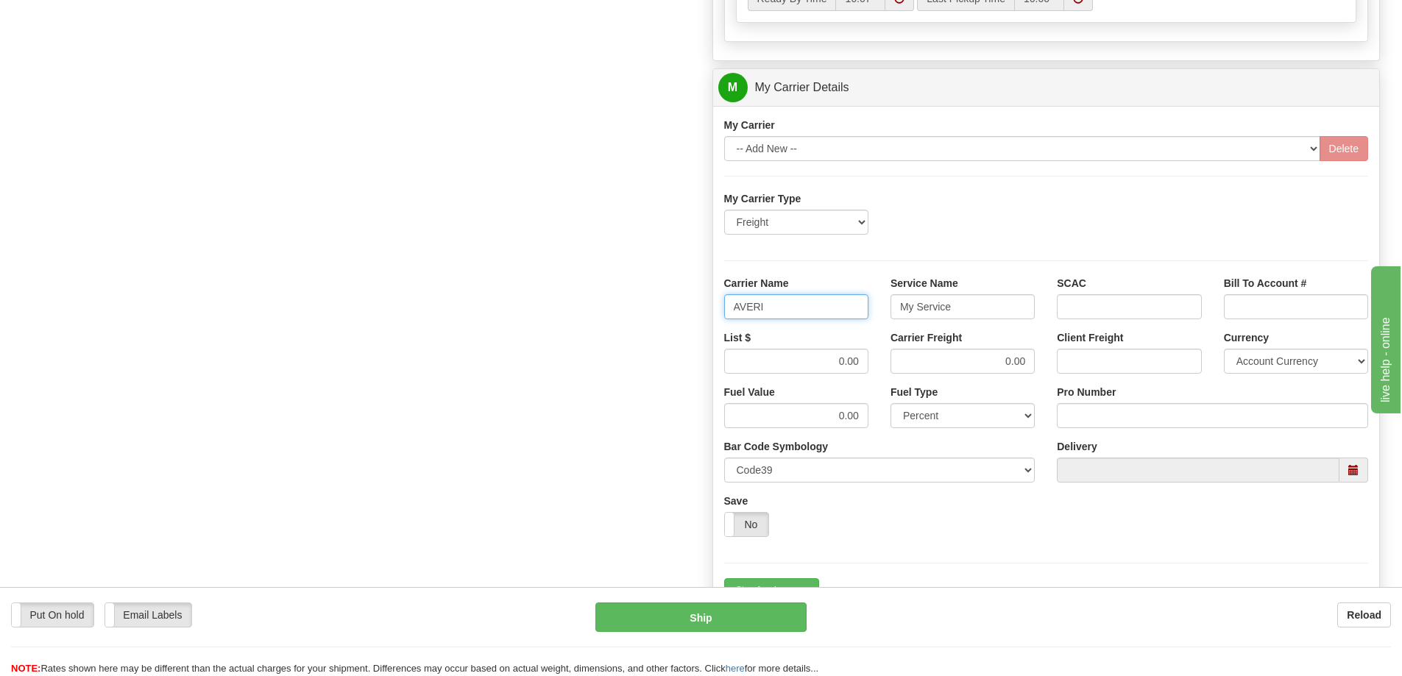
type input "AVERI"
type input "LTL"
drag, startPoint x: 827, startPoint y: 360, endPoint x: 903, endPoint y: 357, distance: 75.8
click at [903, 357] on div "List $ 0.00 Carrier Freight 0.00 Client Freight Currency Account Currency ARN A…" at bounding box center [1046, 357] width 667 height 54
type input "320"
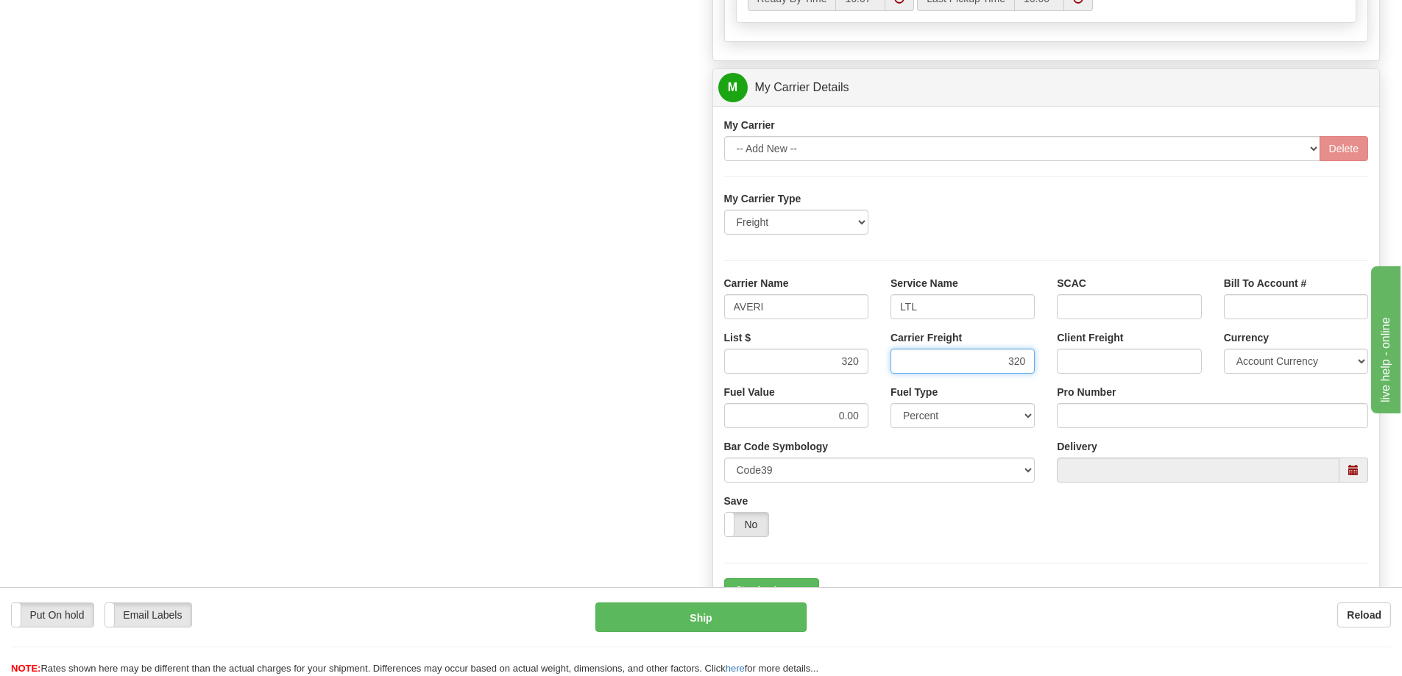
type input "320"
click at [1105, 418] on input "Pro Number" at bounding box center [1212, 415] width 311 height 25
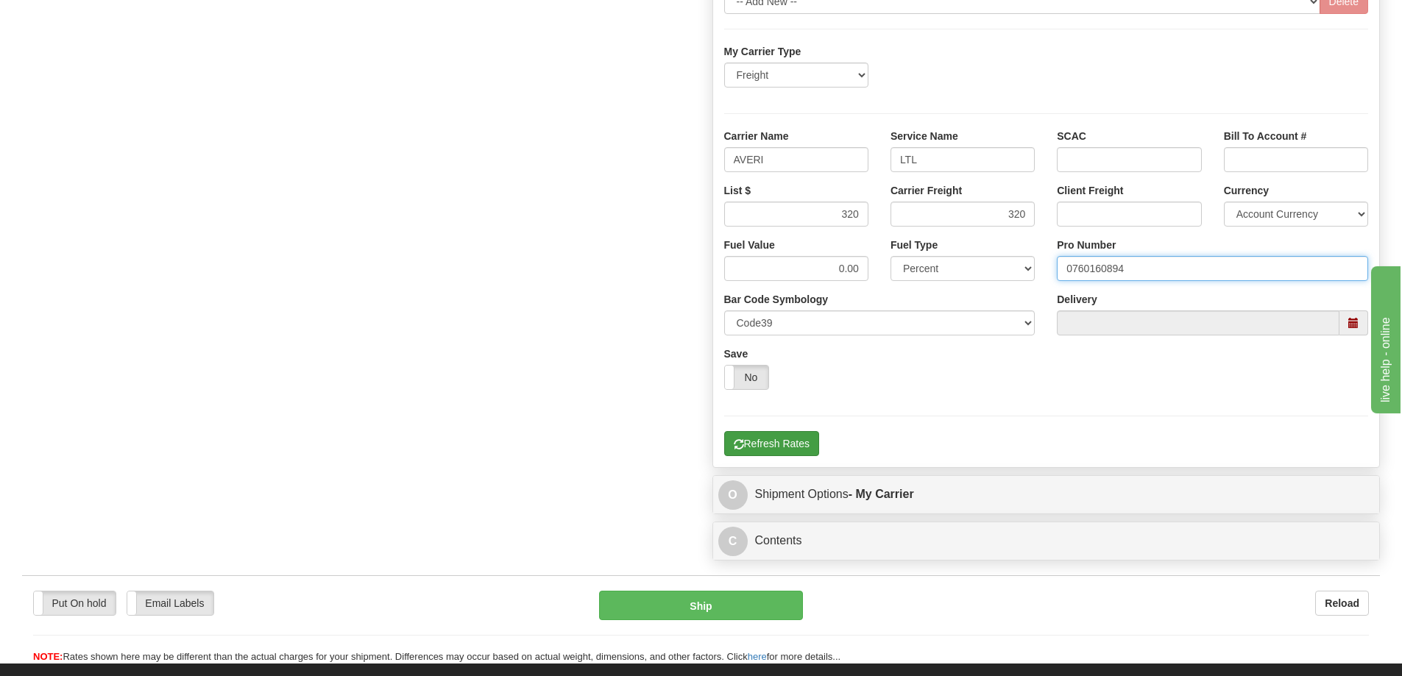
type input "0760160894"
click at [785, 446] on button "Refresh Rates" at bounding box center [771, 443] width 95 height 25
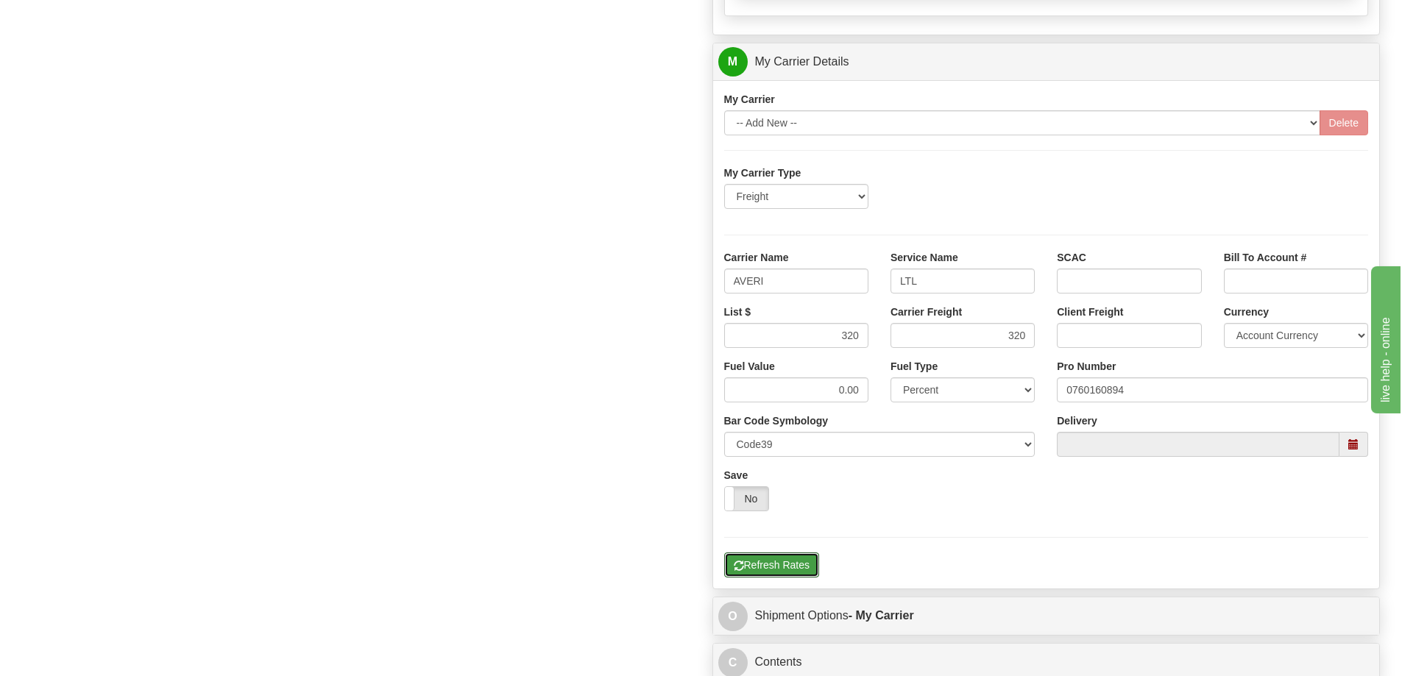
scroll to position [919, 0]
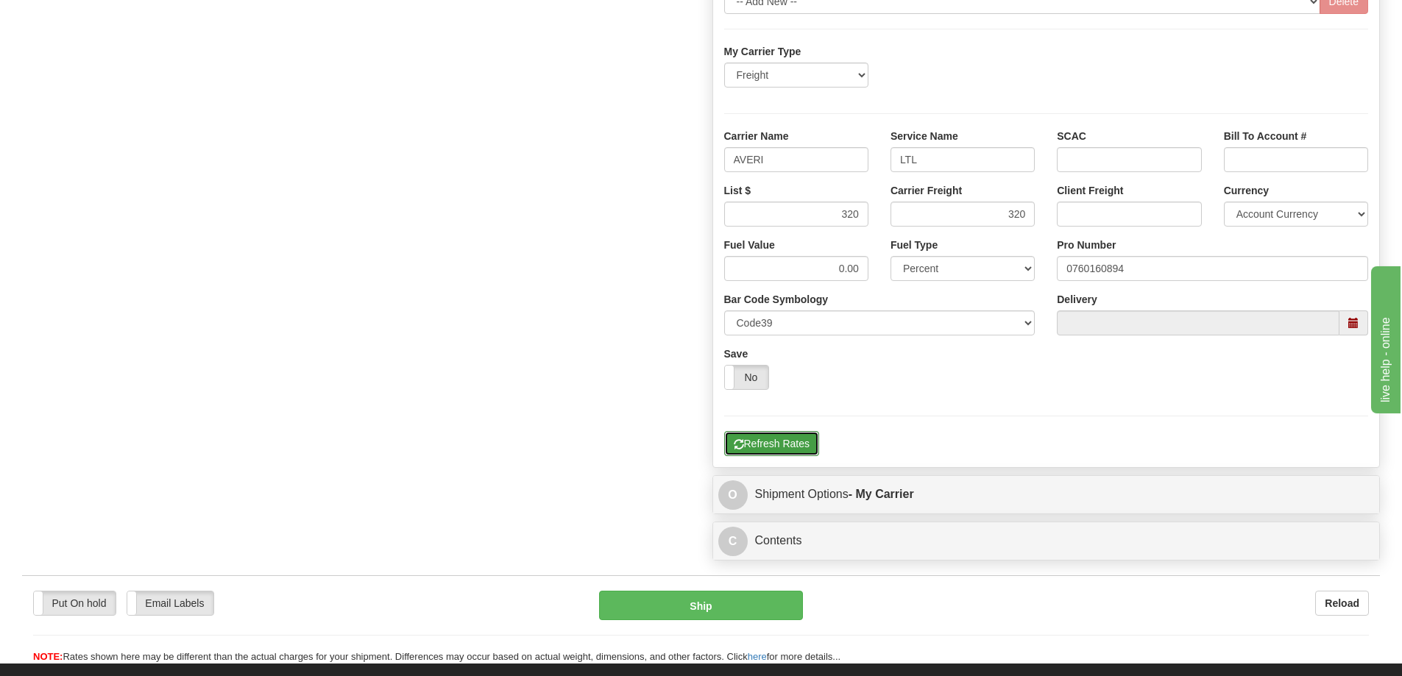
click at [759, 442] on button "Refresh Rates" at bounding box center [771, 443] width 95 height 25
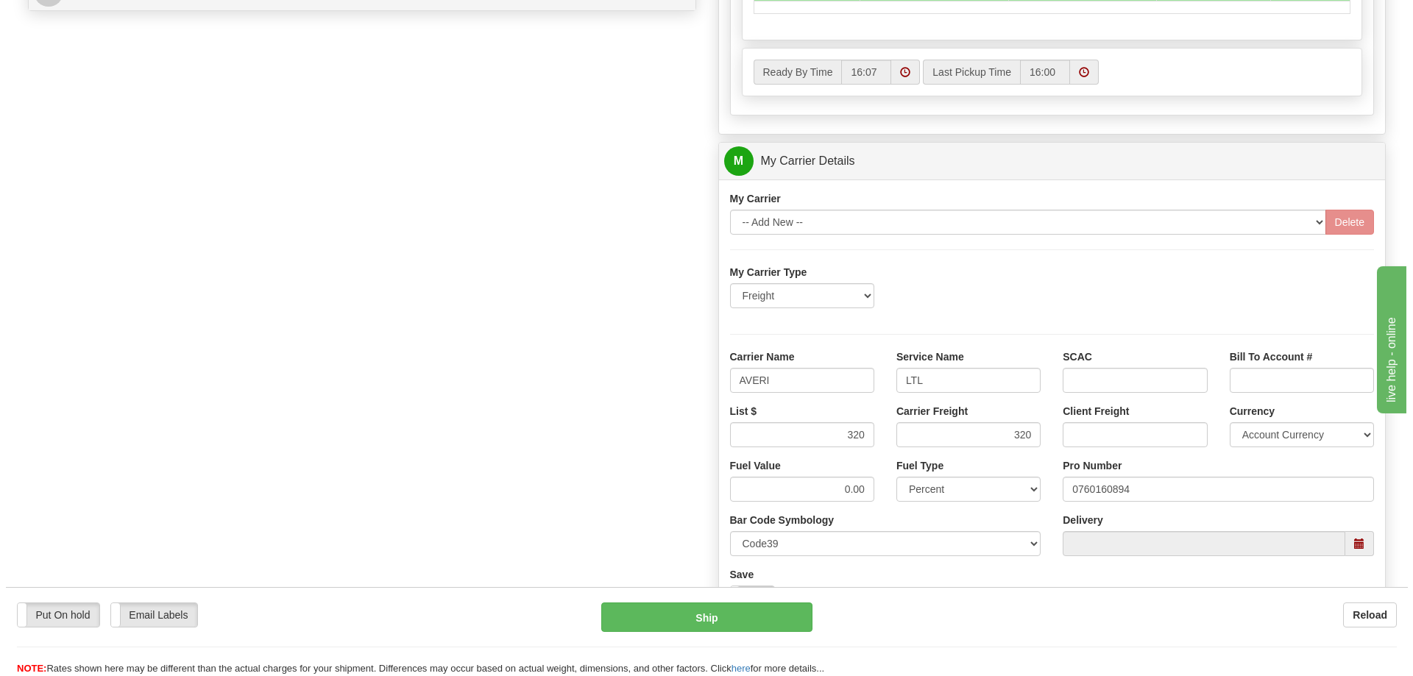
scroll to position [441, 0]
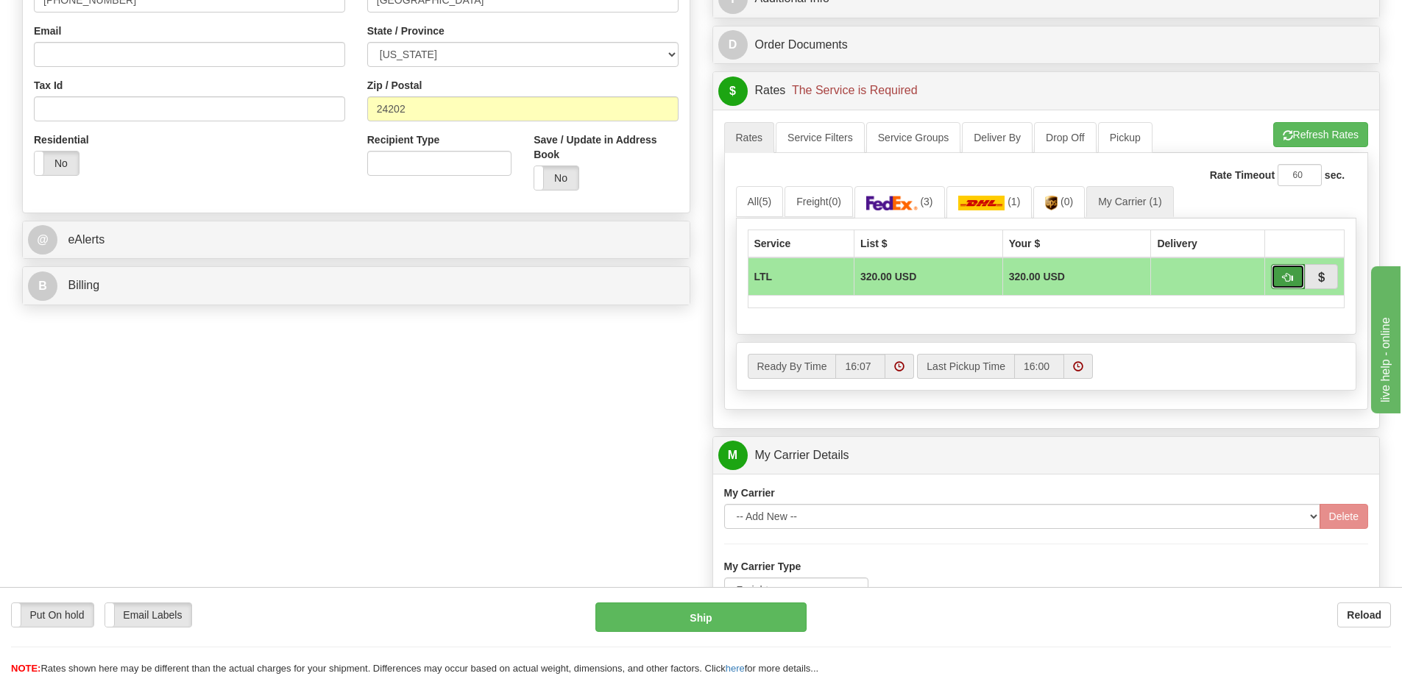
click at [1293, 279] on button "button" at bounding box center [1288, 276] width 34 height 25
type input "00"
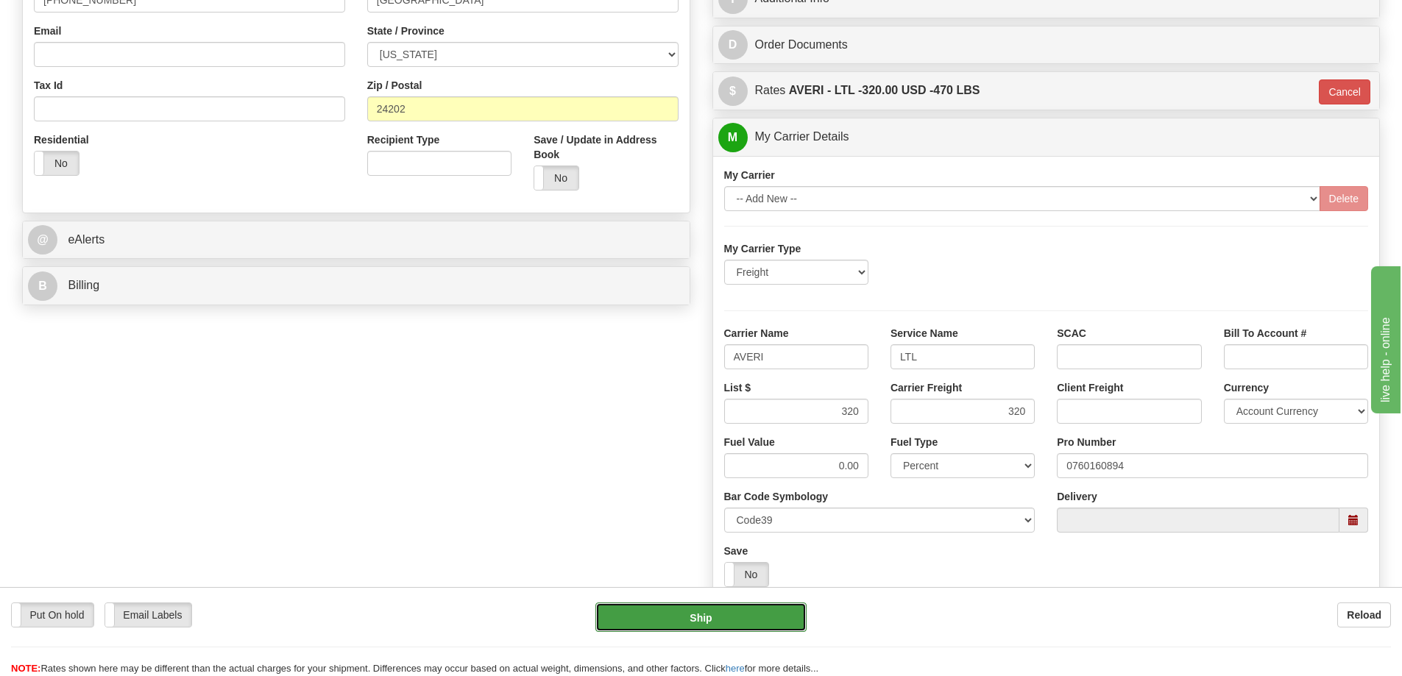
click at [755, 605] on button "Ship" at bounding box center [700, 617] width 211 height 29
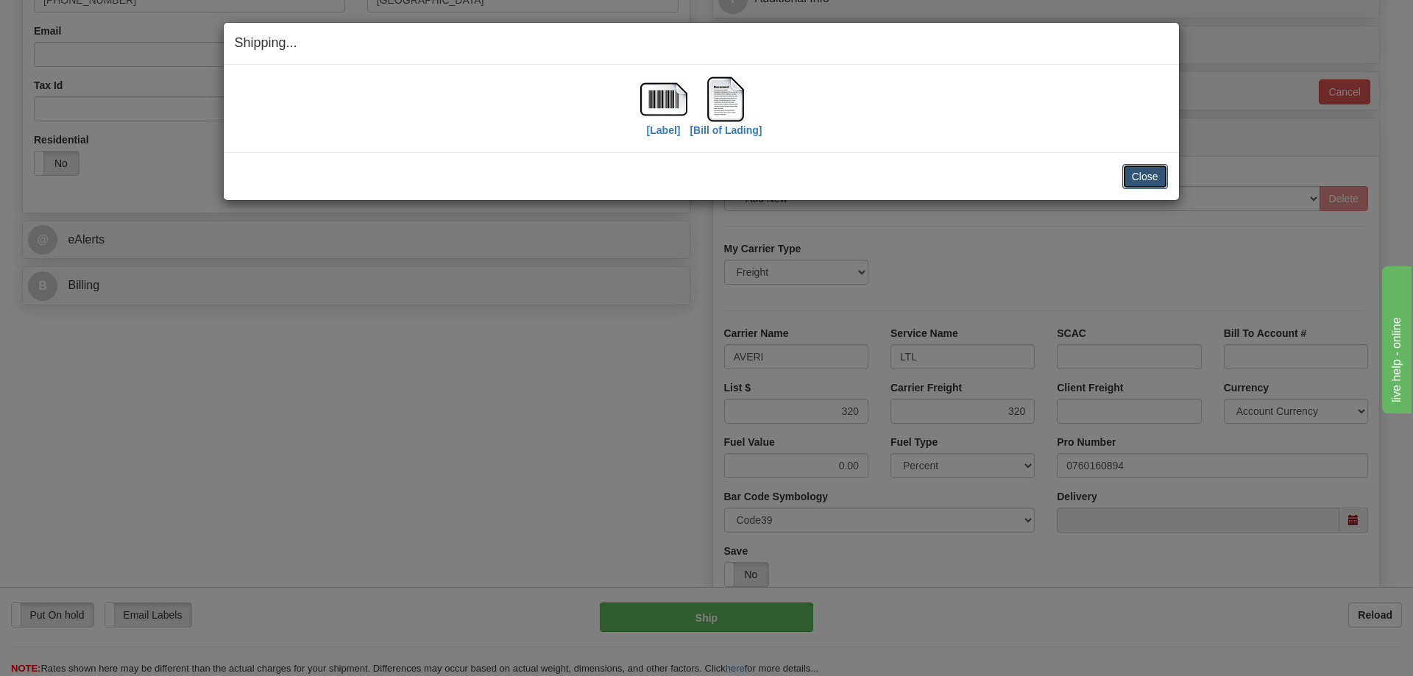
click at [1152, 174] on button "Close" at bounding box center [1145, 176] width 46 height 25
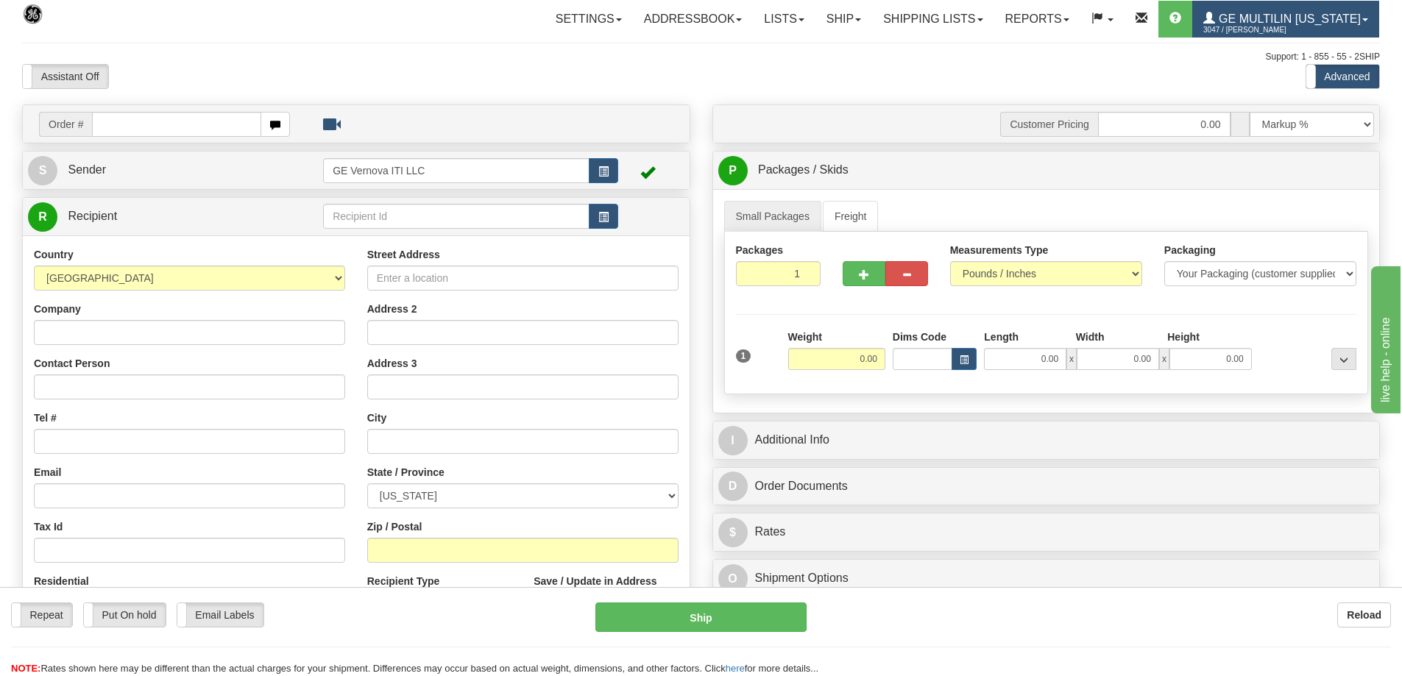
click at [1363, 18] on span at bounding box center [1365, 19] width 6 height 3
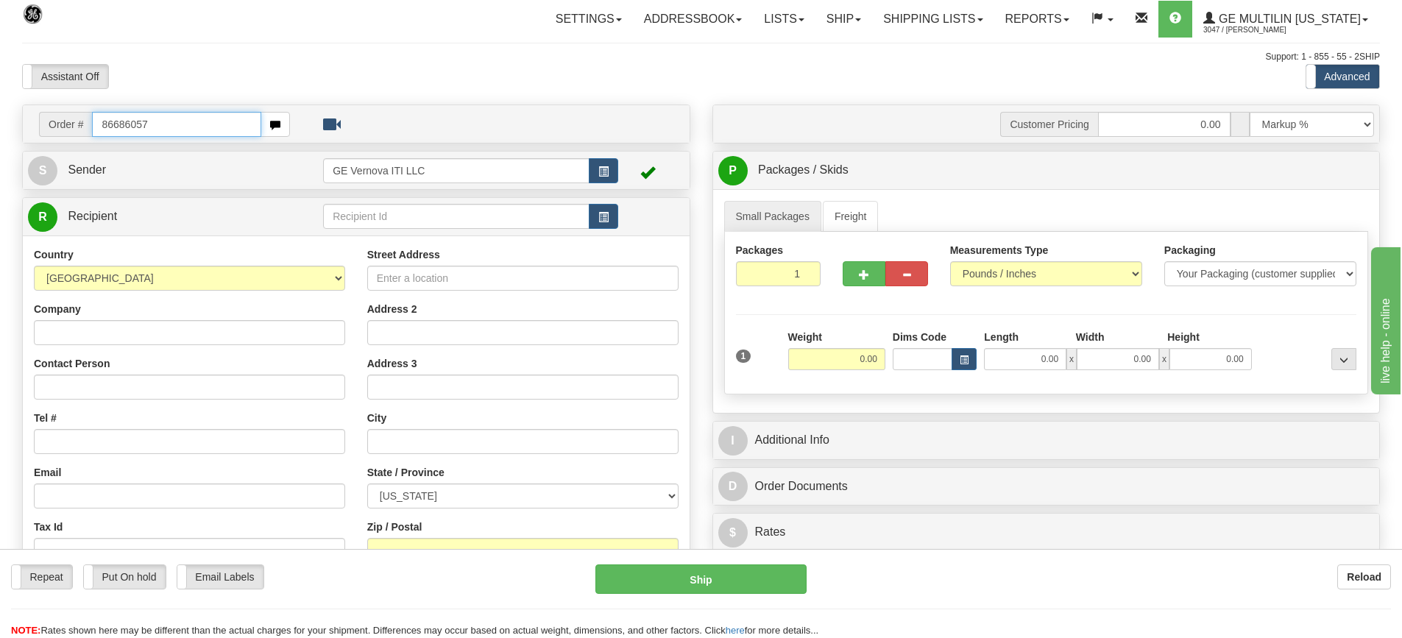
type input "86686057"
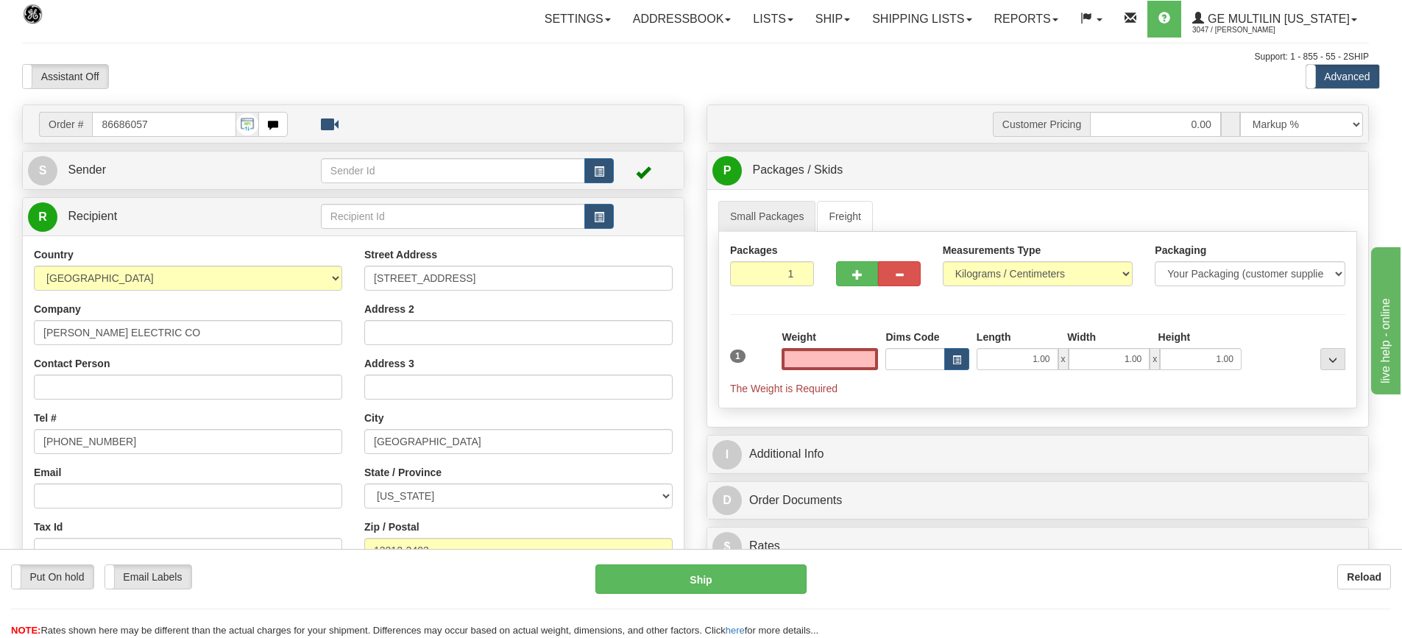
click button "Delete" at bounding box center [0, 0] width 0 height 0
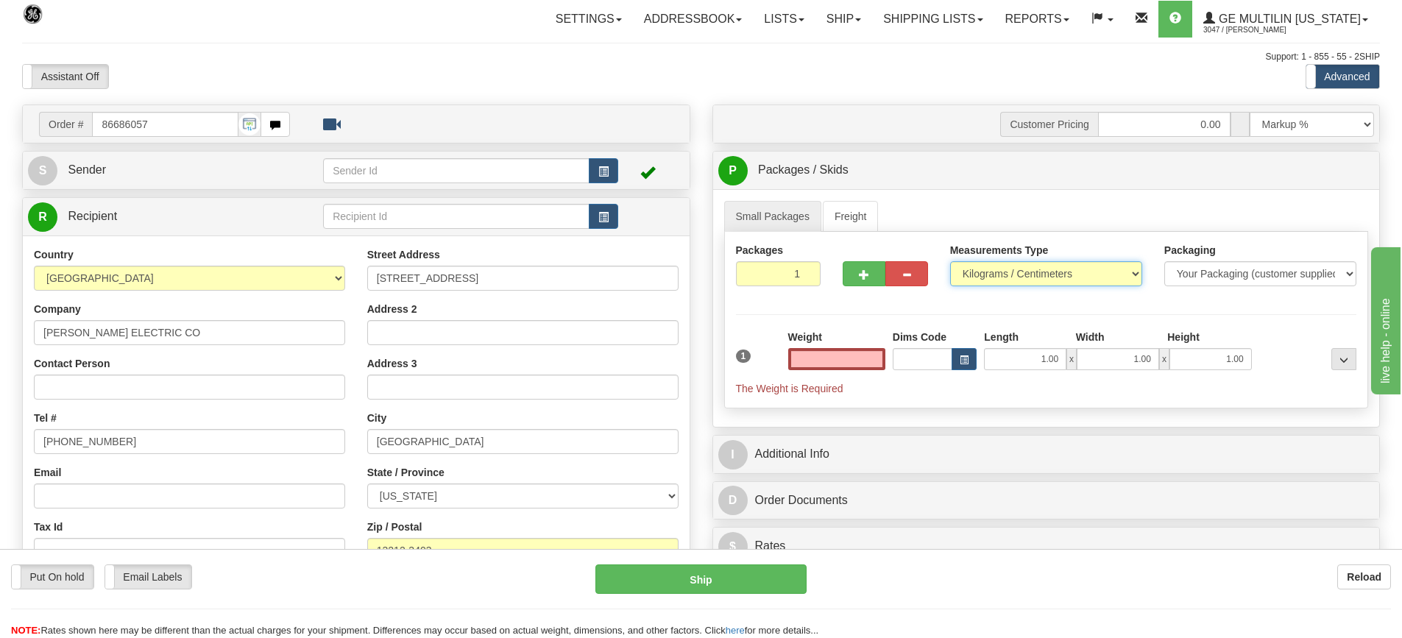
type input "0.00"
drag, startPoint x: 1001, startPoint y: 266, endPoint x: 1000, endPoint y: 285, distance: 19.2
click at [1001, 266] on select "Pounds / Inches Kilograms / Centimeters" at bounding box center [1046, 273] width 192 height 25
select select "0"
click at [950, 261] on select "Pounds / Inches Kilograms / Centimeters" at bounding box center [1046, 273] width 192 height 25
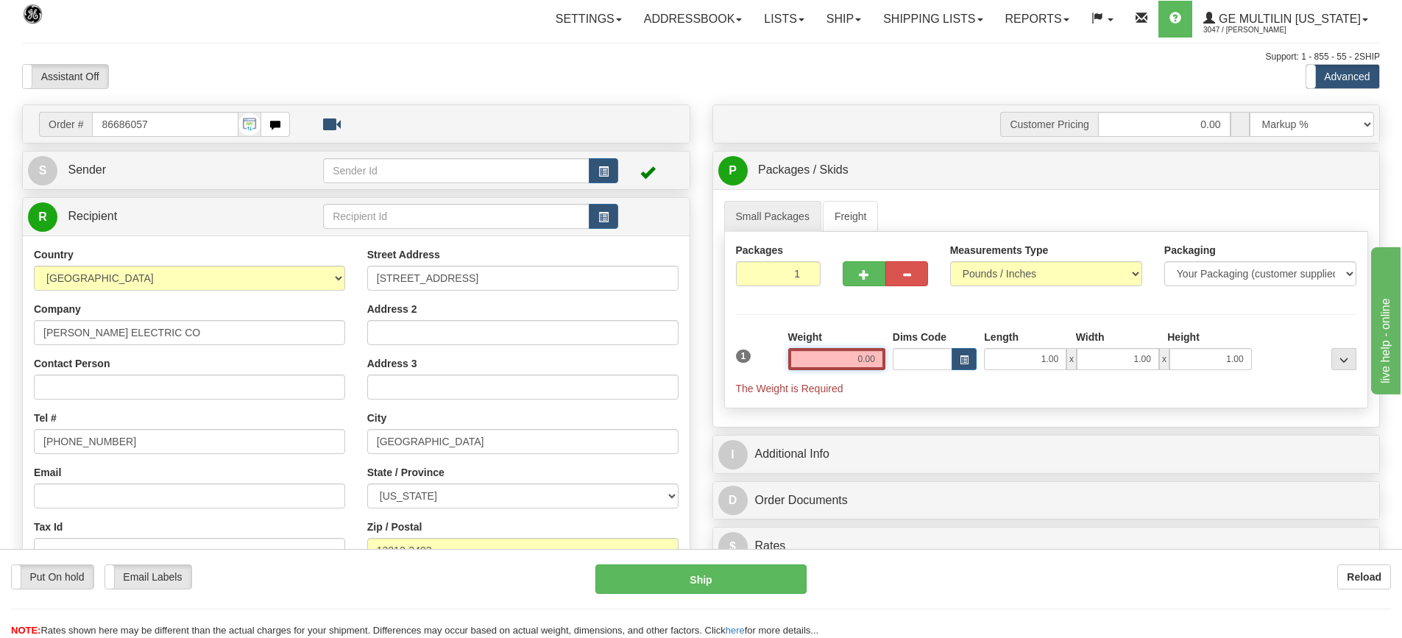
click at [876, 356] on input "0.00" at bounding box center [836, 359] width 97 height 22
type input "0"
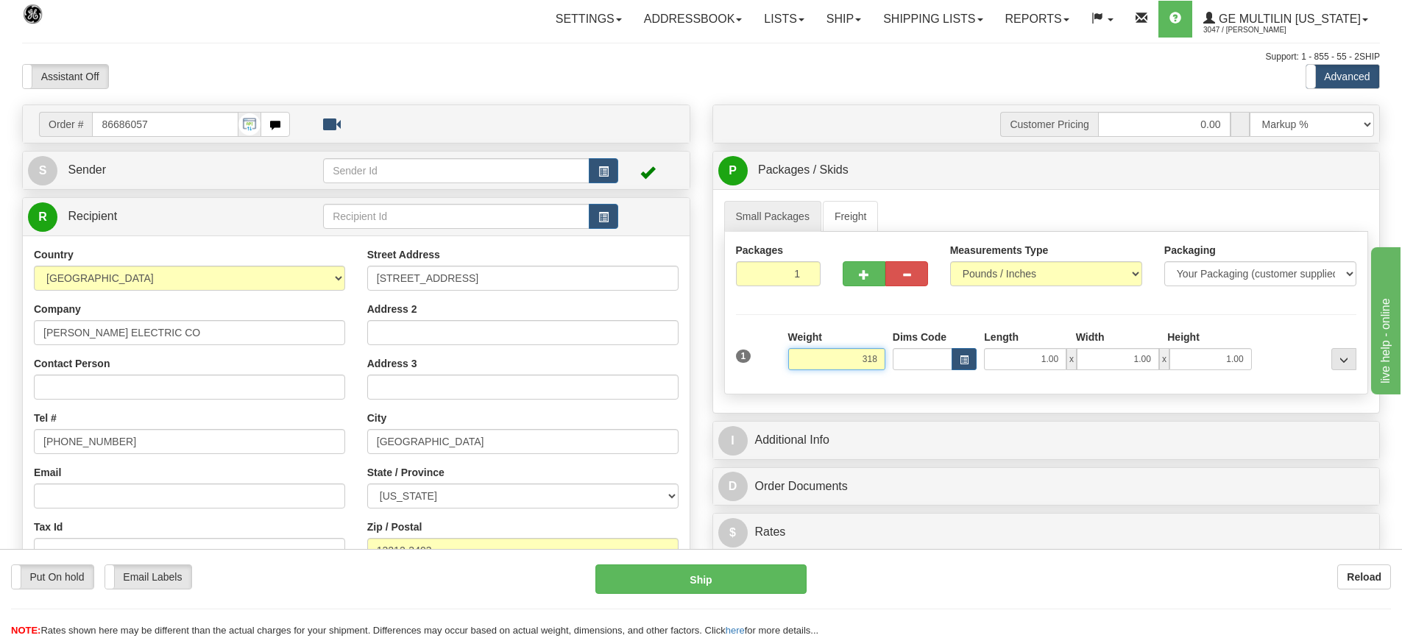
click button "Delete" at bounding box center [0, 0] width 0 height 0
type input "318.00"
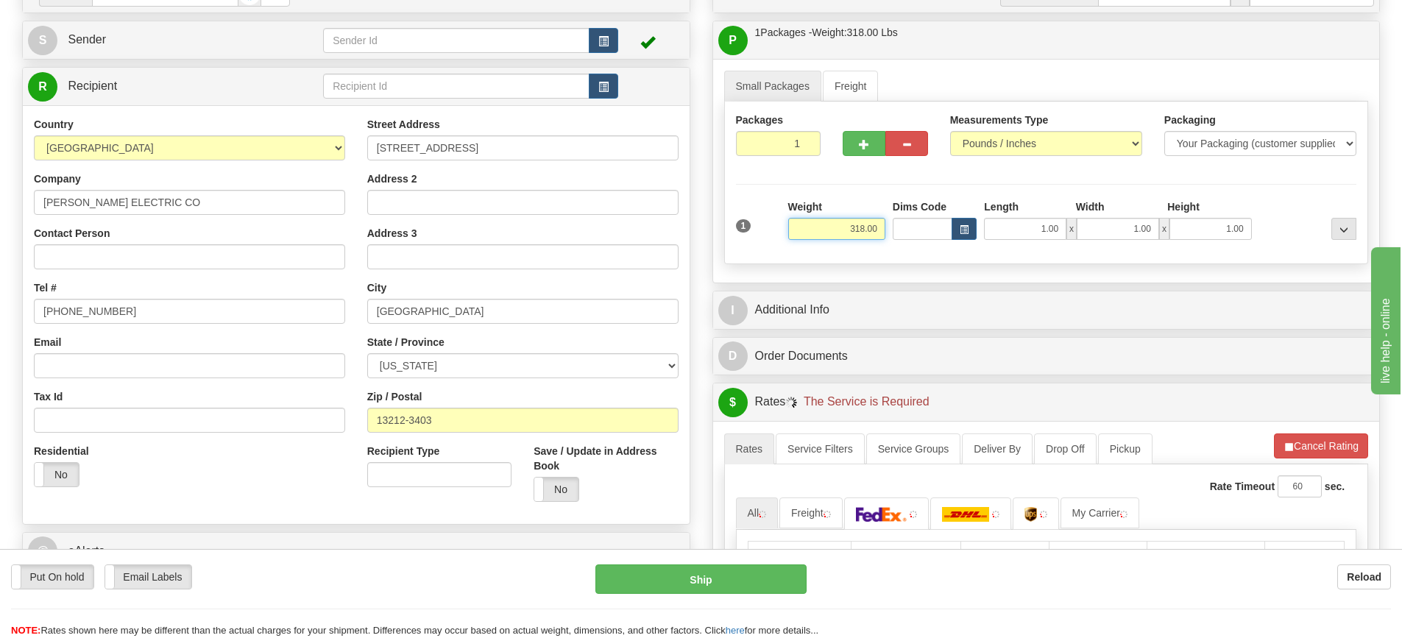
scroll to position [294, 0]
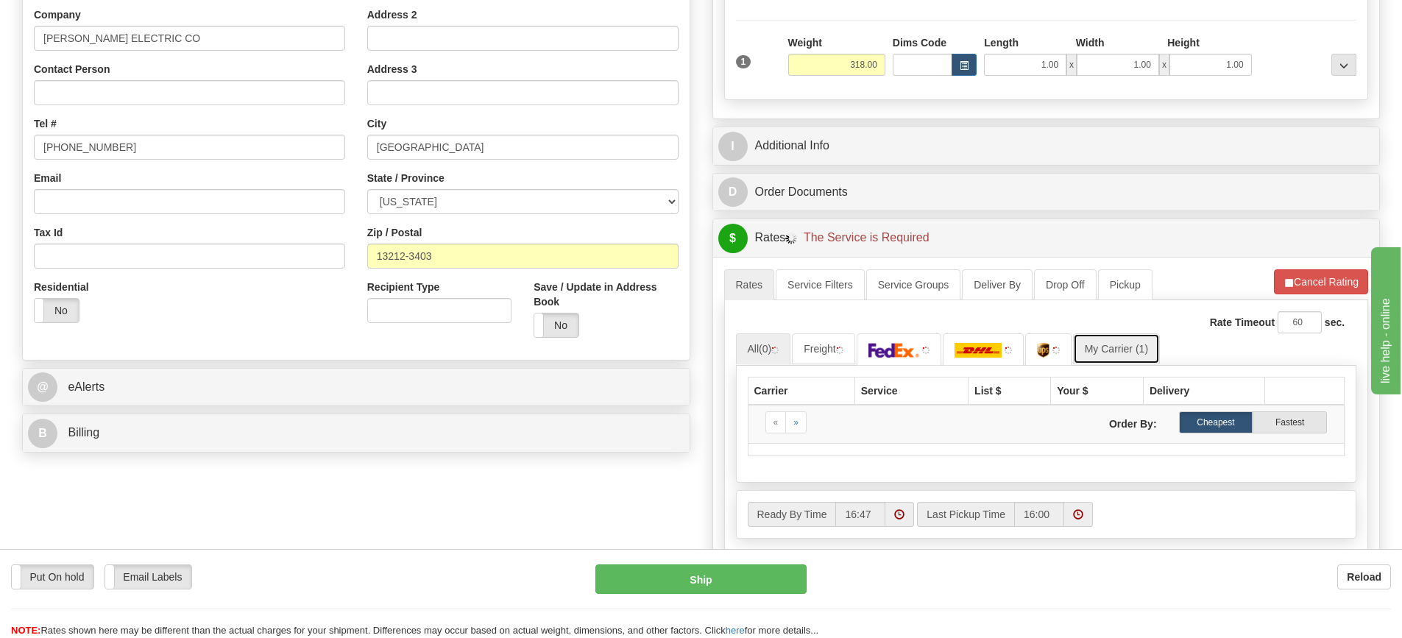
click at [1090, 351] on link "My Carrier (1)" at bounding box center [1116, 348] width 87 height 31
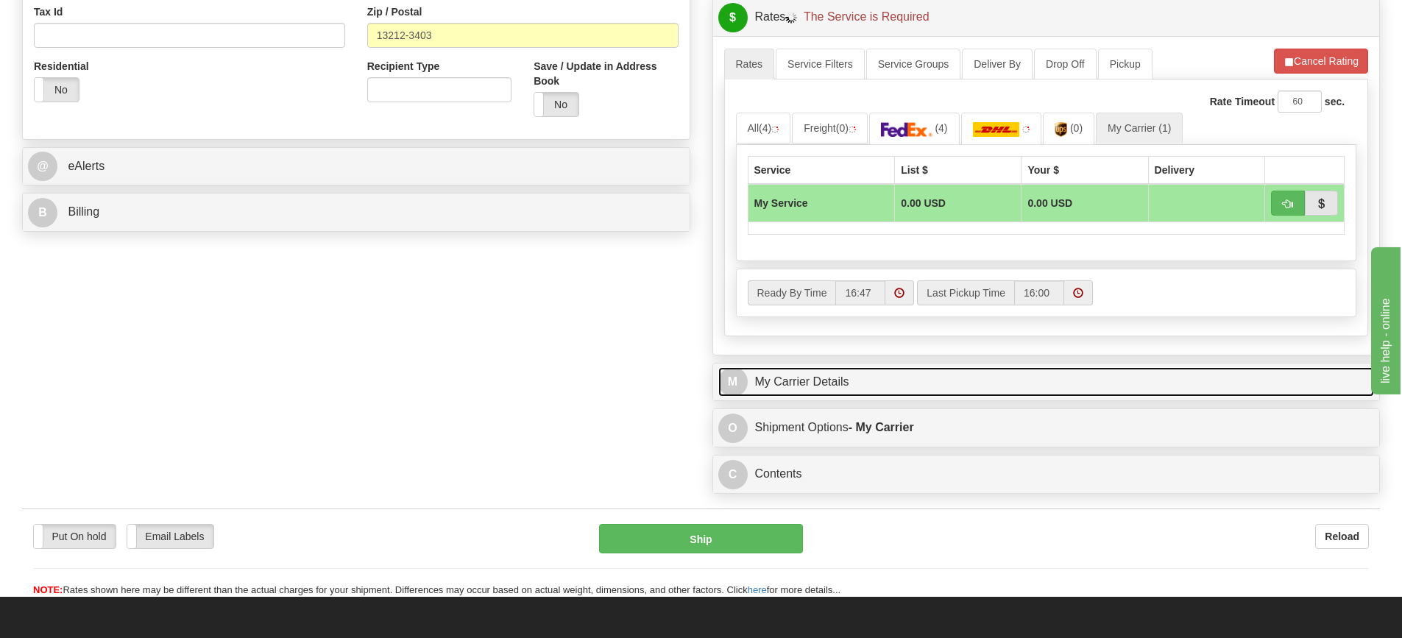
click at [915, 391] on link "M My Carrier Details" at bounding box center [1046, 382] width 656 height 30
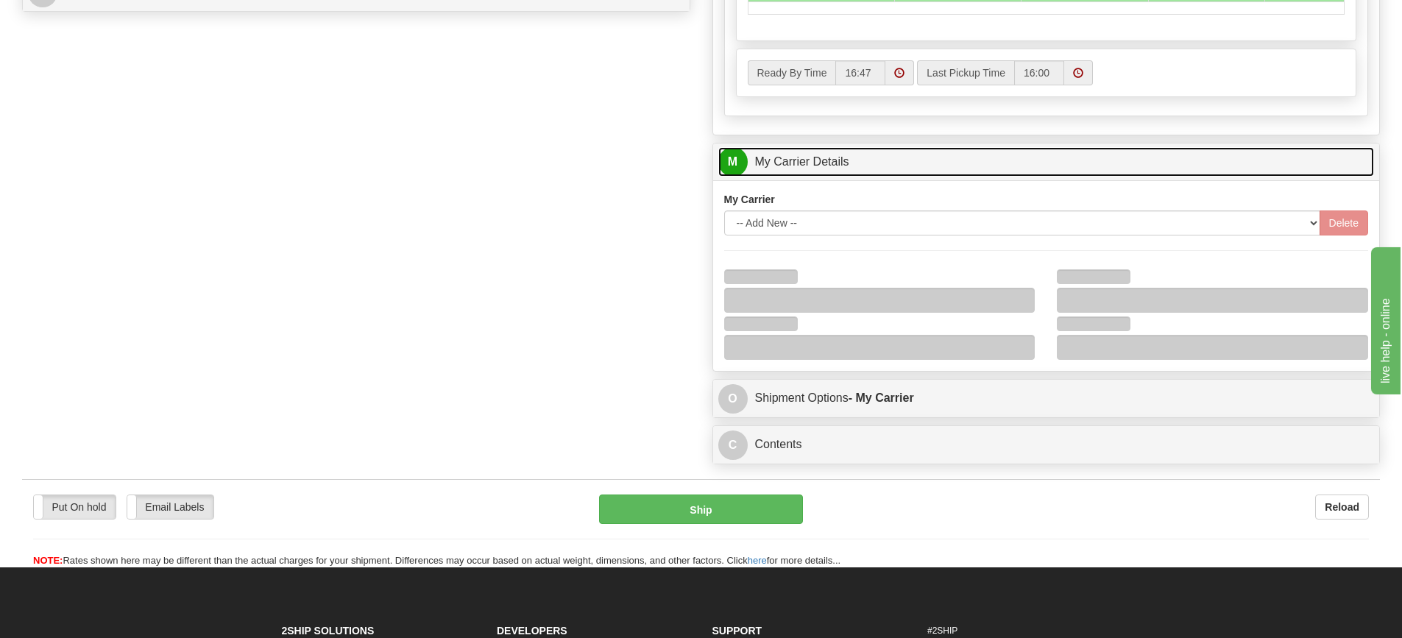
scroll to position [736, 0]
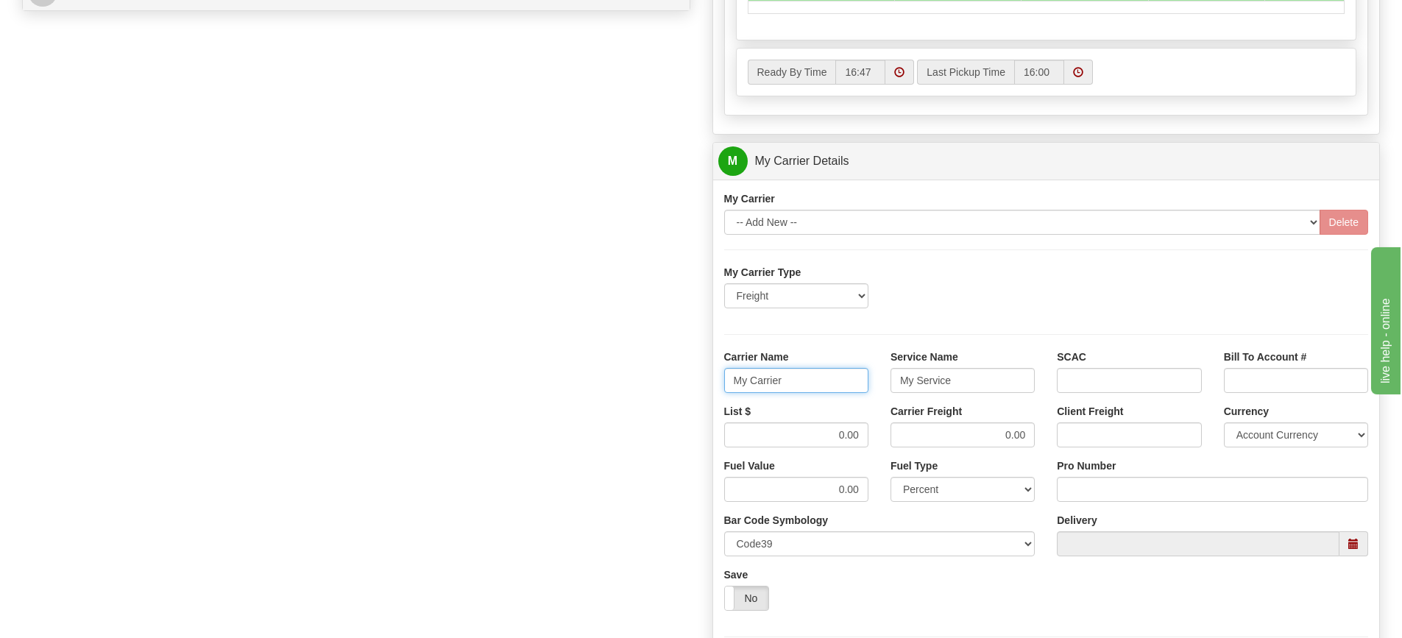
drag, startPoint x: 698, startPoint y: 391, endPoint x: 686, endPoint y: 391, distance: 11.8
click at [686, 391] on div "Order # 86686057 S Sender" at bounding box center [701, 79] width 1380 height 1420
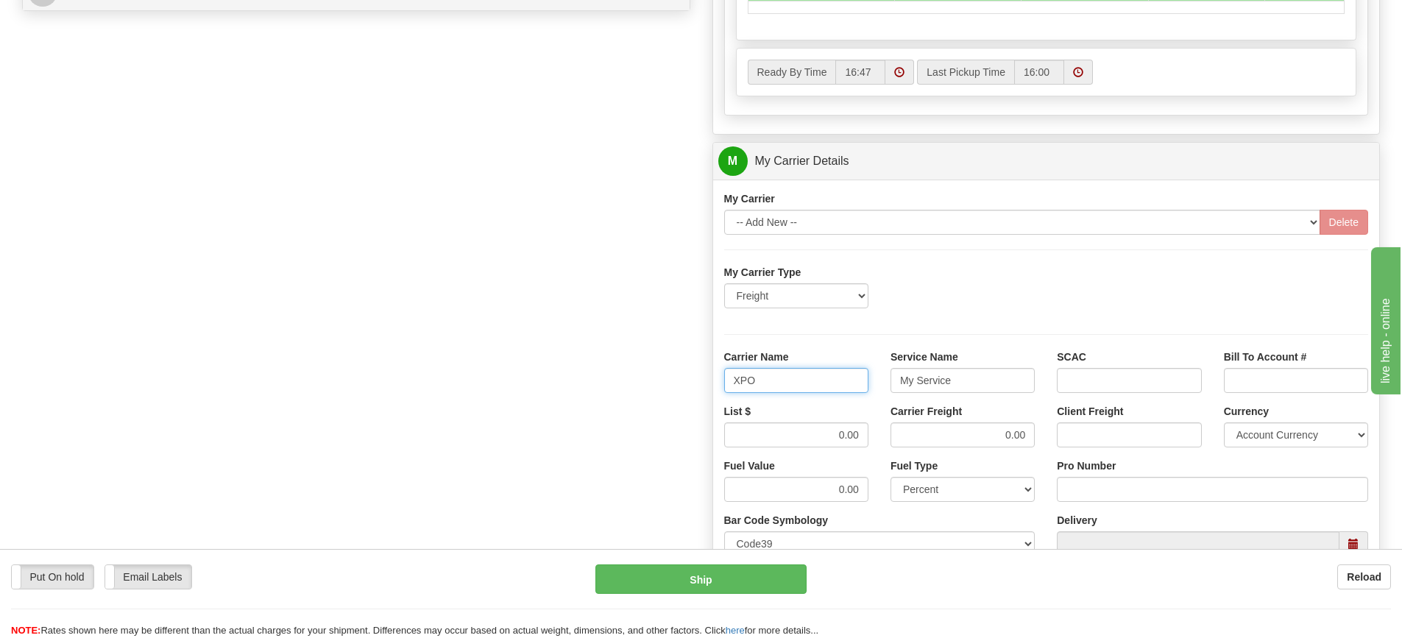
type input "XPO"
type input "LTL"
drag, startPoint x: 804, startPoint y: 429, endPoint x: 893, endPoint y: 430, distance: 88.3
click at [888, 430] on div "List $ 0.00 Carrier Freight 0.00 Client Freight Currency Account Currency ARN A…" at bounding box center [1046, 431] width 667 height 54
type input "385"
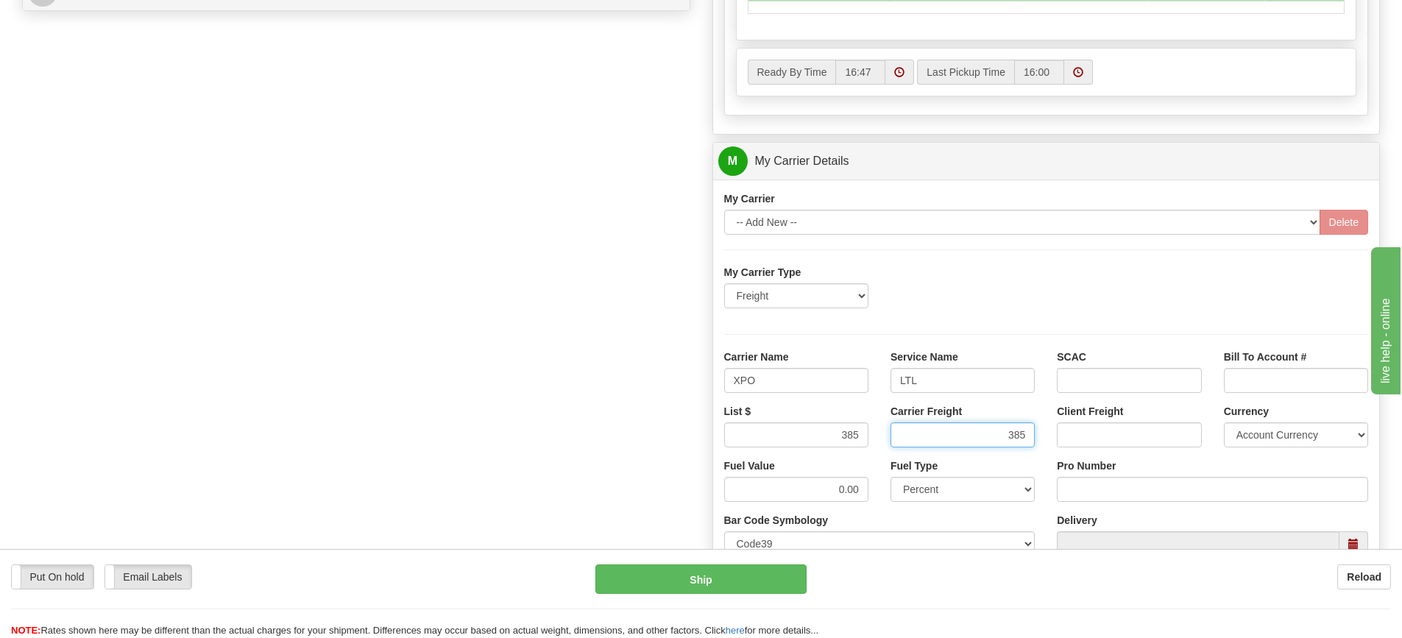
type input "385"
click at [1090, 479] on input "Pro Number" at bounding box center [1212, 489] width 311 height 25
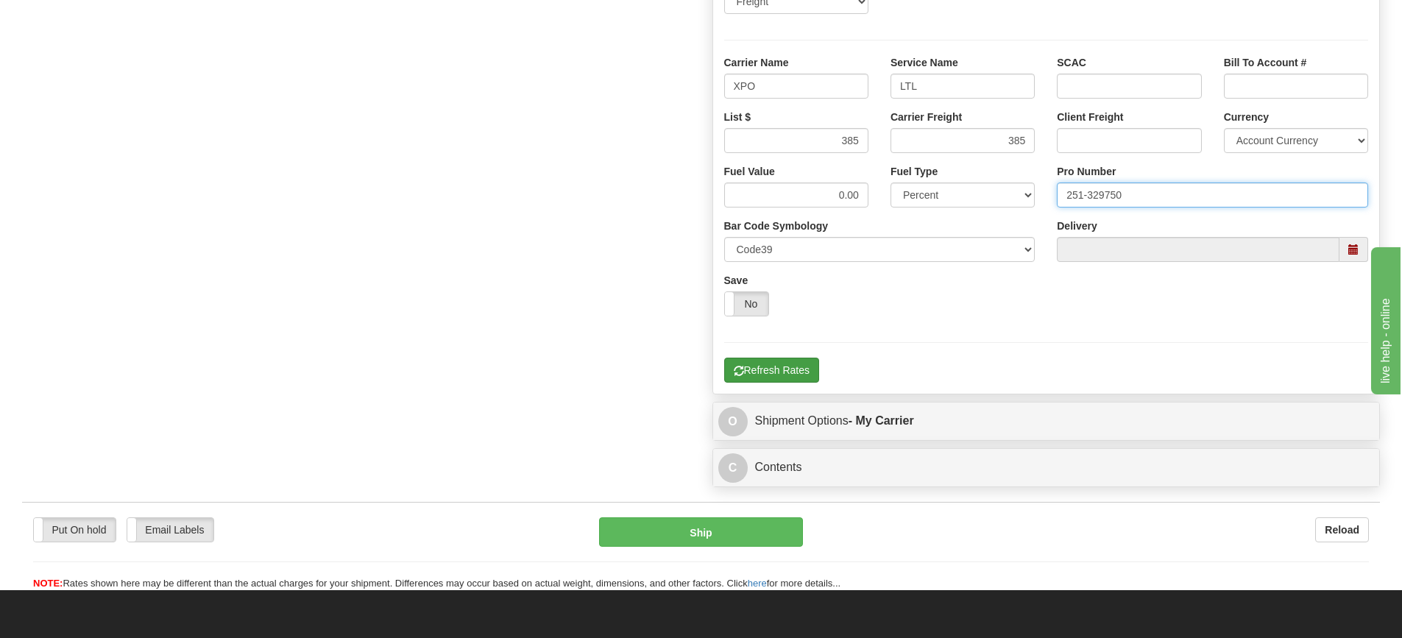
type input "251-329750"
click at [770, 370] on button "Refresh Rates" at bounding box center [771, 370] width 95 height 25
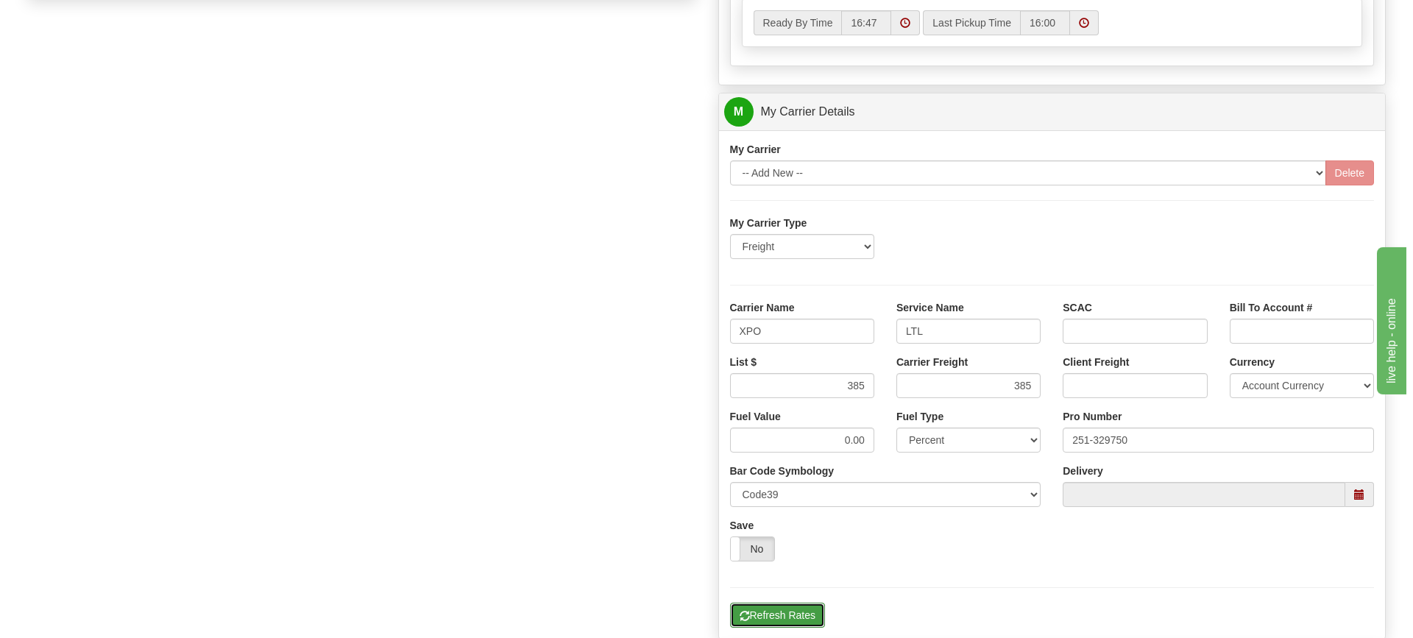
scroll to position [404, 0]
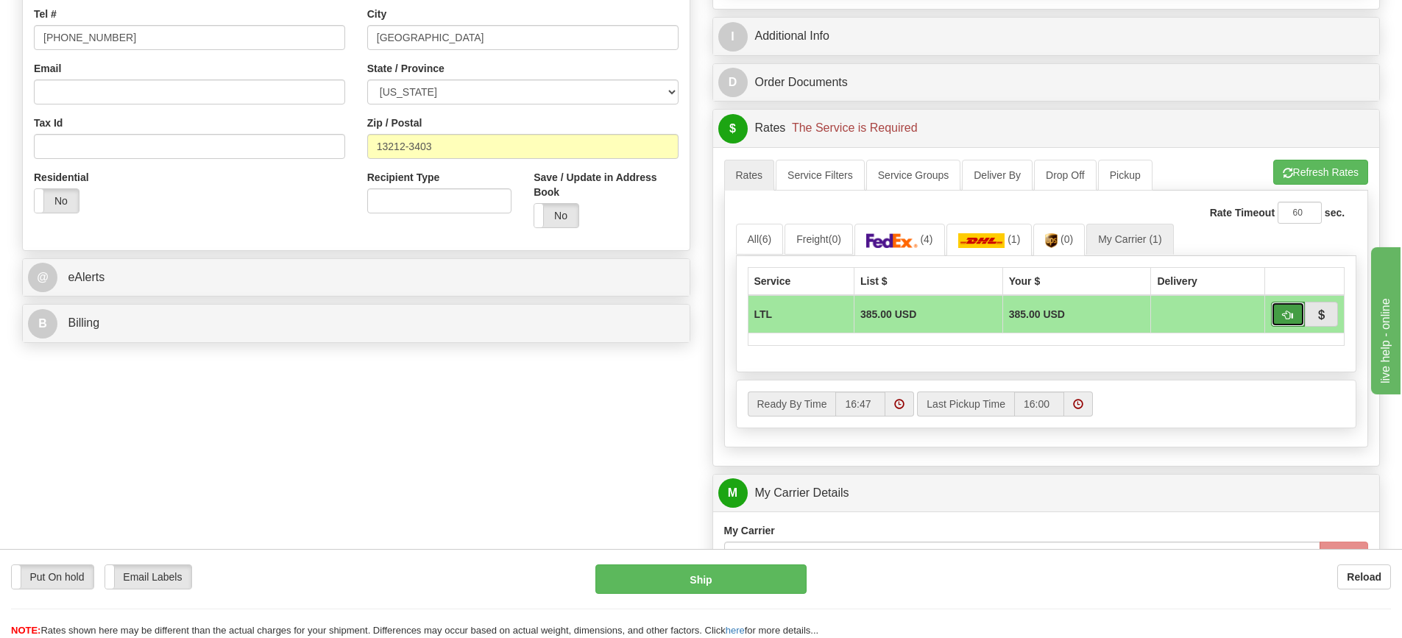
click at [1285, 316] on span "button" at bounding box center [1287, 316] width 10 height 10
type input "00"
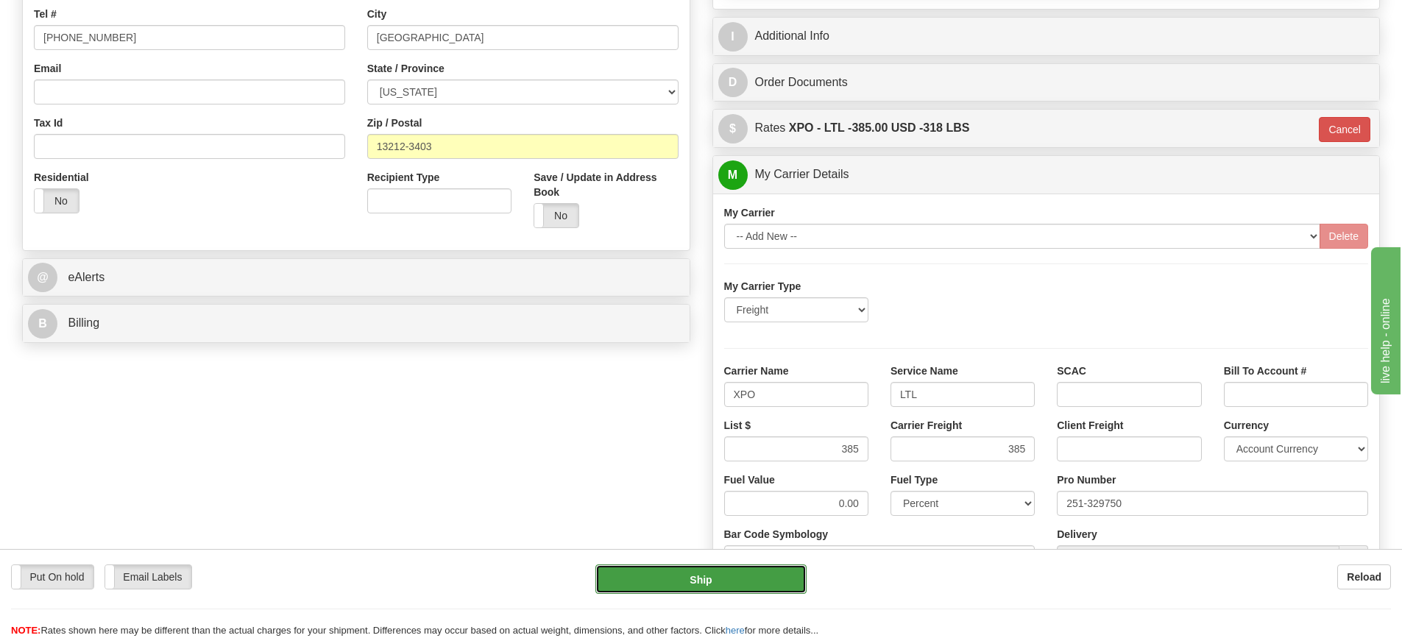
click at [730, 583] on button "Ship" at bounding box center [700, 578] width 211 height 29
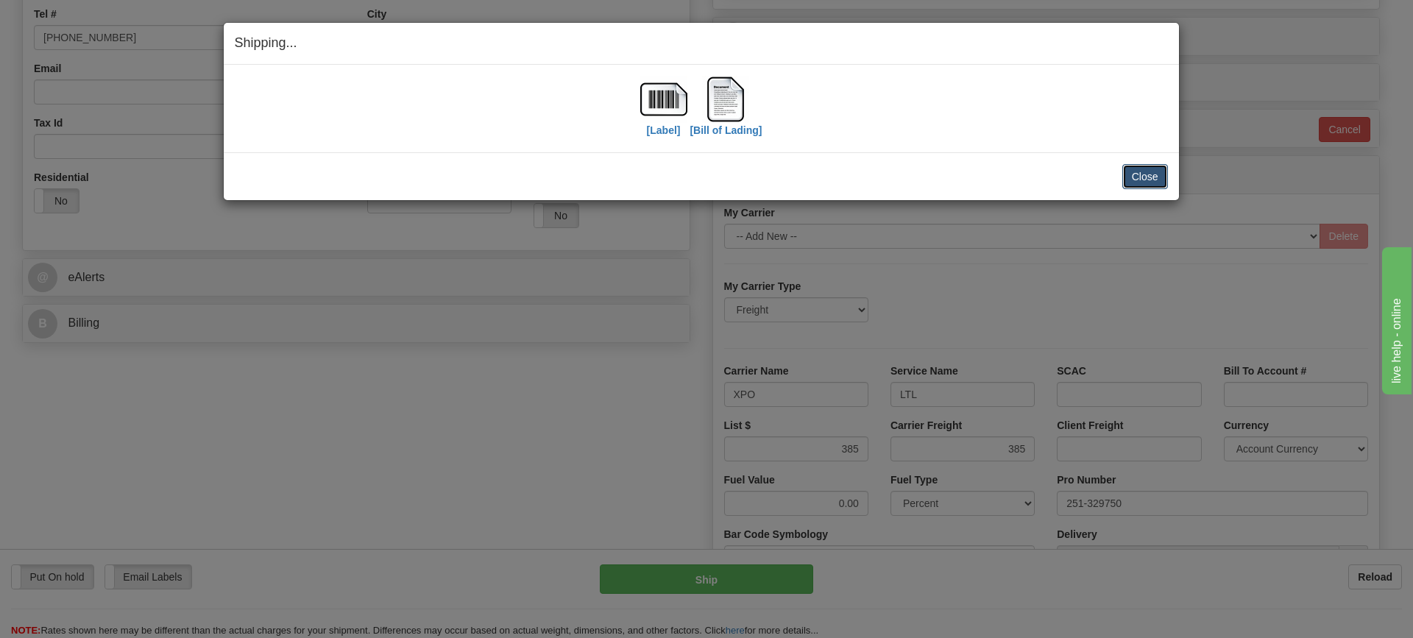
click at [1144, 179] on button "Close" at bounding box center [1145, 176] width 46 height 25
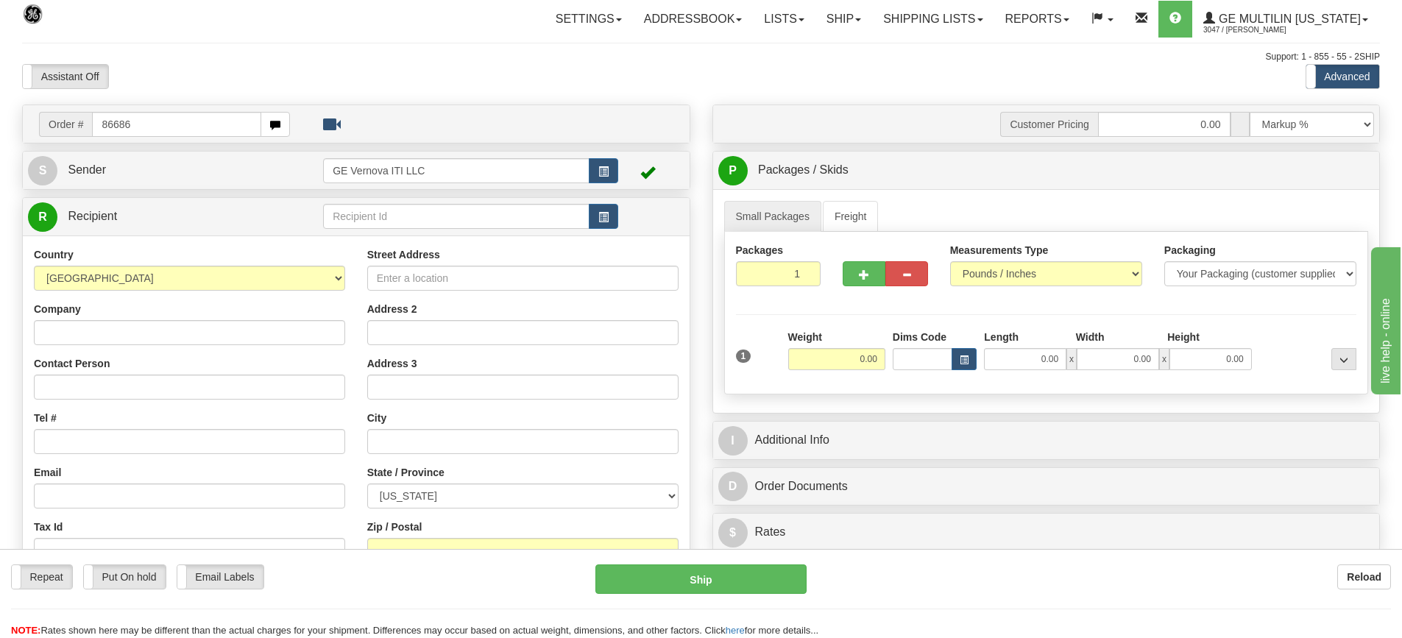
type input "86686"
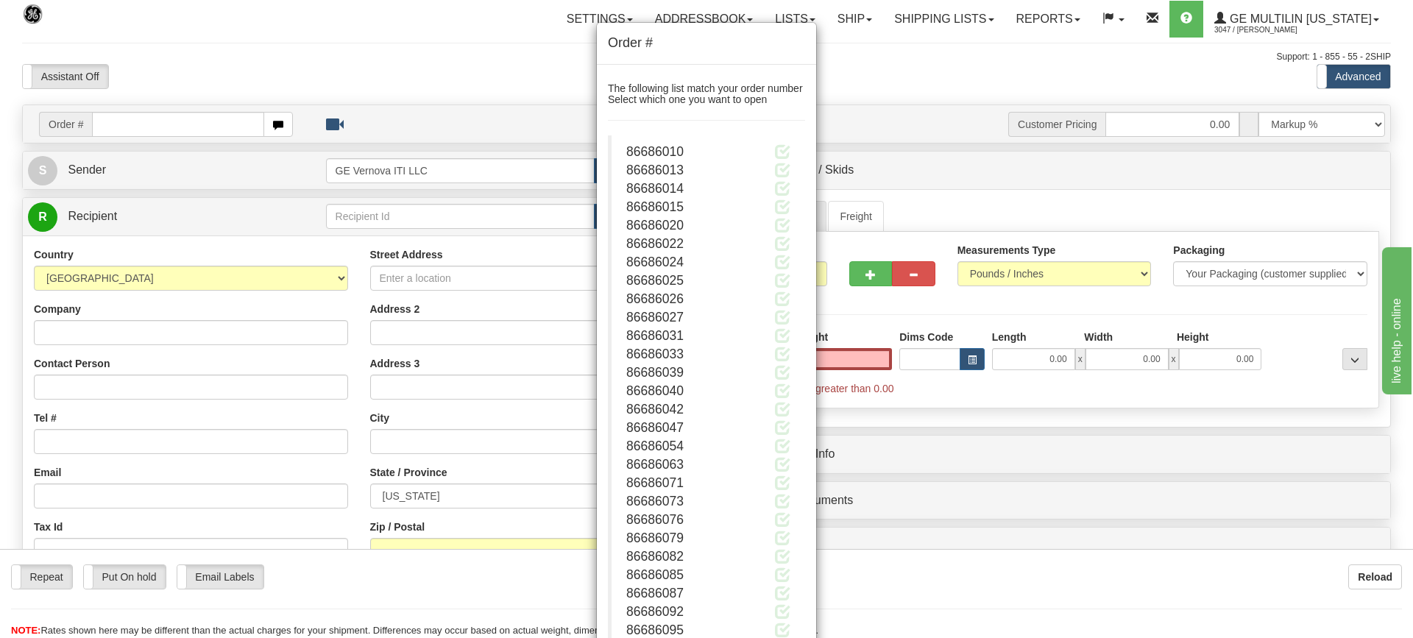
click button "Delete" at bounding box center [0, 0] width 0 height 0
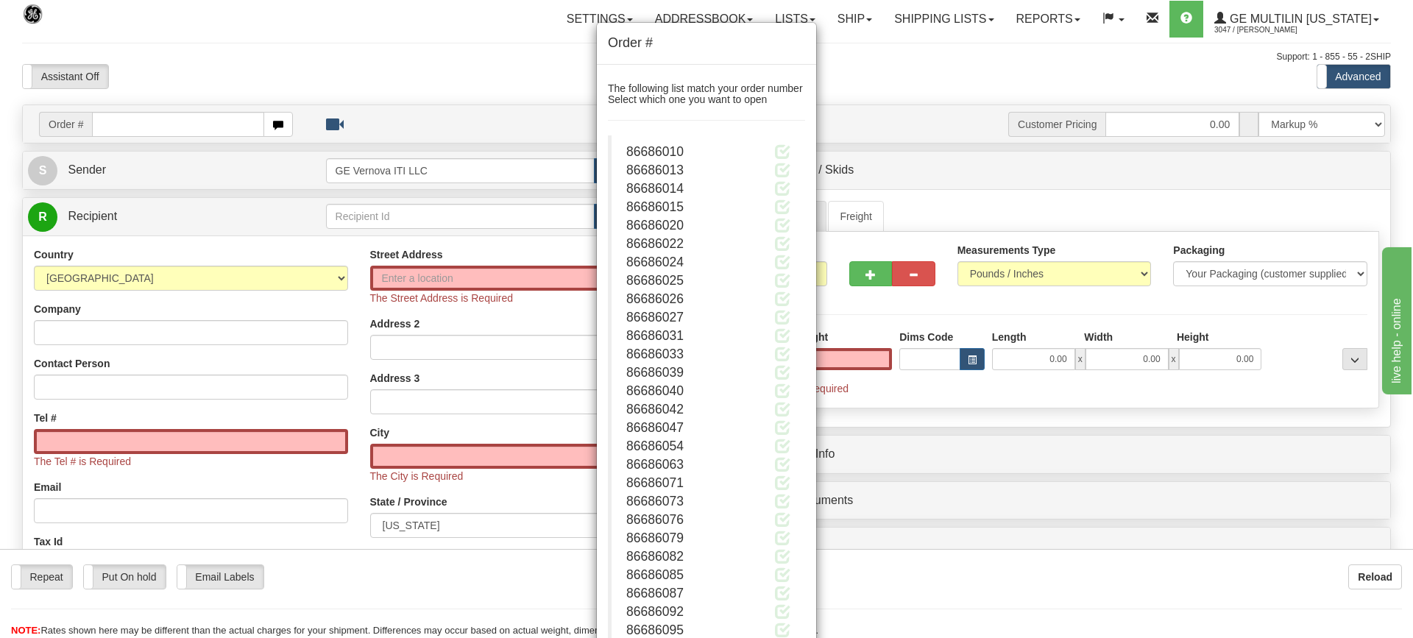
type input "0.00"
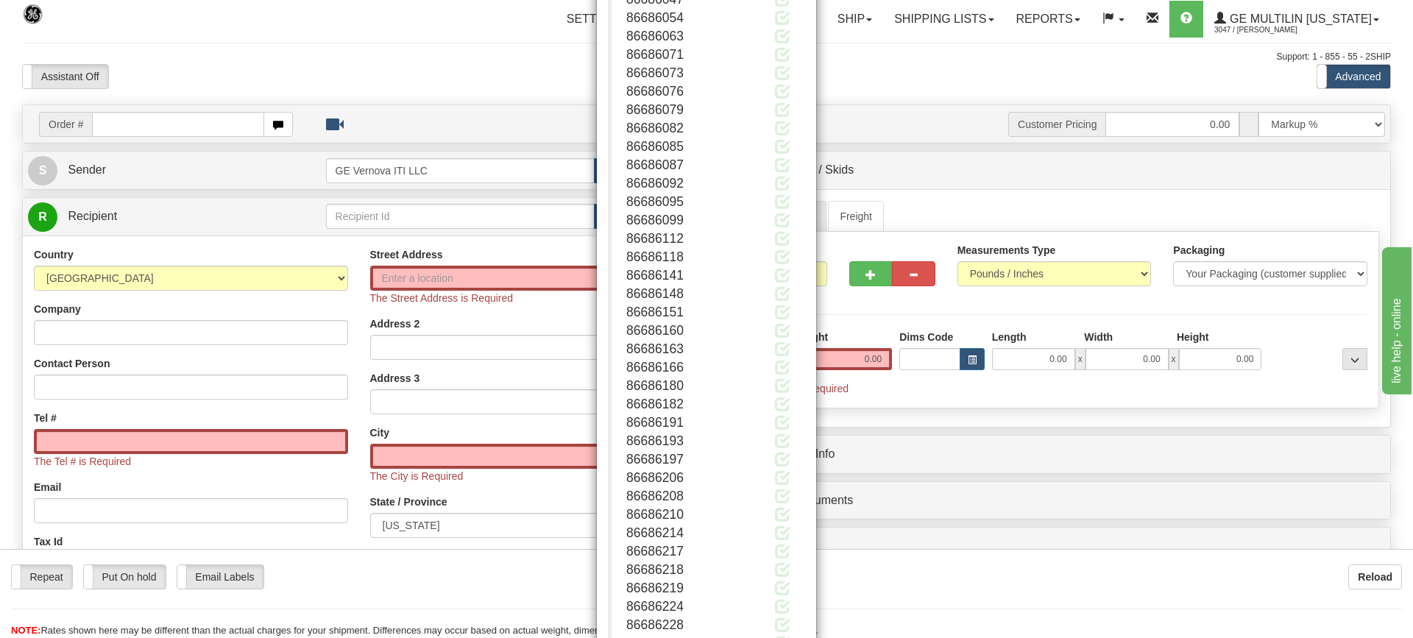
scroll to position [841, 0]
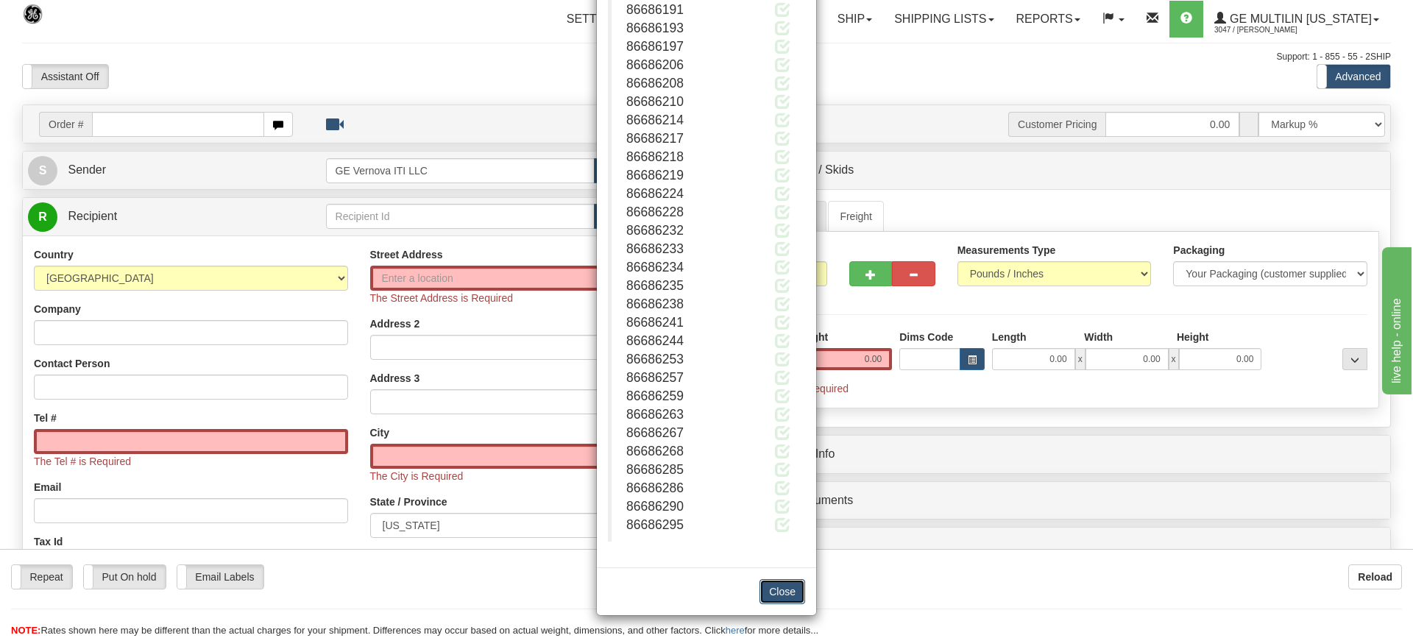
click at [765, 593] on button "Close" at bounding box center [782, 591] width 46 height 25
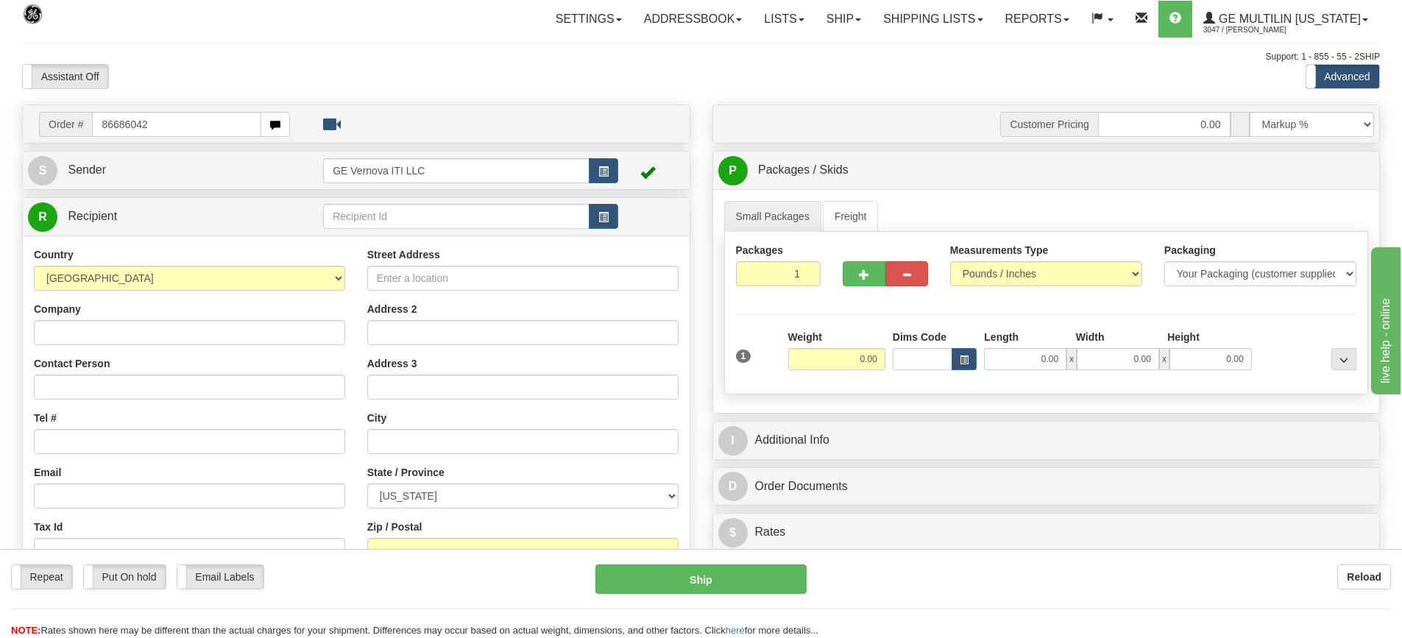
type input "86686042"
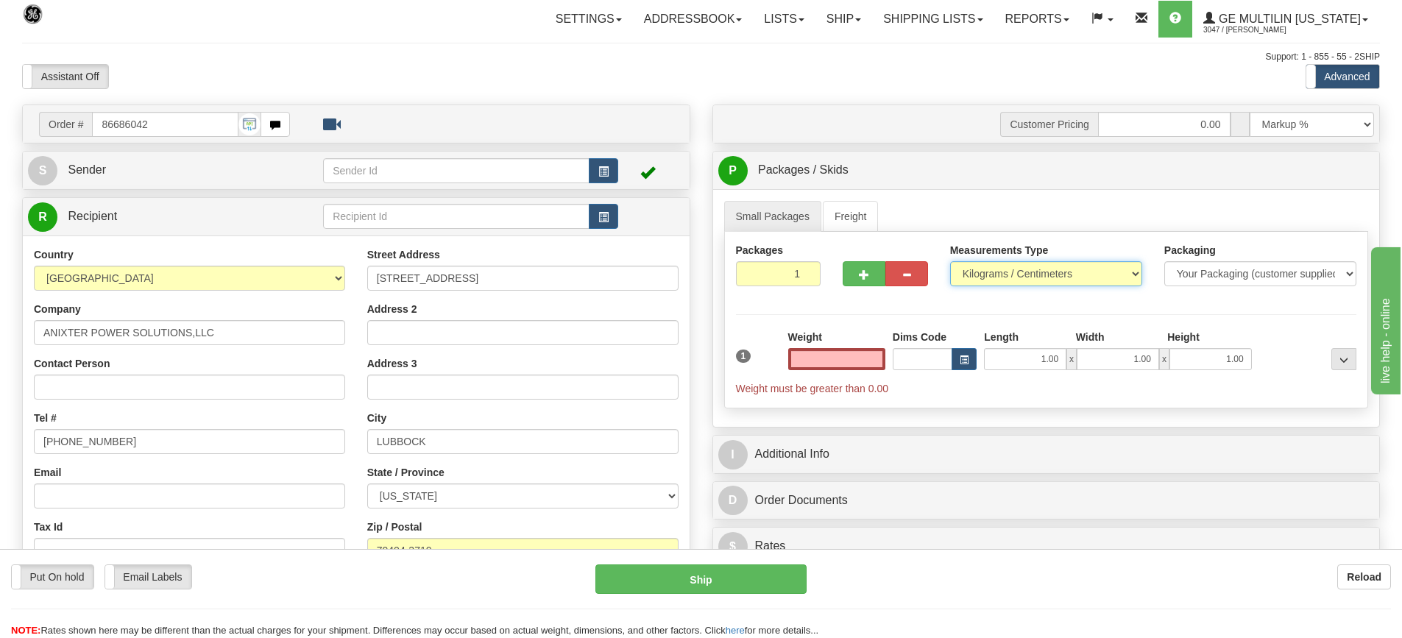
type input "0.00"
click at [993, 283] on select "Pounds / Inches Kilograms / Centimeters" at bounding box center [1046, 273] width 192 height 25
select select "0"
click at [950, 261] on select "Pounds / Inches Kilograms / Centimeters" at bounding box center [1046, 273] width 192 height 25
click at [877, 358] on input "0.00" at bounding box center [836, 359] width 97 height 22
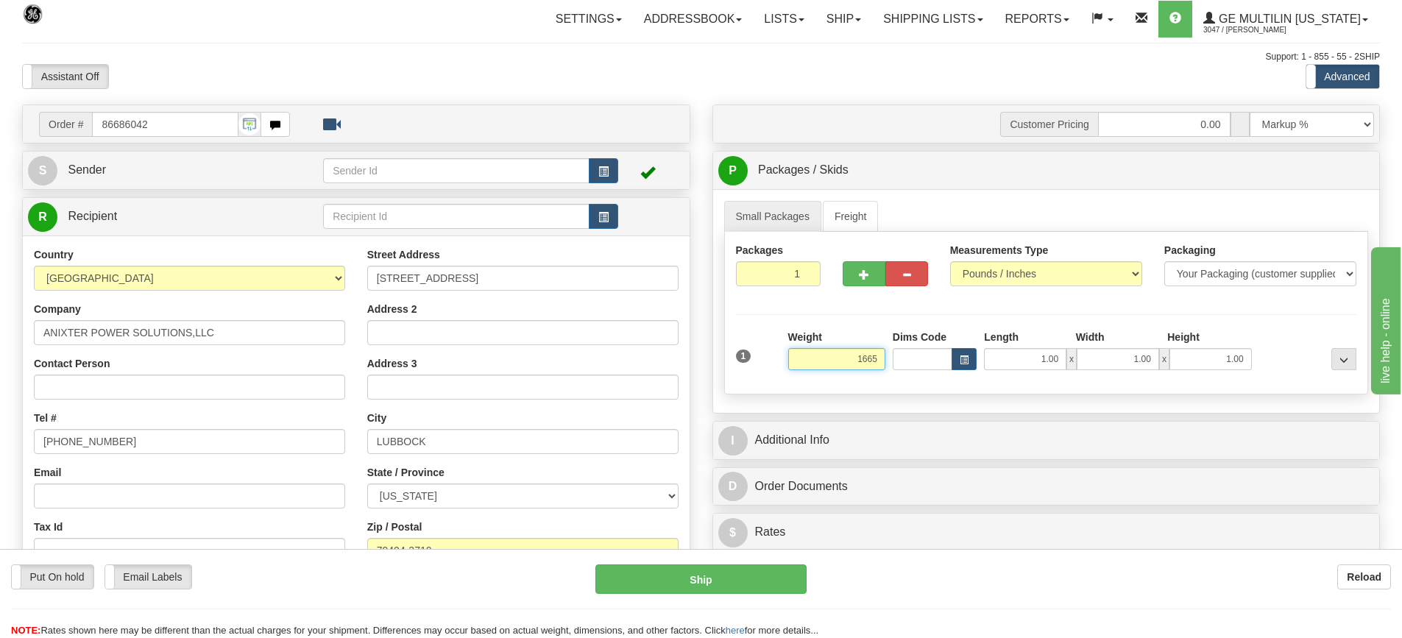
click button "Delete" at bounding box center [0, 0] width 0 height 0
type input "1665.00"
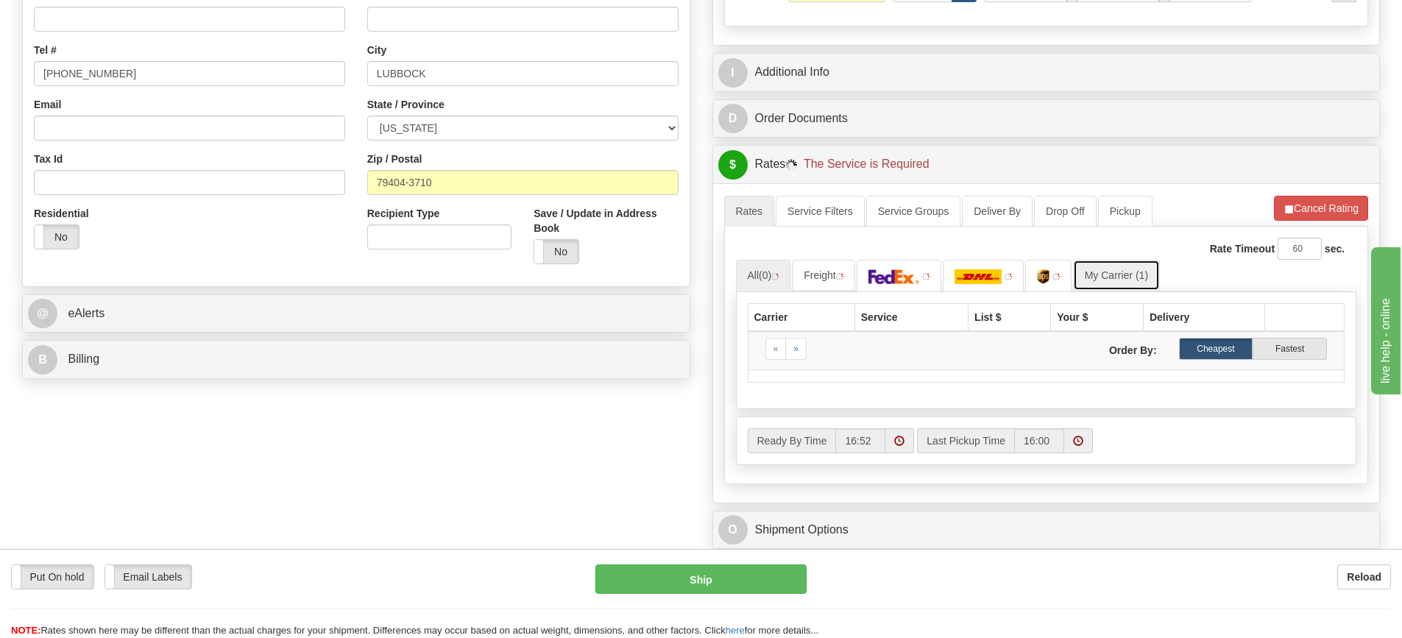
click at [1109, 275] on link "My Carrier (1)" at bounding box center [1116, 275] width 87 height 31
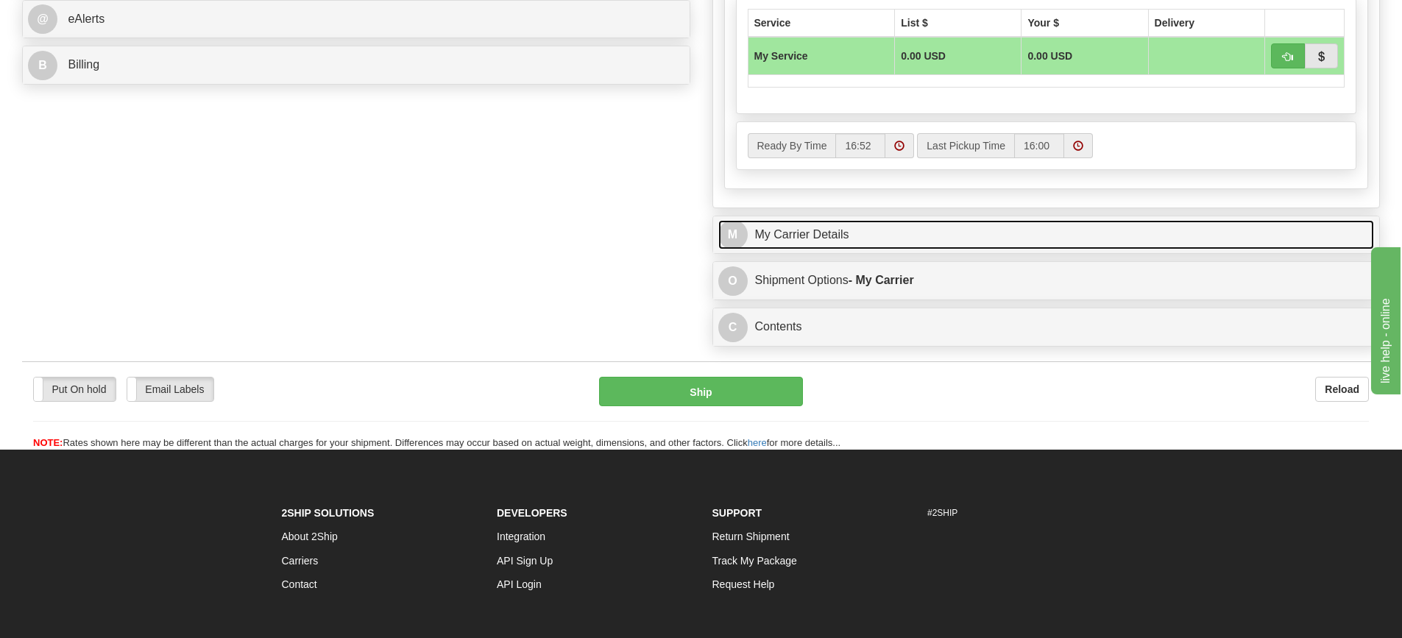
click at [886, 247] on link "M My Carrier Details" at bounding box center [1046, 235] width 656 height 30
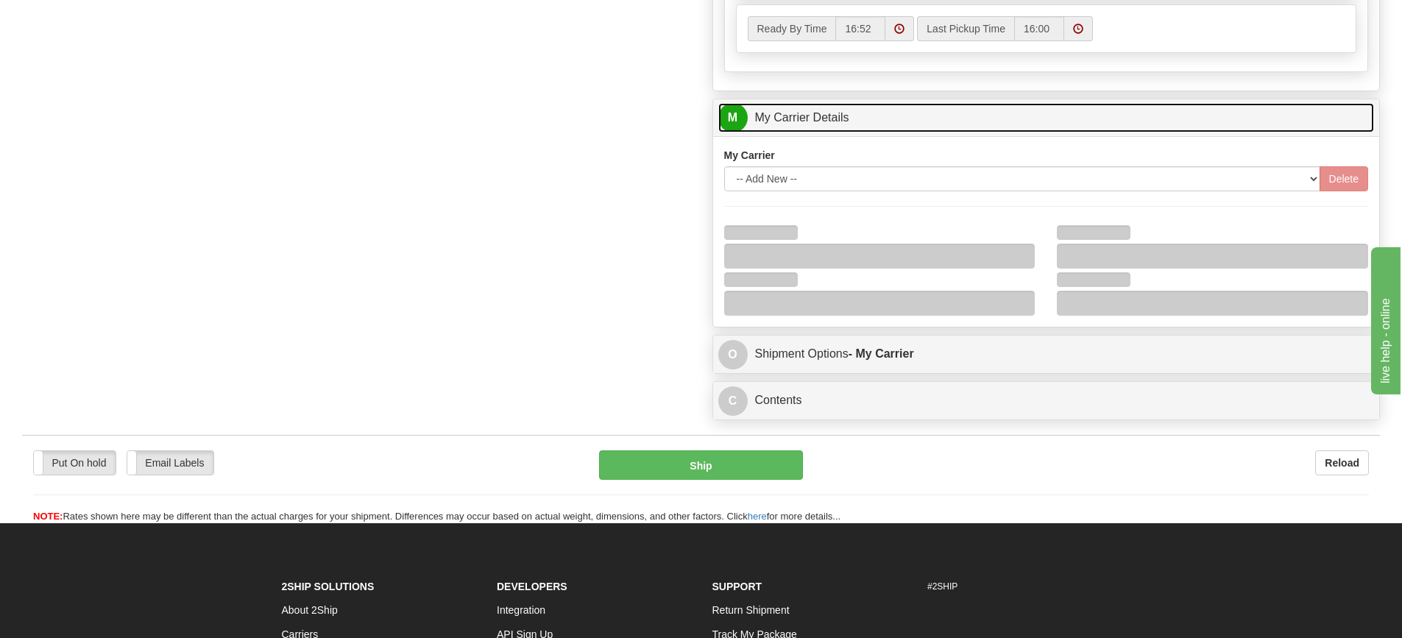
scroll to position [956, 0]
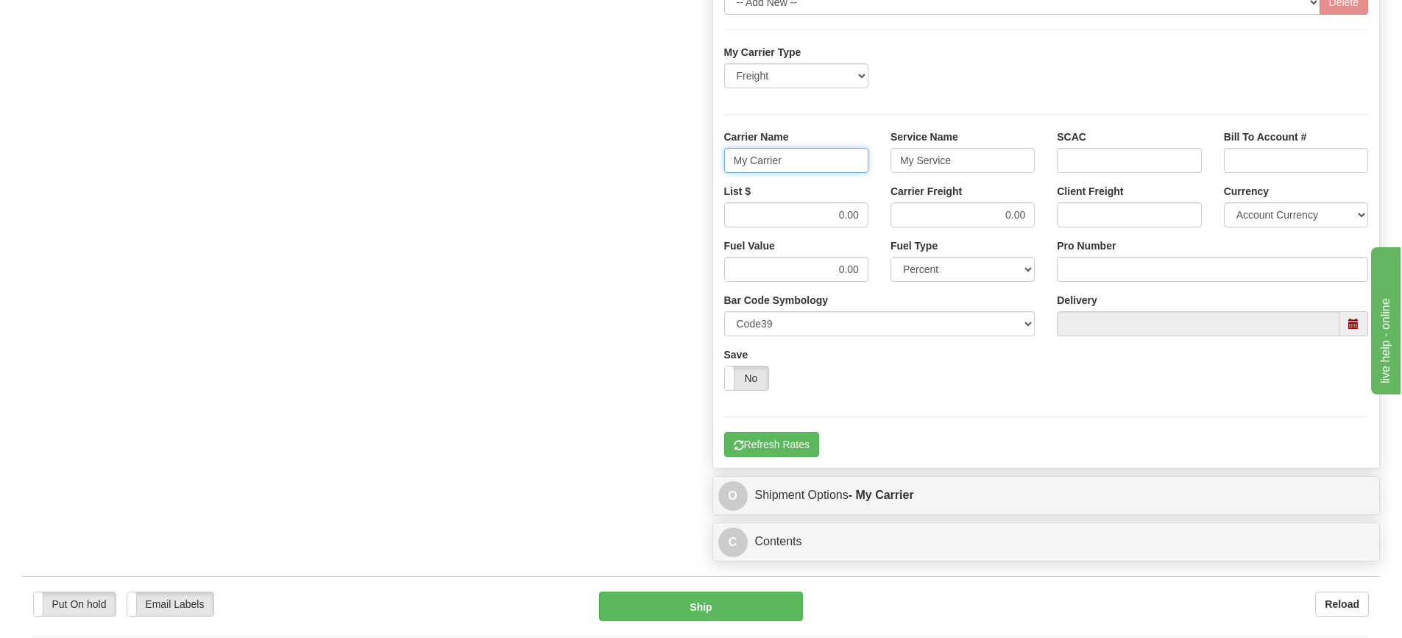
drag, startPoint x: 783, startPoint y: 166, endPoint x: 661, endPoint y: 179, distance: 122.9
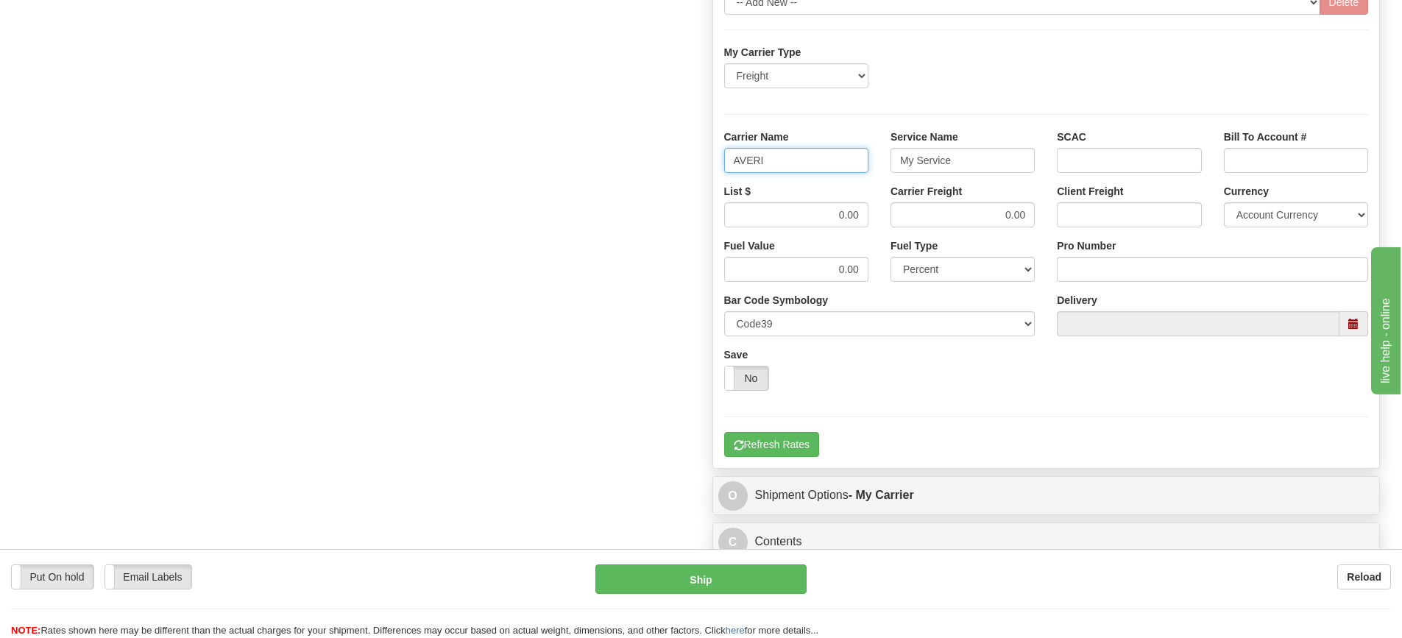
type input "AVERI"
type input "LTL"
drag, startPoint x: 826, startPoint y: 219, endPoint x: 892, endPoint y: 219, distance: 66.2
click at [892, 220] on div "List $ 0.00 Carrier Freight 0.00 Client Freight Currency Account Currency ARN A…" at bounding box center [1046, 211] width 667 height 54
type input "420"
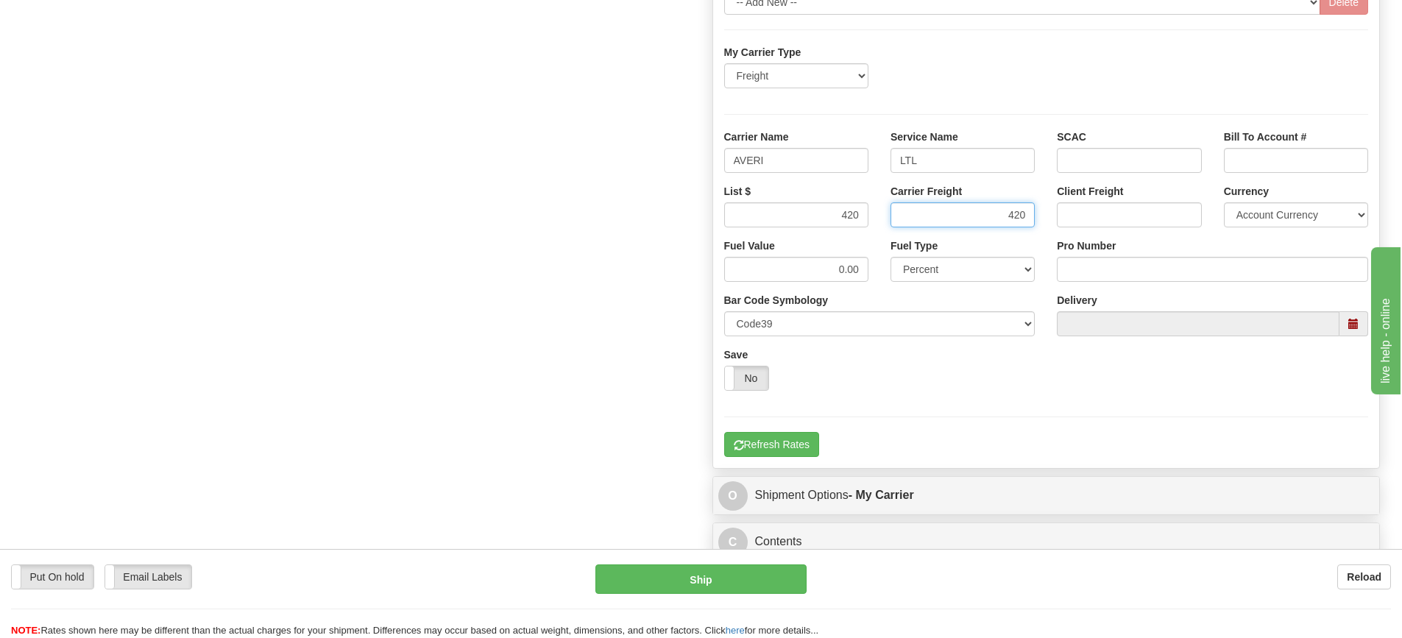
type input "420"
click at [1082, 269] on input "Pro Number" at bounding box center [1212, 269] width 311 height 25
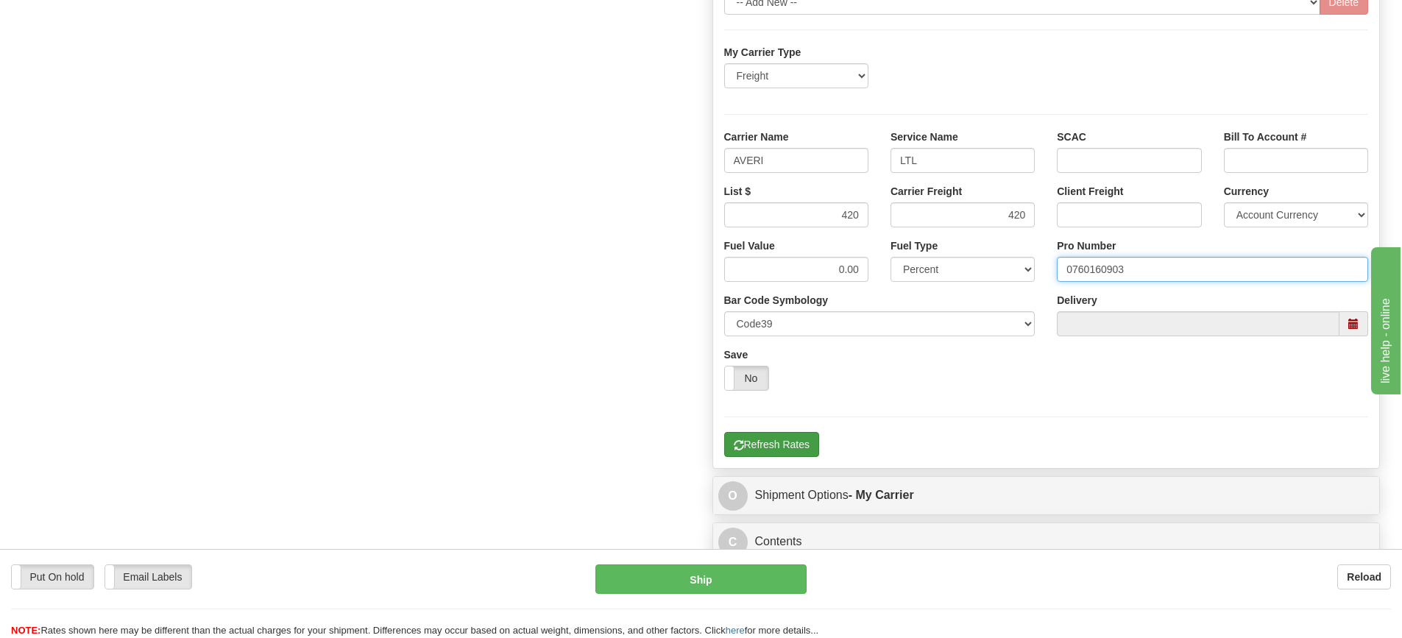
type input "0760160903"
click at [795, 441] on button "Refresh Rates" at bounding box center [771, 444] width 95 height 25
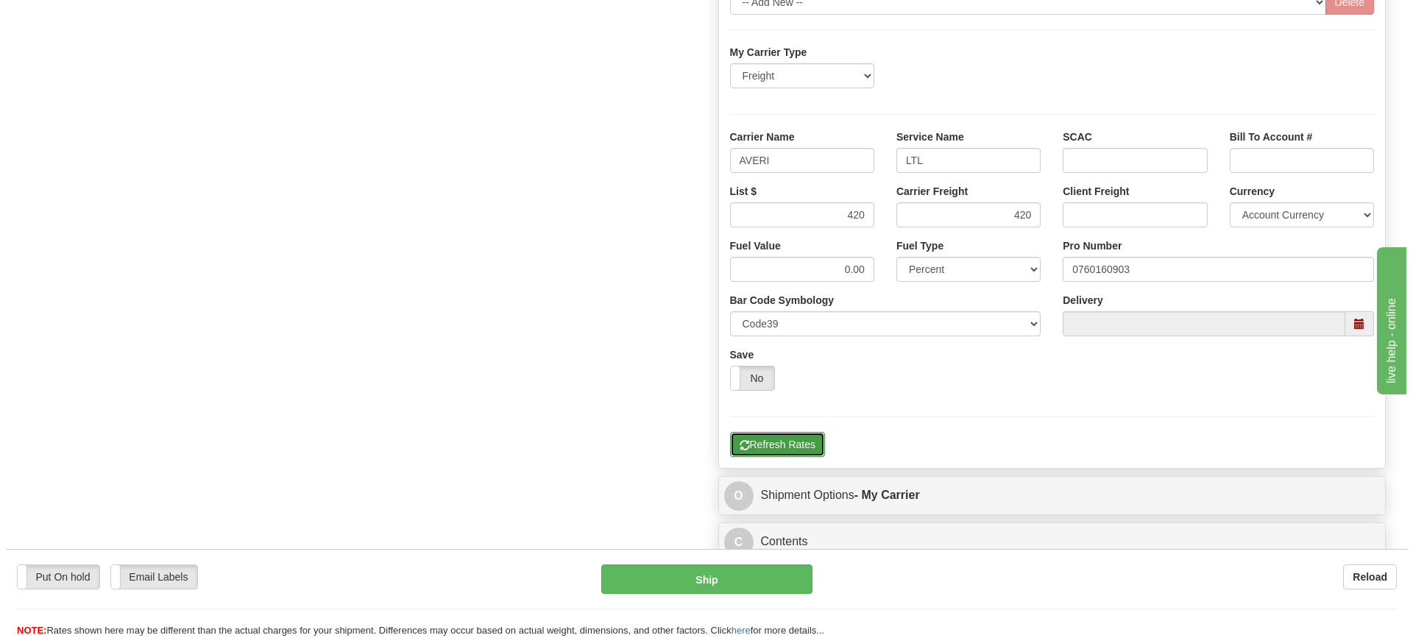
scroll to position [256, 0]
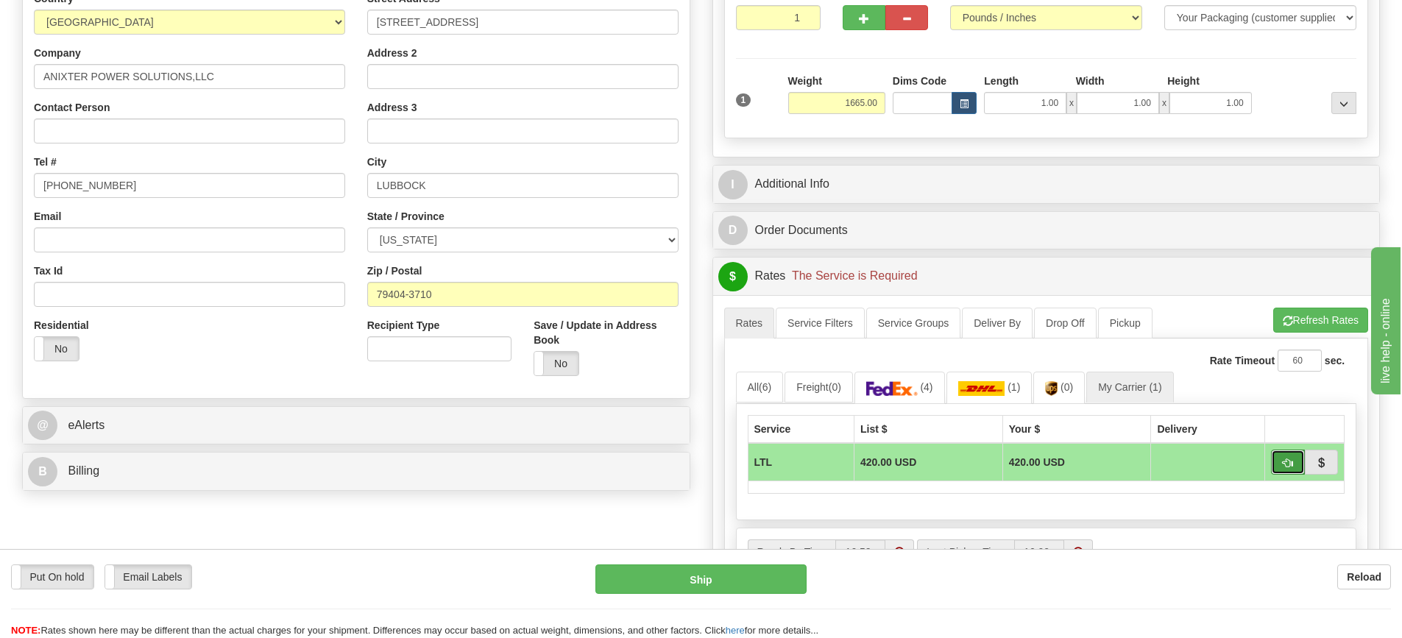
click at [1287, 460] on span "button" at bounding box center [1287, 463] width 10 height 10
type input "00"
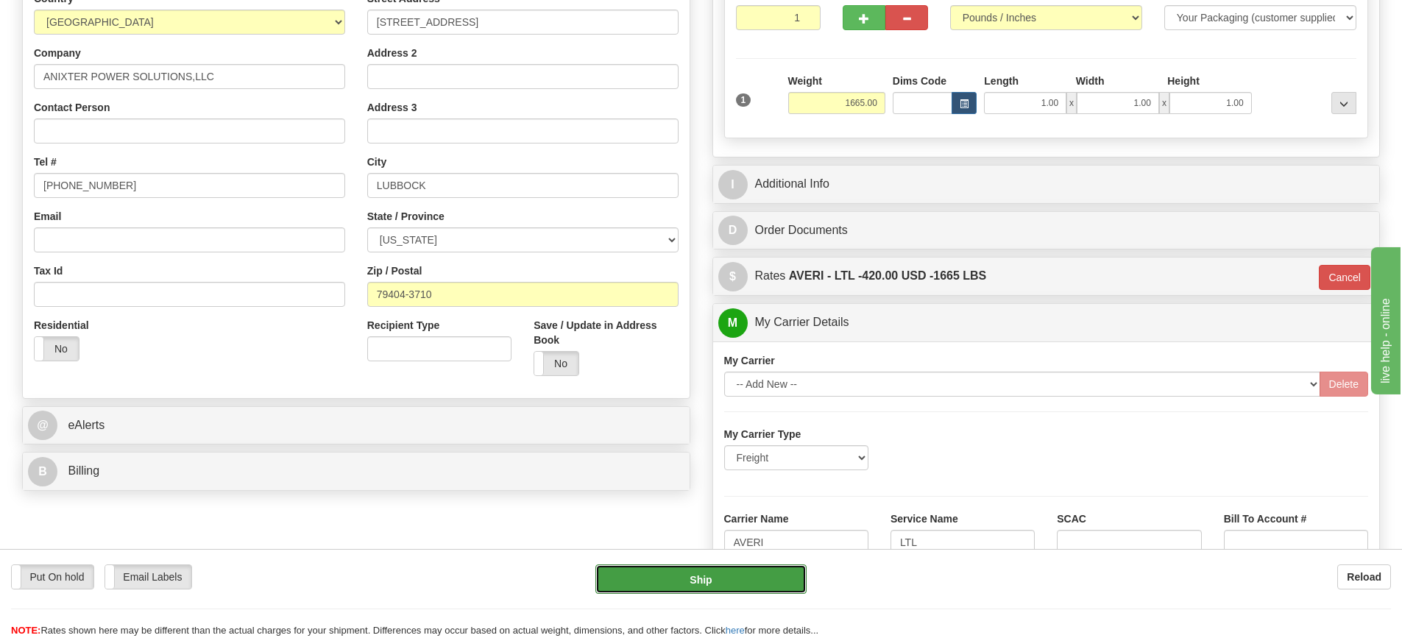
click at [745, 578] on button "Ship" at bounding box center [700, 578] width 211 height 29
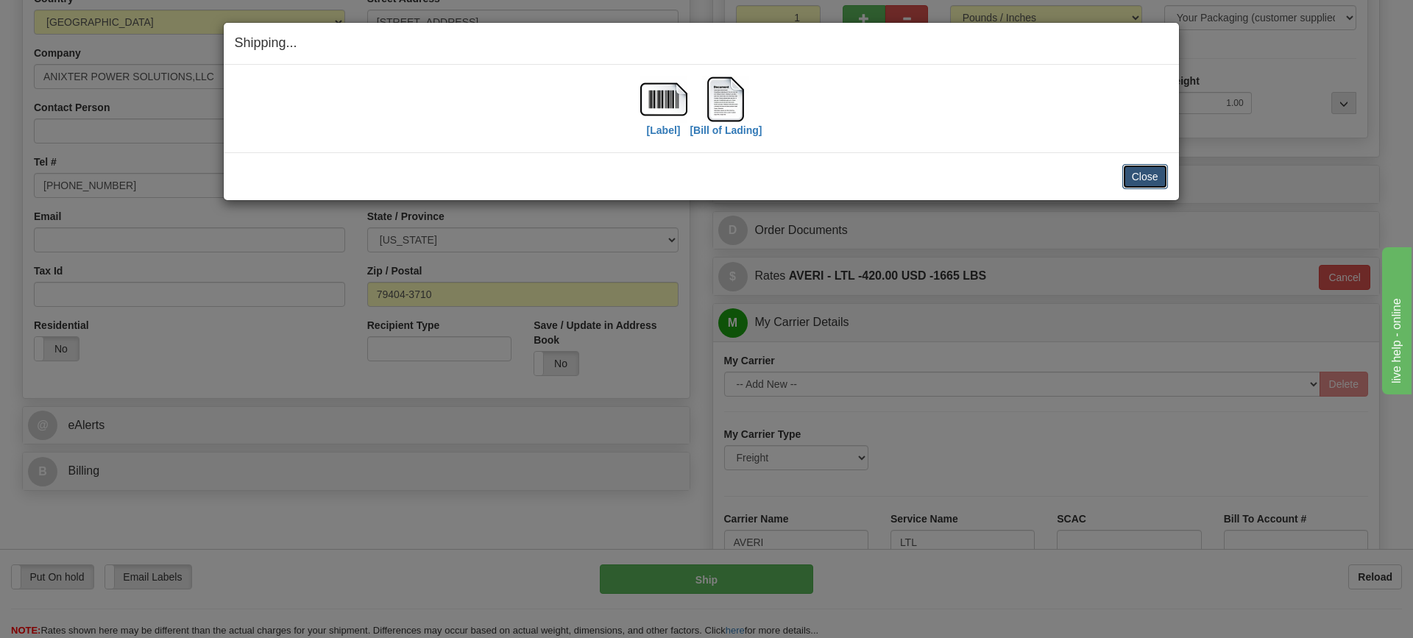
click at [1150, 171] on button "Close" at bounding box center [1145, 176] width 46 height 25
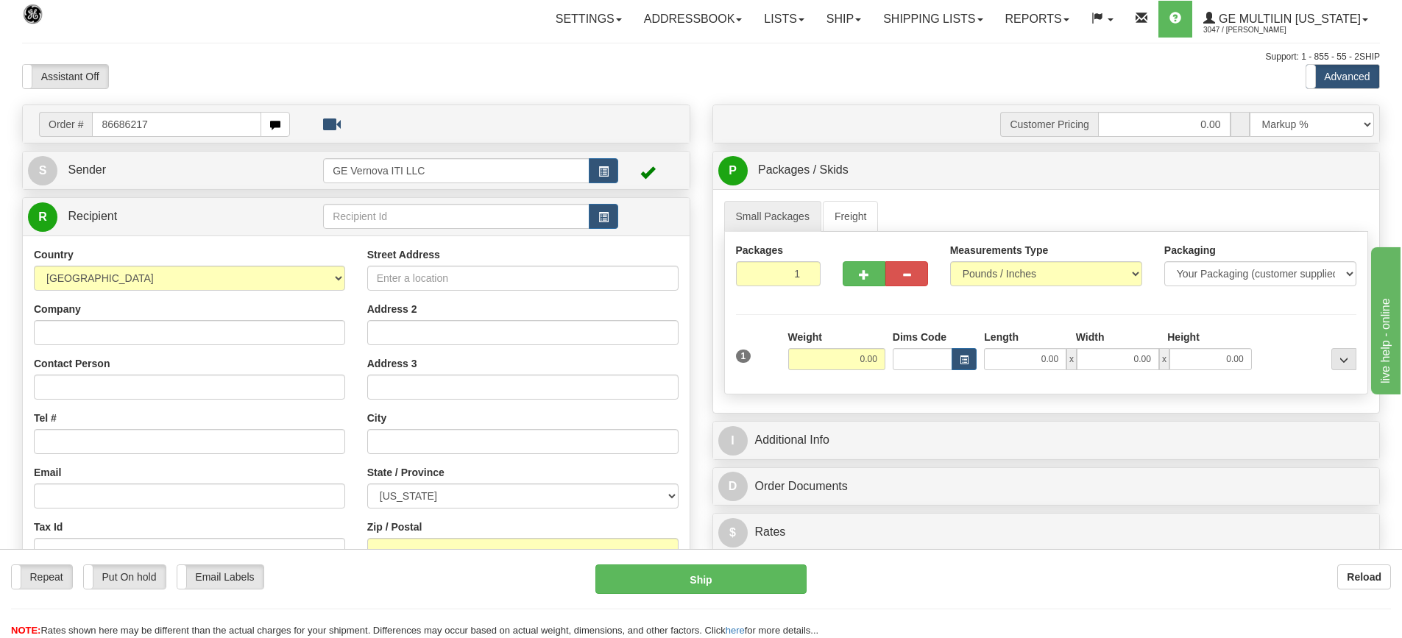
type input "86686217"
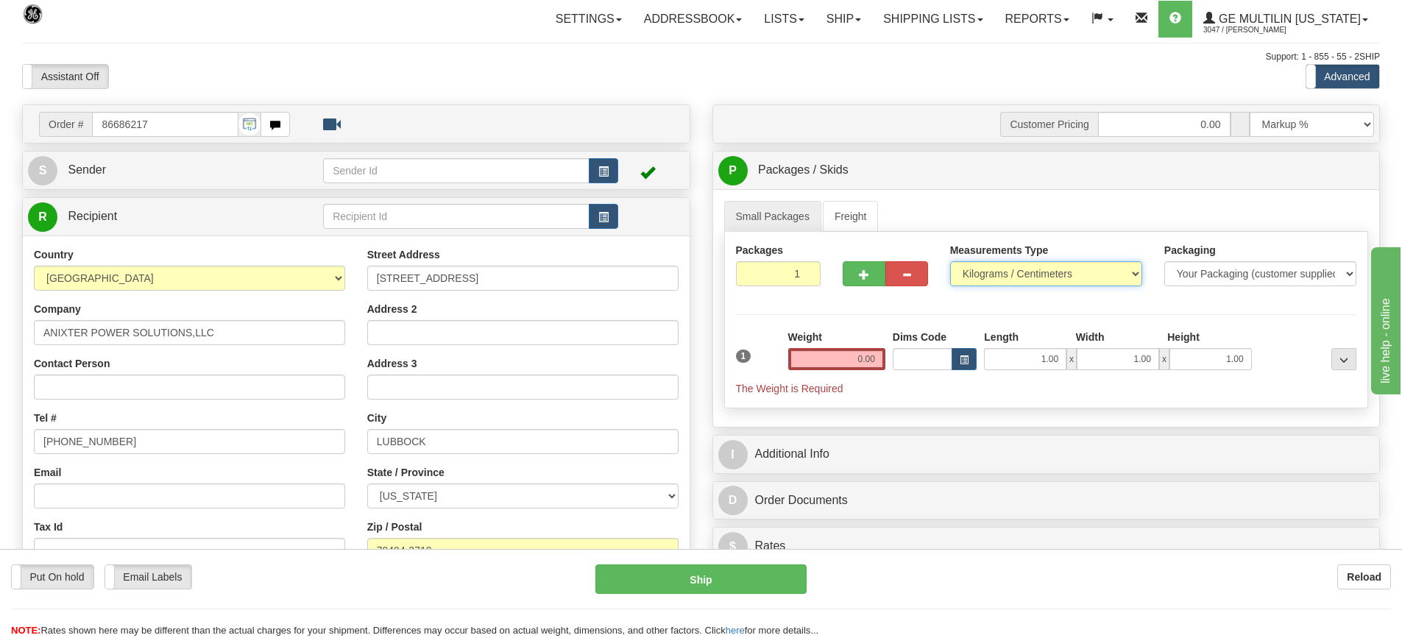
click at [993, 280] on select "Pounds / Inches Kilograms / Centimeters" at bounding box center [1046, 273] width 192 height 25
select select "0"
click at [950, 261] on select "Pounds / Inches Kilograms / Centimeters" at bounding box center [1046, 273] width 192 height 25
click at [874, 361] on input "0.00" at bounding box center [836, 359] width 97 height 22
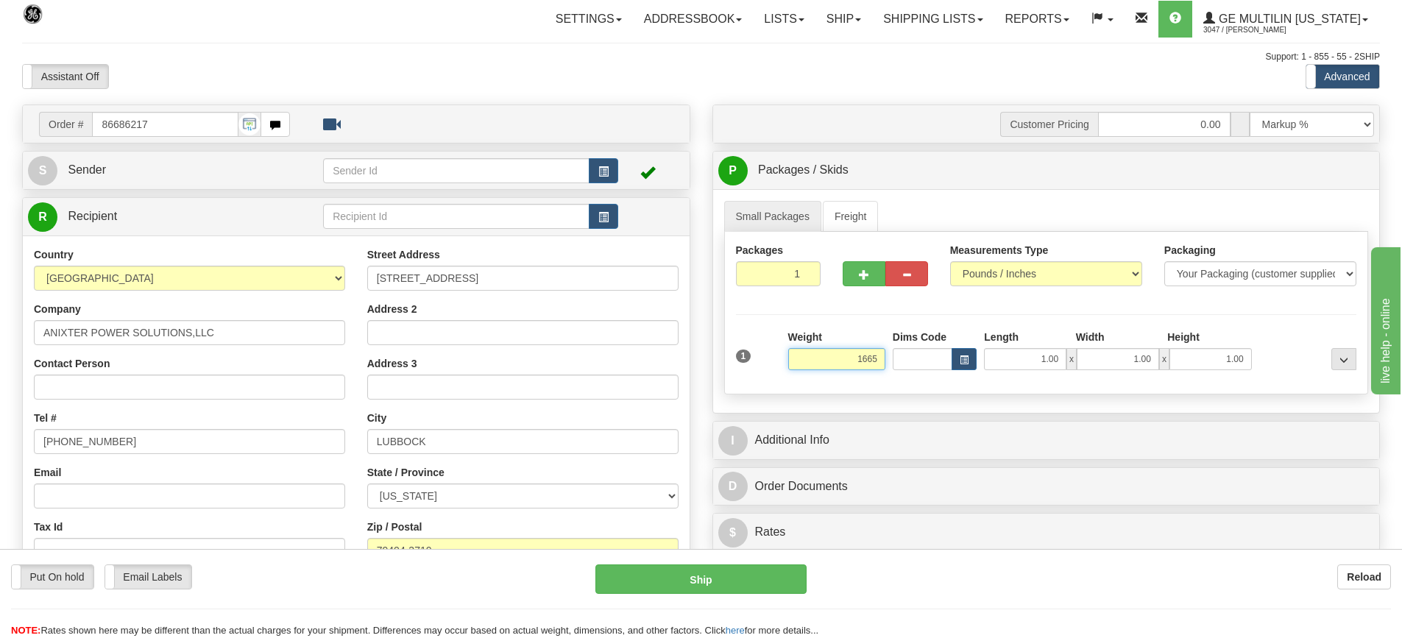
click button "Delete" at bounding box center [0, 0] width 0 height 0
type input "1665.00"
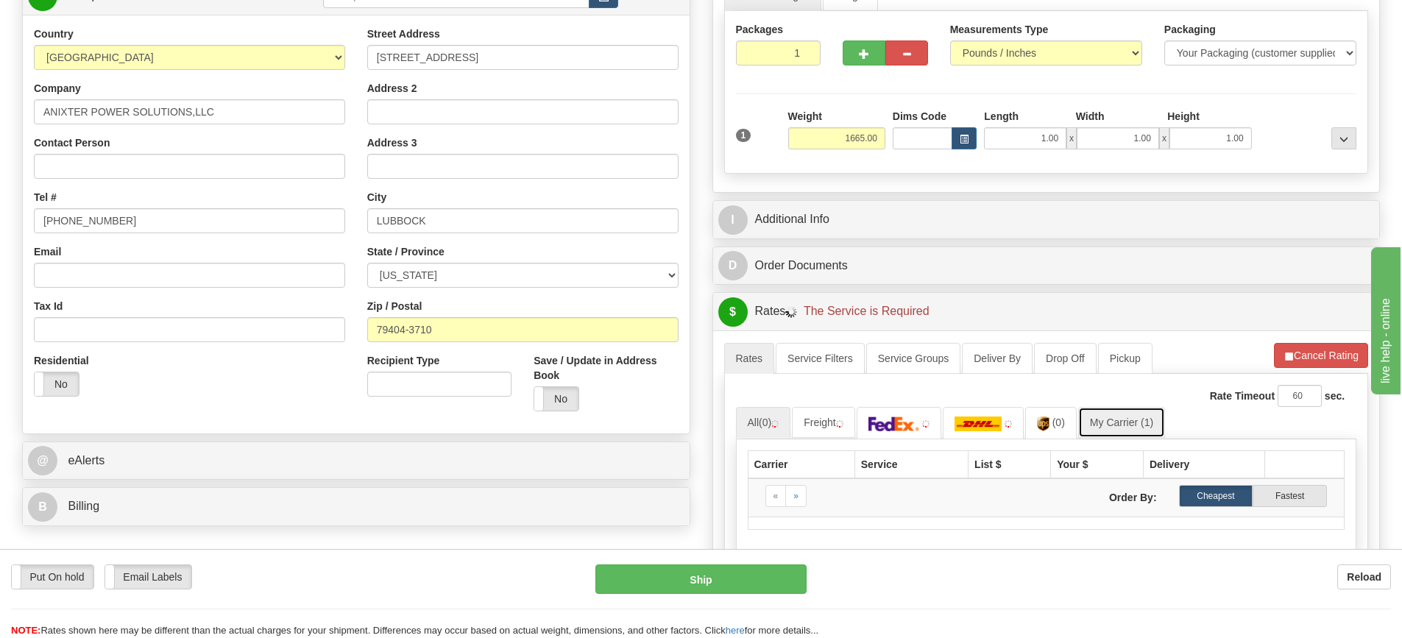
click at [1138, 416] on link "My Carrier (1)" at bounding box center [1121, 422] width 87 height 31
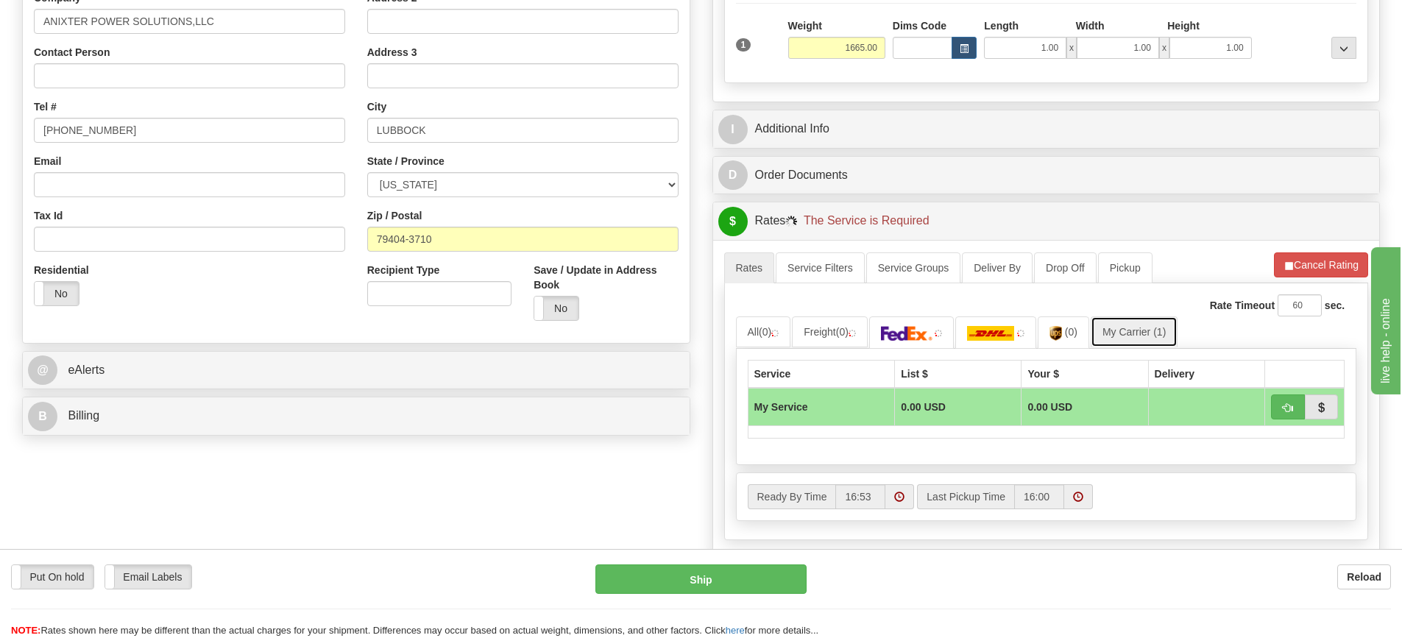
scroll to position [441, 0]
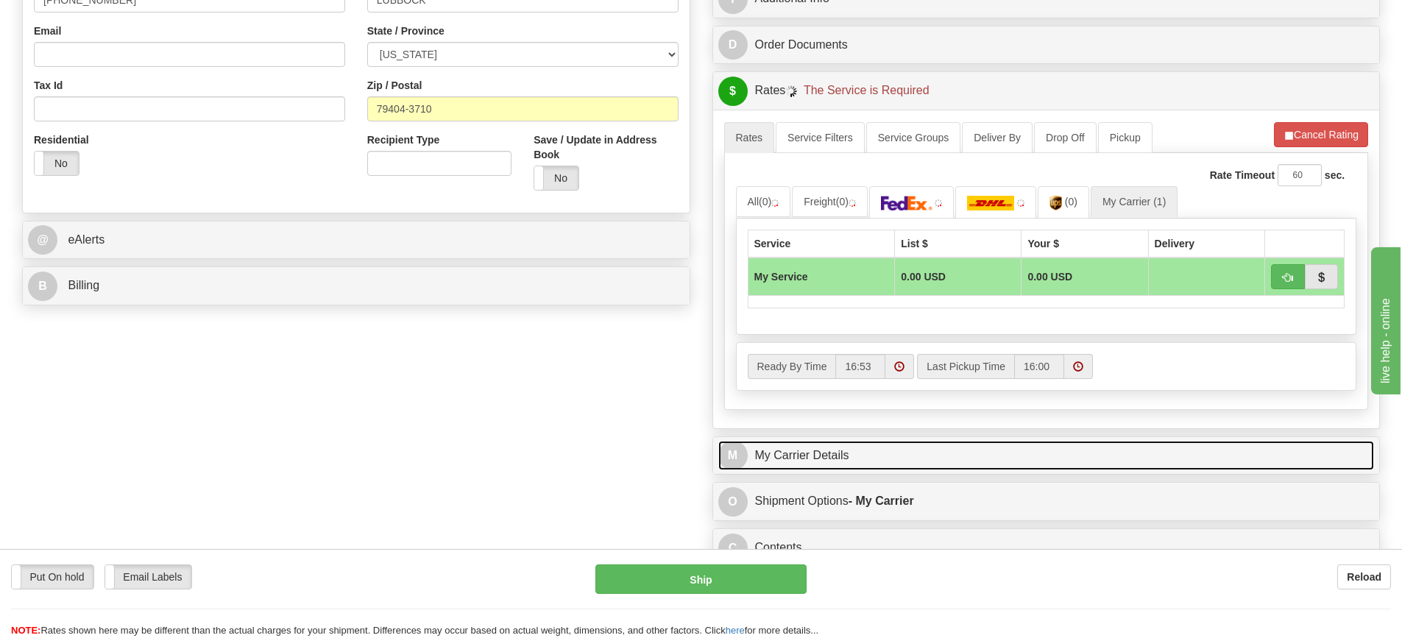
click at [862, 458] on link "M My Carrier Details" at bounding box center [1046, 456] width 656 height 30
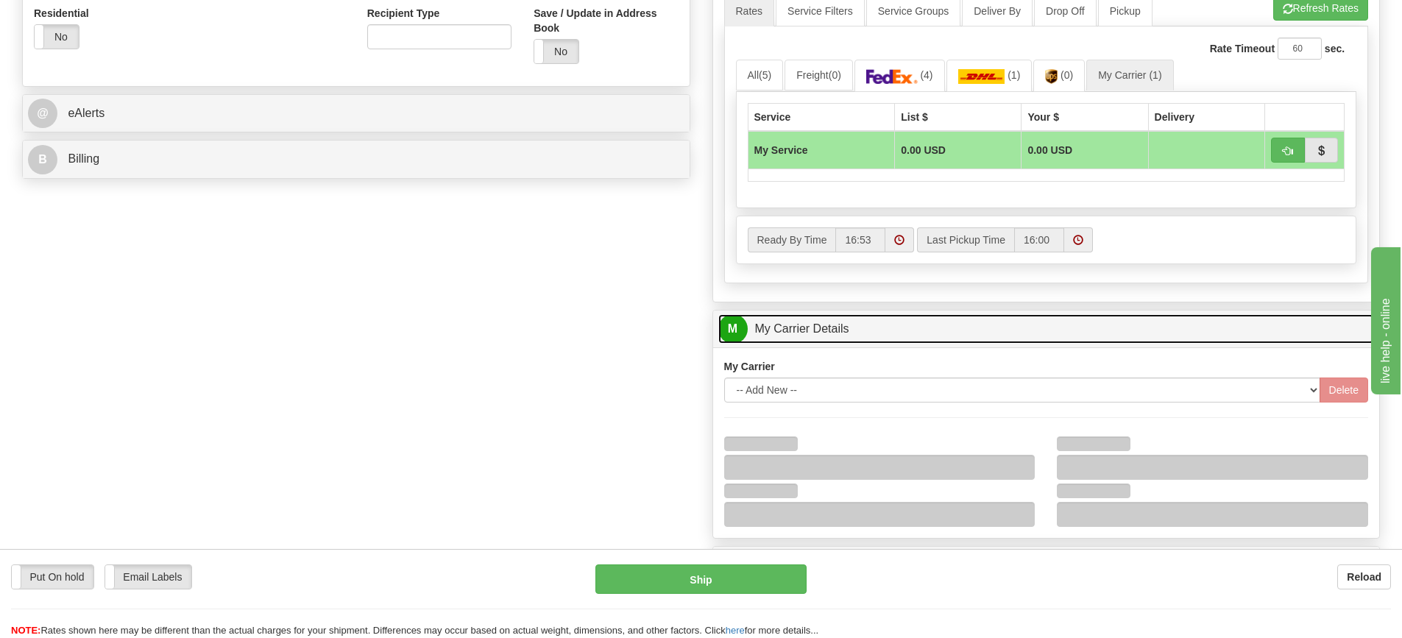
scroll to position [736, 0]
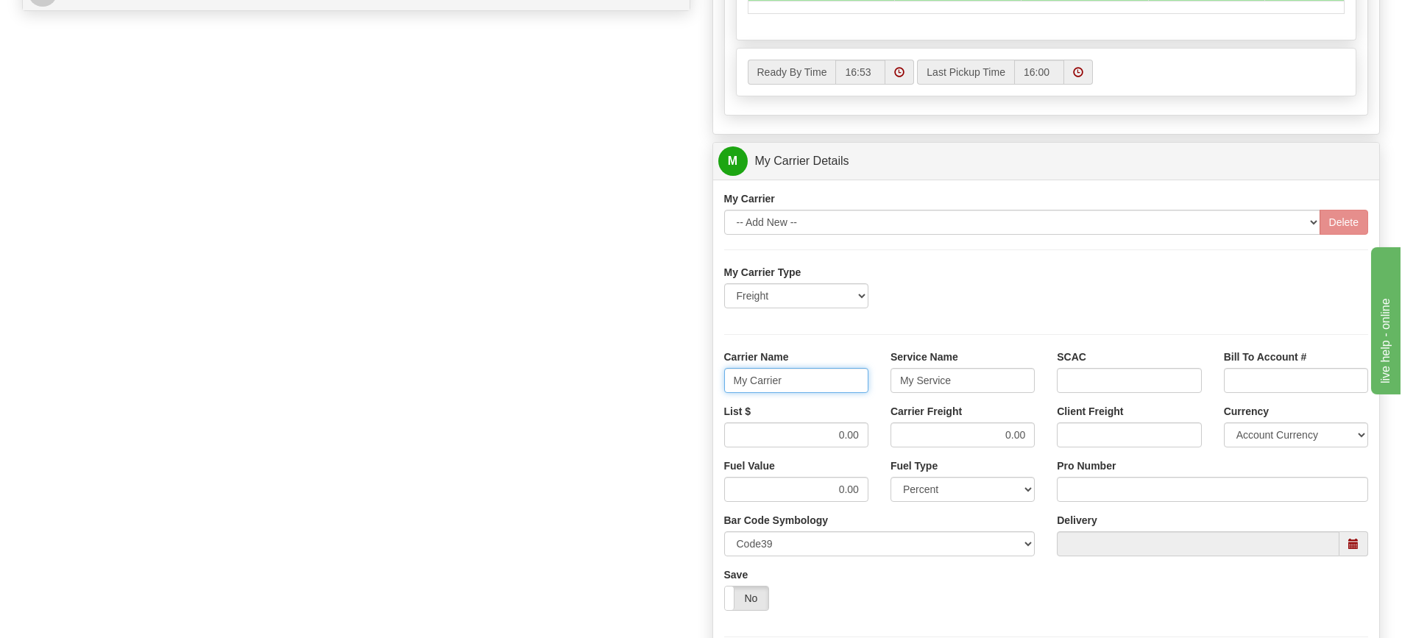
drag, startPoint x: 726, startPoint y: 379, endPoint x: 701, endPoint y: 376, distance: 25.2
click at [701, 376] on div "Customer Pricing 0.00 Markup % Discount % Flat Amount Per Pound Flat Amount Mar…" at bounding box center [1046, 79] width 690 height 1420
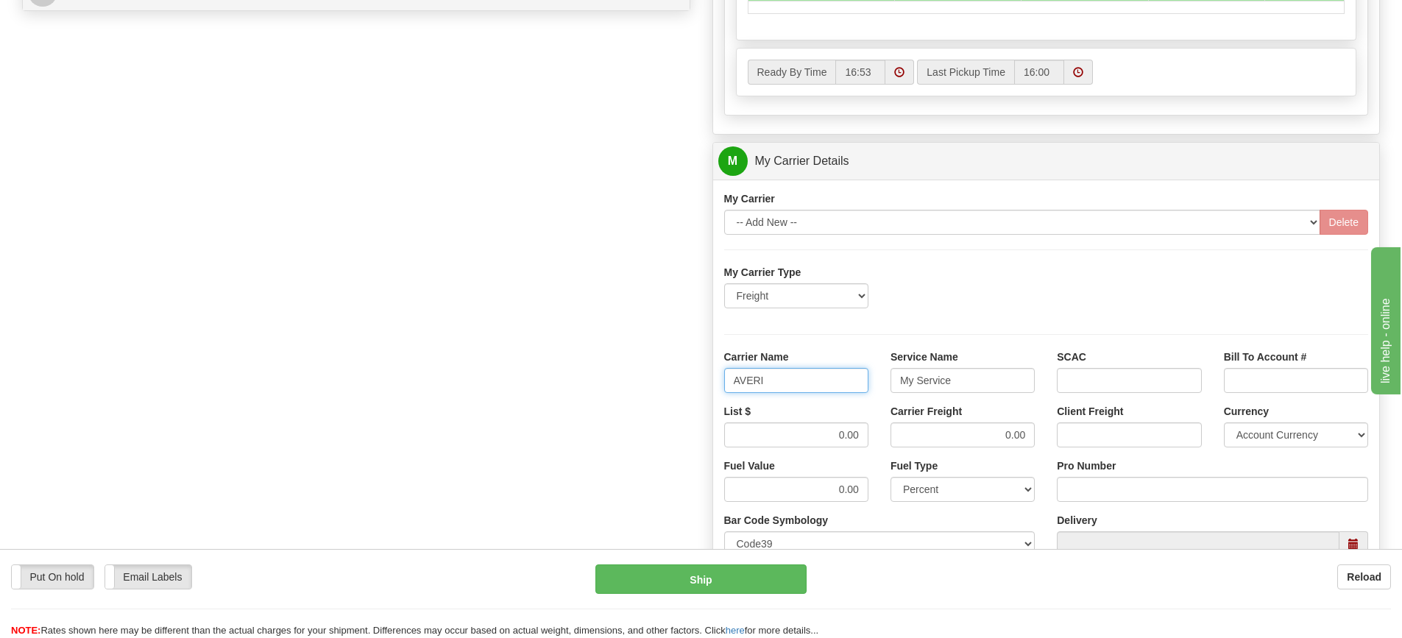
type input "AVERI"
type input "LTL"
click at [883, 434] on div "List $ 0.00 Carrier Freight 0.00 Client Freight Currency Account Currency ARN A…" at bounding box center [1046, 431] width 667 height 54
type input ".01"
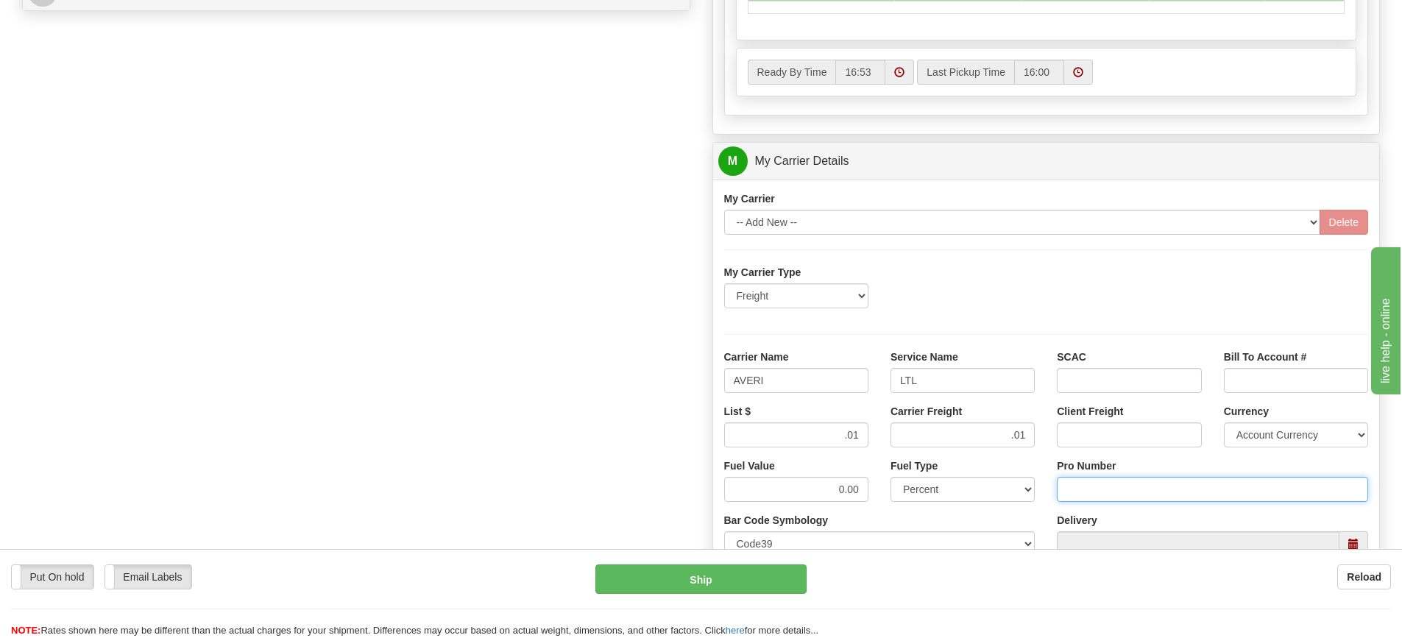
click at [1088, 482] on input "Pro Number" at bounding box center [1212, 489] width 311 height 25
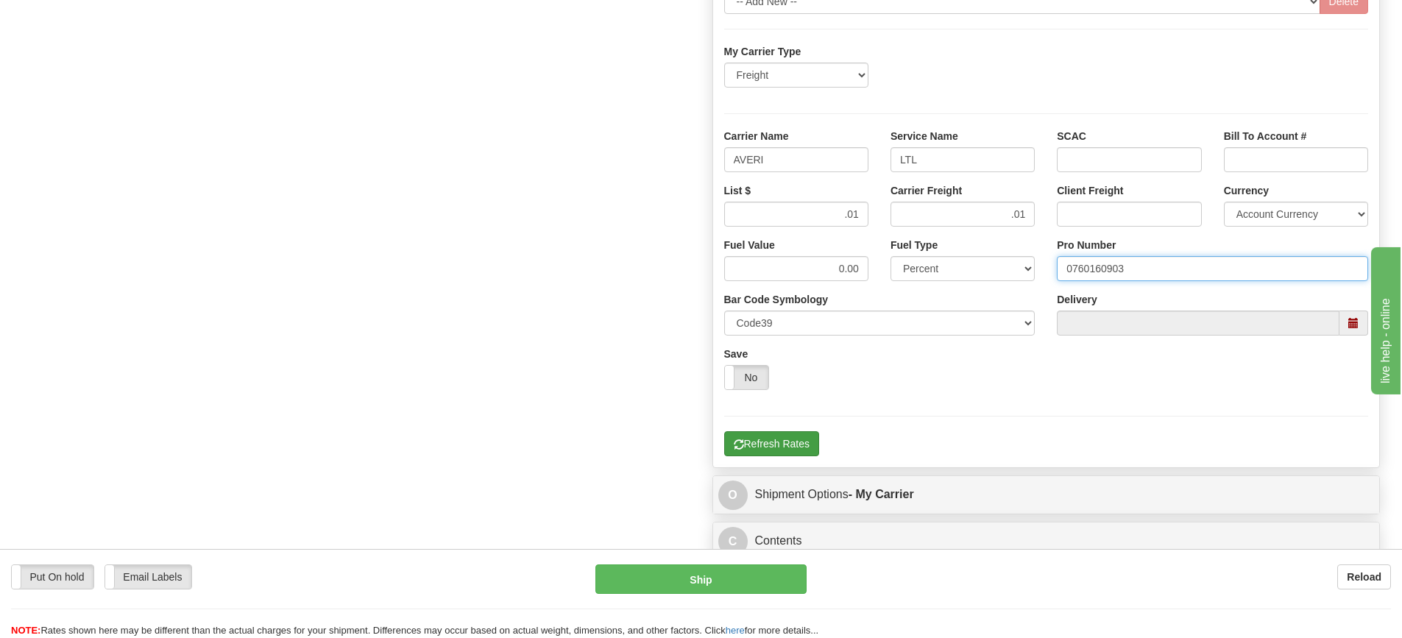
type input "0760160903"
click at [783, 450] on button "Refresh Rates" at bounding box center [771, 443] width 95 height 25
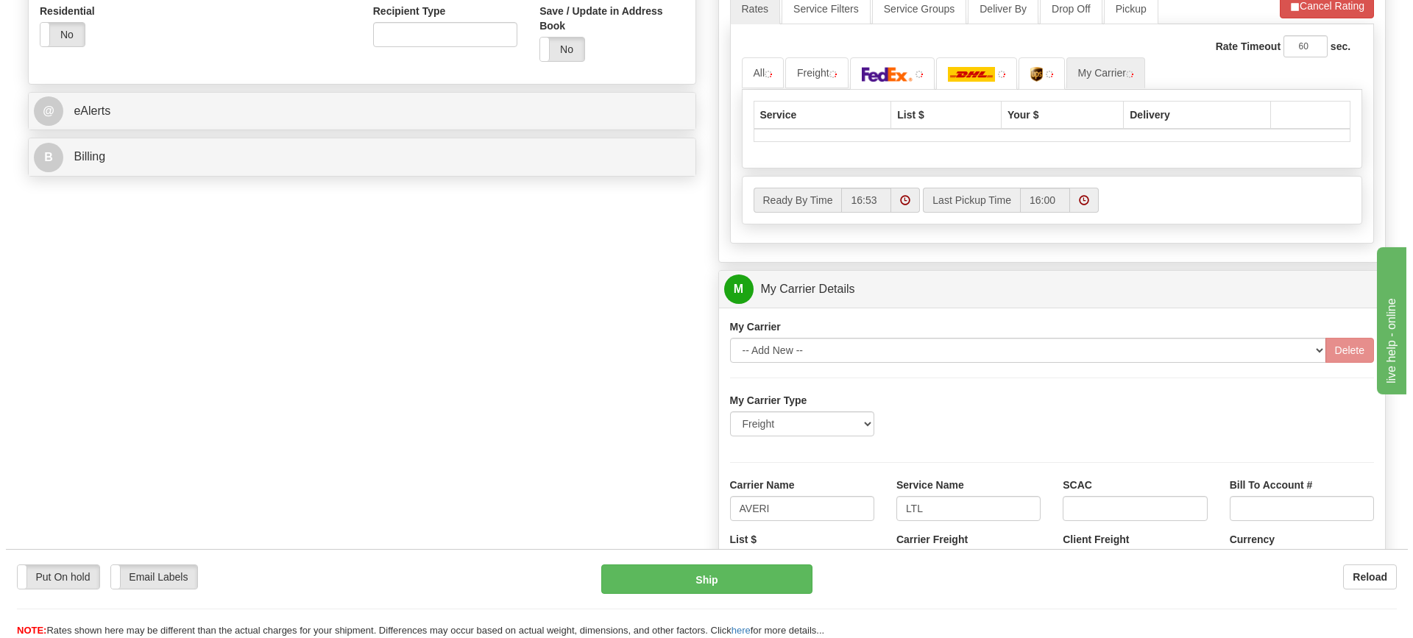
scroll to position [404, 0]
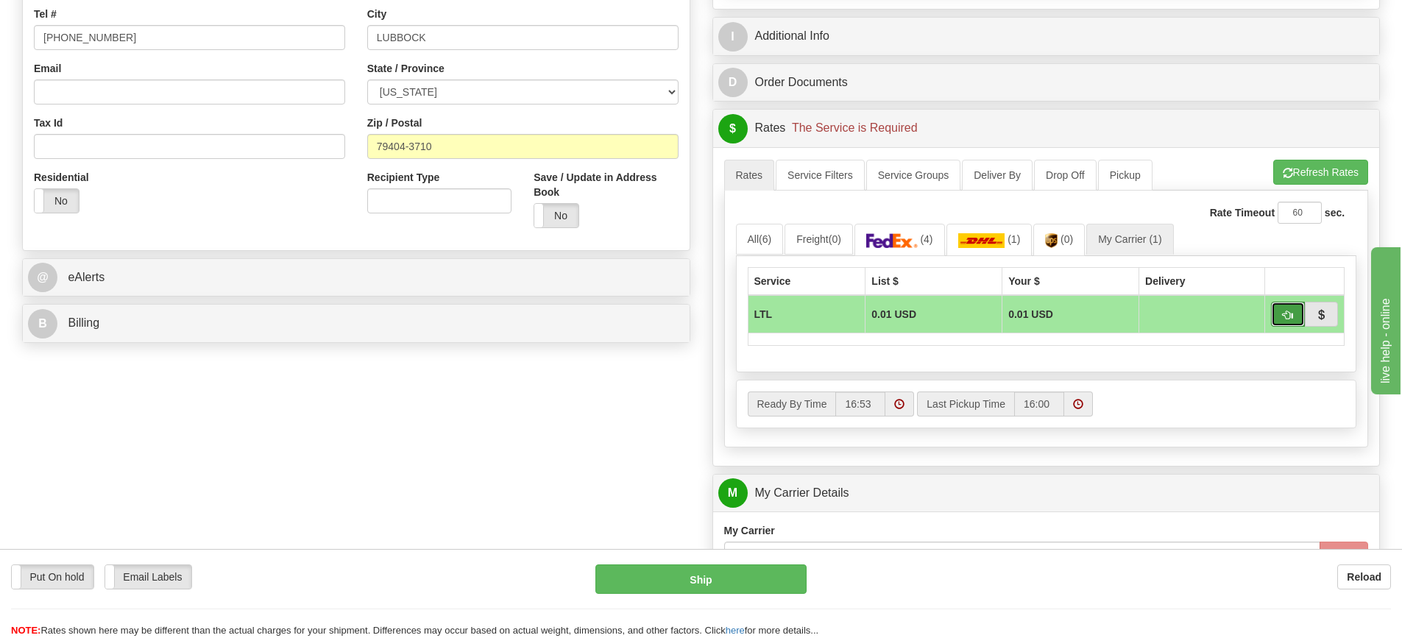
drag, startPoint x: 1285, startPoint y: 313, endPoint x: 1275, endPoint y: 319, distance: 11.5
click at [1285, 313] on span "button" at bounding box center [1287, 316] width 10 height 10
type input "00"
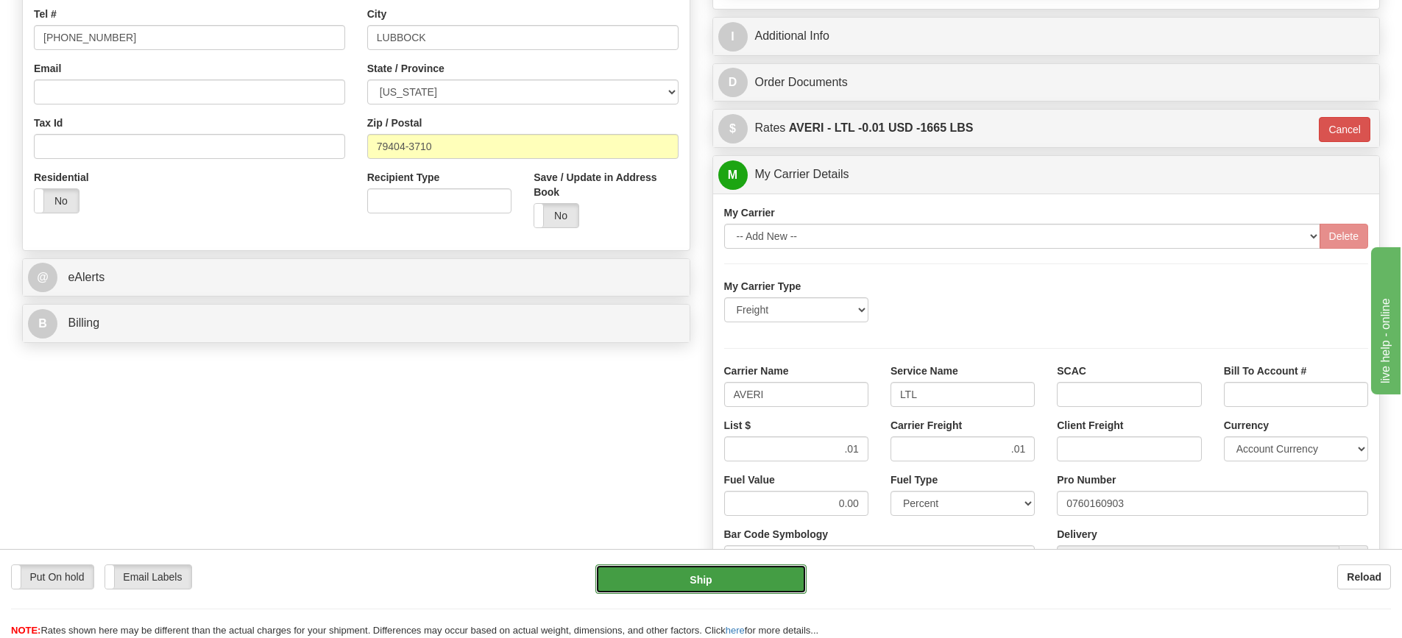
click at [700, 585] on button "Ship" at bounding box center [700, 578] width 211 height 29
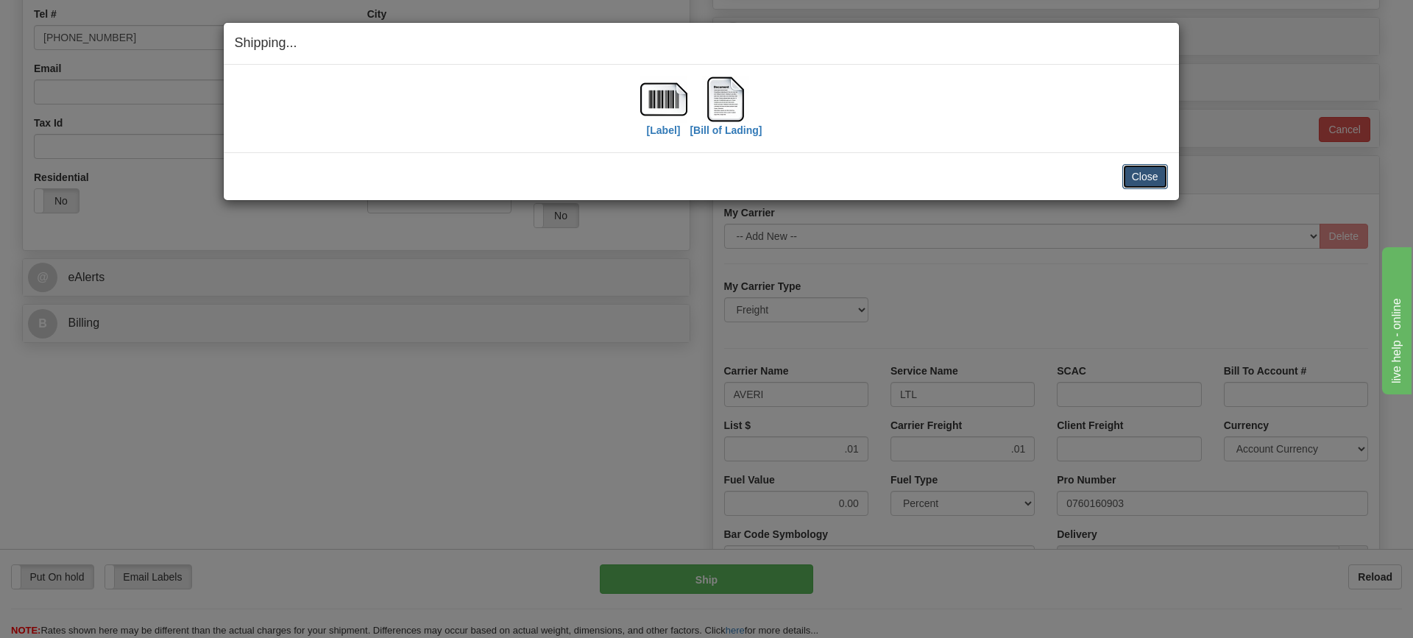
click at [1140, 186] on button "Close" at bounding box center [1145, 176] width 46 height 25
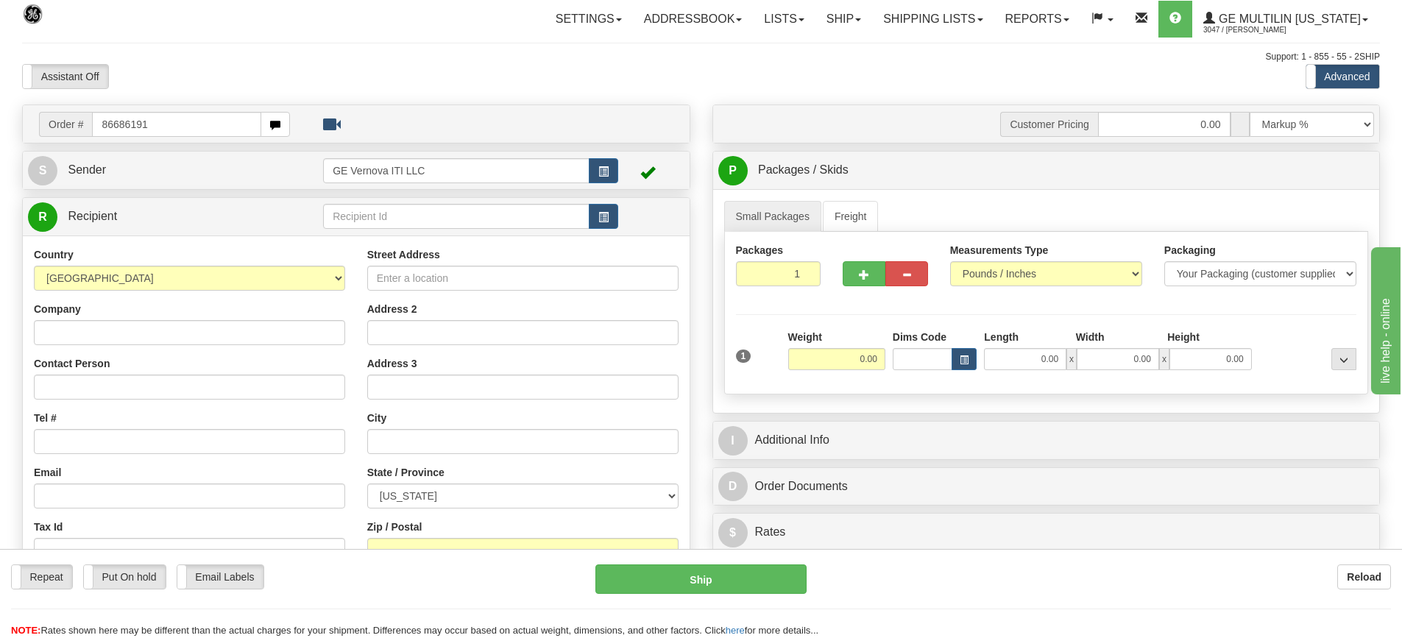
type input "86686191"
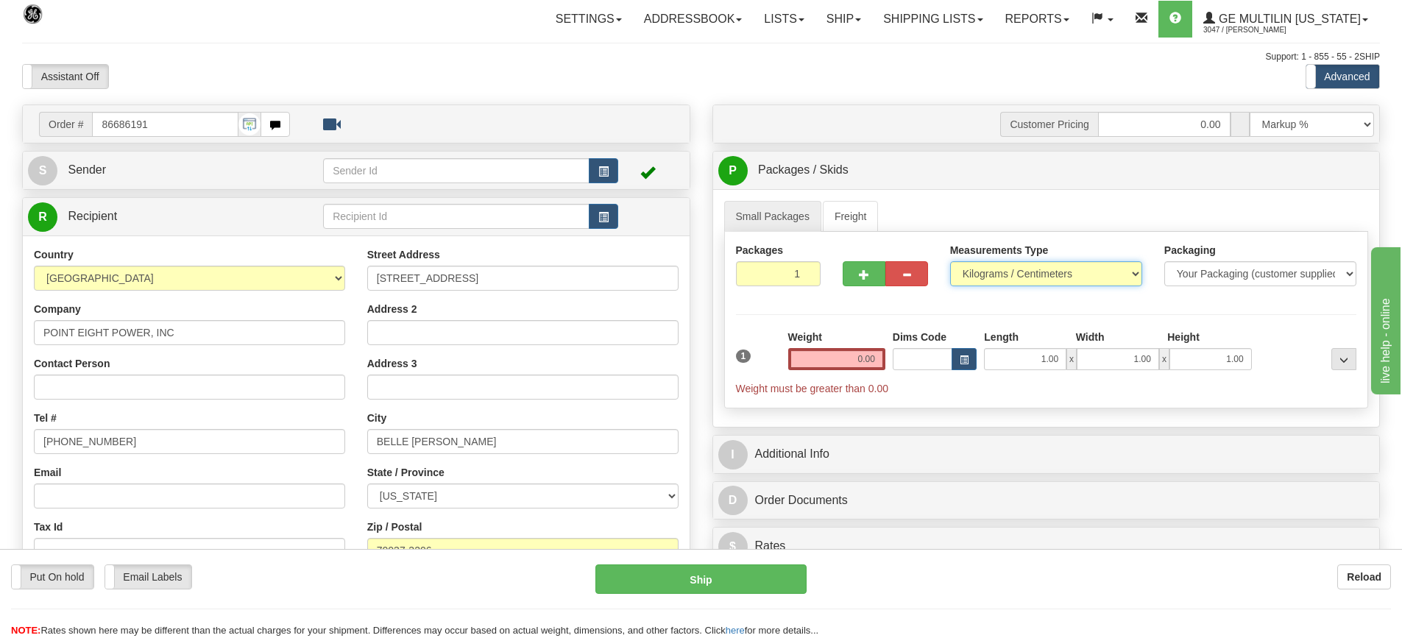
click at [983, 282] on select "Pounds / Inches Kilograms / Centimeters" at bounding box center [1046, 273] width 192 height 25
select select "0"
click at [950, 261] on select "Pounds / Inches Kilograms / Centimeters" at bounding box center [1046, 273] width 192 height 25
click at [876, 358] on input "0.00" at bounding box center [836, 359] width 97 height 22
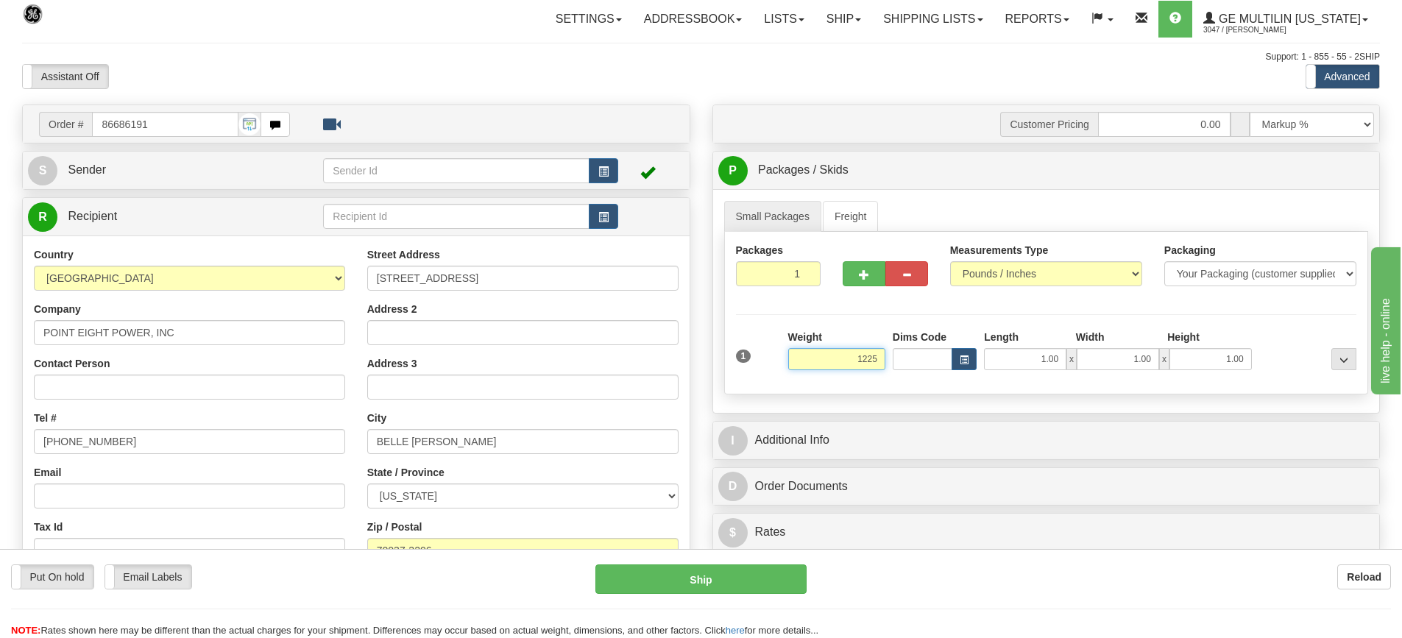
click button "Delete" at bounding box center [0, 0] width 0 height 0
type input "1225.00"
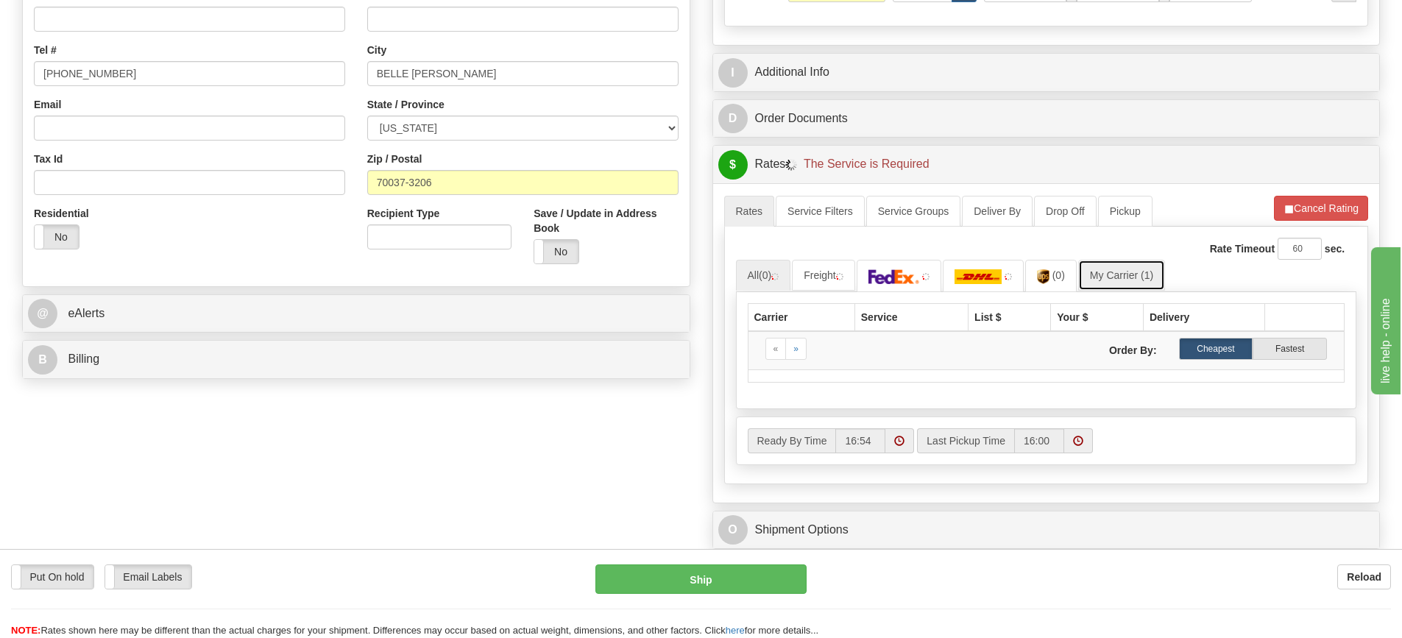
click at [1117, 281] on link "My Carrier (1)" at bounding box center [1121, 275] width 87 height 31
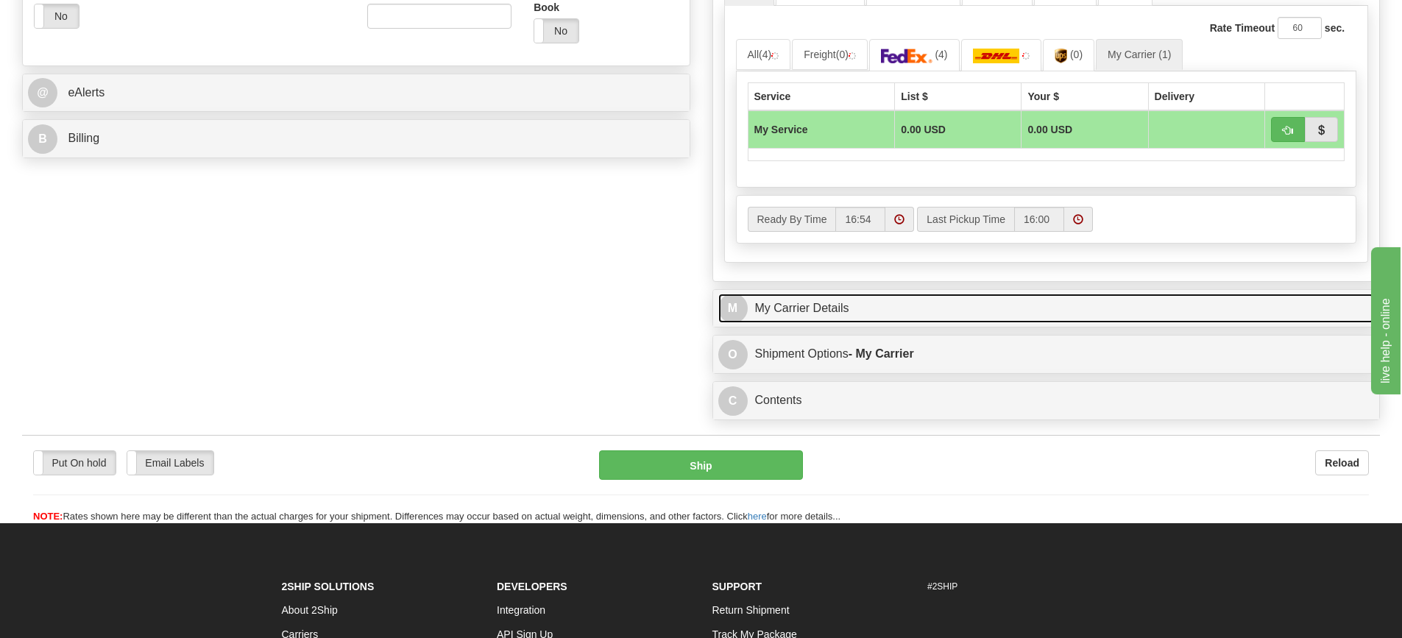
click at [868, 319] on link "M My Carrier Details" at bounding box center [1046, 309] width 656 height 30
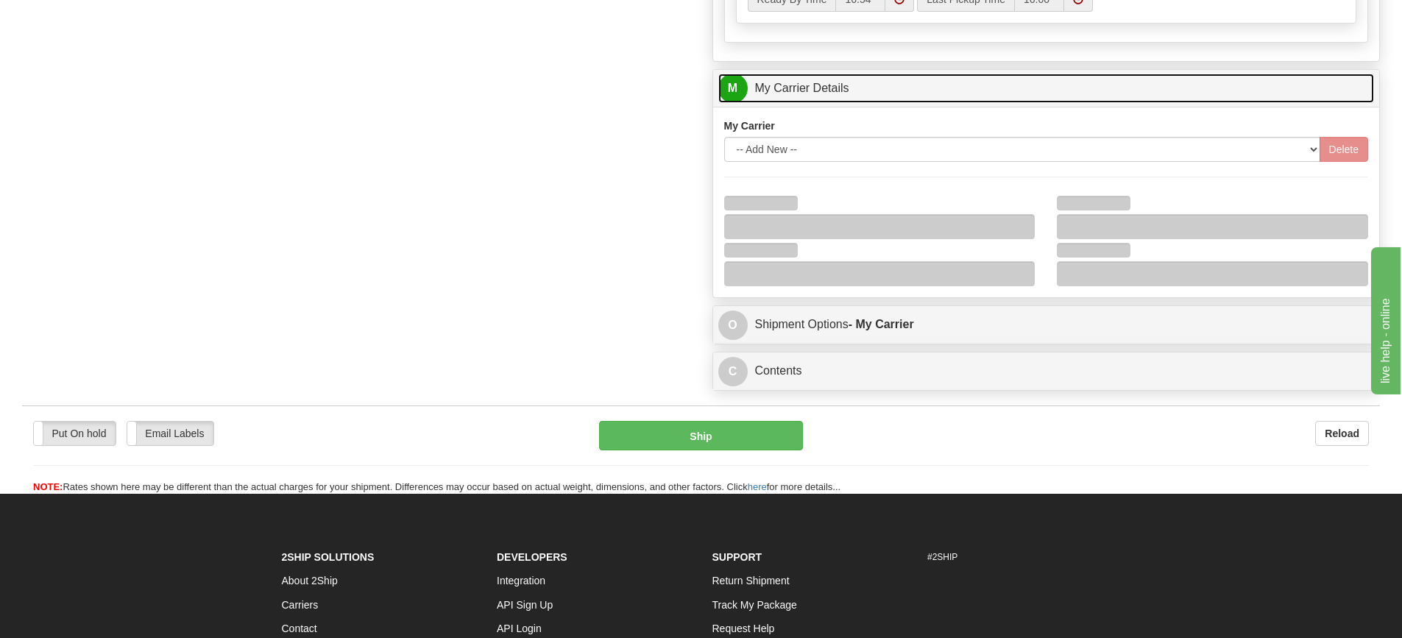
scroll to position [809, 0]
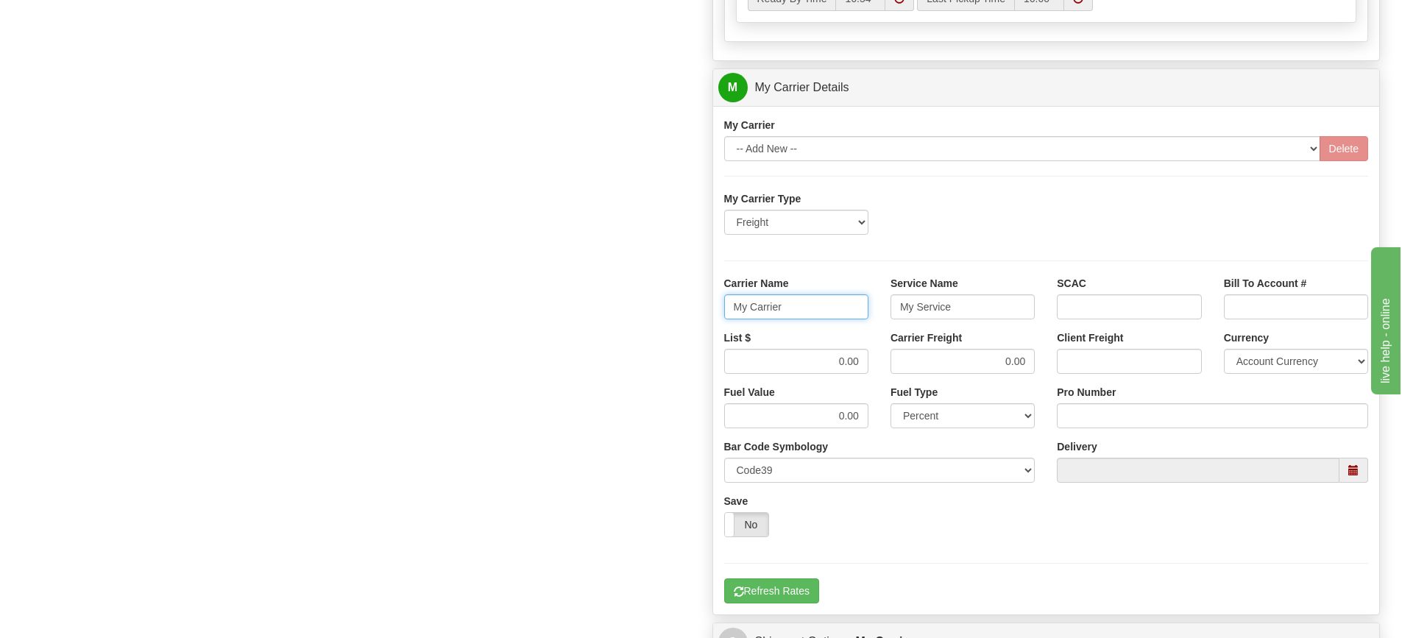
drag, startPoint x: 770, startPoint y: 313, endPoint x: 669, endPoint y: 310, distance: 100.9
click at [669, 310] on div "Order # 86686191 S Sender" at bounding box center [701, 5] width 1380 height 1420
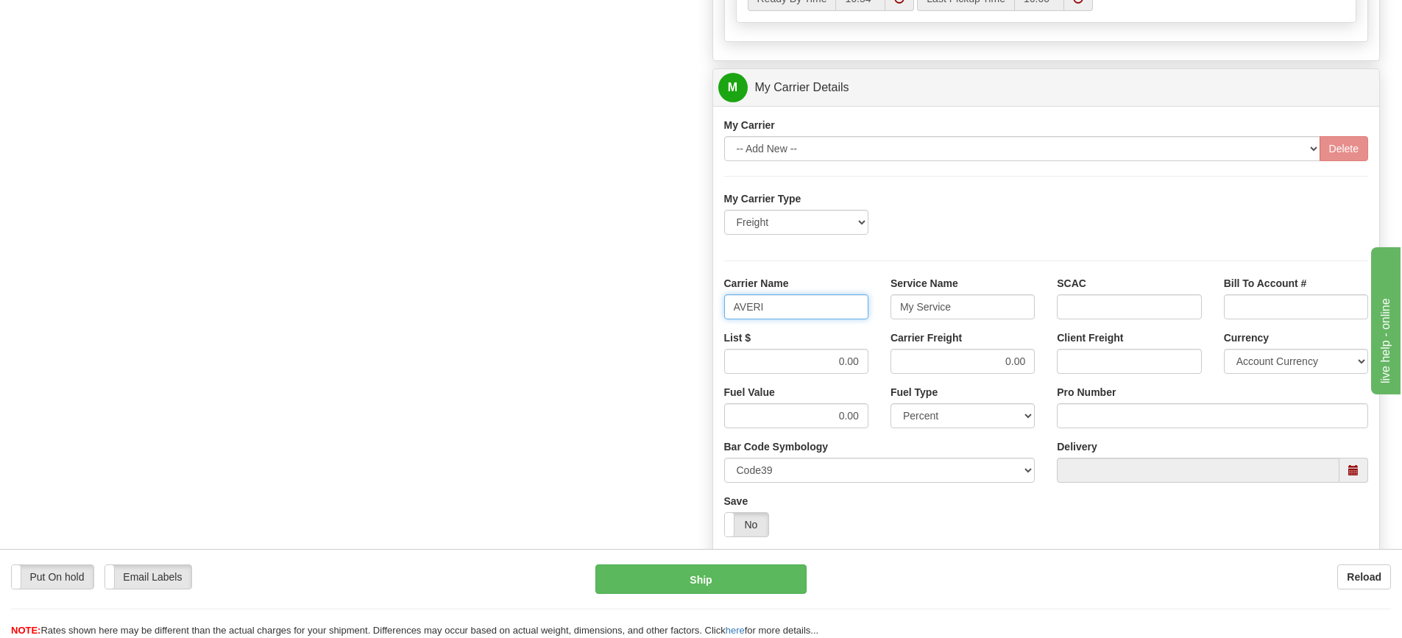
type input "AVERI"
type input "LTL"
drag, startPoint x: 808, startPoint y: 366, endPoint x: 883, endPoint y: 360, distance: 75.3
click at [883, 360] on div "List $ 0.00 Carrier Freight 0.00 Client Freight Currency Account Currency ARN A…" at bounding box center [1046, 357] width 667 height 54
type input "420"
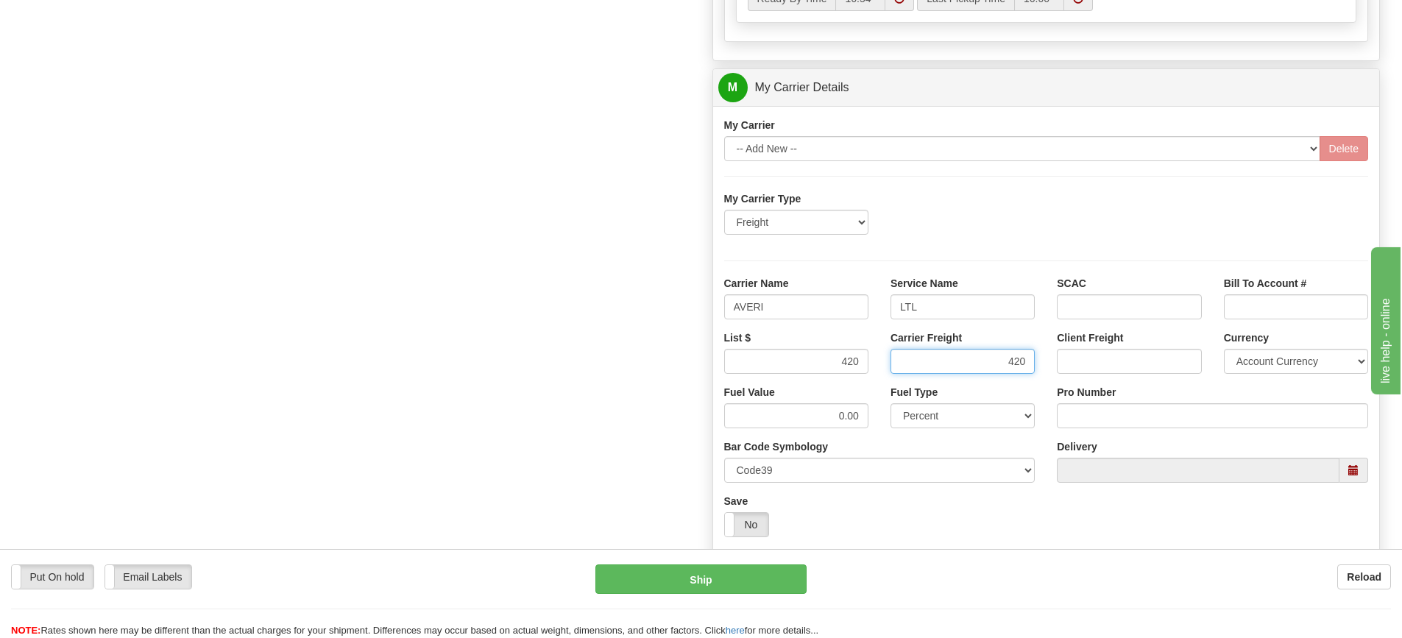
type input "420"
drag, startPoint x: 1064, startPoint y: 416, endPoint x: 1060, endPoint y: 408, distance: 9.2
click at [1065, 416] on input "Pro Number" at bounding box center [1212, 415] width 311 height 25
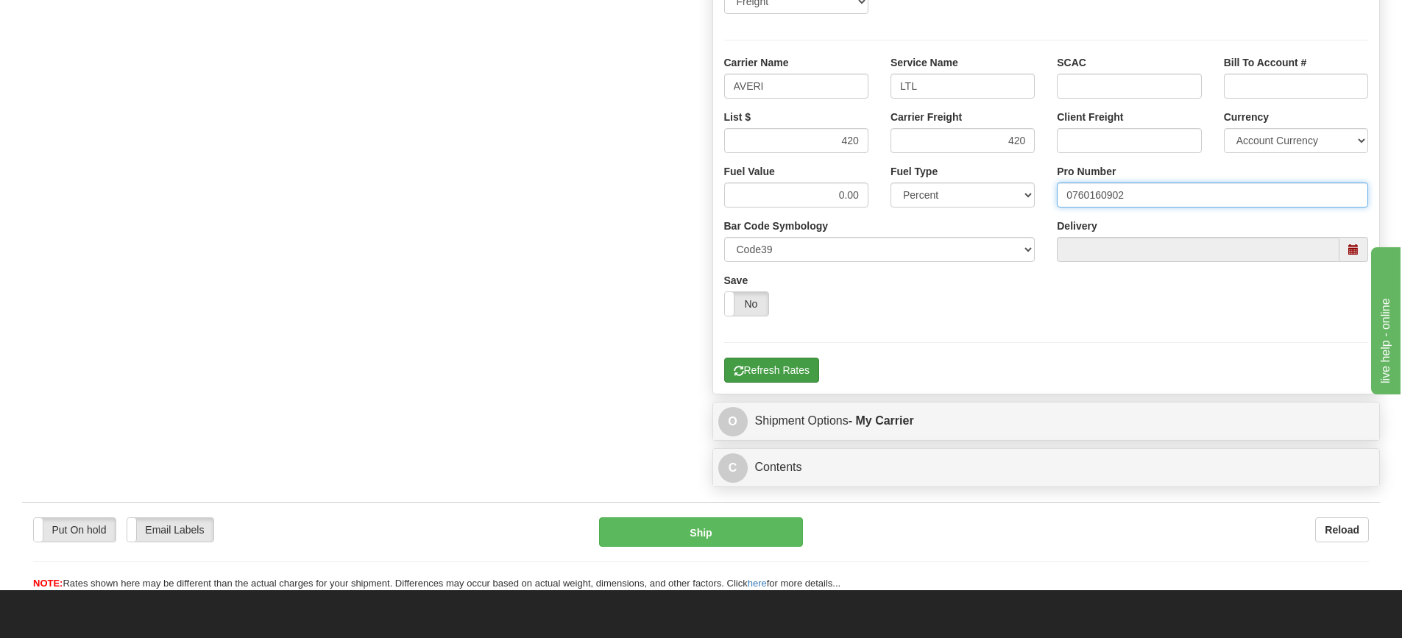
type input "0760160902"
click at [789, 366] on button "Refresh Rates" at bounding box center [771, 370] width 95 height 25
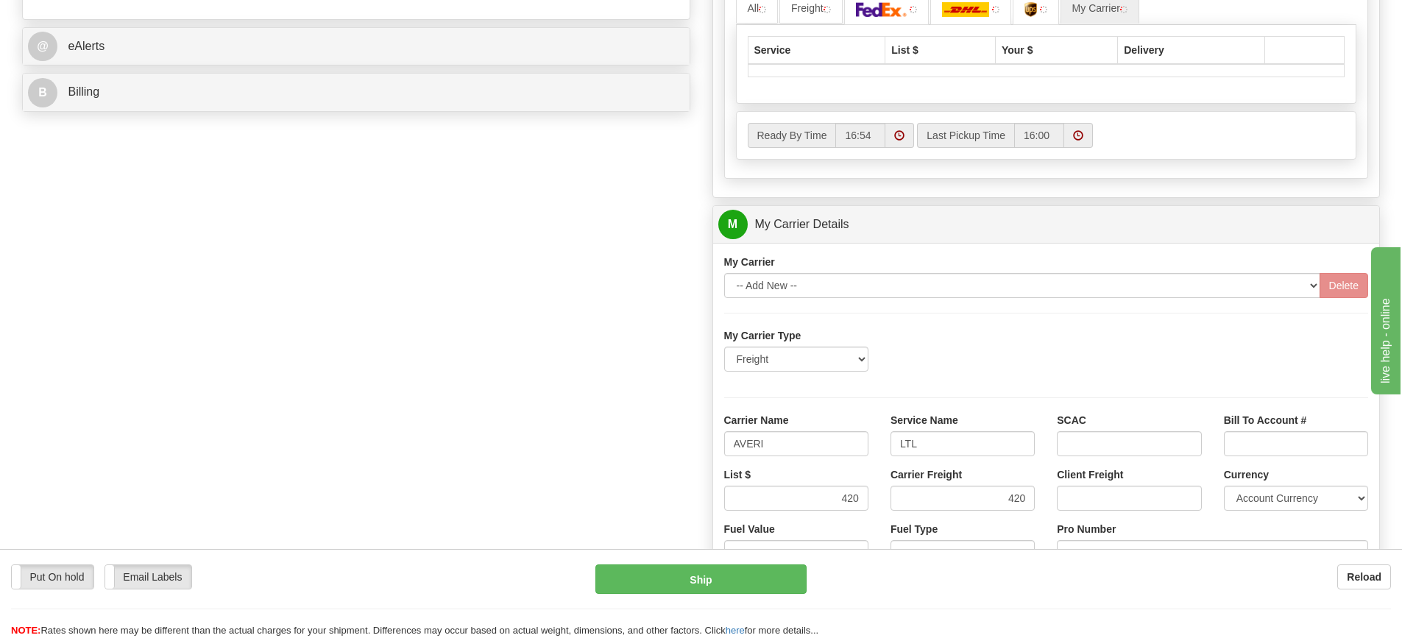
scroll to position [478, 0]
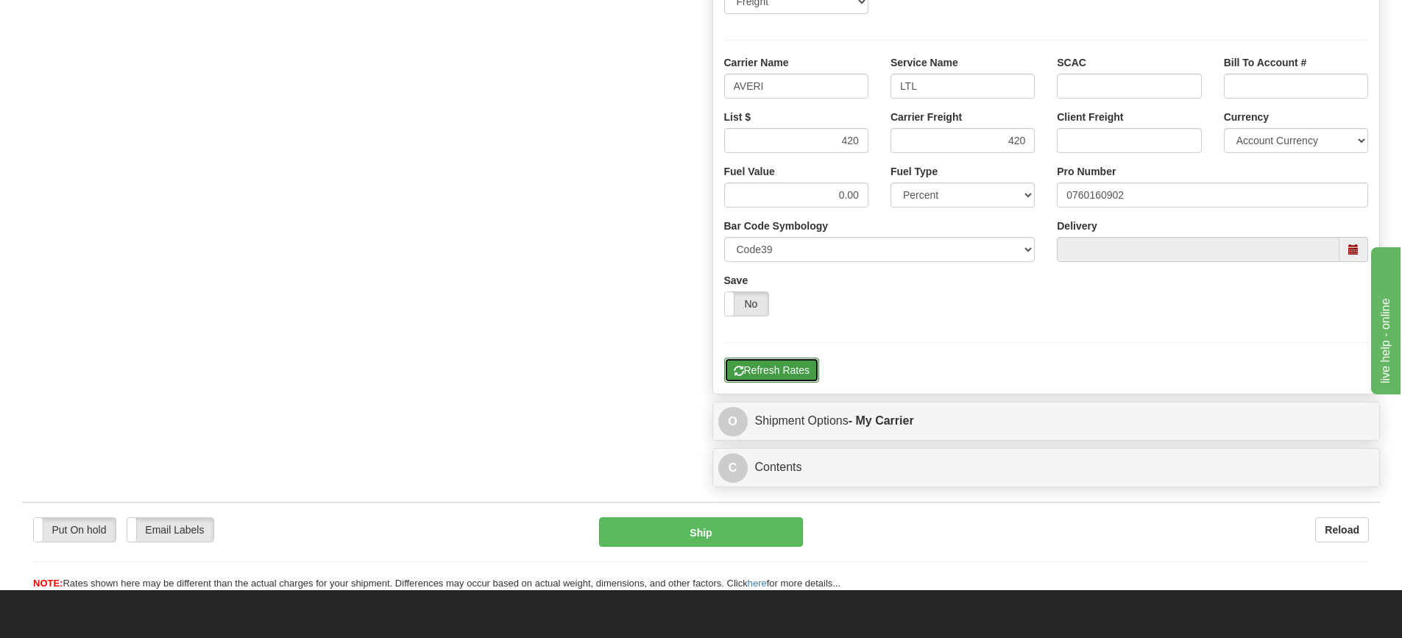
click at [792, 374] on button "Refresh Rates" at bounding box center [771, 370] width 95 height 25
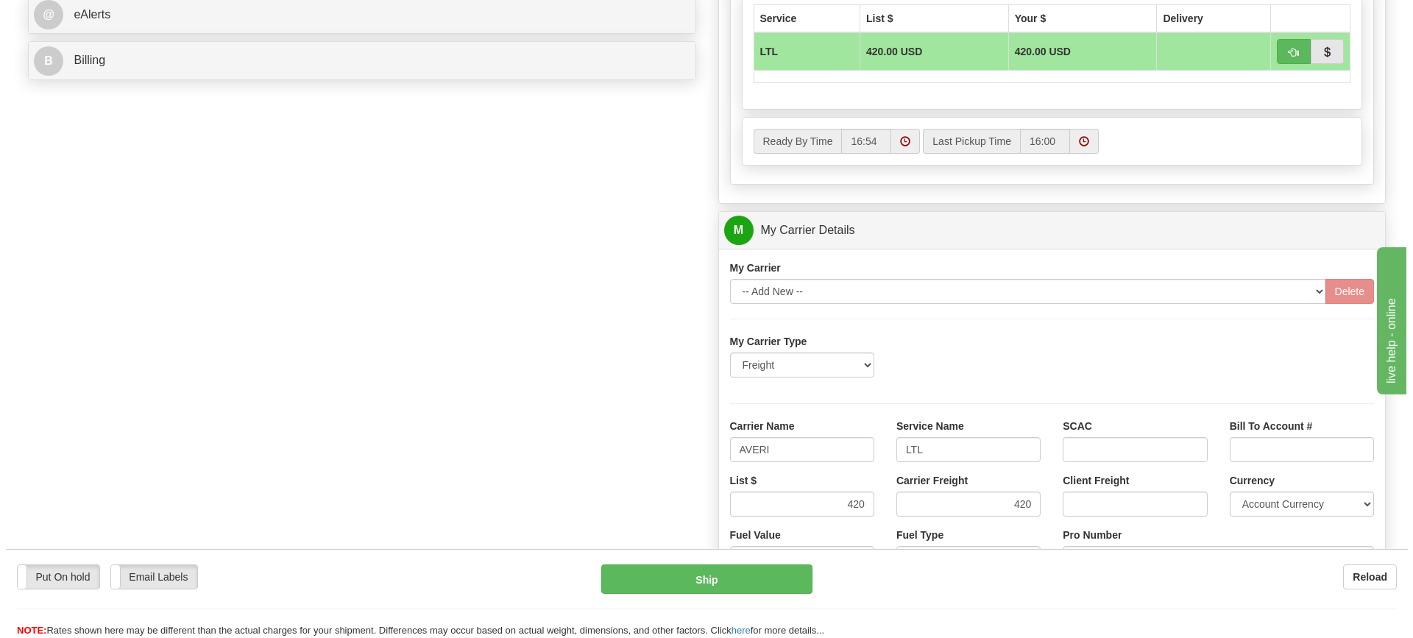
scroll to position [441, 0]
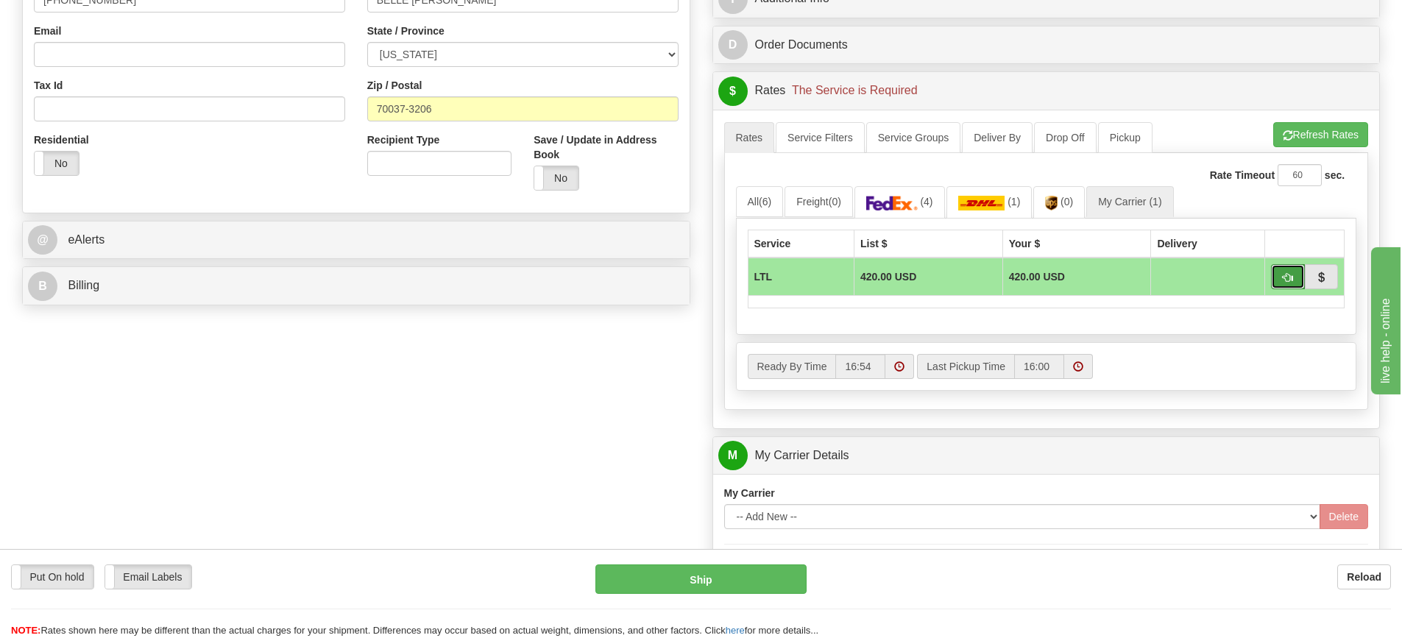
drag, startPoint x: 1288, startPoint y: 273, endPoint x: 1282, endPoint y: 279, distance: 8.3
click at [1288, 274] on span "button" at bounding box center [1287, 278] width 10 height 10
type input "00"
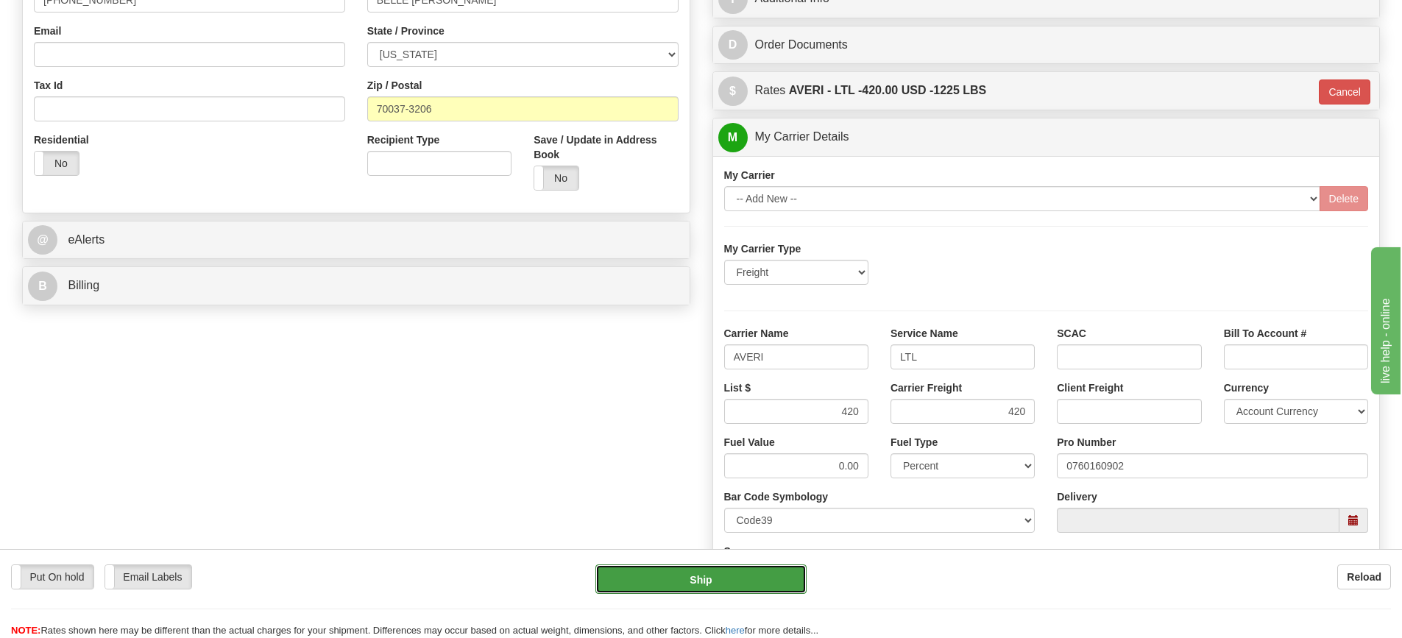
click at [690, 583] on button "Ship" at bounding box center [700, 578] width 211 height 29
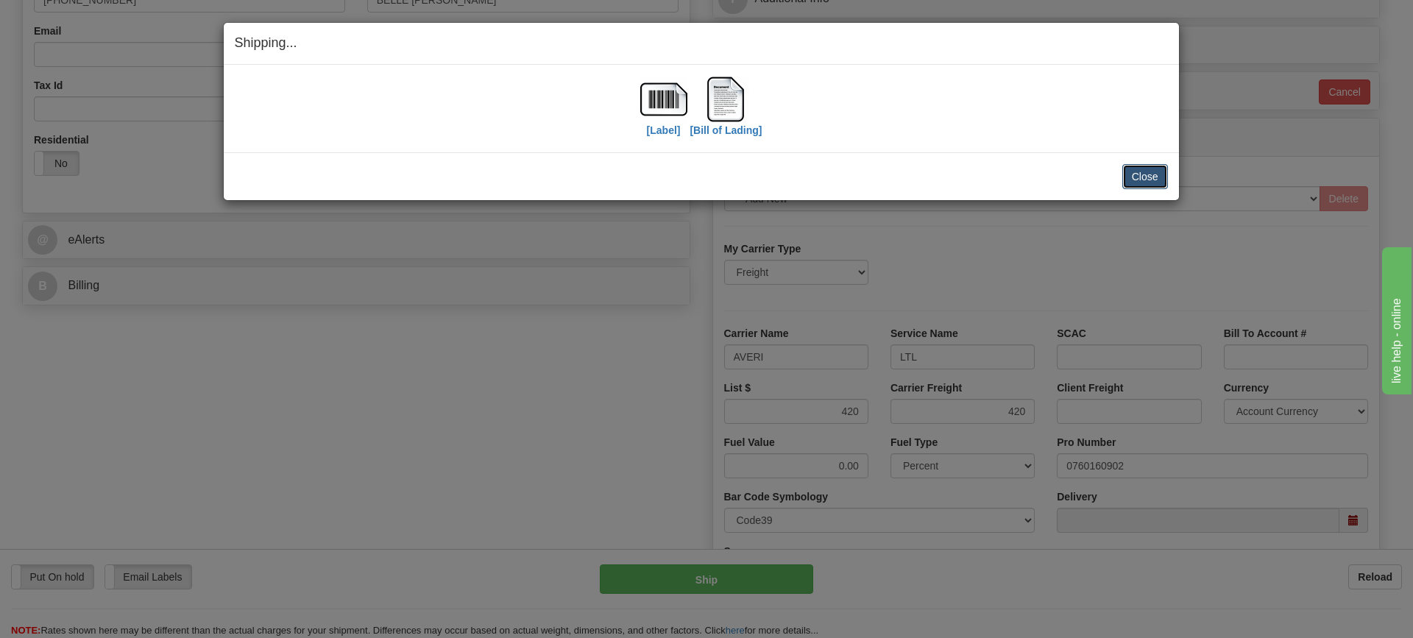
click at [1145, 177] on button "Close" at bounding box center [1145, 176] width 46 height 25
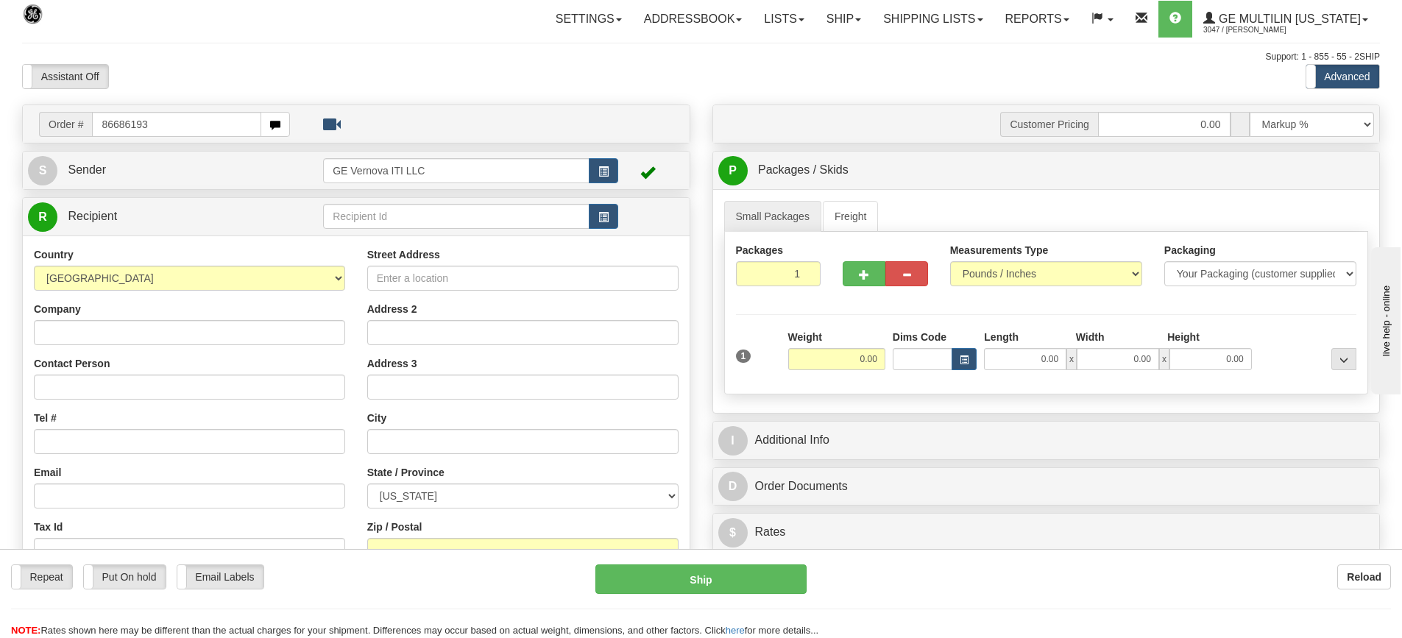
type input "86686193"
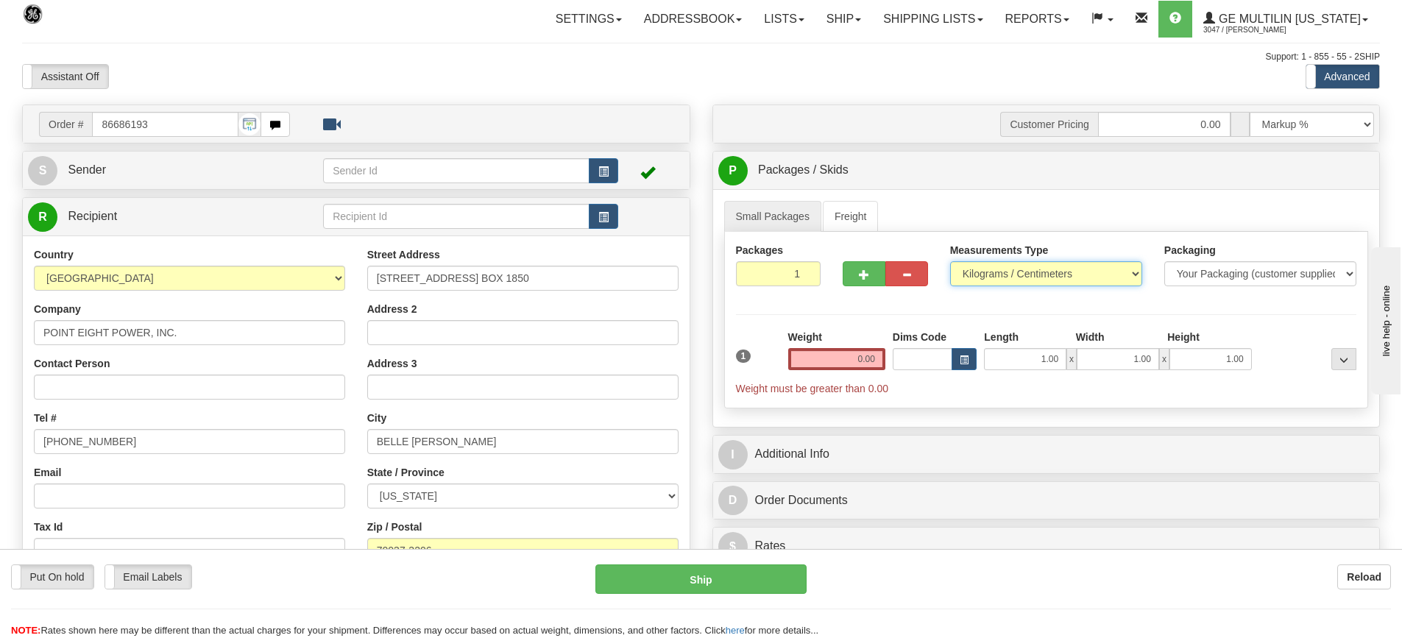
drag, startPoint x: 85, startPoint y: 26, endPoint x: 968, endPoint y: 275, distance: 918.2
click at [968, 275] on select "Pounds / Inches Kilograms / Centimeters" at bounding box center [1046, 273] width 192 height 25
select select "0"
click at [950, 261] on select "Pounds / Inches Kilograms / Centimeters" at bounding box center [1046, 273] width 192 height 25
click at [876, 358] on input "0.00" at bounding box center [836, 359] width 97 height 22
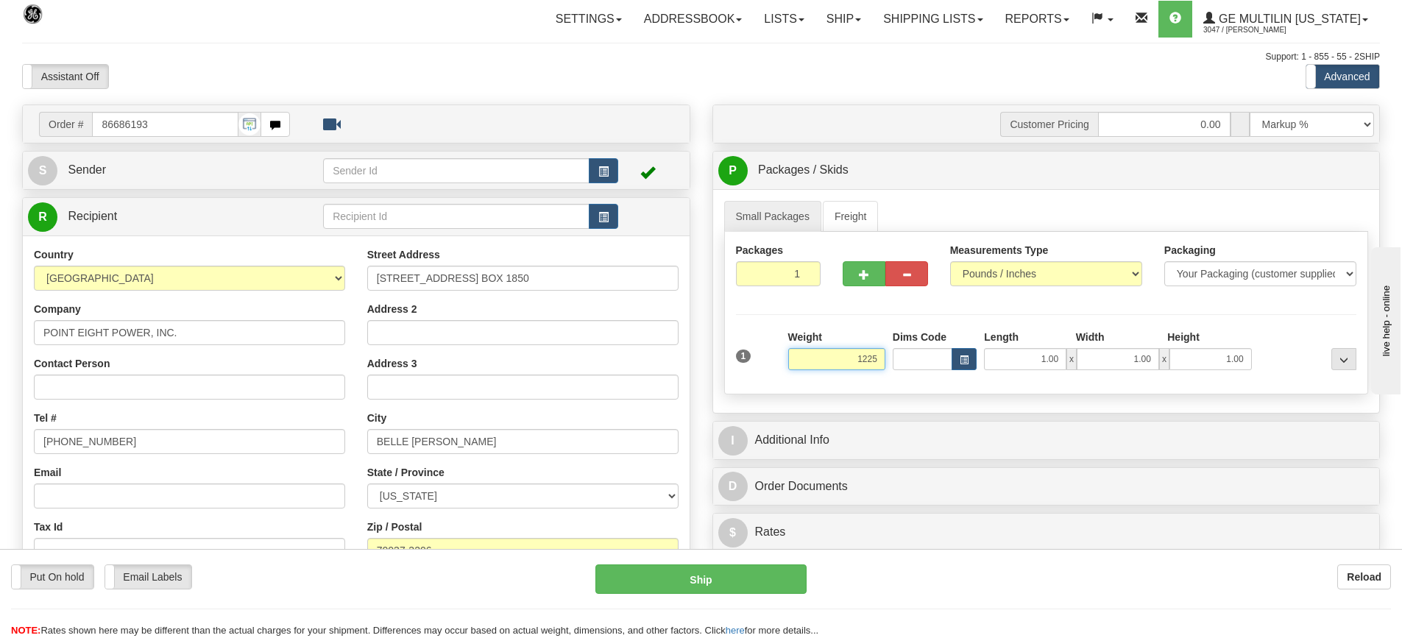
click button "Delete" at bounding box center [0, 0] width 0 height 0
type input "1225.00"
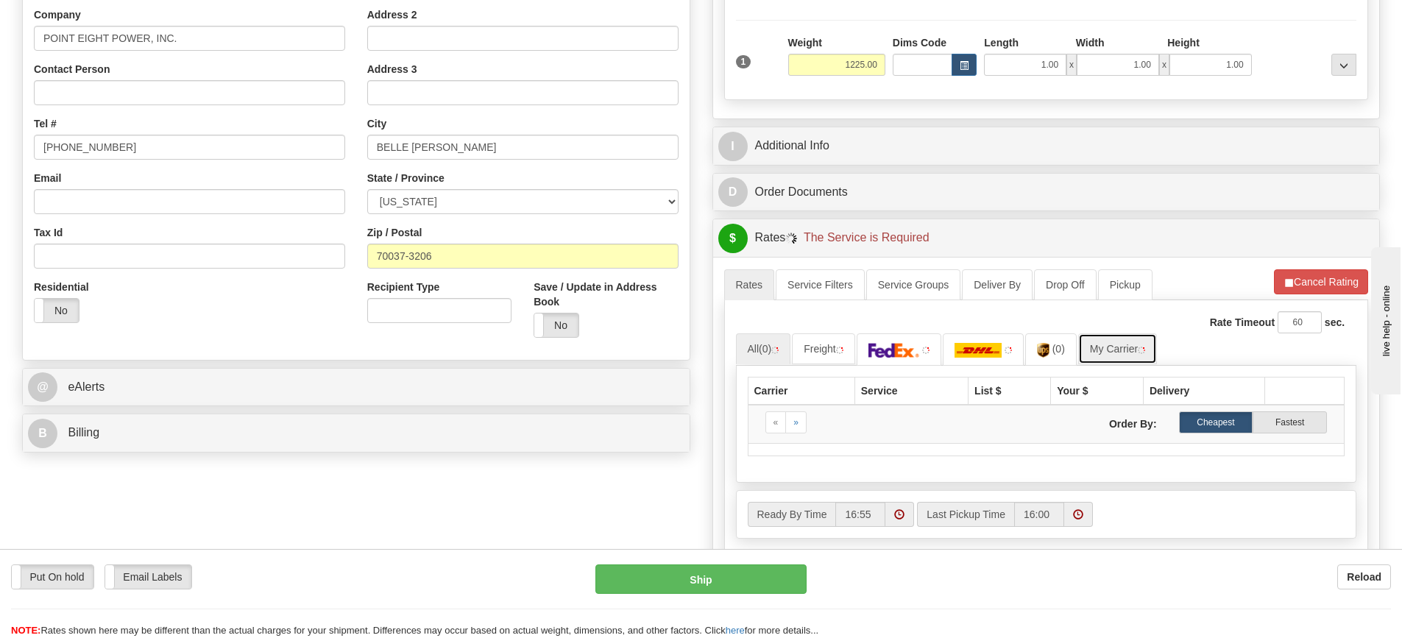
click at [1114, 358] on link "My Carrier" at bounding box center [1117, 348] width 79 height 31
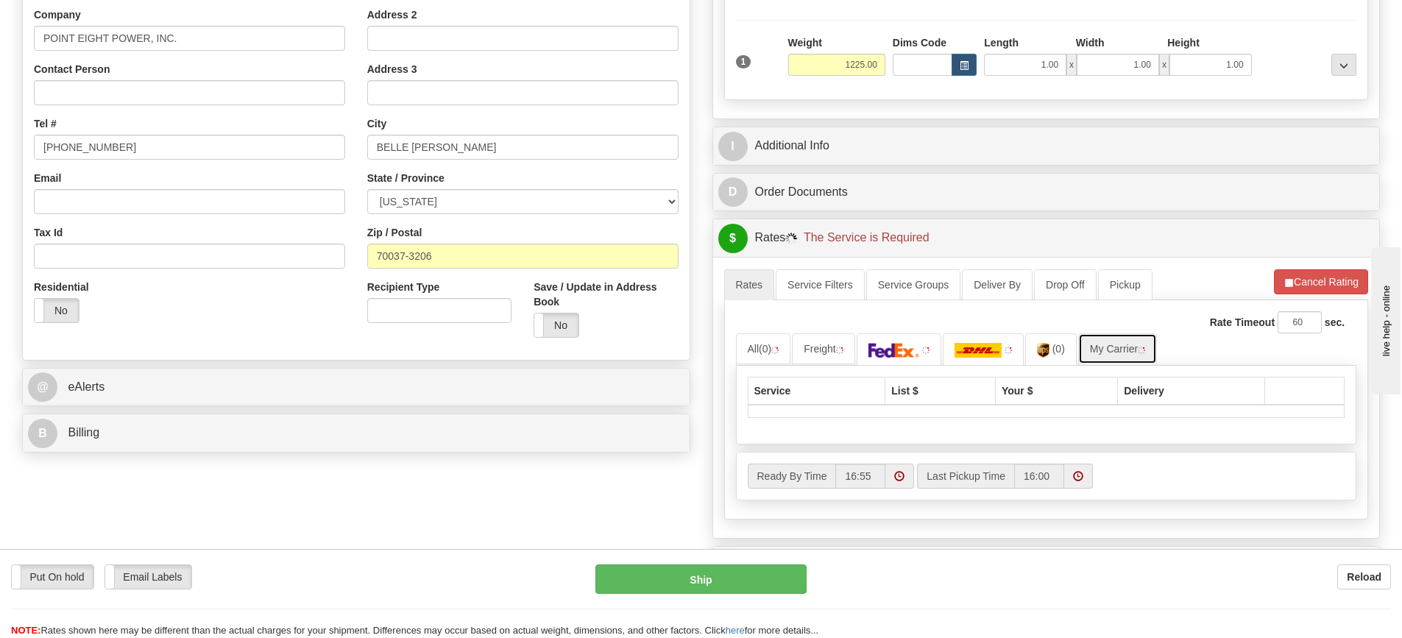
scroll to position [515, 0]
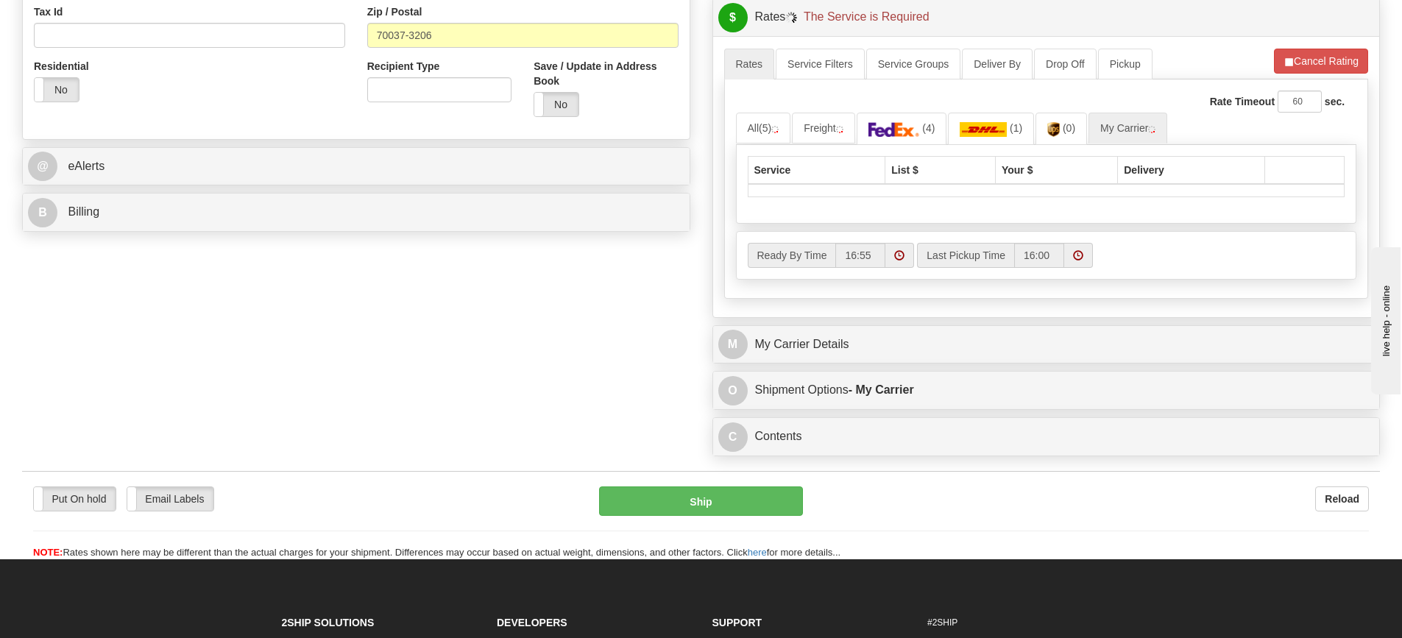
click at [891, 361] on div "M My Carrier Details" at bounding box center [1046, 345] width 667 height 38
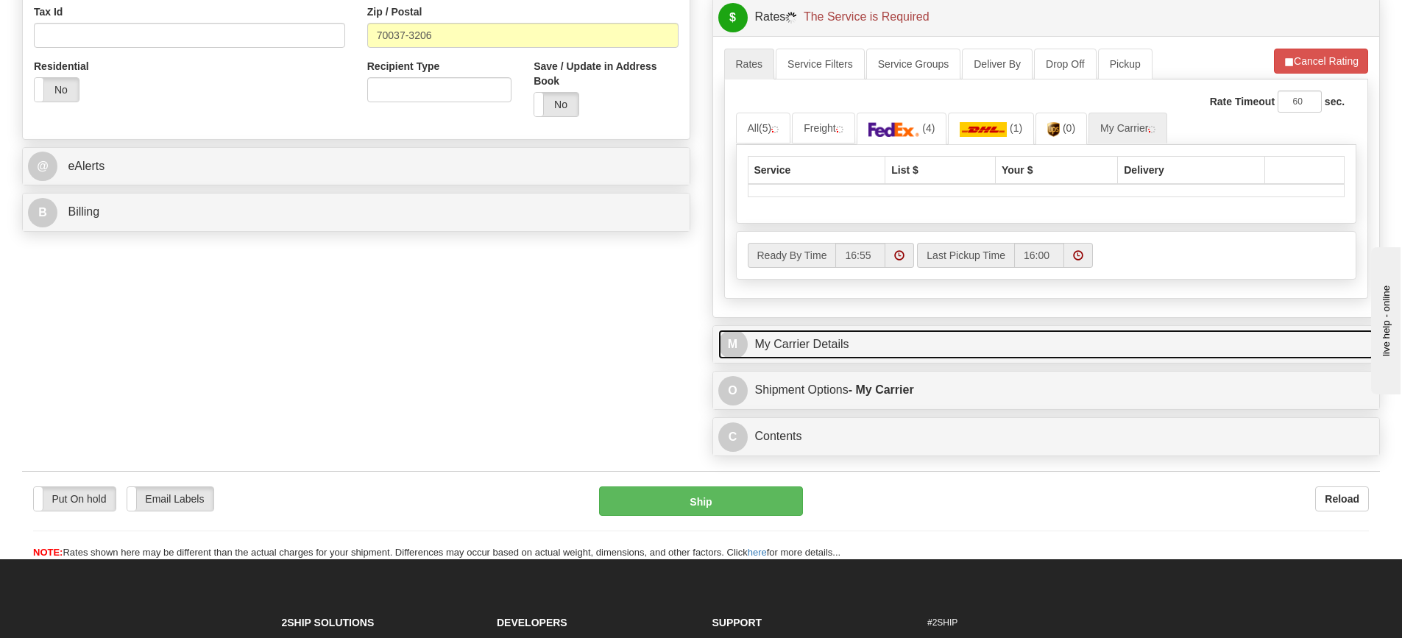
click at [890, 358] on link "M My Carrier Details" at bounding box center [1046, 345] width 656 height 30
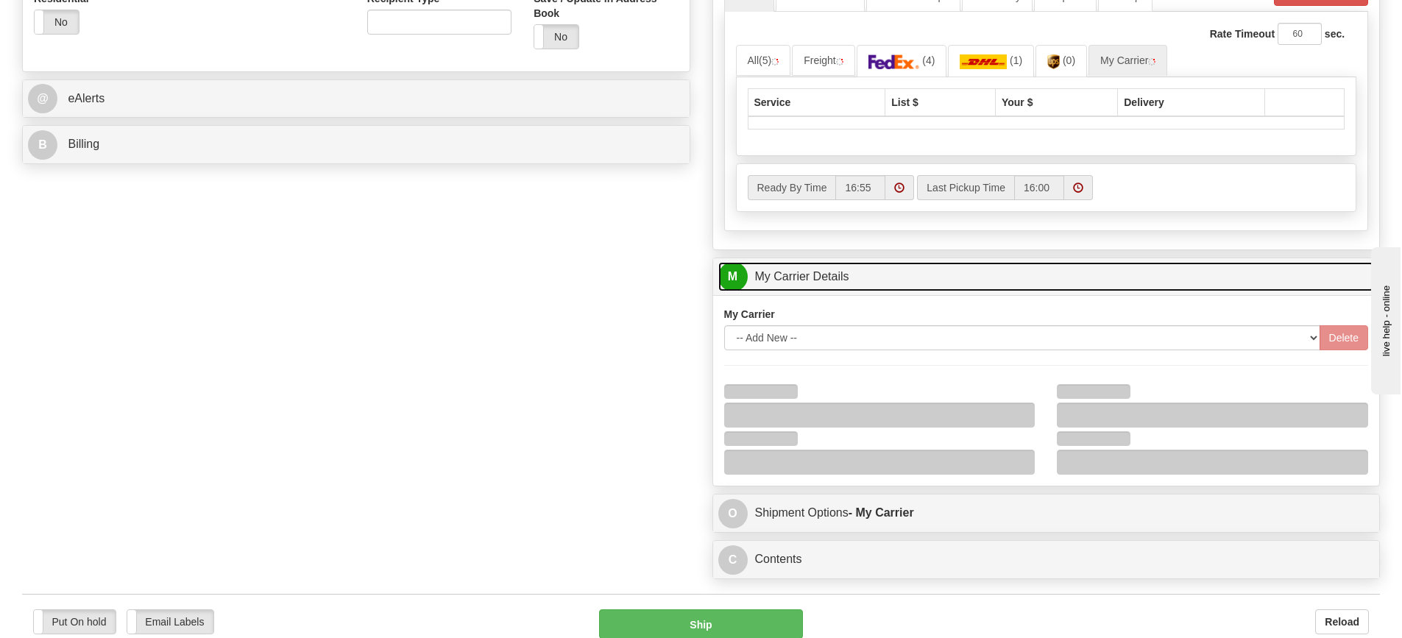
scroll to position [662, 0]
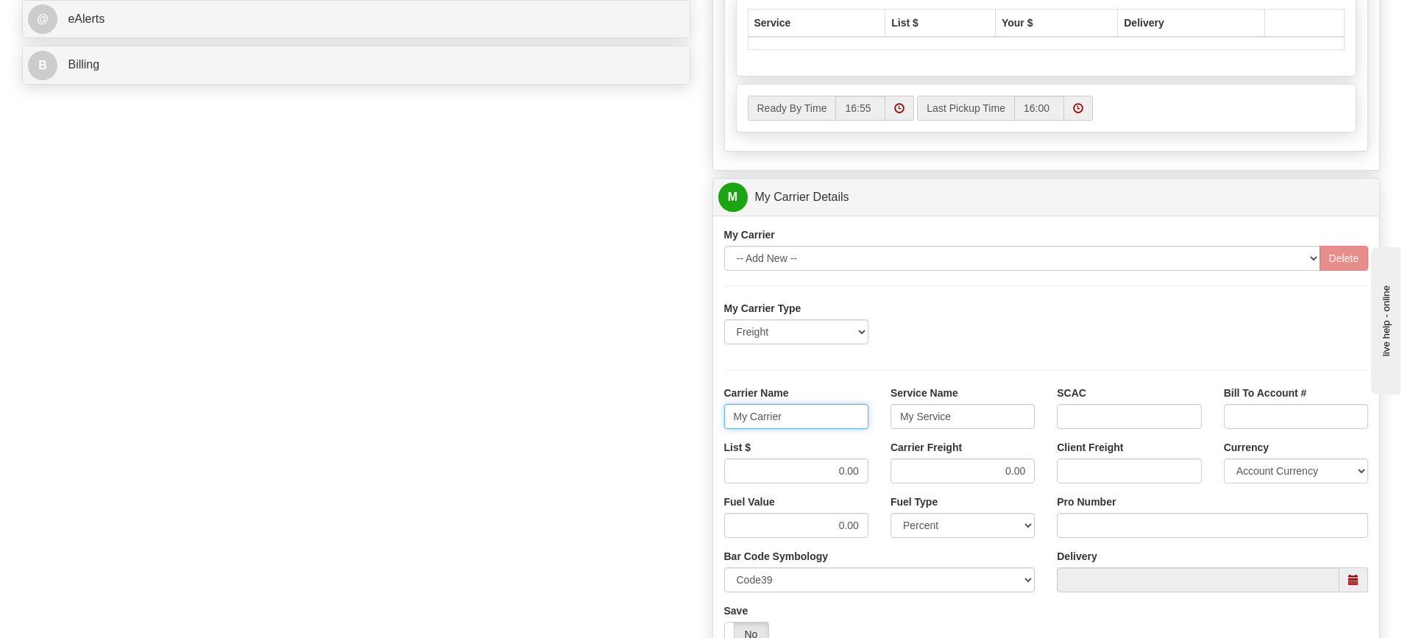
drag, startPoint x: 815, startPoint y: 414, endPoint x: 674, endPoint y: 419, distance: 140.7
click at [674, 419] on div "Order # 86686193 S Sender" at bounding box center [701, 133] width 1380 height 1383
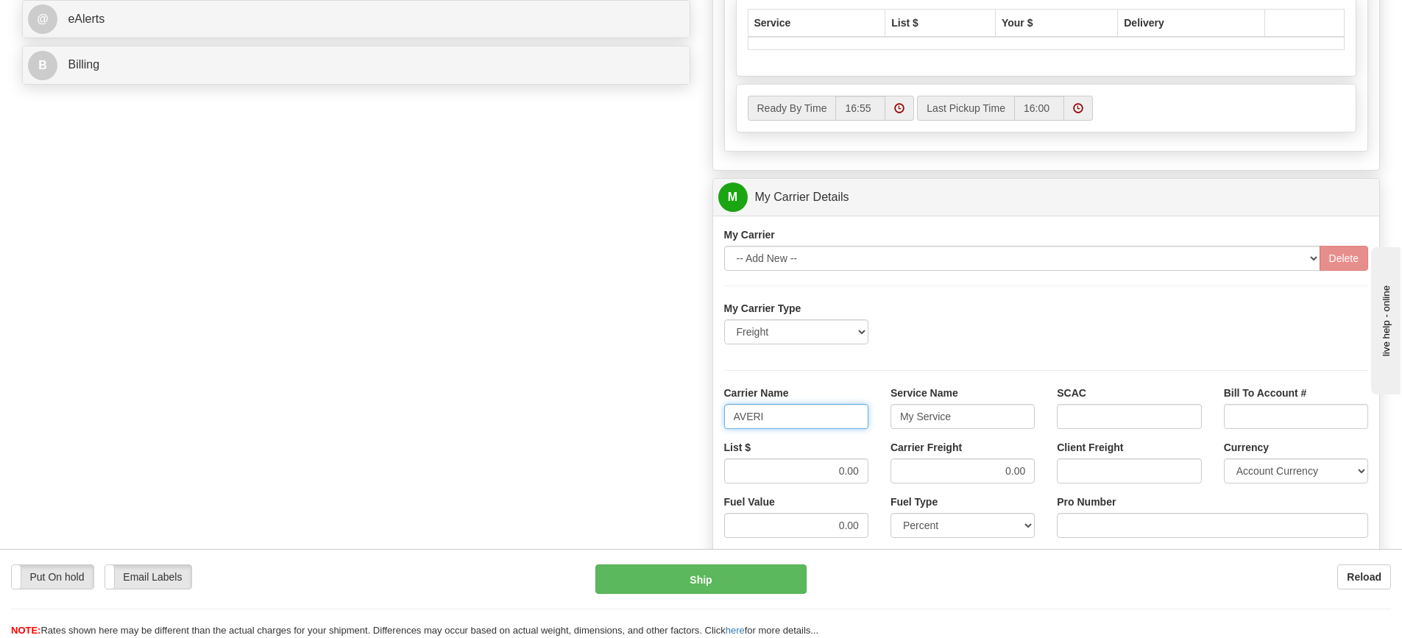
type input "AVERI"
type input "LTL"
drag, startPoint x: 826, startPoint y: 468, endPoint x: 884, endPoint y: 469, distance: 58.1
click at [884, 469] on div "List $ 0.00 Carrier Freight 0.00 Client Freight Currency Account Currency ARN A…" at bounding box center [1046, 467] width 667 height 54
type input ".01"
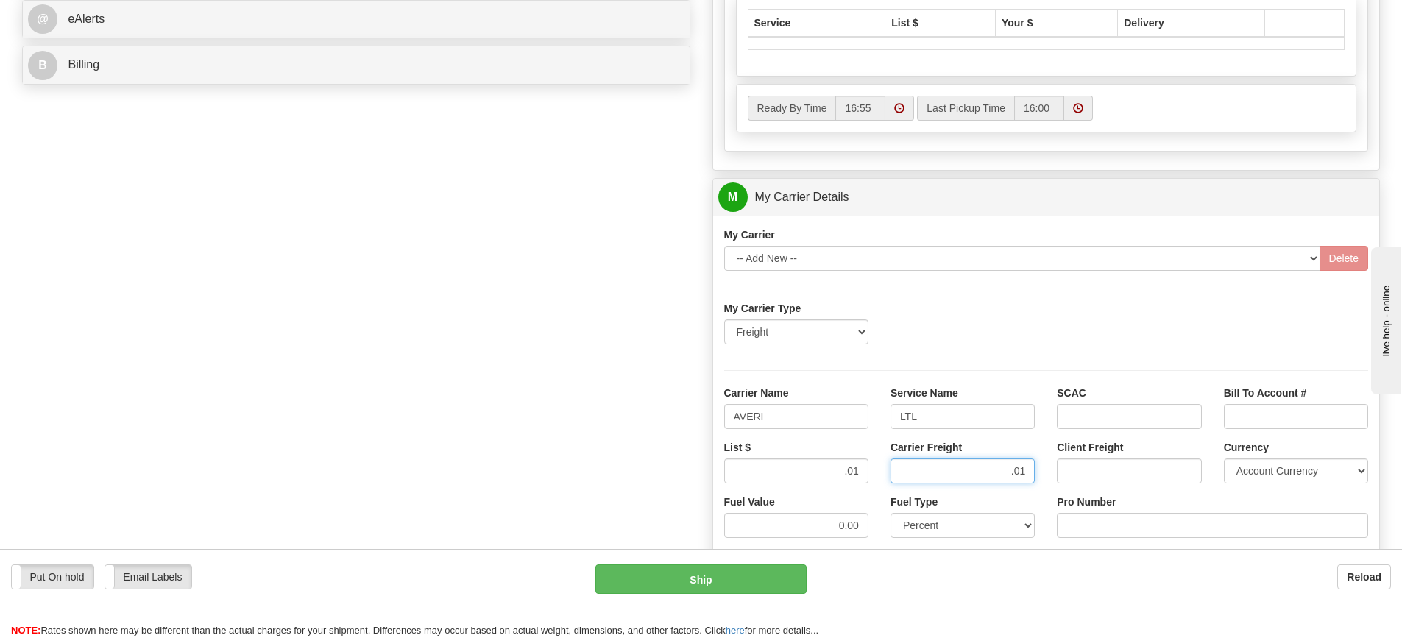
type input ".01"
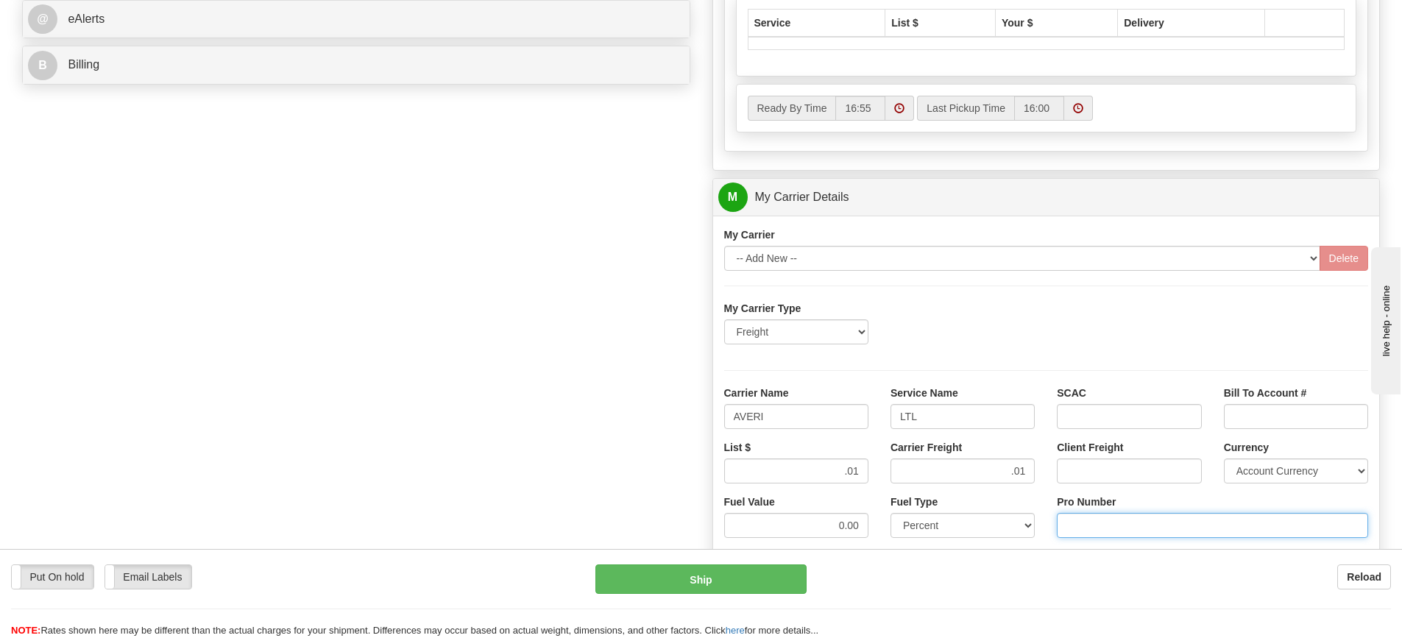
click at [1101, 535] on input "Pro Number" at bounding box center [1212, 525] width 311 height 25
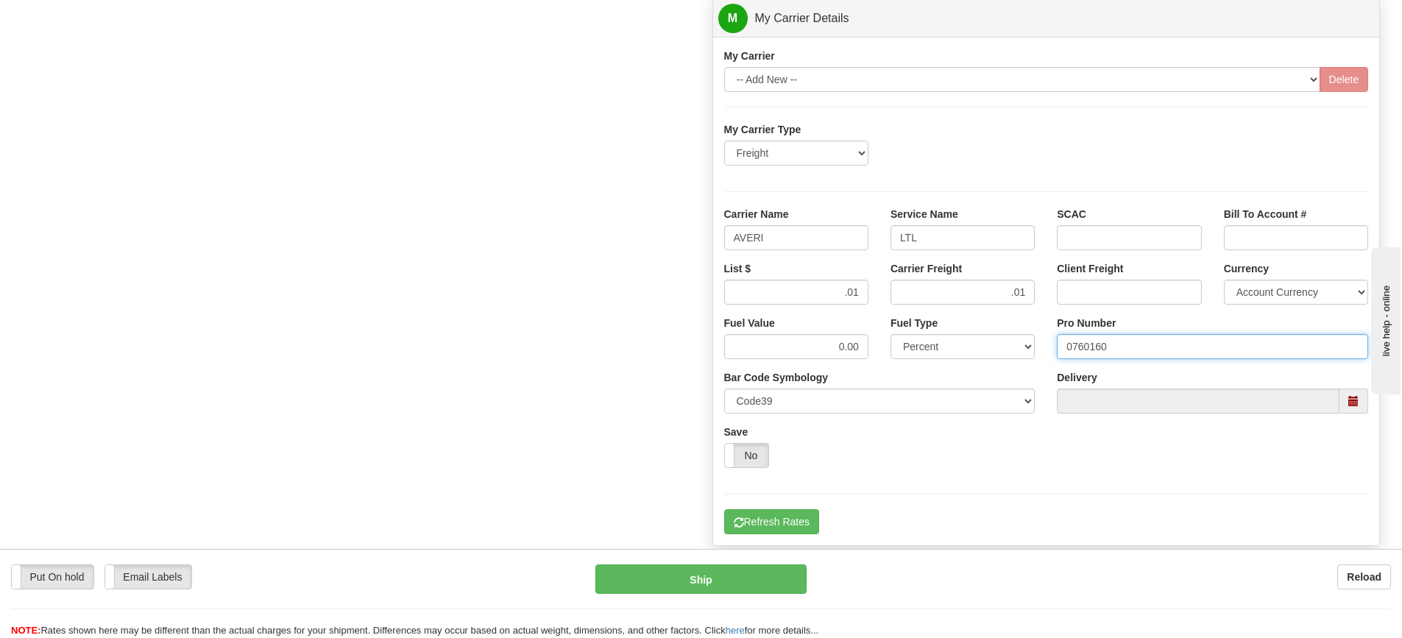
scroll to position [883, 0]
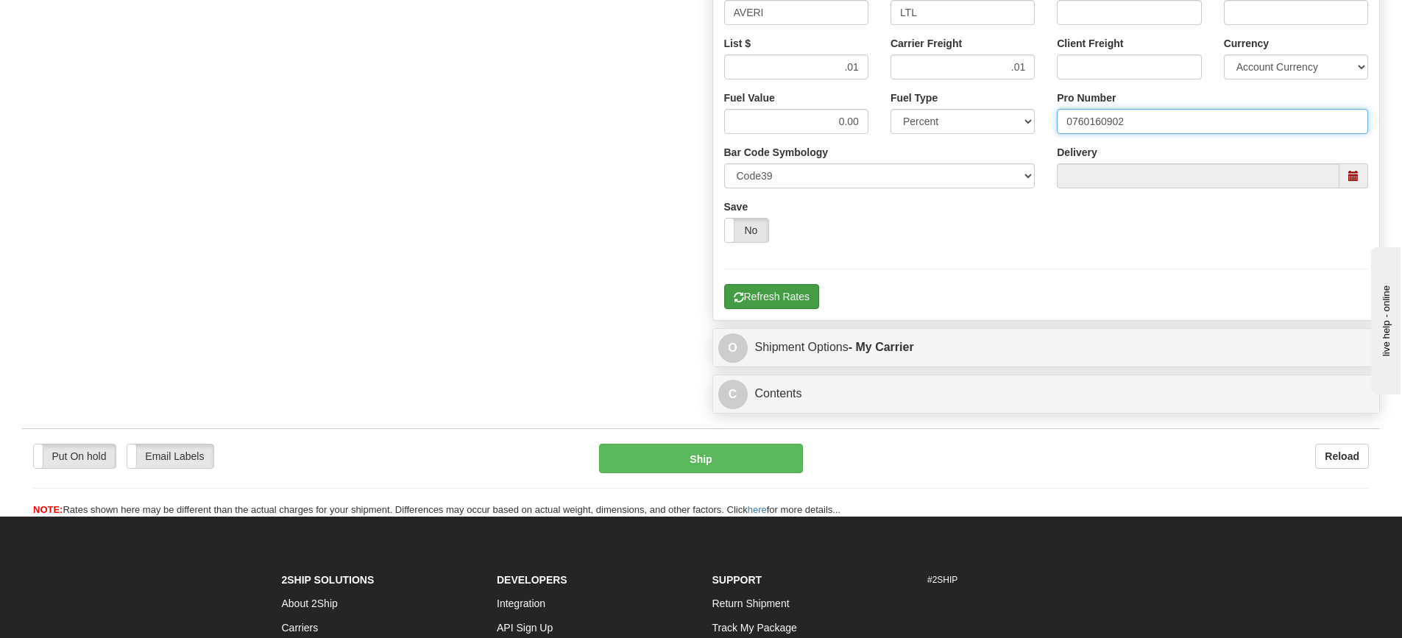
type input "0760160902"
click at [788, 302] on button "Refresh Rates" at bounding box center [771, 296] width 95 height 25
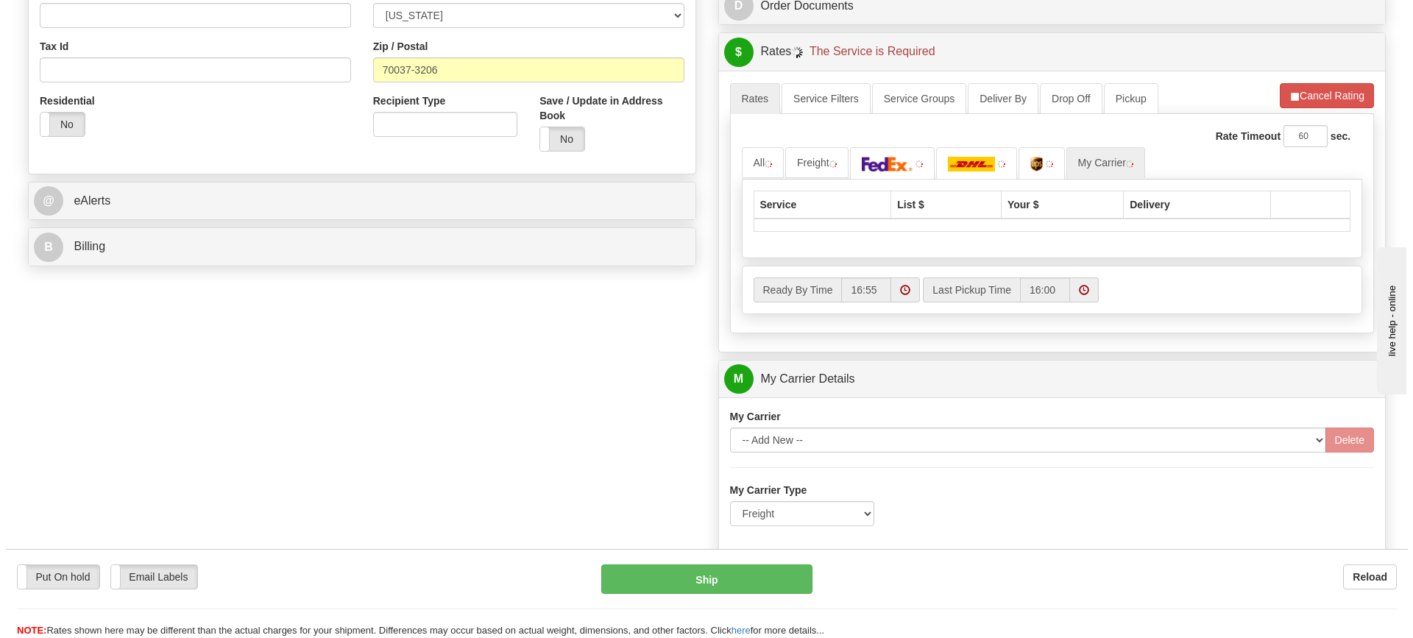
scroll to position [478, 0]
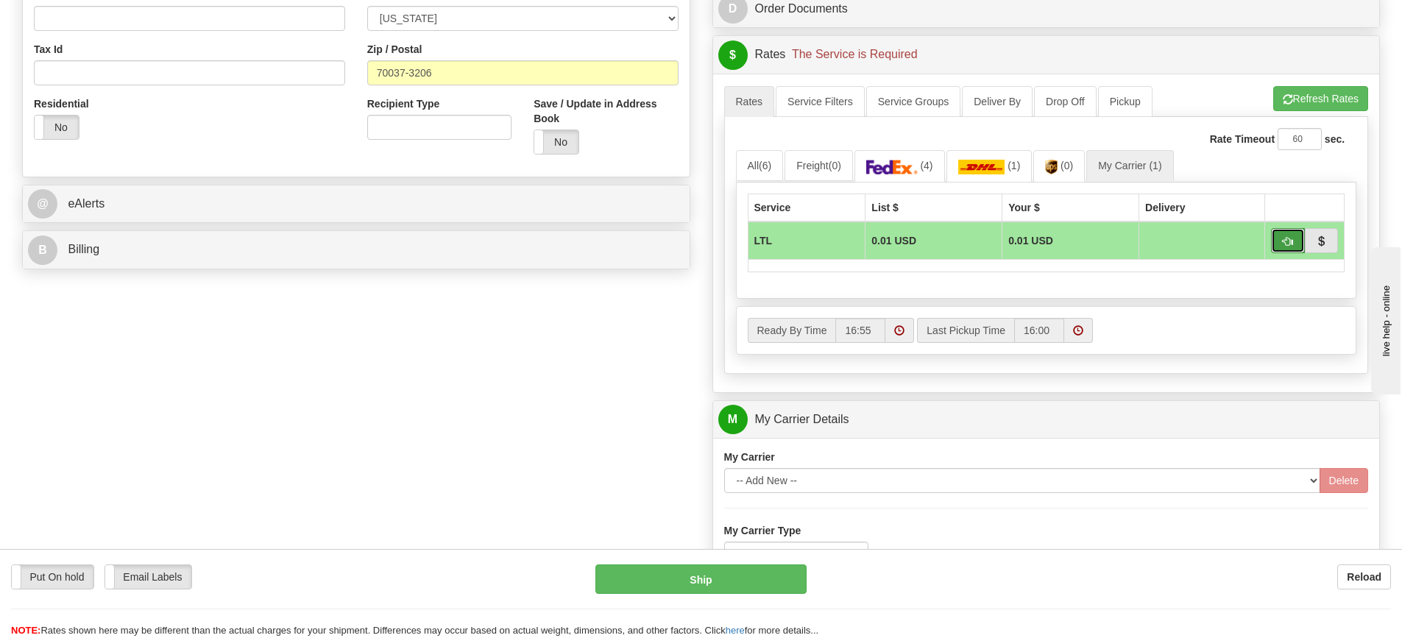
click at [1281, 245] on button "button" at bounding box center [1288, 240] width 34 height 25
type input "00"
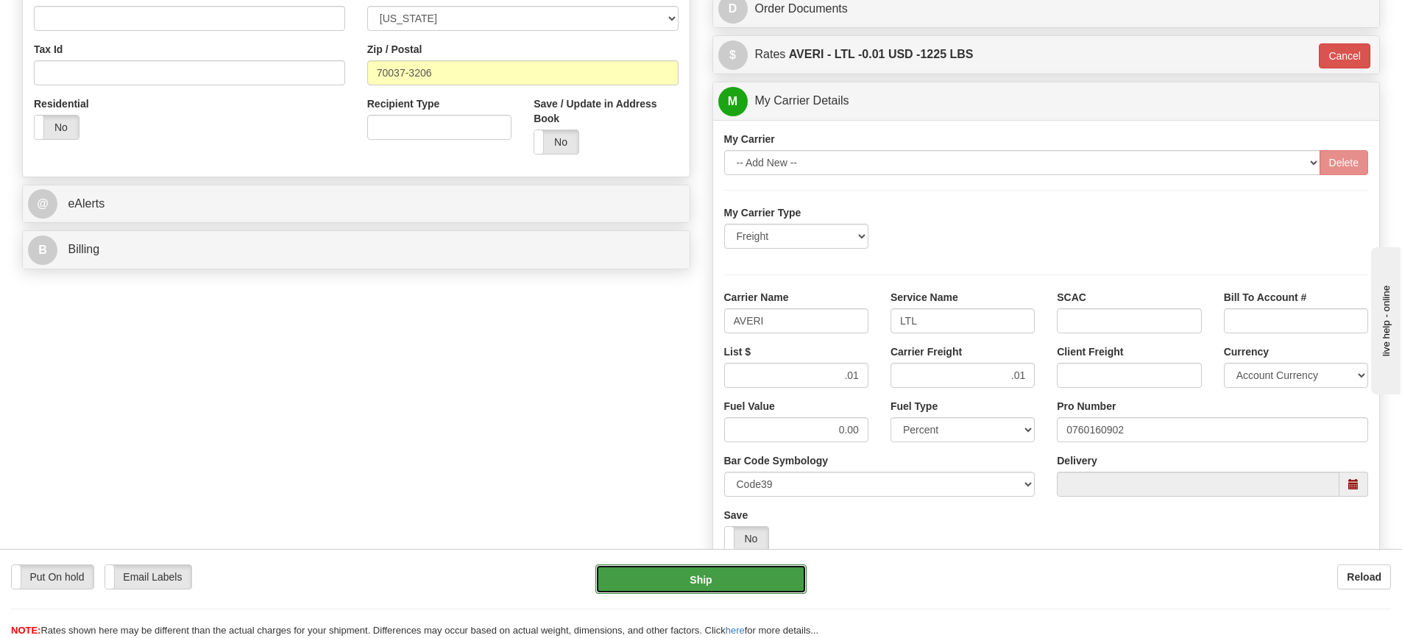
click at [705, 582] on button "Ship" at bounding box center [700, 578] width 211 height 29
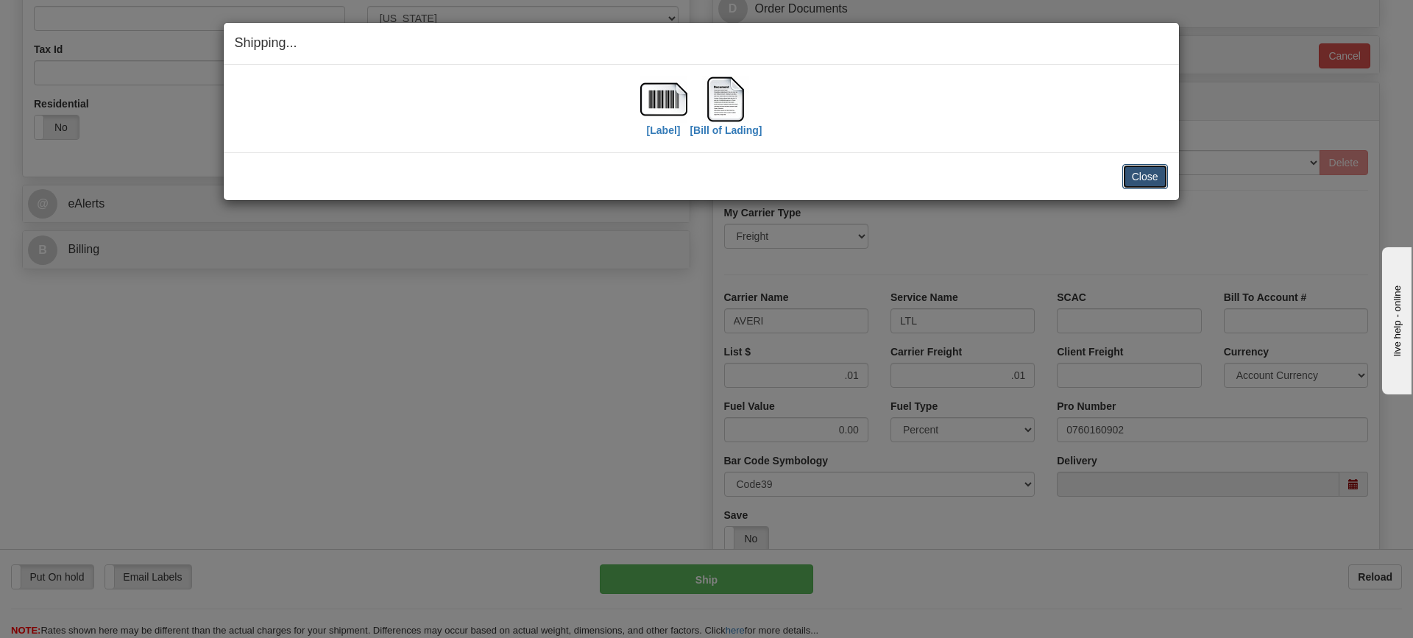
click at [1151, 177] on button "Close" at bounding box center [1145, 176] width 46 height 25
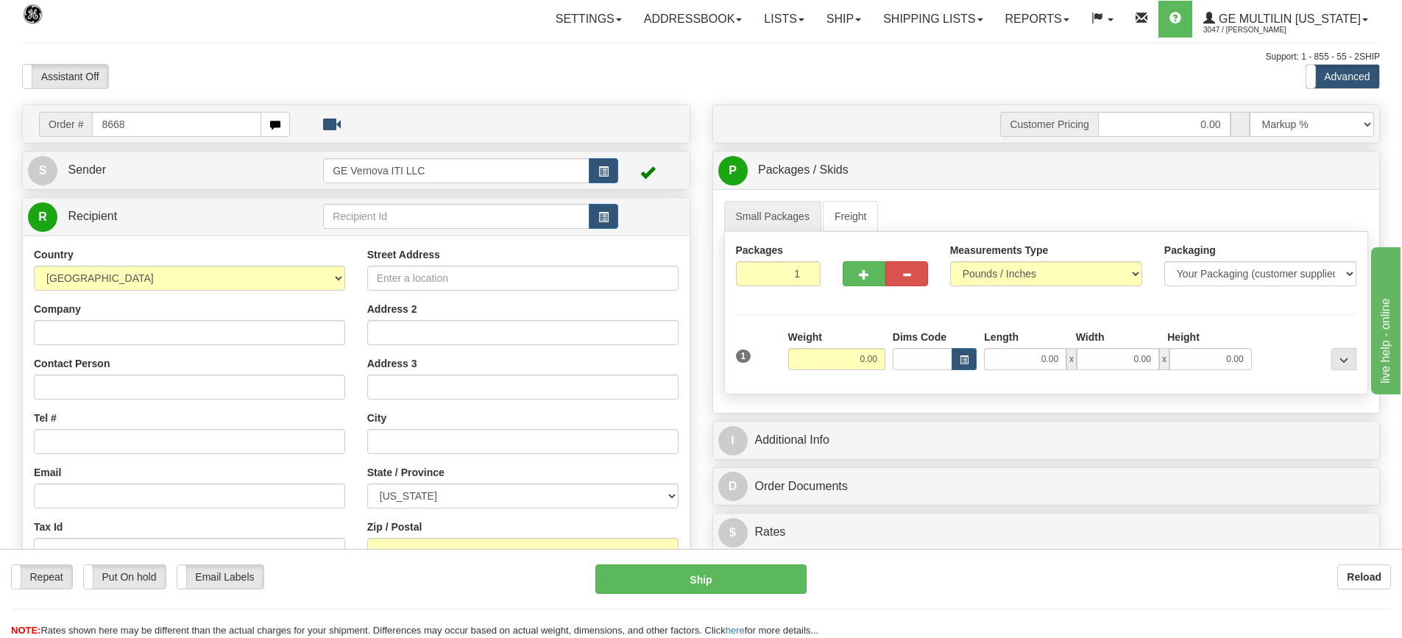
type input "8668"
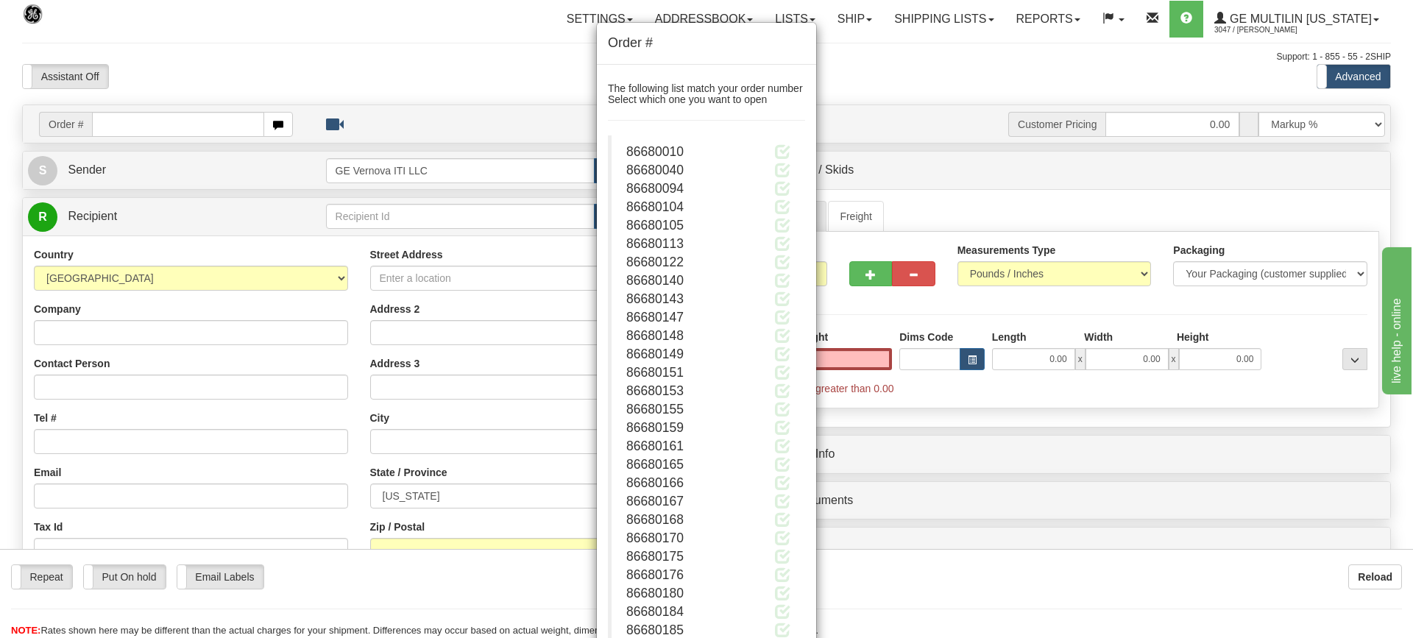
type input "0.00"
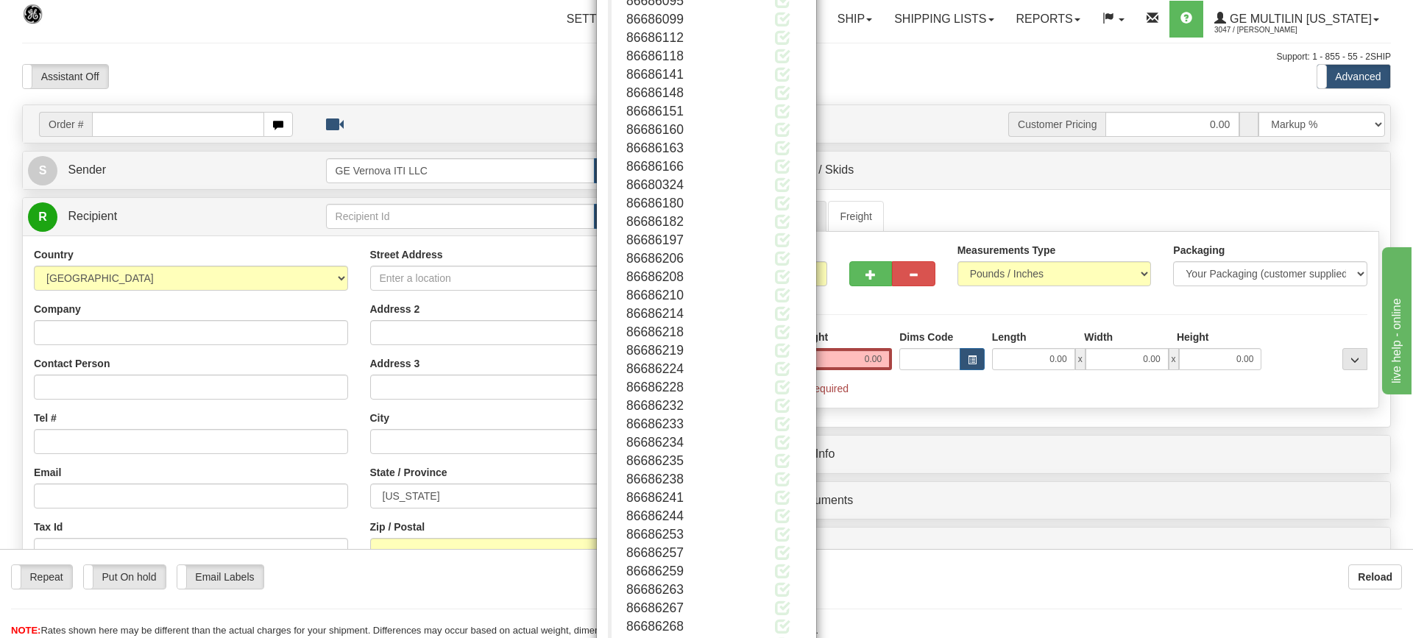
scroll to position [10866, 0]
click at [797, 589] on button "Close" at bounding box center [782, 591] width 46 height 25
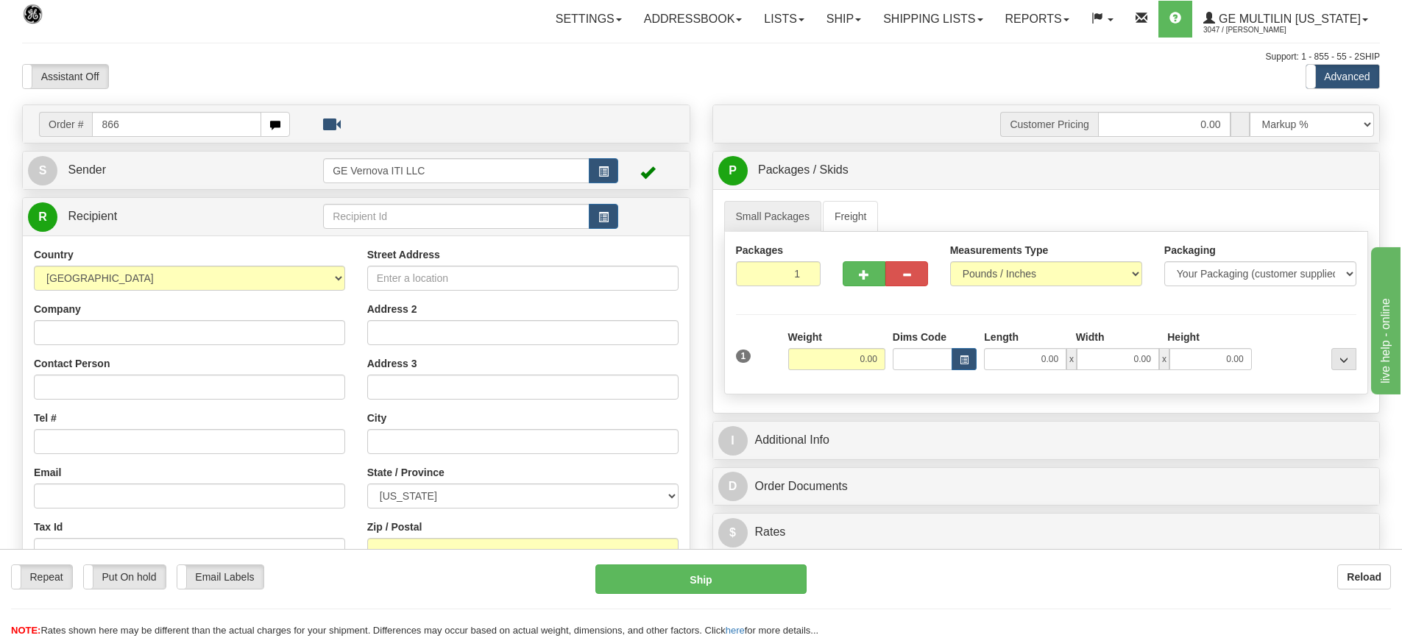
type input "866"
